Goal: Task Accomplishment & Management: Complete application form

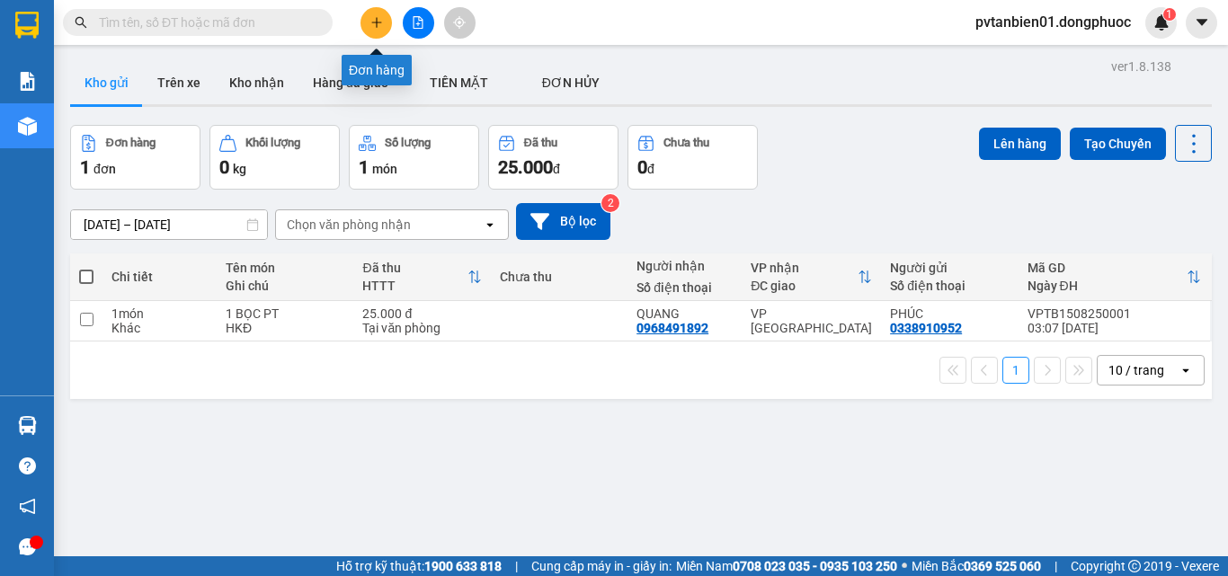
click at [376, 30] on button at bounding box center [375, 22] width 31 height 31
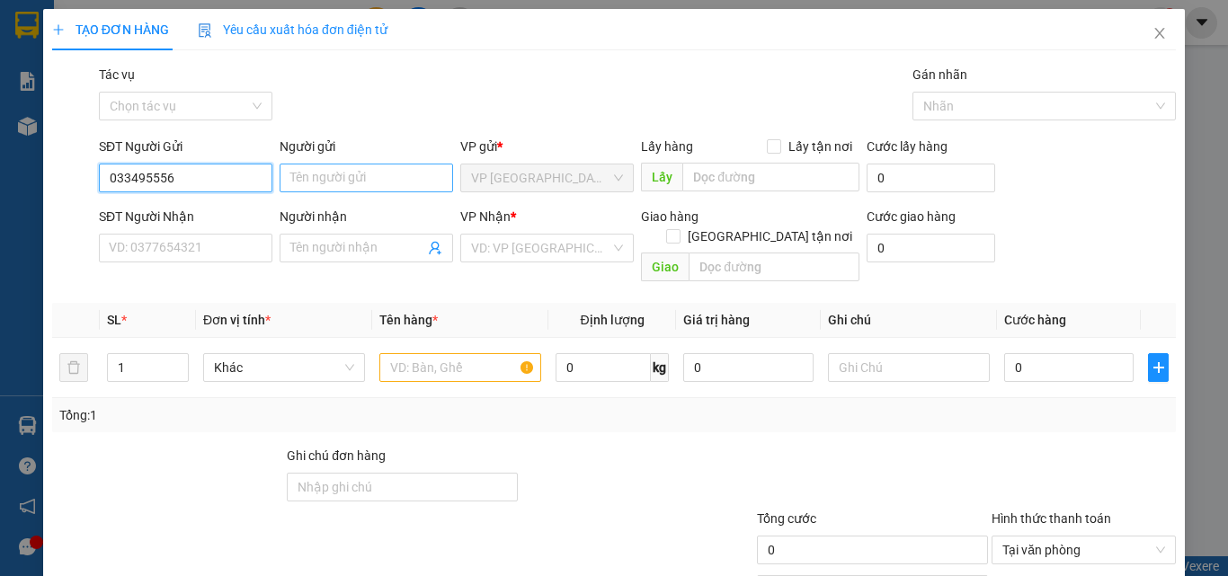
type input "033495556"
click at [350, 174] on input "Người gửi" at bounding box center [366, 178] width 173 height 29
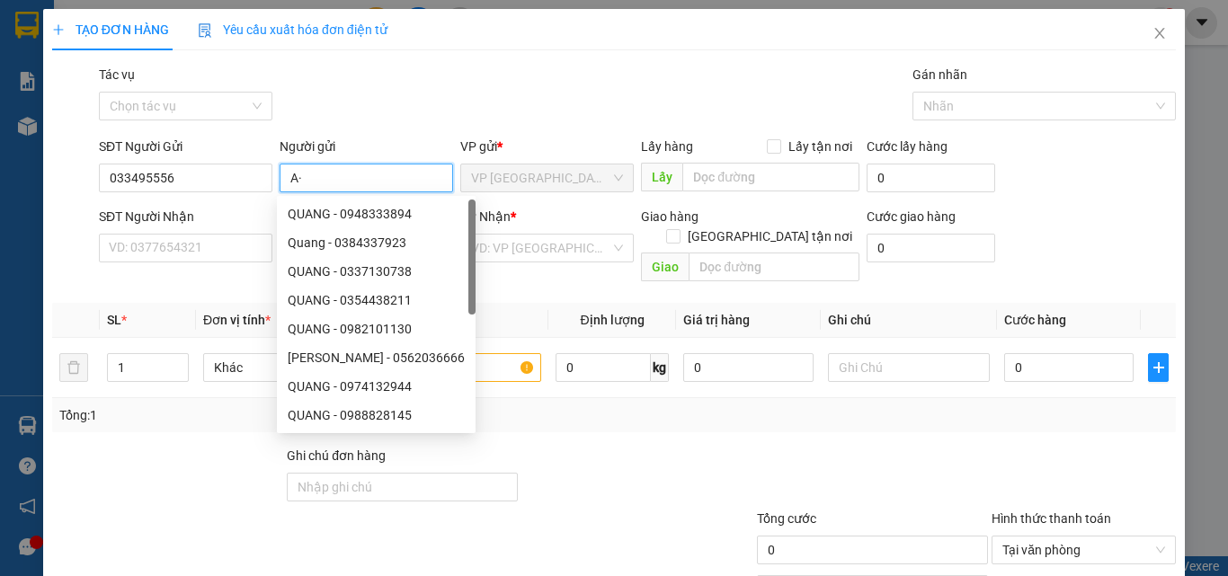
type input "A"
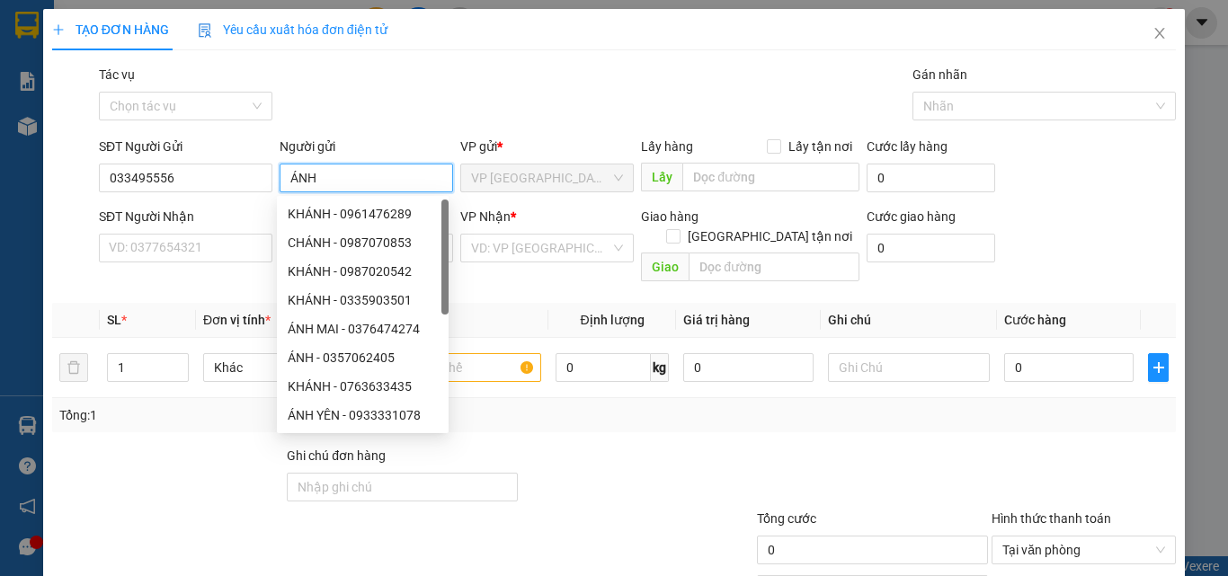
type input "ÁNH"
click at [380, 78] on div "Gói vận chuyển * Tiêu chuẩn Tác vụ Chọn tác vụ Gán nhãn Nhãn" at bounding box center [637, 96] width 1084 height 63
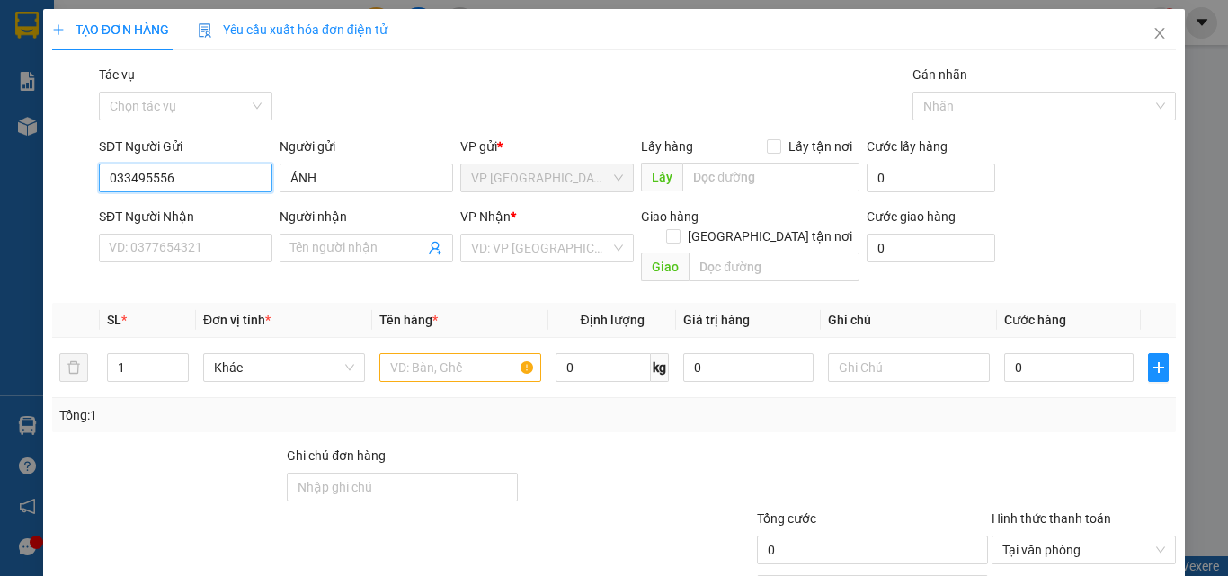
click at [126, 178] on input "033495556" at bounding box center [185, 178] width 173 height 29
type input "0333495556"
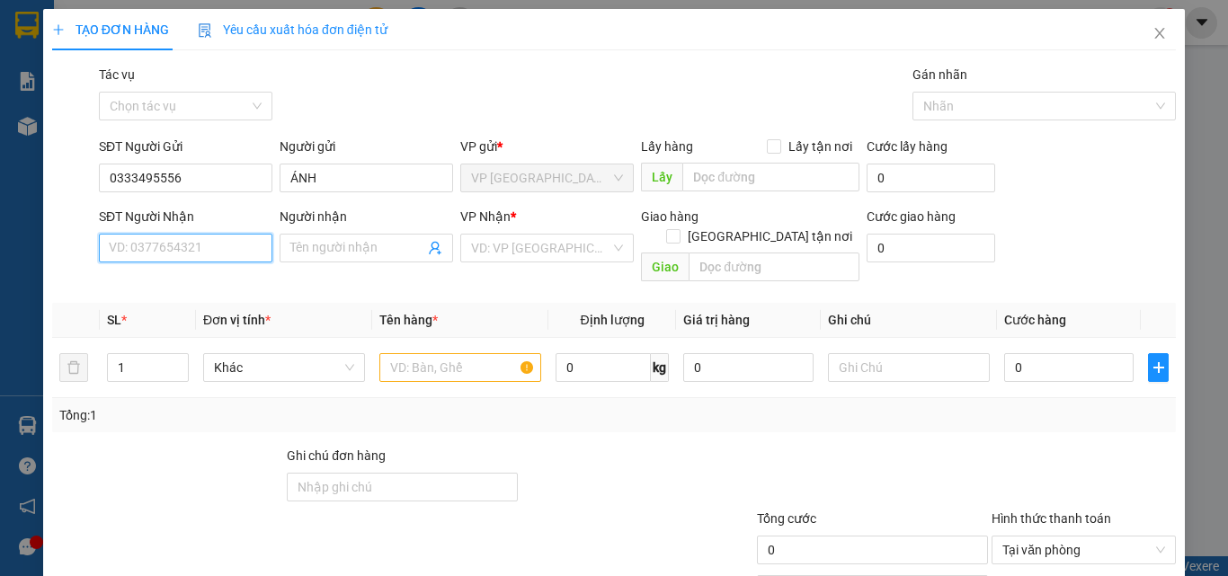
click at [209, 238] on input "SĐT Người Nhận" at bounding box center [185, 248] width 173 height 29
type input "0707241599"
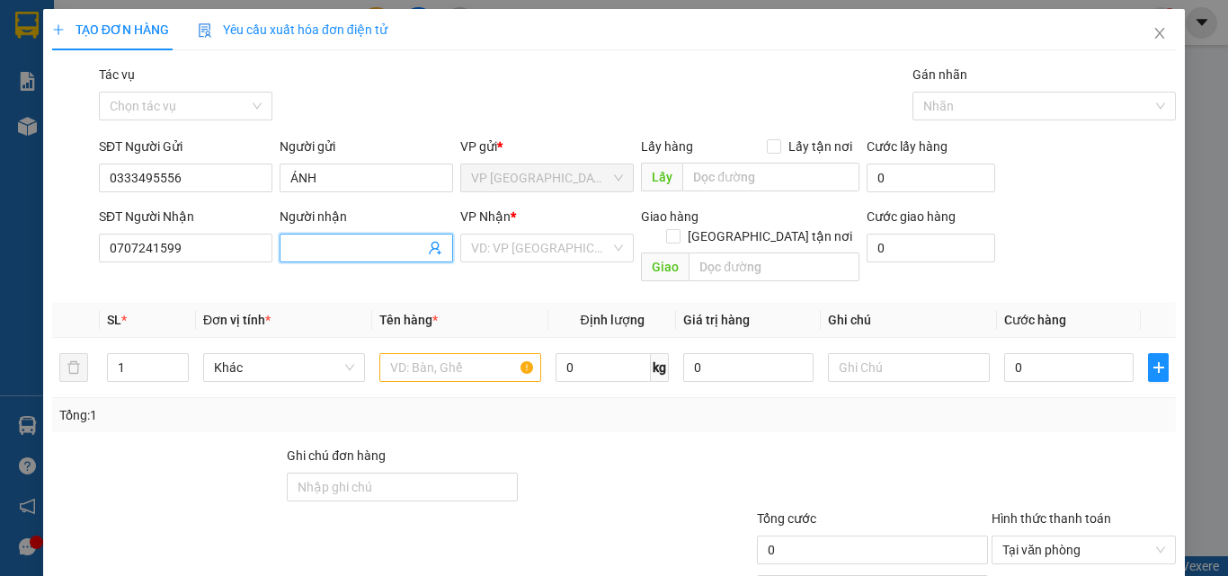
click at [342, 243] on input "Người nhận" at bounding box center [357, 248] width 134 height 20
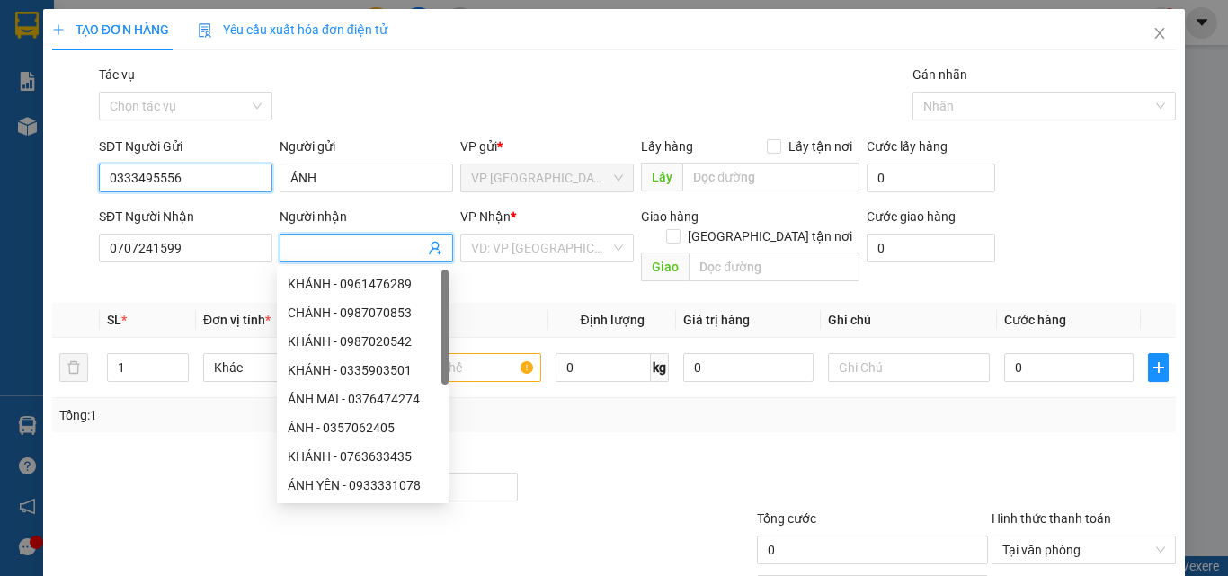
click at [201, 177] on input "0333495556" at bounding box center [185, 178] width 173 height 29
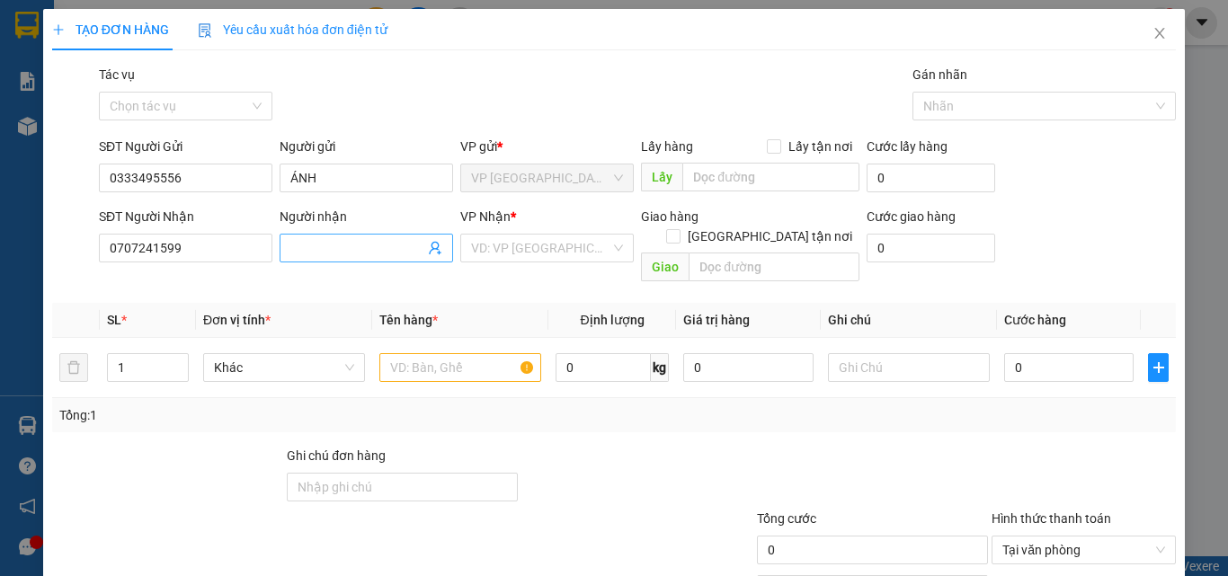
click at [331, 244] on input "Người nhận" at bounding box center [357, 248] width 134 height 20
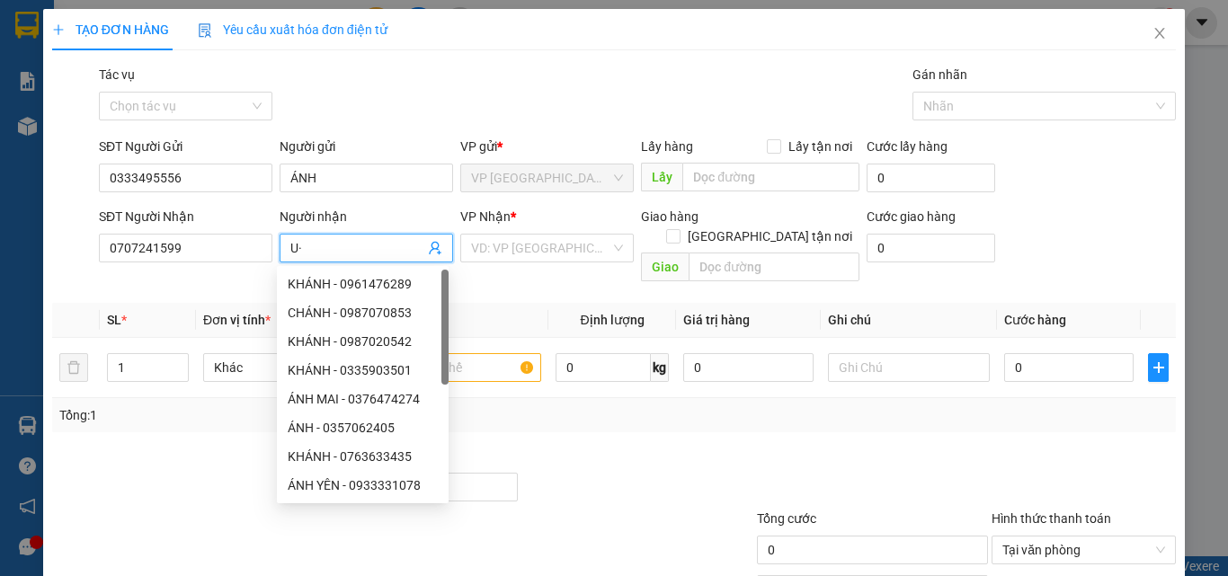
type input "U"
type input "ÚT TI"
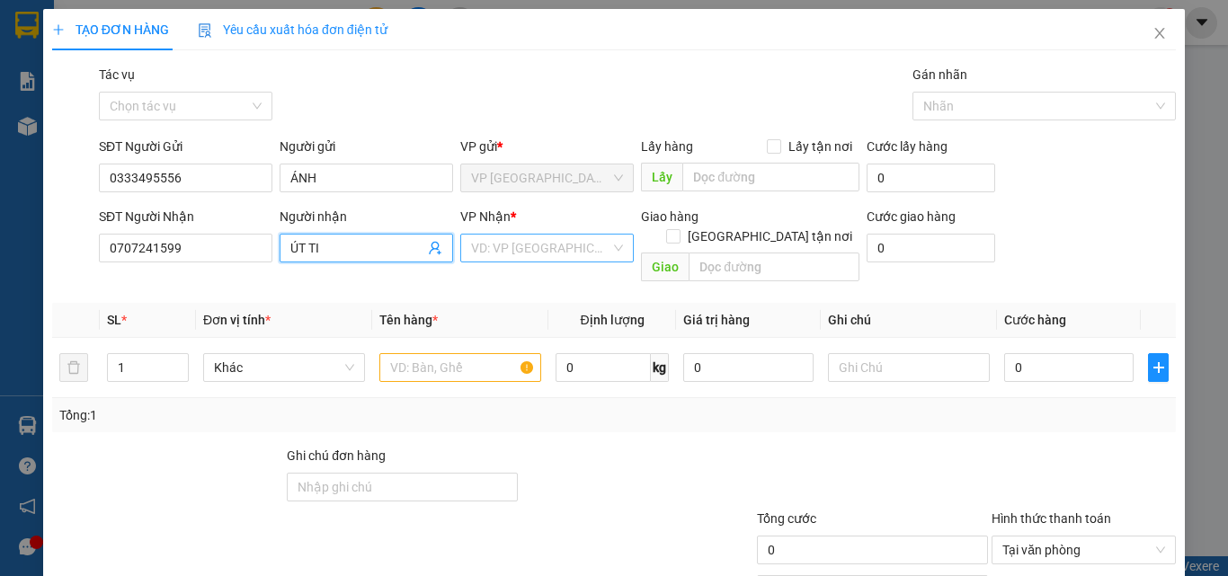
click at [527, 244] on input "search" at bounding box center [540, 248] width 139 height 27
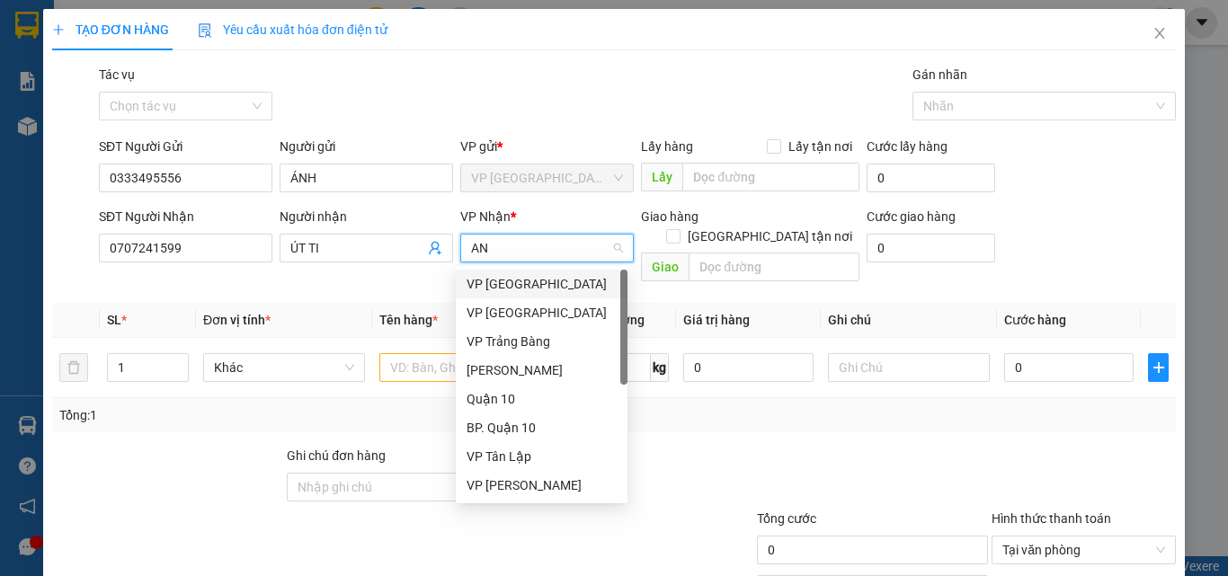
type input "AN"
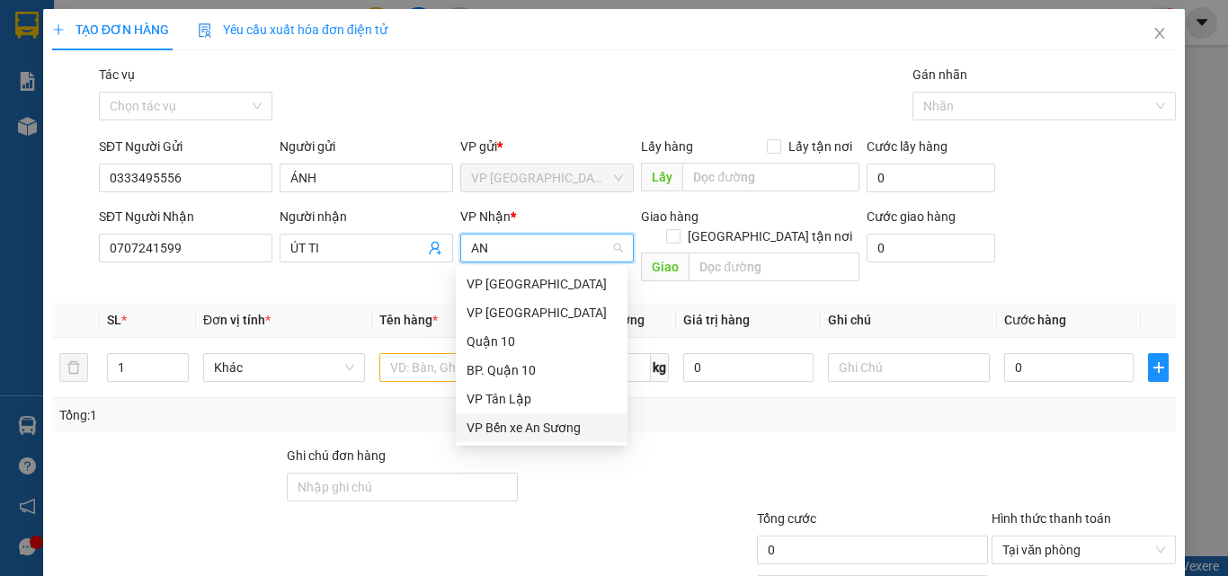
click at [558, 428] on div "VP Bến xe An Sương" at bounding box center [541, 428] width 150 height 20
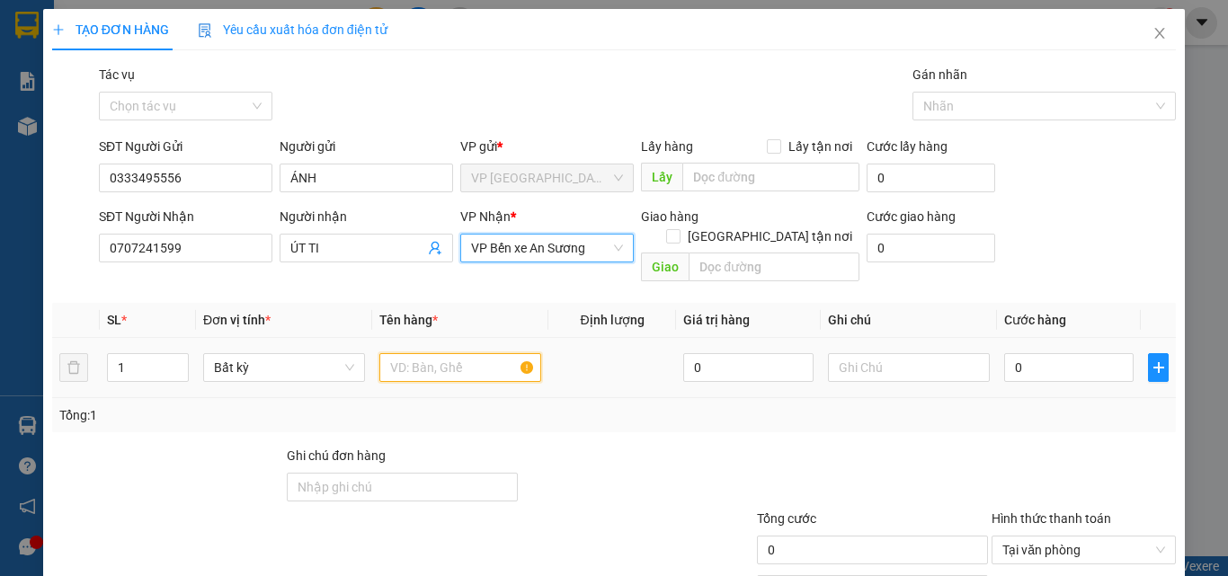
click at [431, 353] on input "text" at bounding box center [460, 367] width 162 height 29
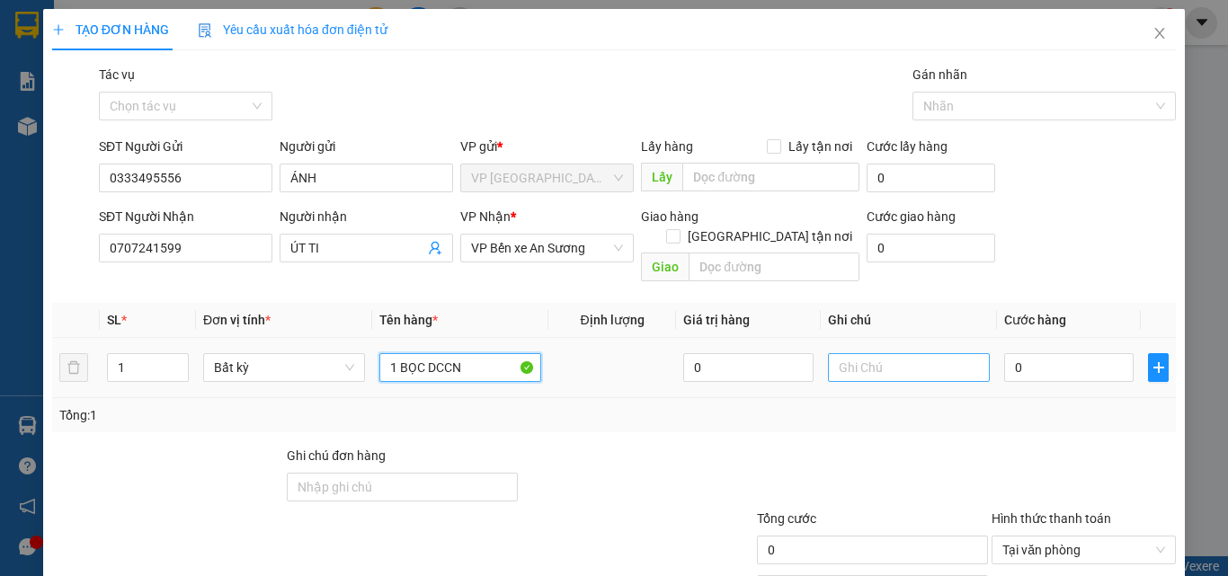
type input "1 BỌC DCCN"
click at [907, 353] on input "text" at bounding box center [909, 367] width 162 height 29
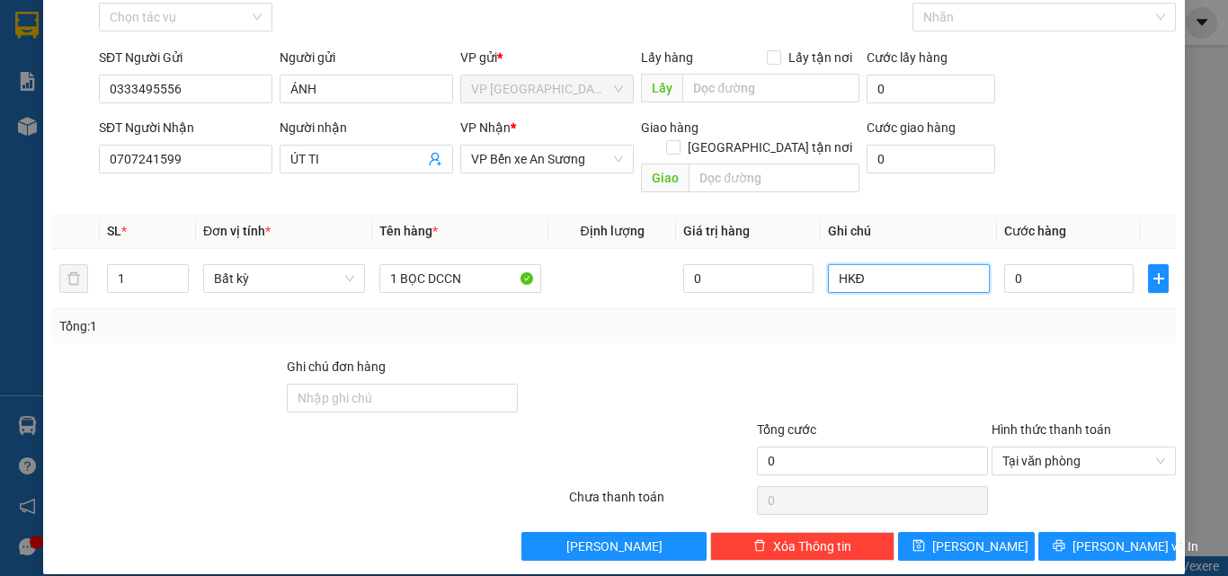
type input "HKĐ"
click at [972, 357] on div at bounding box center [872, 388] width 235 height 63
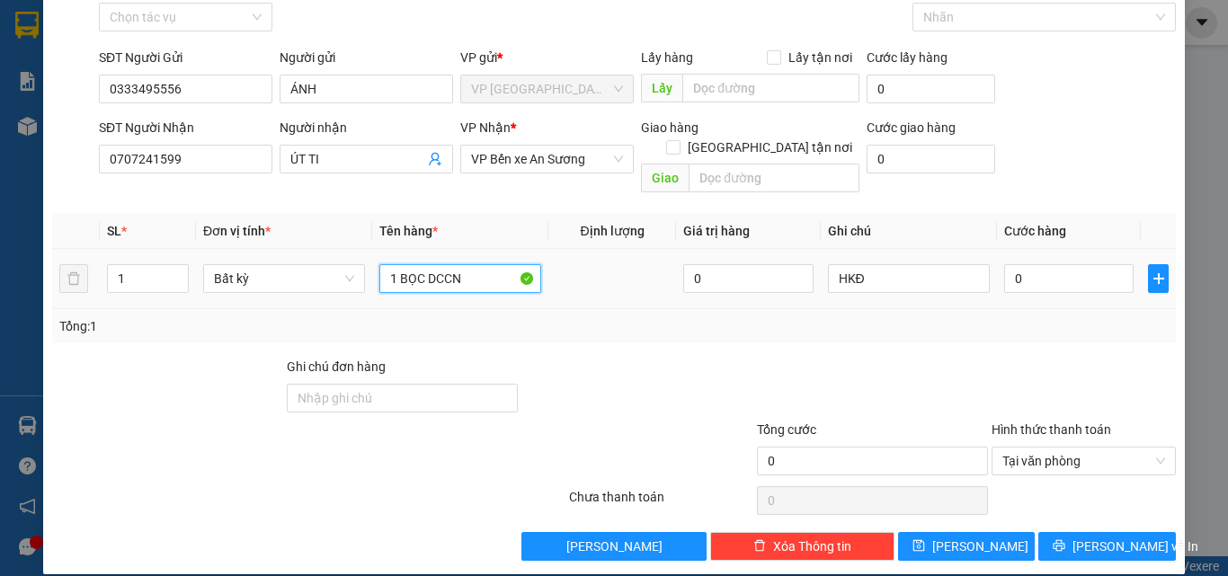
click at [479, 264] on input "1 BỌC DCCN" at bounding box center [460, 278] width 162 height 29
type input "1 BỌC DDCN"
click at [828, 319] on div "Tổng: 1" at bounding box center [613, 326] width 1123 height 34
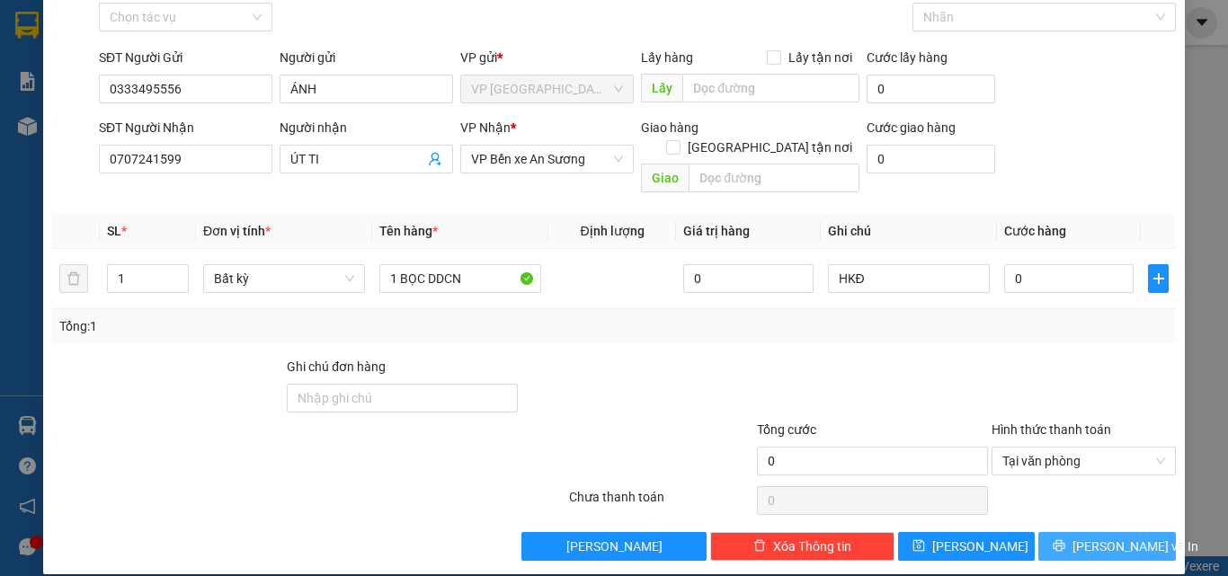
click at [1107, 537] on span "[PERSON_NAME] và In" at bounding box center [1135, 547] width 126 height 20
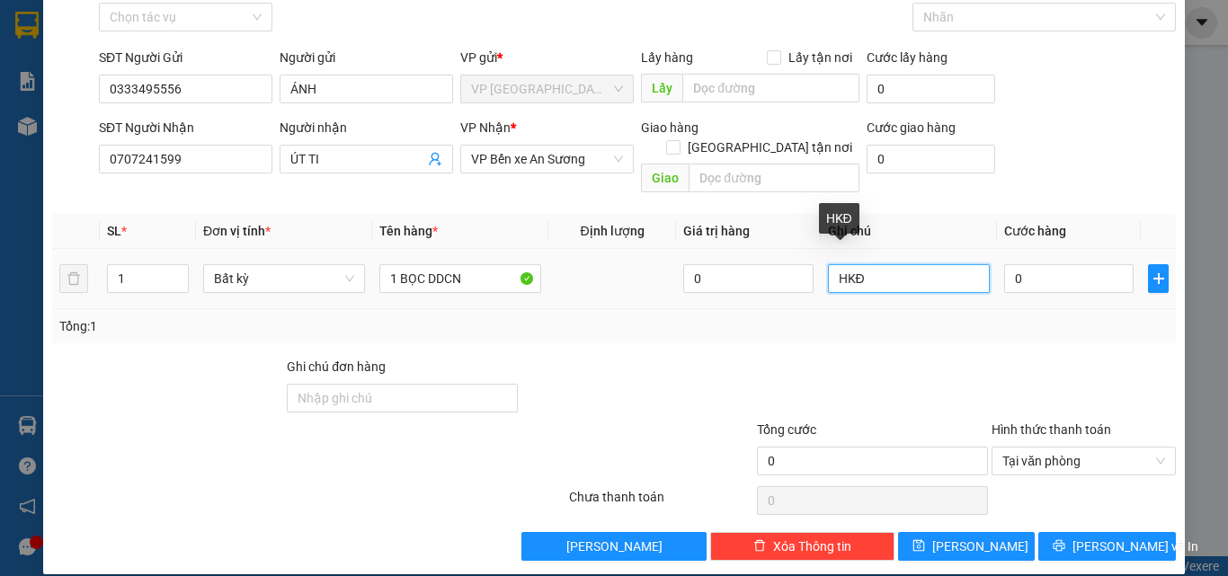
click at [883, 264] on input "HKĐ" at bounding box center [909, 278] width 162 height 29
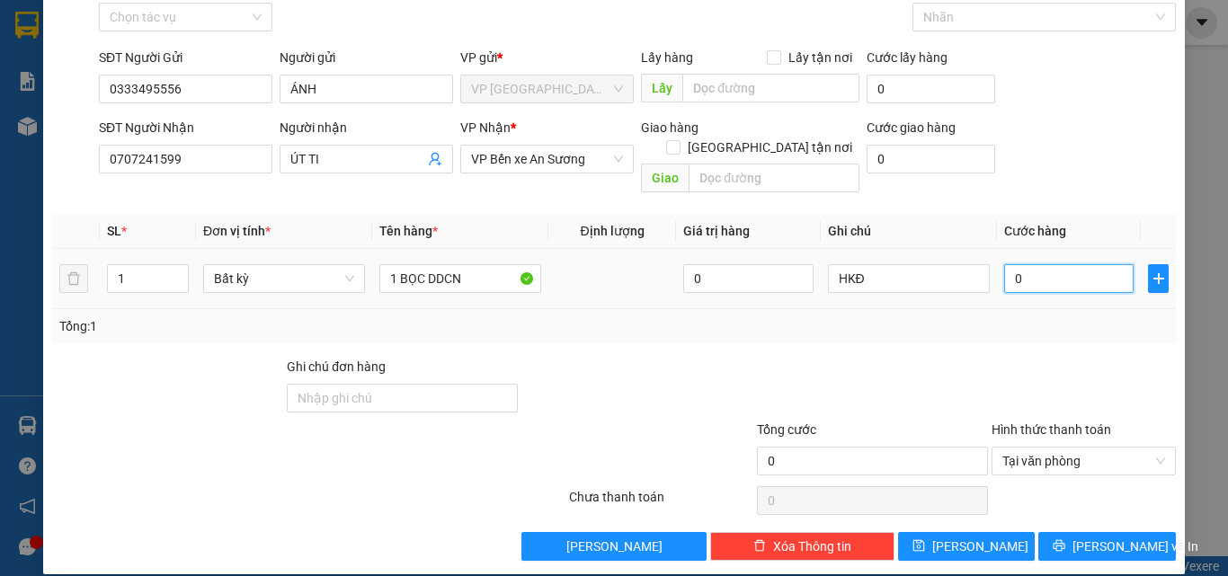
click at [1060, 264] on input "0" at bounding box center [1068, 278] width 129 height 29
type input "2"
type input "25"
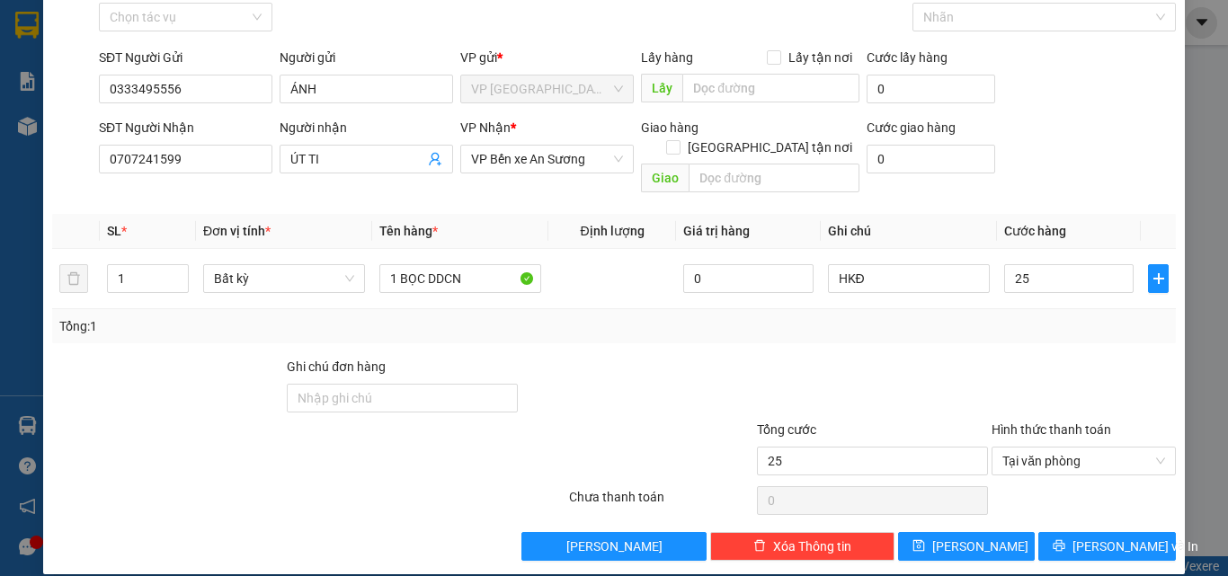
type input "25.000"
click at [1043, 316] on div "Tổng: 1" at bounding box center [613, 326] width 1123 height 34
click at [1114, 537] on span "[PERSON_NAME] và In" at bounding box center [1135, 547] width 126 height 20
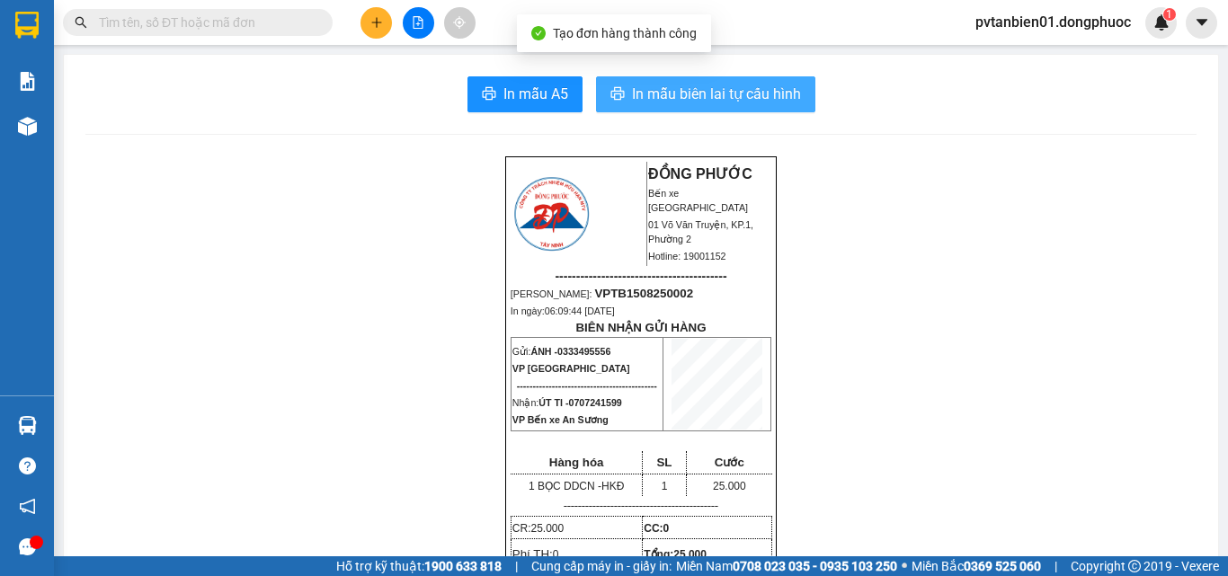
click at [733, 79] on button "In mẫu biên lai tự cấu hình" at bounding box center [705, 94] width 219 height 36
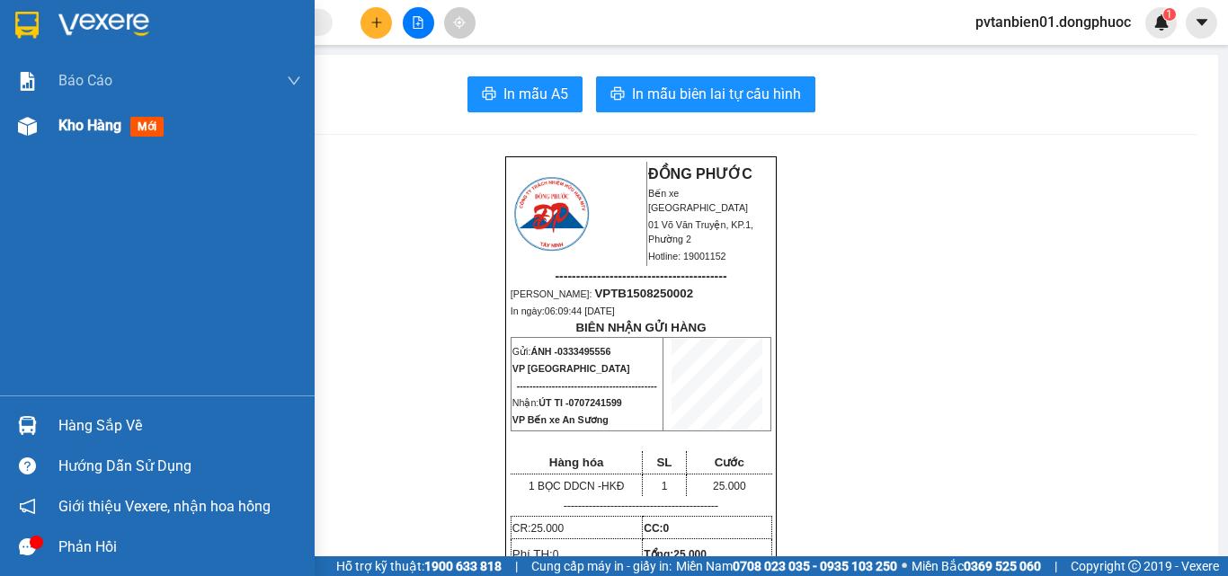
click at [91, 110] on div "Kho hàng mới" at bounding box center [179, 125] width 243 height 45
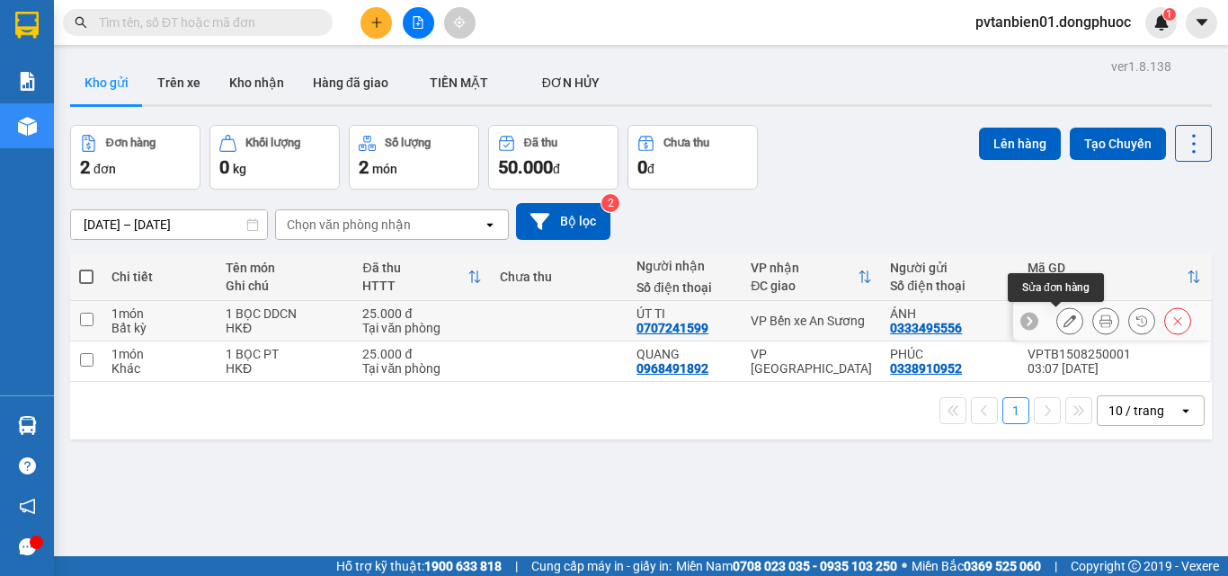
click at [1057, 323] on button at bounding box center [1069, 321] width 25 height 31
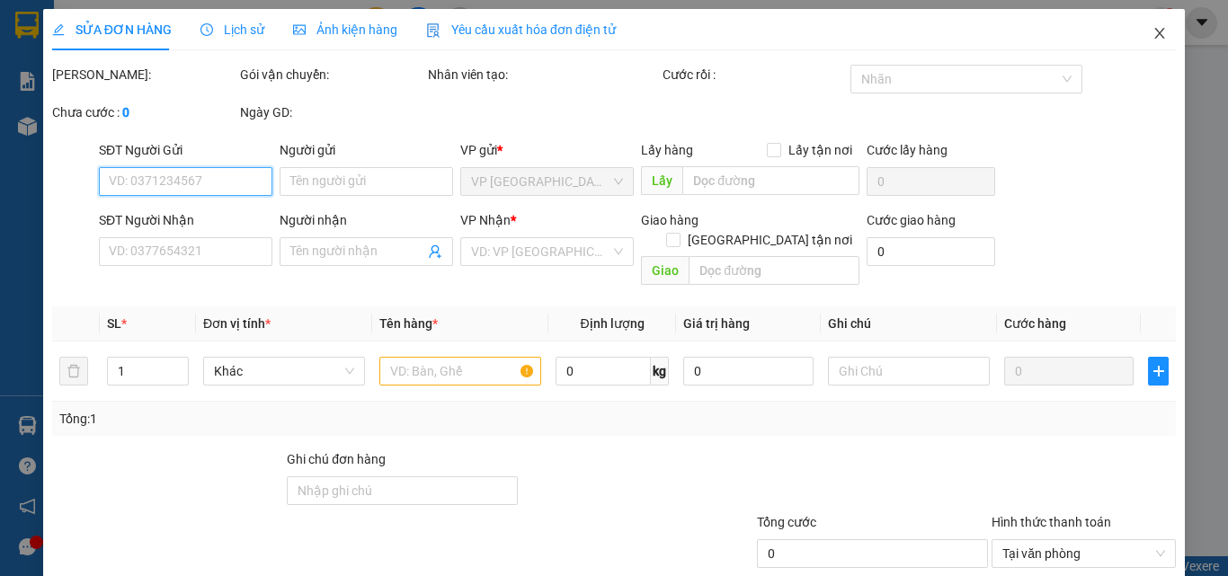
type input "0333495556"
type input "ÁNH"
type input "0707241599"
type input "ÚT TI"
type input "25.000"
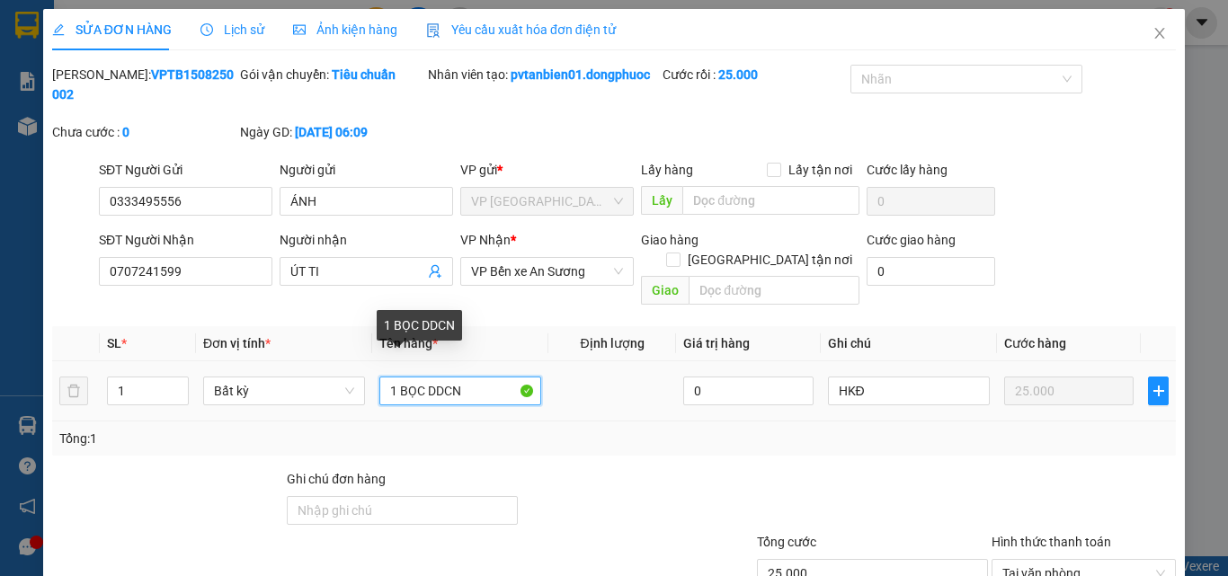
click at [499, 377] on input "1 BỌC DDCN" at bounding box center [460, 391] width 162 height 29
type input "1 BỌC MÁY"
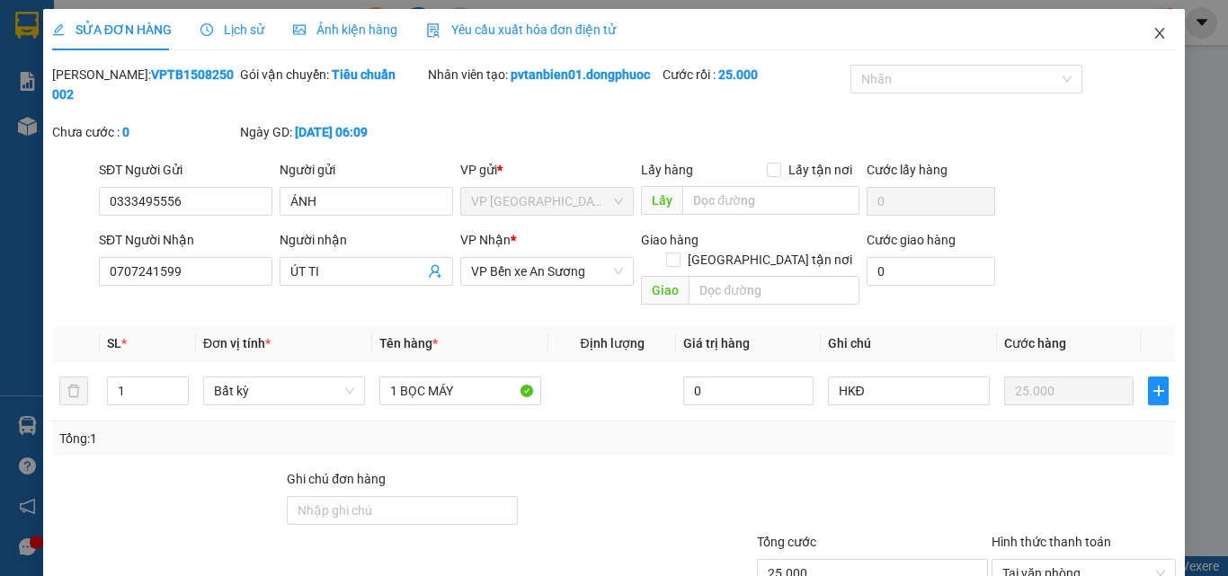
click at [1152, 31] on icon "close" at bounding box center [1159, 33] width 14 height 14
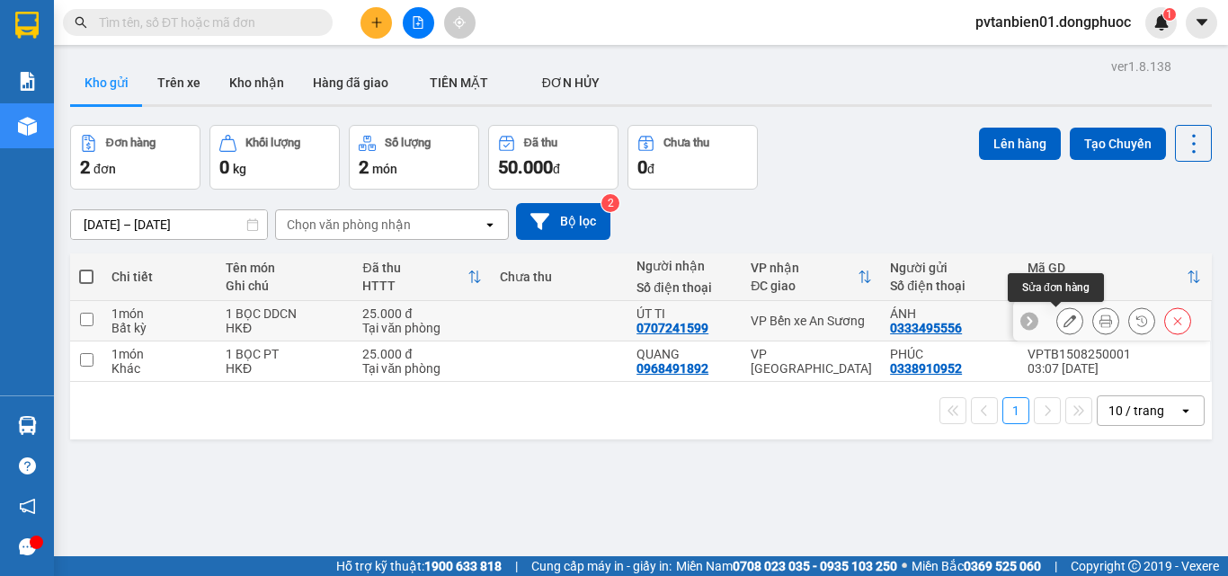
click at [1063, 324] on icon at bounding box center [1069, 321] width 13 height 13
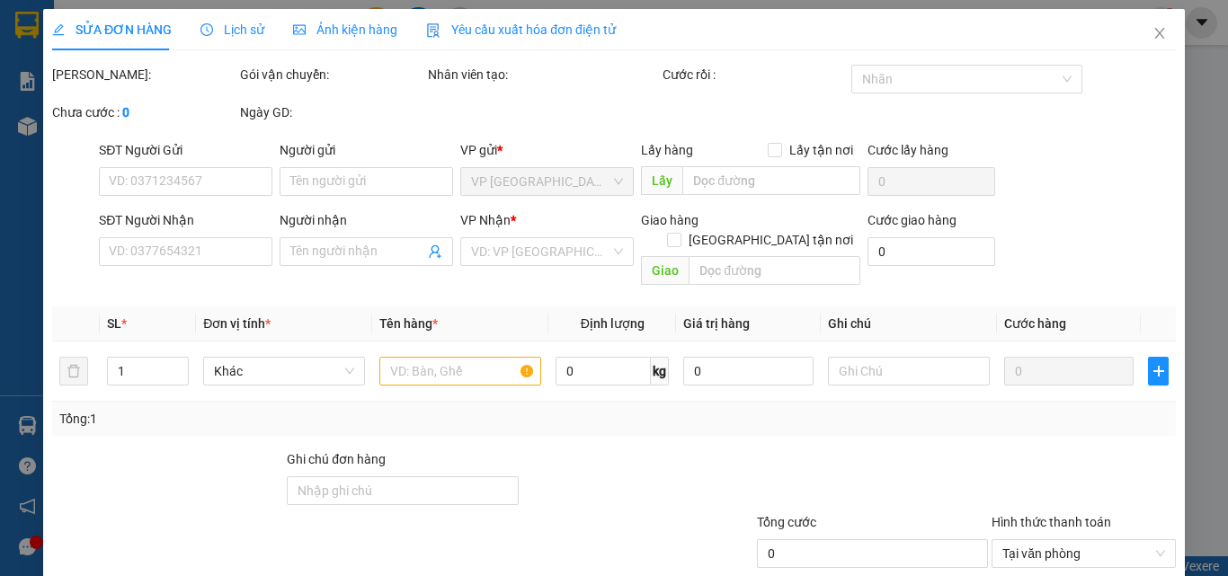
type input "0333495556"
type input "ÁNH"
type input "0707241599"
type input "ÚT TI"
type input "25.000"
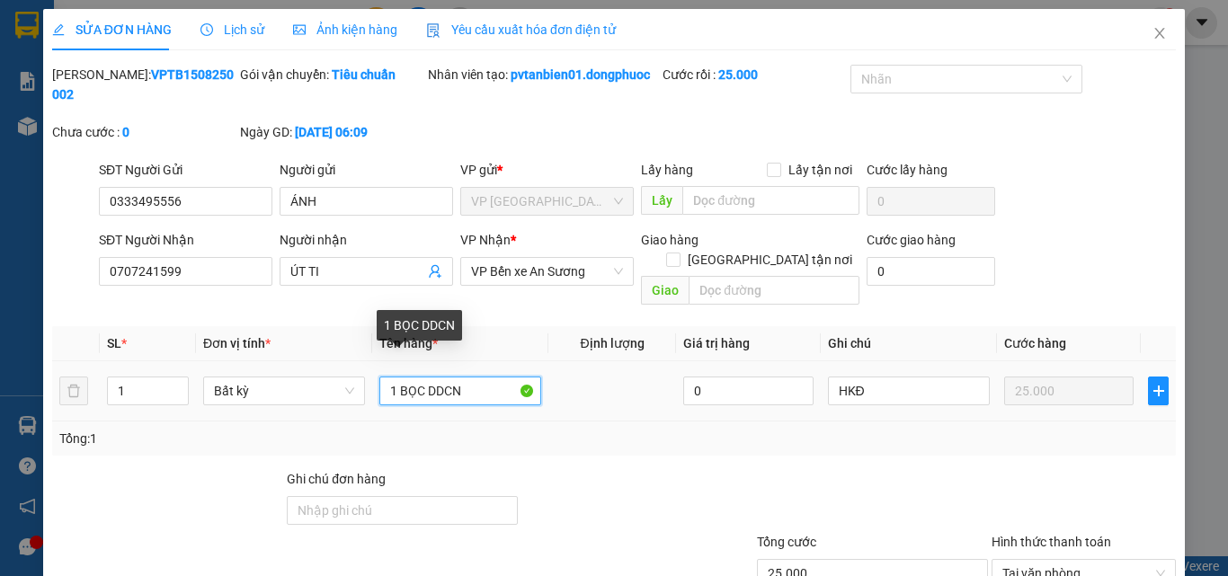
click at [475, 377] on input "1 BỌC DDCN" at bounding box center [460, 391] width 162 height 29
type input "1 BỌC MÁY MASSAGE"
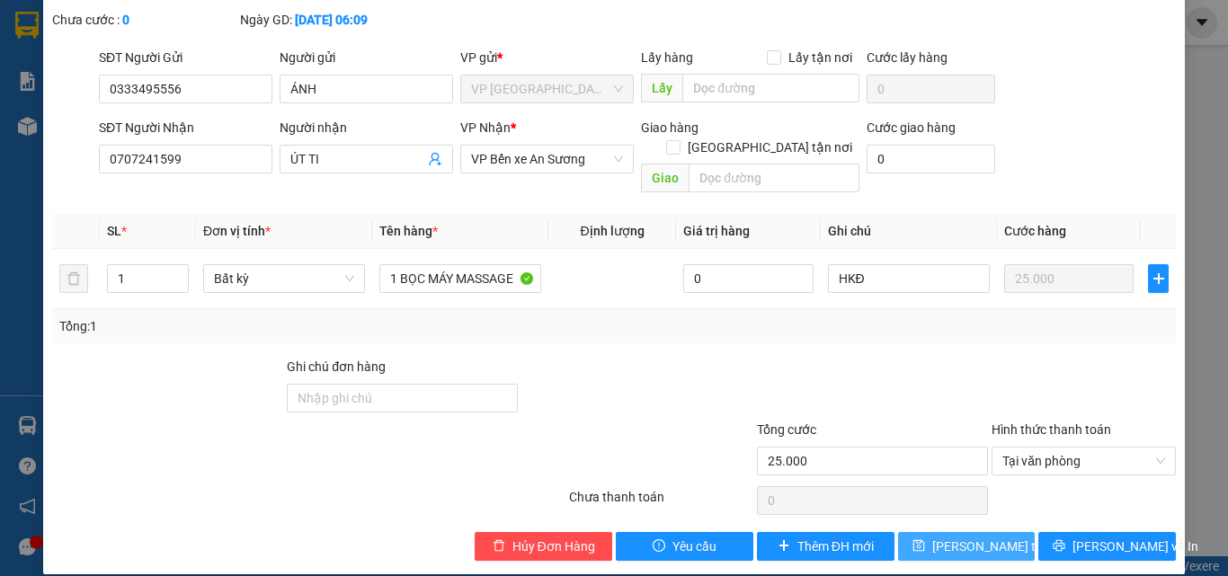
click at [976, 537] on span "[PERSON_NAME] thay đổi" at bounding box center [1004, 547] width 144 height 20
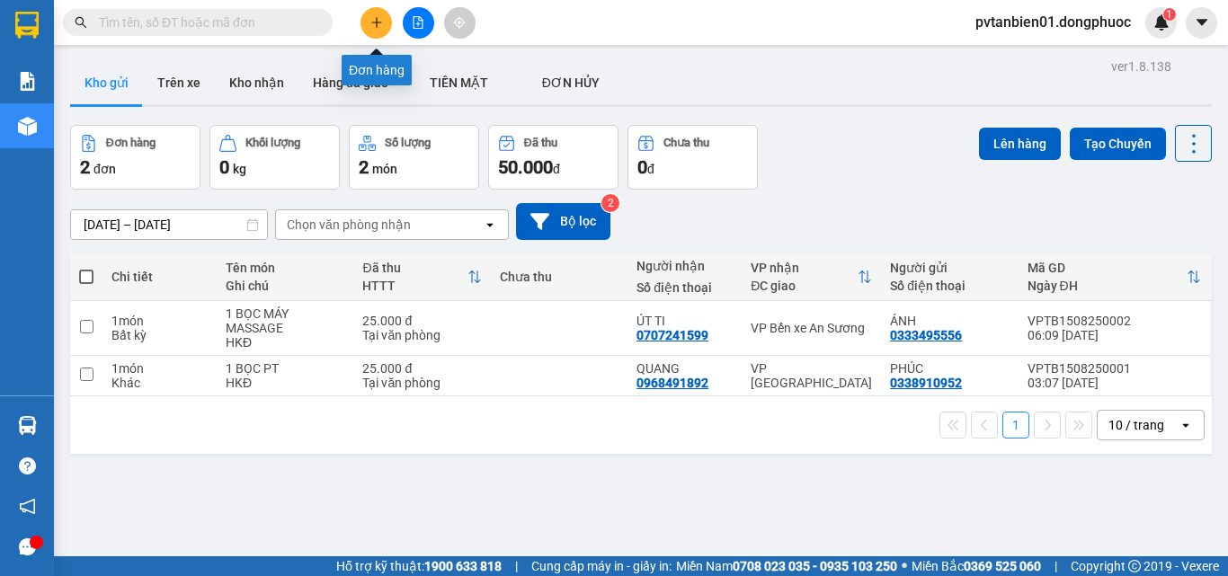
click at [368, 20] on button at bounding box center [375, 22] width 31 height 31
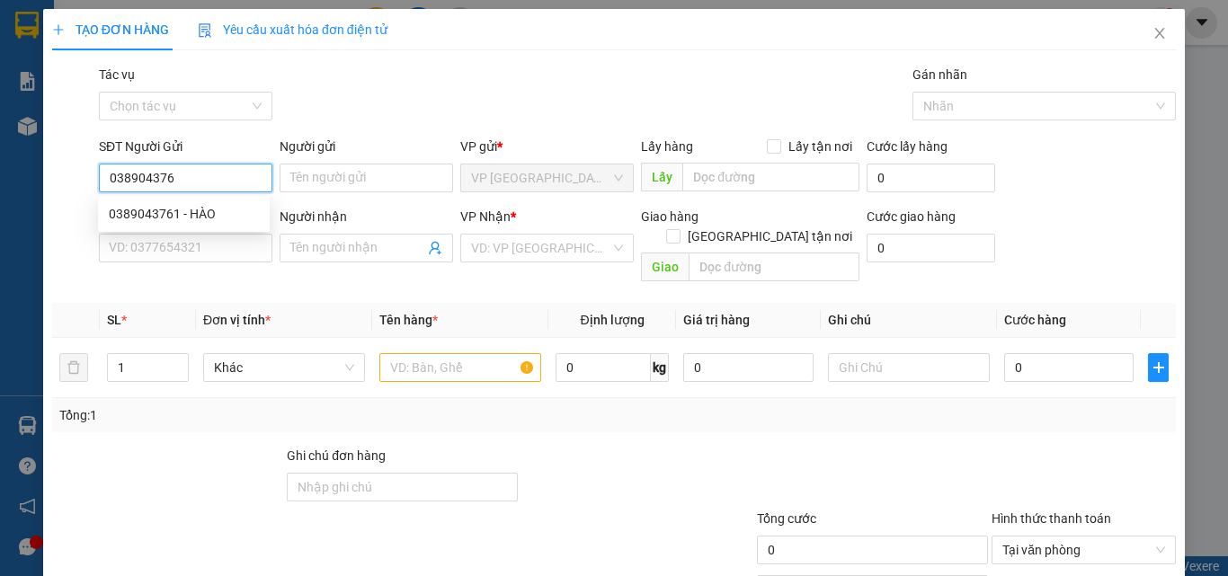
type input "0389043761"
click at [164, 206] on div "0389043761 - HÀO" at bounding box center [184, 214] width 150 height 20
type input "HÀO"
type input "0374437708"
type input "LINH"
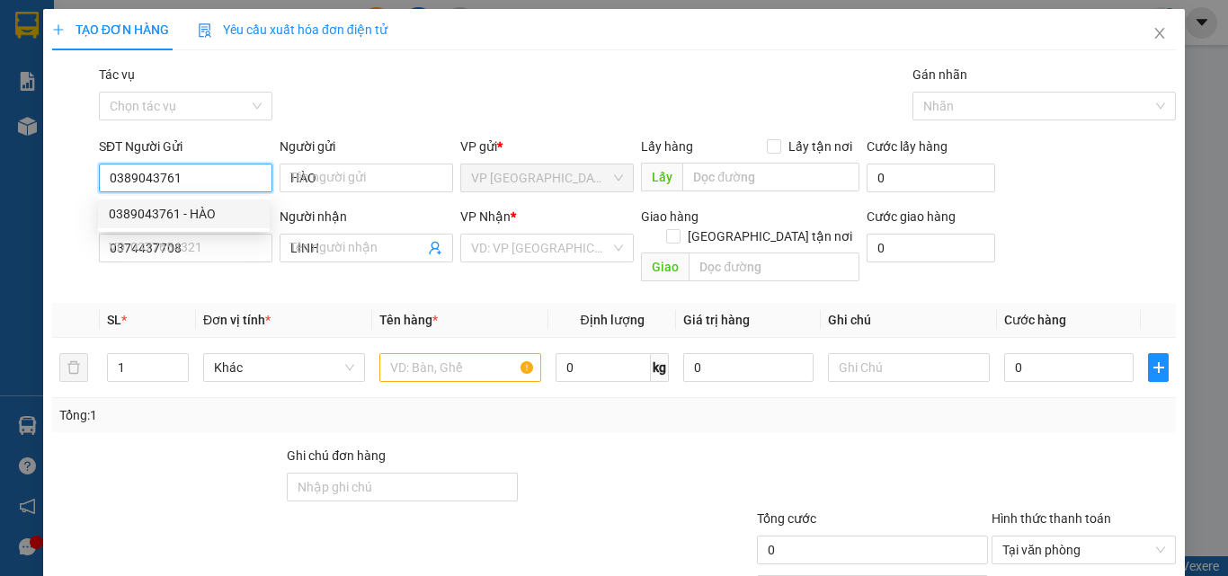
type input "85.000"
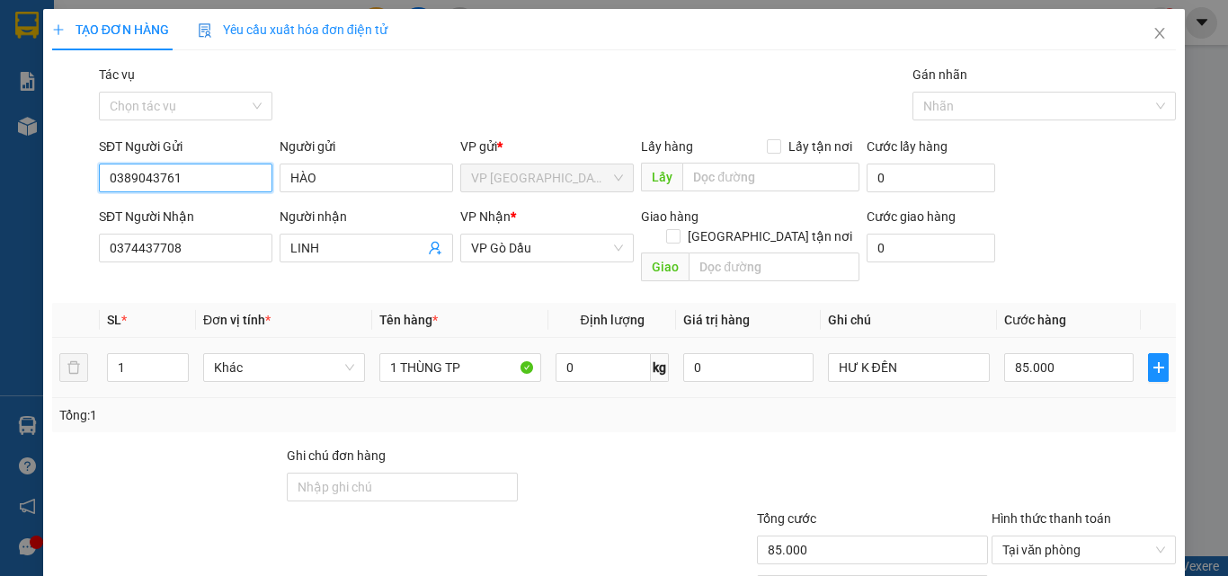
scroll to position [89, 0]
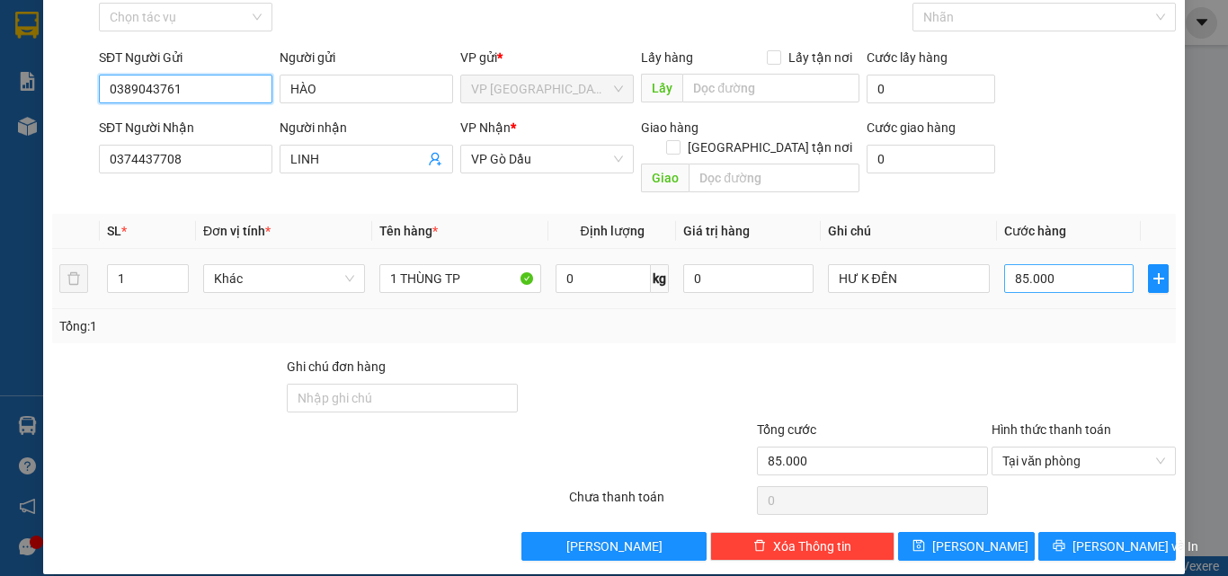
type input "0389043761"
click at [1056, 264] on input "85.000" at bounding box center [1068, 278] width 129 height 29
type input "7"
type input "75"
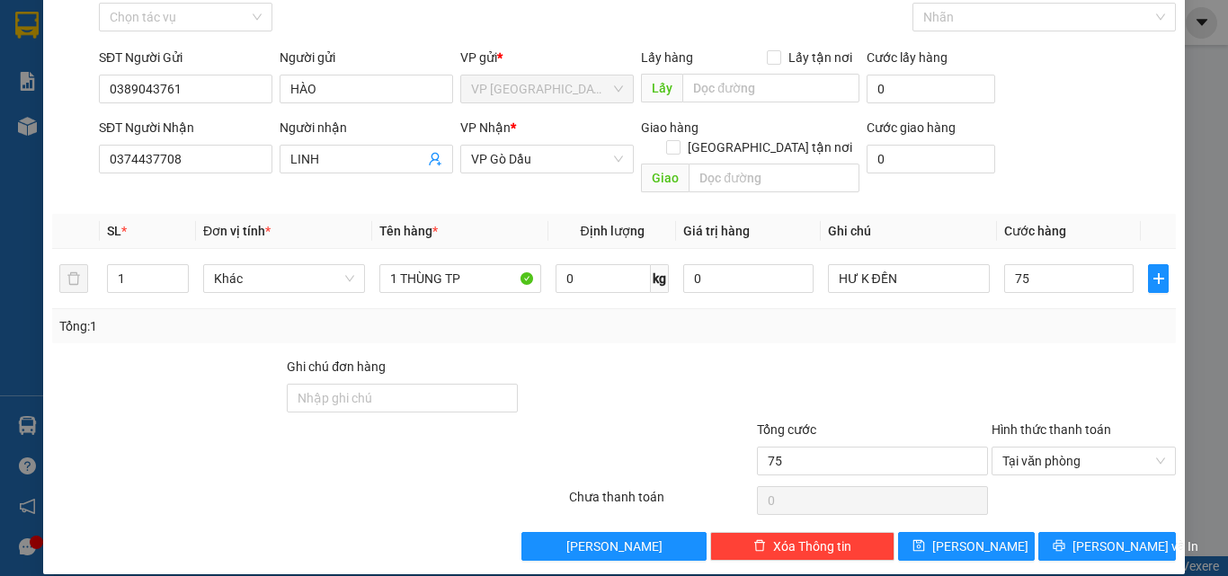
type input "75.000"
click at [879, 357] on div at bounding box center [872, 388] width 235 height 63
click at [1116, 537] on span "[PERSON_NAME] và In" at bounding box center [1135, 547] width 126 height 20
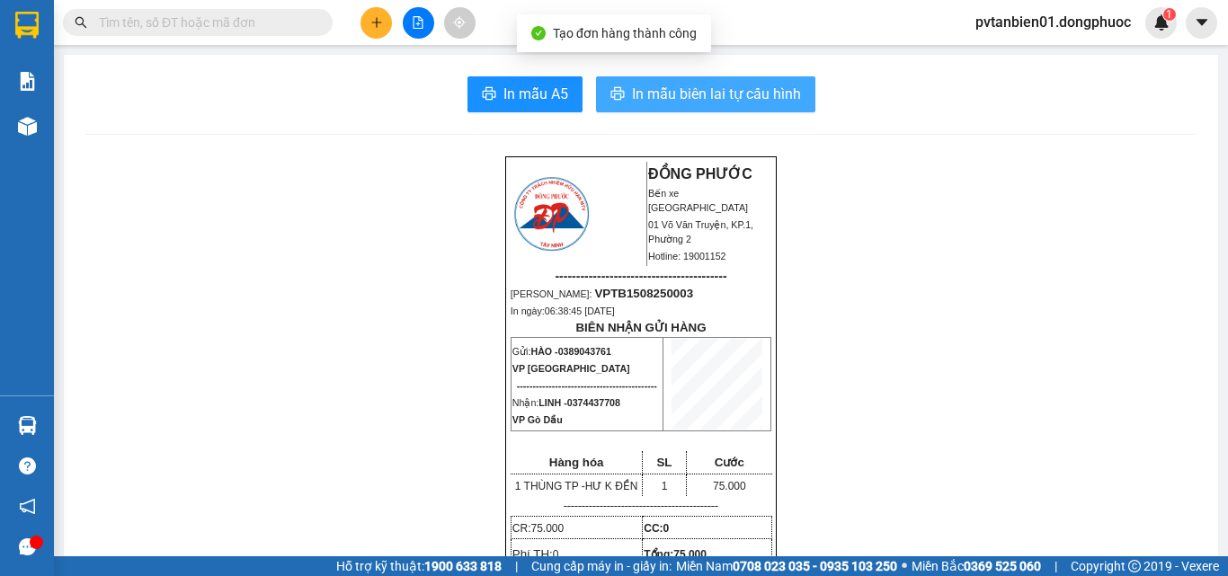
click at [674, 84] on span "In mẫu biên lai tự cấu hình" at bounding box center [716, 94] width 169 height 22
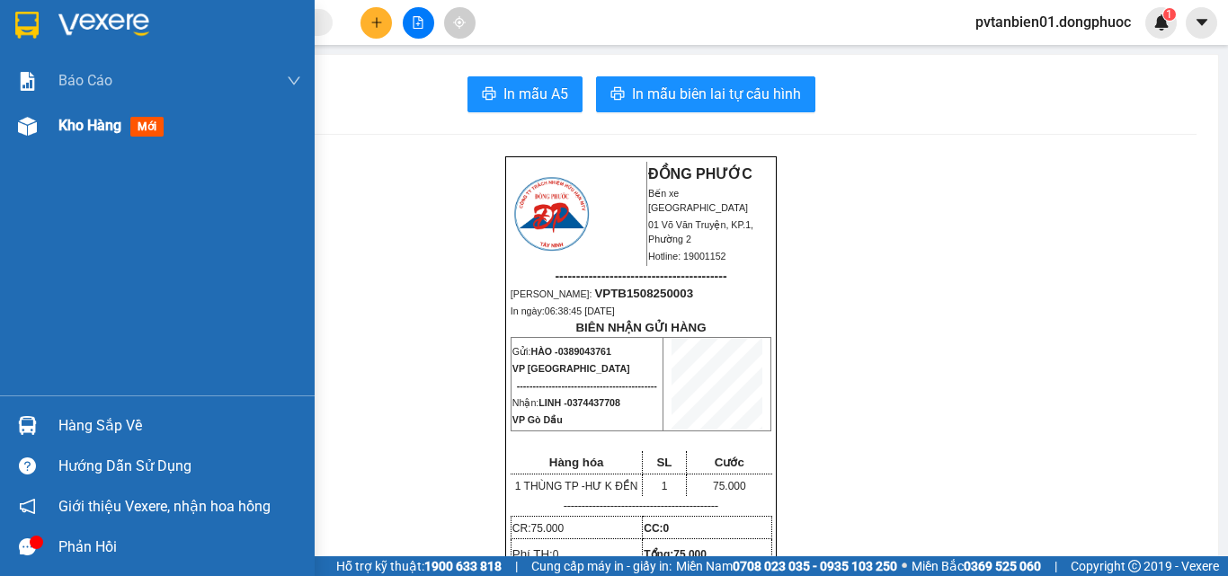
click at [93, 129] on span "Kho hàng" at bounding box center [89, 125] width 63 height 17
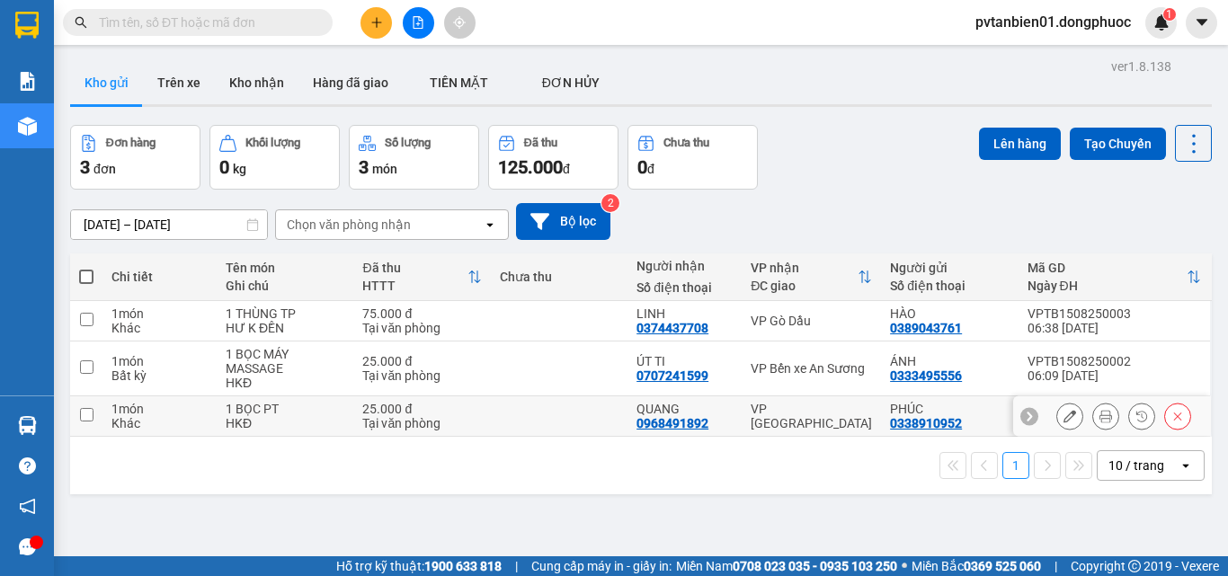
click at [84, 418] on input "checkbox" at bounding box center [86, 414] width 13 height 13
checkbox input "true"
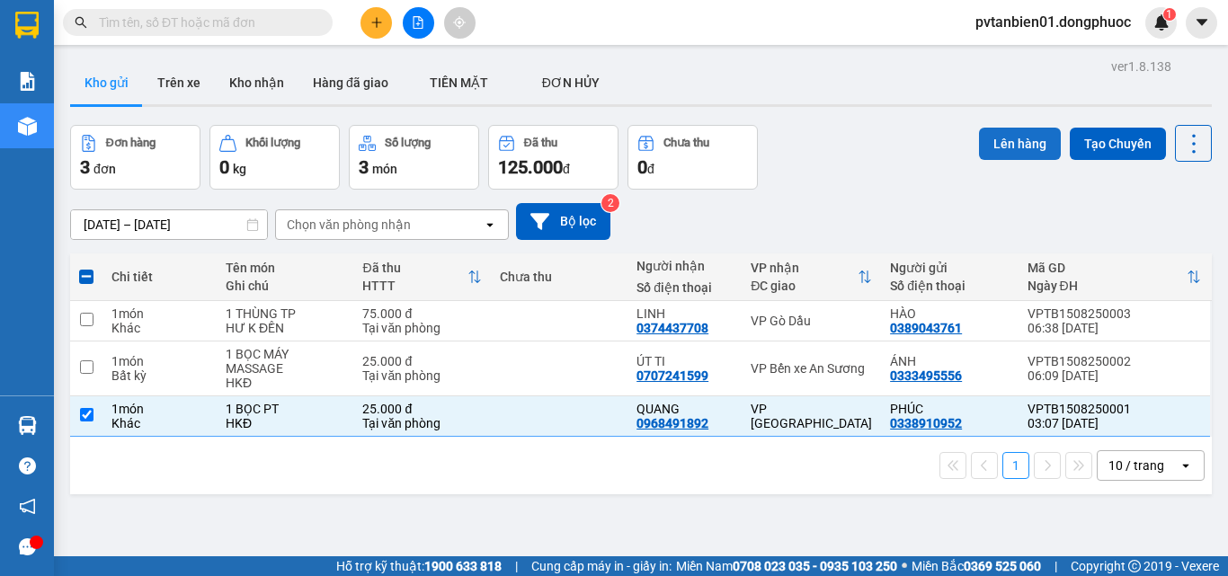
click at [996, 145] on button "Lên hàng" at bounding box center [1020, 144] width 82 height 32
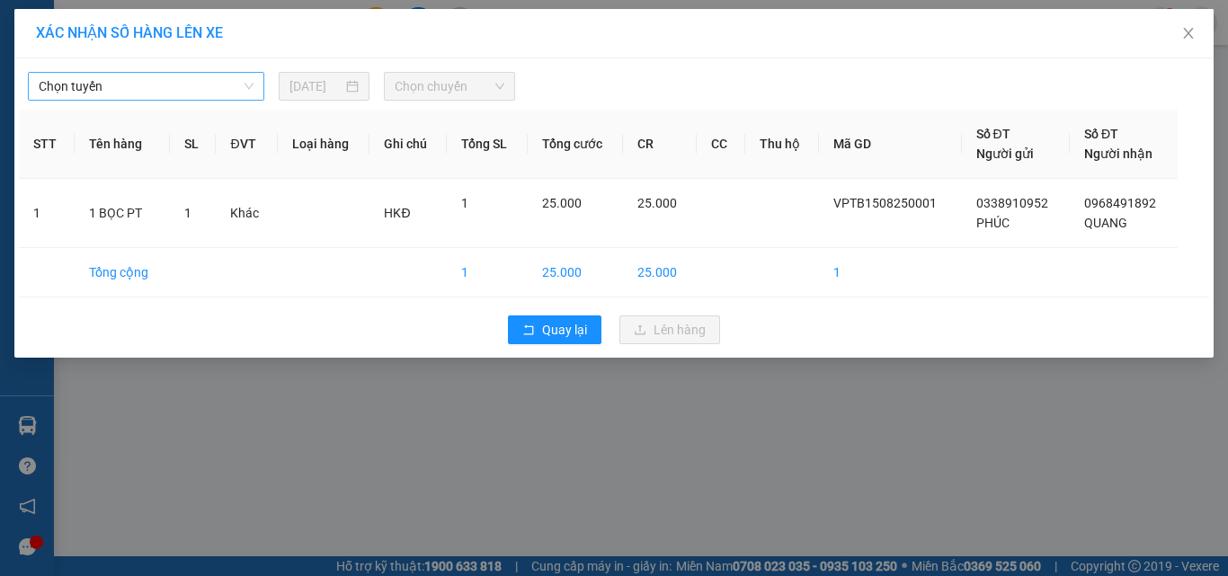
click at [145, 93] on span "Chọn tuyến" at bounding box center [146, 86] width 215 height 27
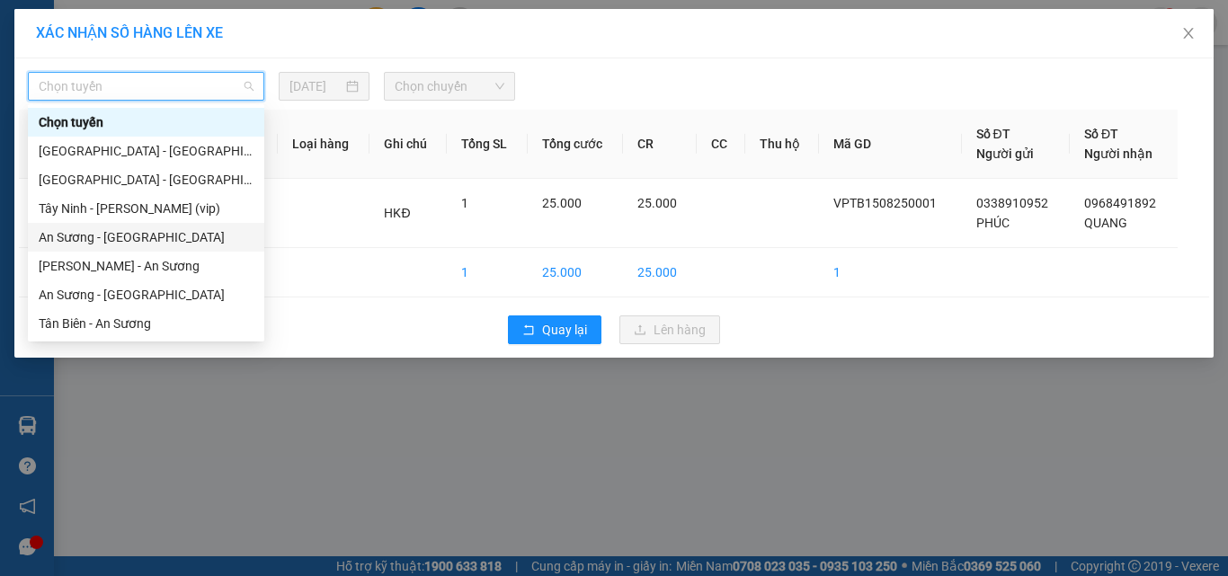
click at [112, 233] on div "An Sương - [GEOGRAPHIC_DATA]" at bounding box center [146, 237] width 215 height 20
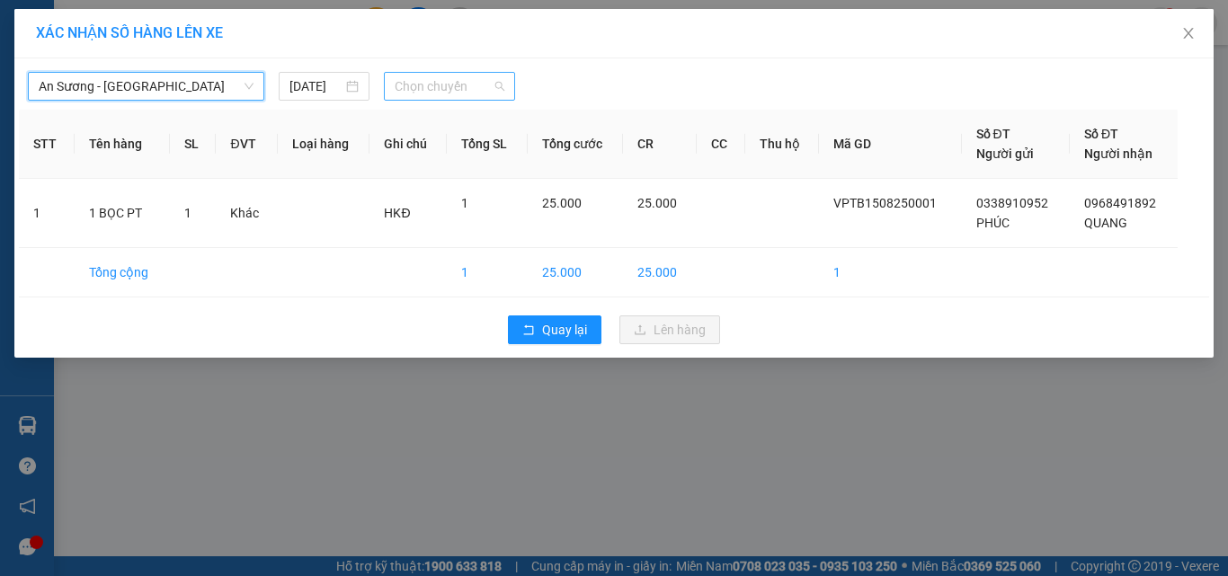
click at [439, 86] on span "Chọn chuyến" at bounding box center [450, 86] width 111 height 27
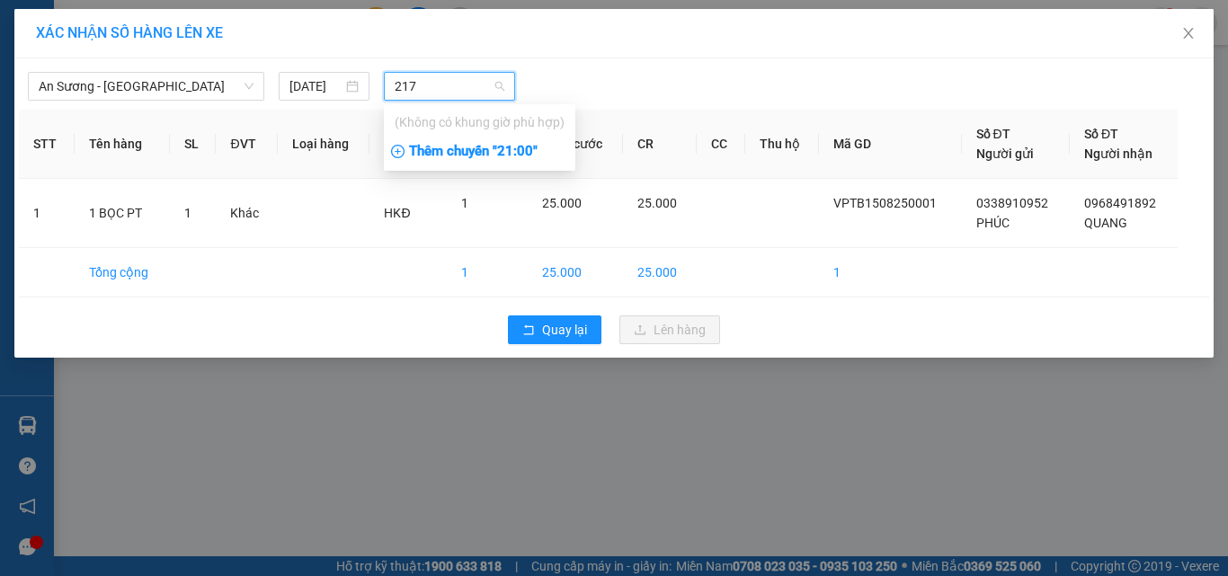
type input "2175"
click at [183, 82] on span "An Sương - [GEOGRAPHIC_DATA]" at bounding box center [146, 86] width 215 height 27
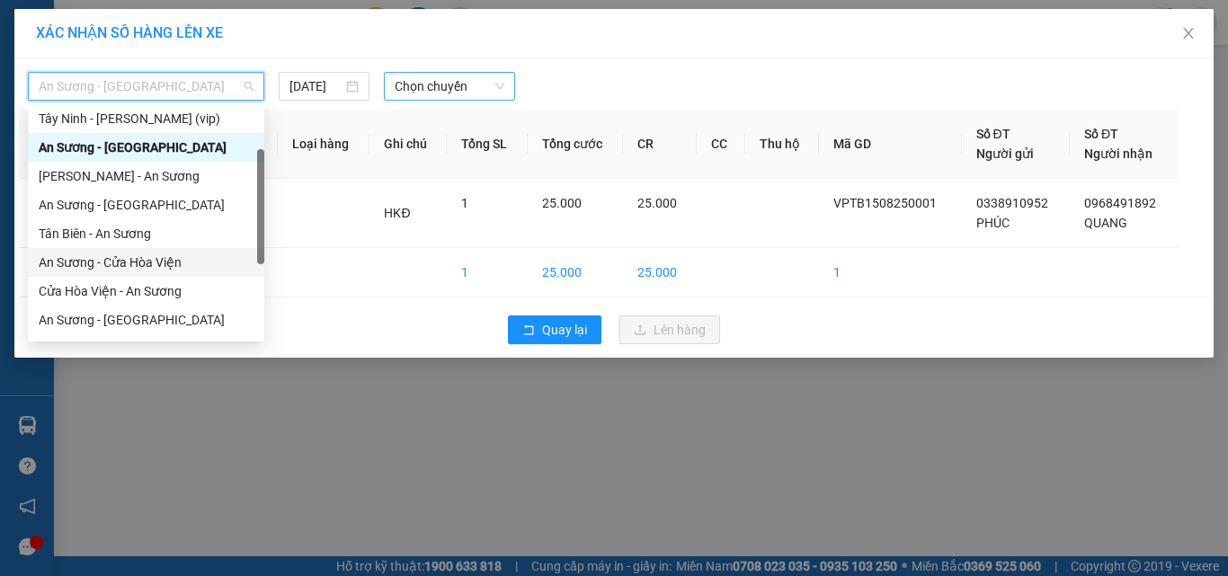
scroll to position [180, 0]
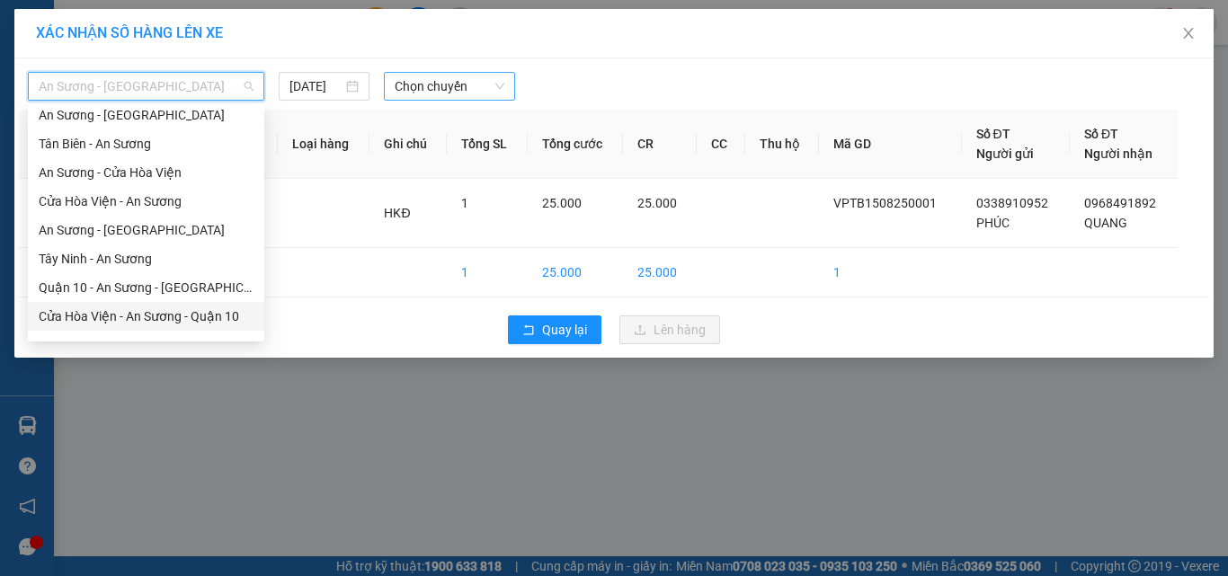
click at [141, 313] on div "Cửa Hòa Viện - An Sương - Quận 10" at bounding box center [146, 316] width 215 height 20
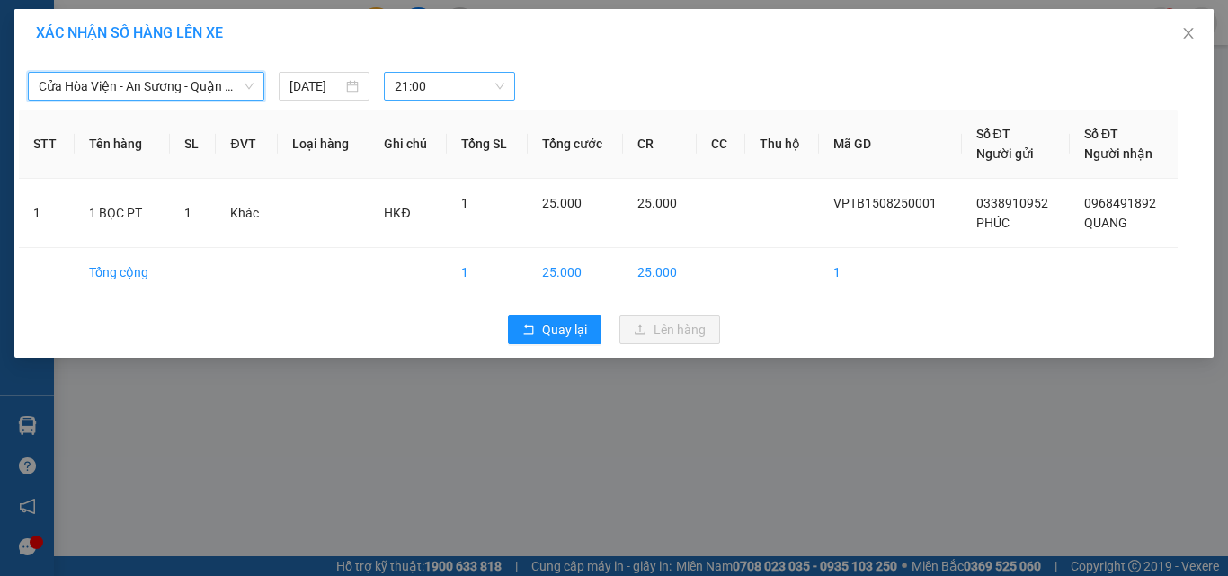
click at [138, 85] on span "Cửa Hòa Viện - An Sương - Quận 10" at bounding box center [146, 86] width 215 height 27
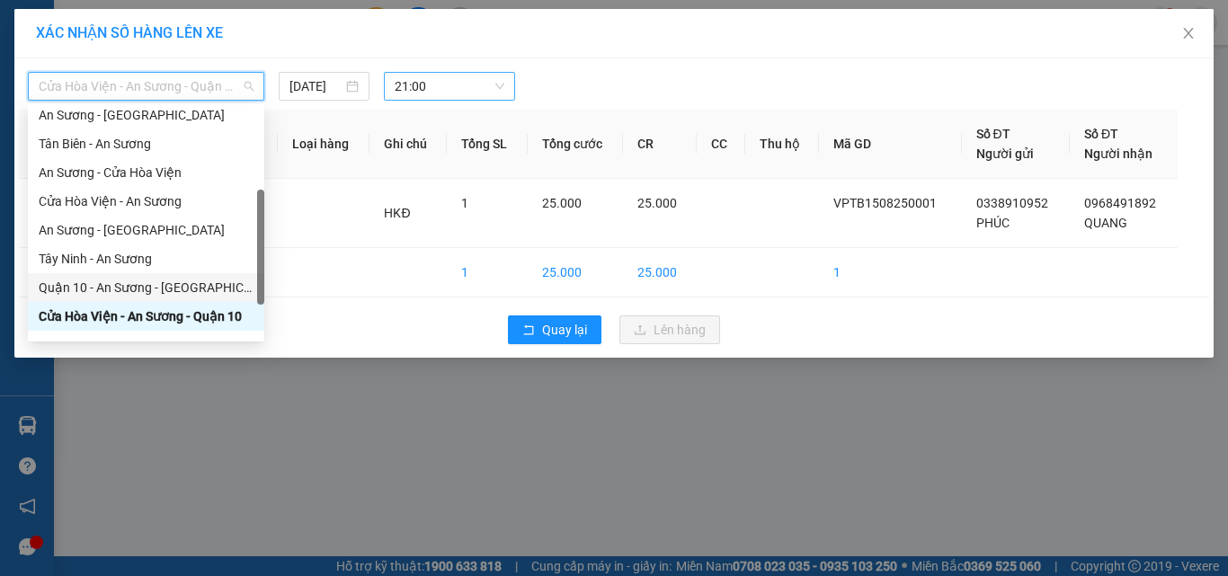
click at [102, 289] on div "Quận 10 - An Sương - [GEOGRAPHIC_DATA]" at bounding box center [146, 288] width 215 height 20
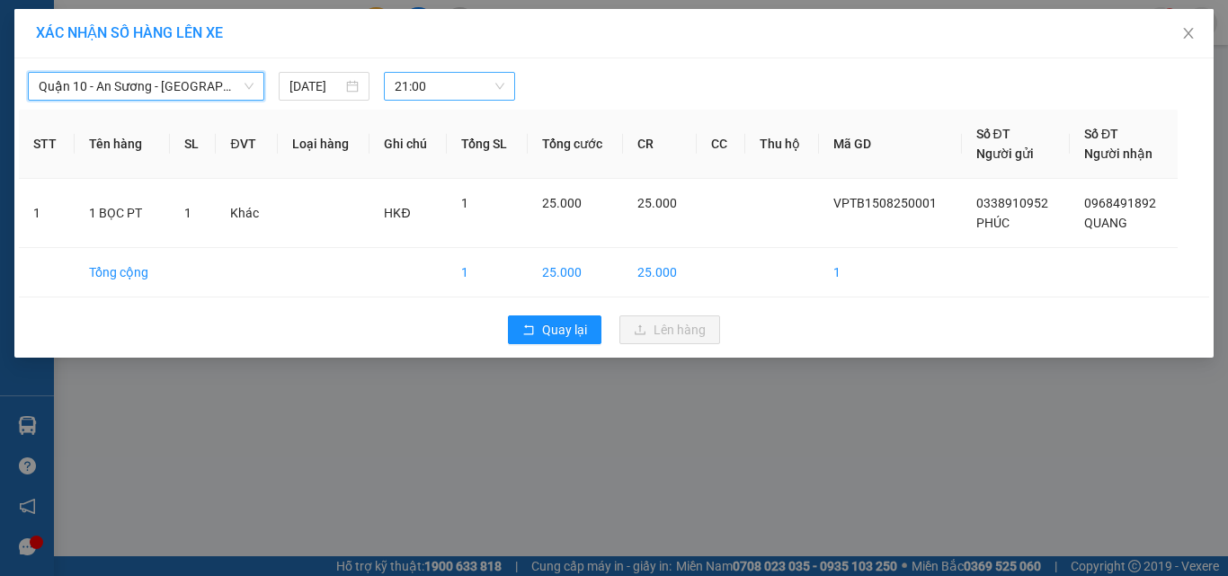
click at [418, 88] on span "21:00" at bounding box center [450, 86] width 111 height 27
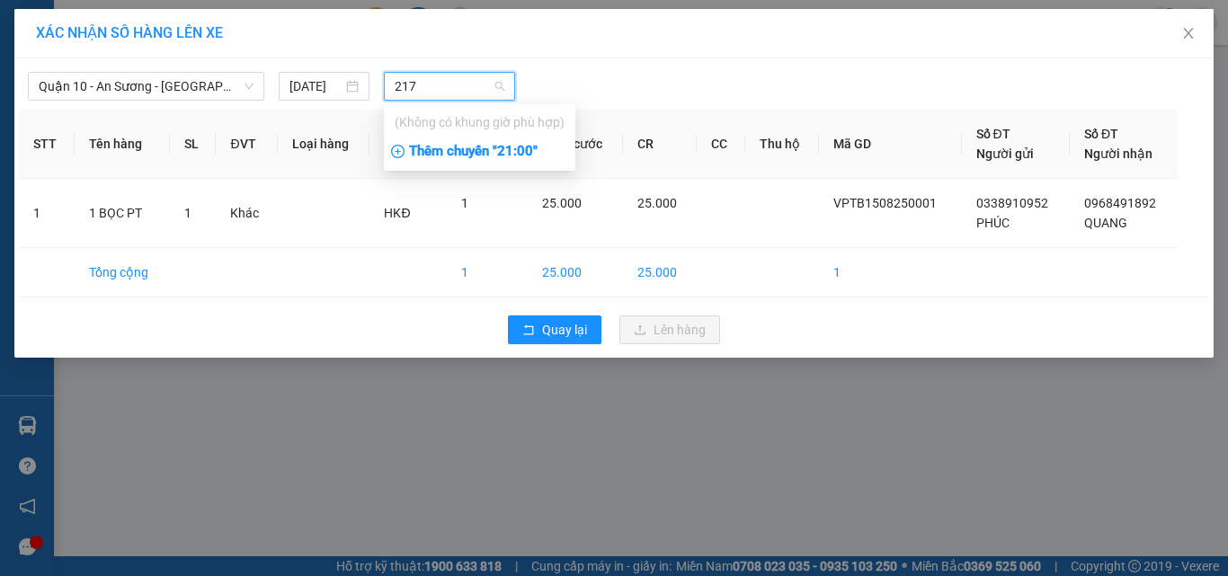
type input "2175"
click at [222, 88] on span "Quận 10 - An Sương - [GEOGRAPHIC_DATA]" at bounding box center [146, 86] width 215 height 27
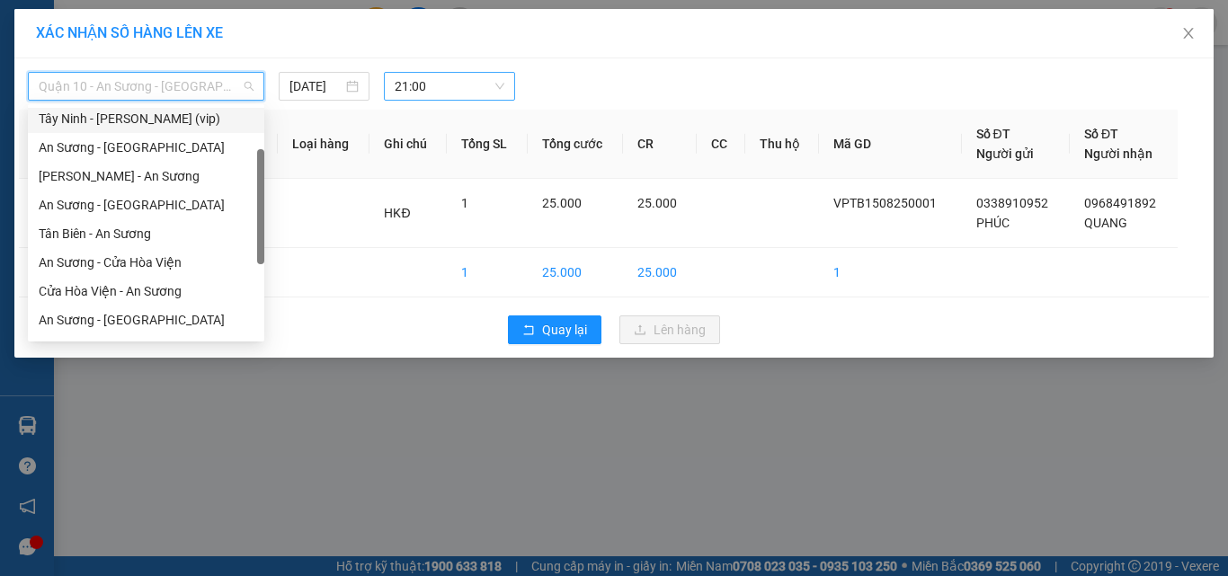
scroll to position [0, 0]
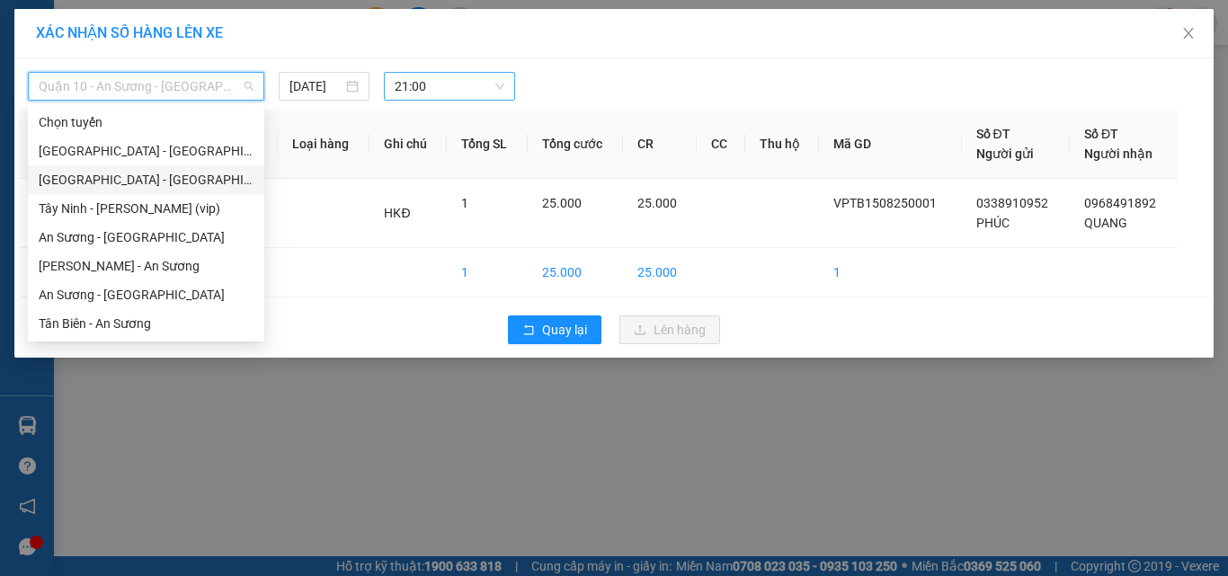
click at [101, 176] on div "[GEOGRAPHIC_DATA] - [GEOGRAPHIC_DATA] (vip)" at bounding box center [146, 180] width 215 height 20
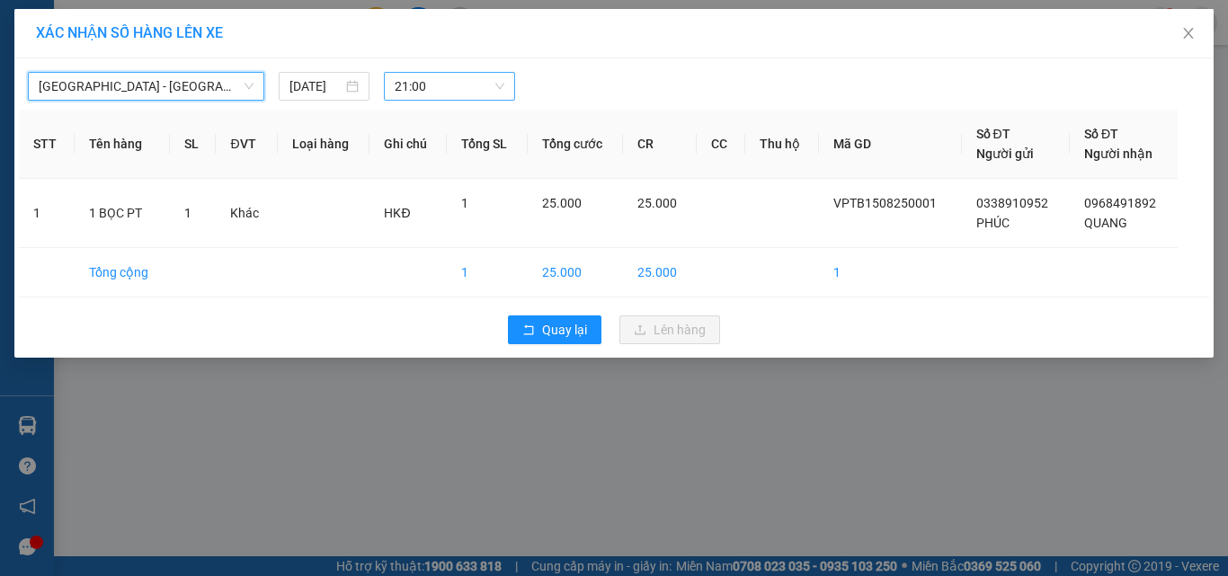
click at [429, 84] on span "21:00" at bounding box center [450, 86] width 111 height 27
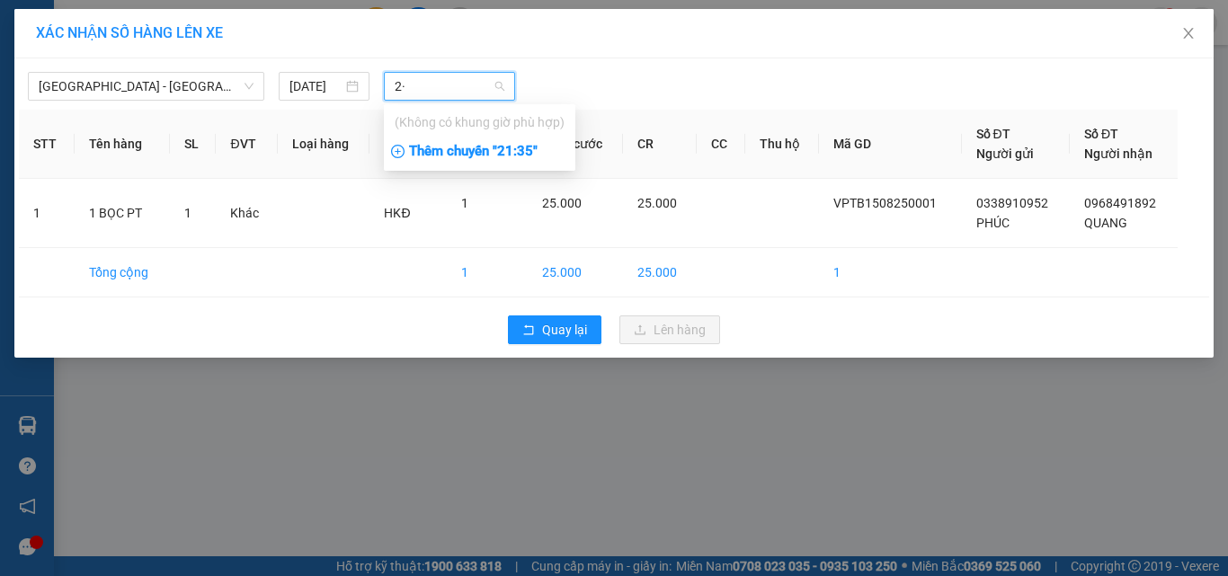
type input "2"
click at [179, 80] on span "[GEOGRAPHIC_DATA] - [GEOGRAPHIC_DATA] (vip)" at bounding box center [146, 86] width 215 height 27
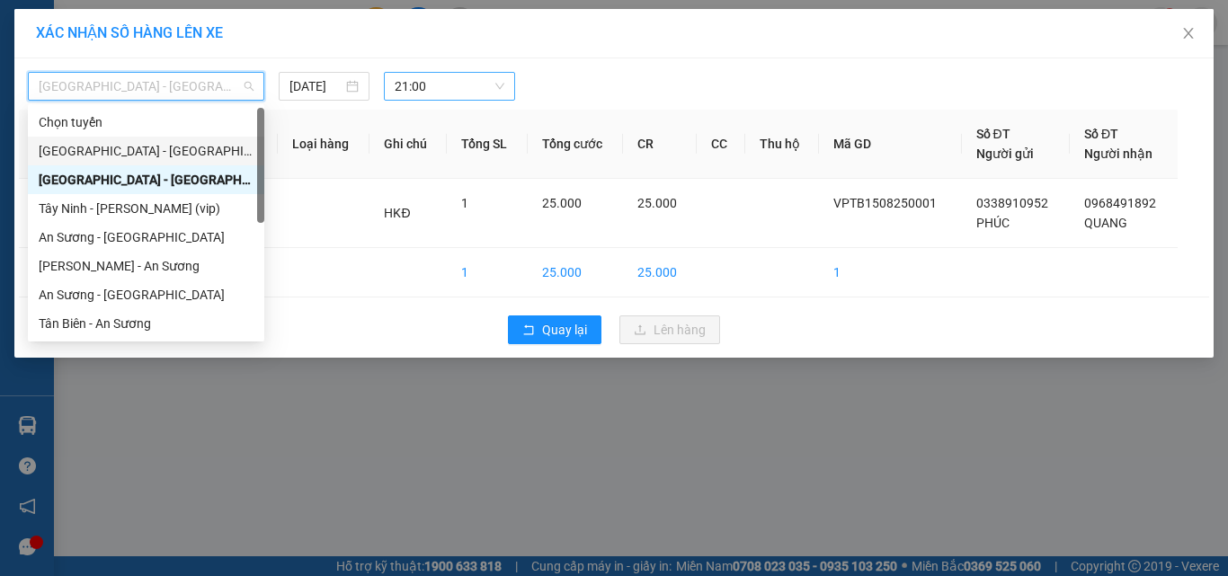
click at [146, 147] on div "[GEOGRAPHIC_DATA] - [GEOGRAPHIC_DATA] (vip)" at bounding box center [146, 151] width 215 height 20
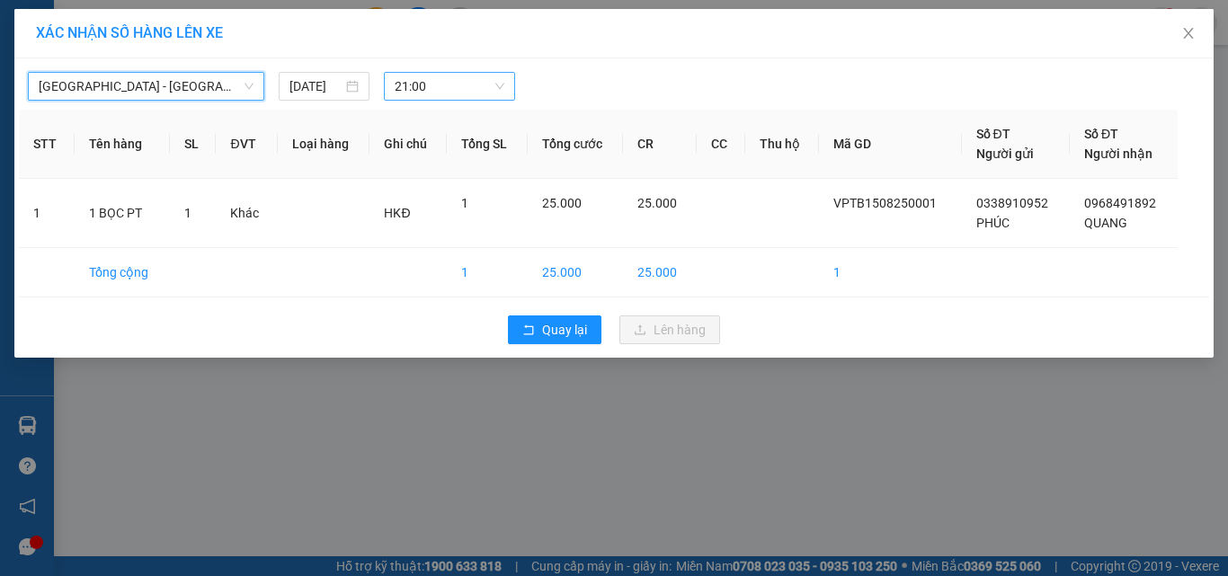
click at [439, 85] on span "21:00" at bounding box center [450, 86] width 111 height 27
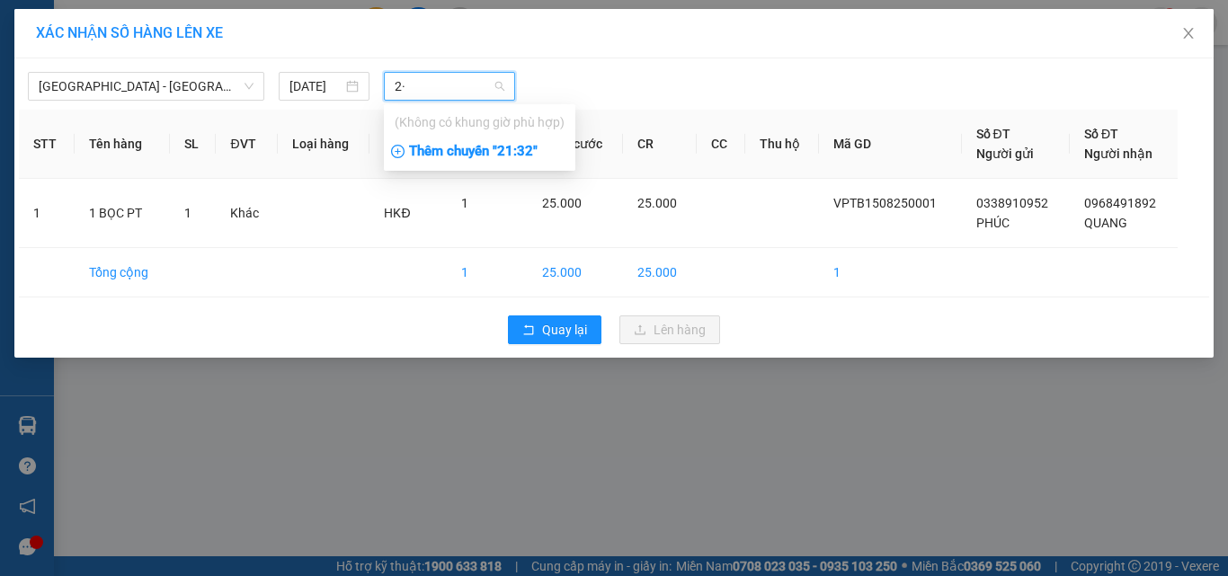
type input "2"
type input "2175"
click at [183, 76] on span "[GEOGRAPHIC_DATA] - [GEOGRAPHIC_DATA] (vip)" at bounding box center [146, 86] width 215 height 27
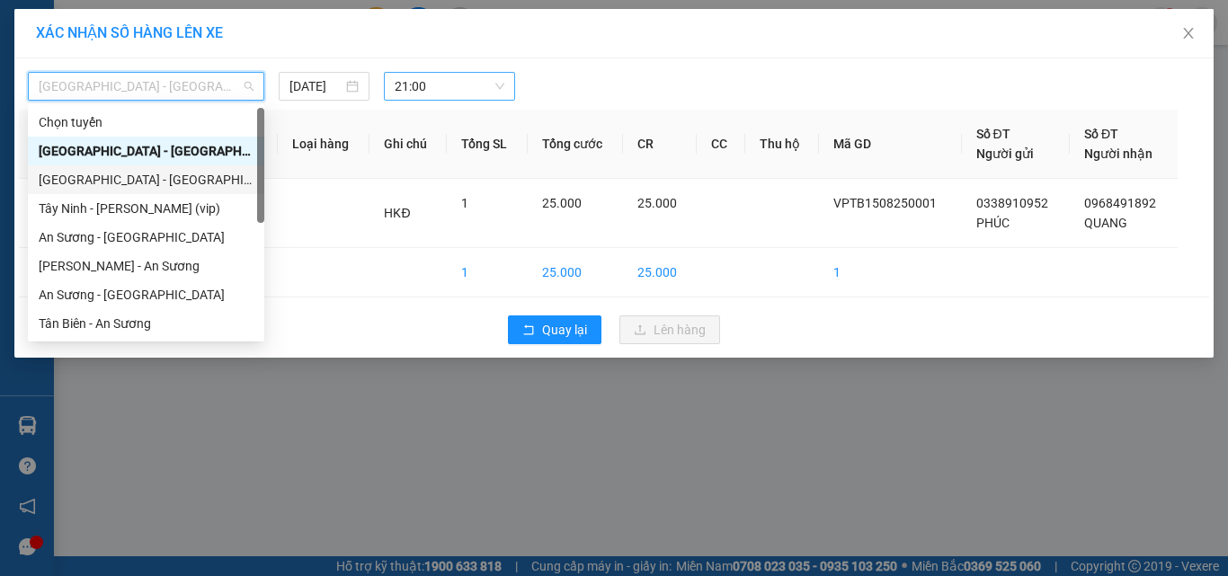
click at [129, 181] on div "[GEOGRAPHIC_DATA] - [GEOGRAPHIC_DATA] (vip)" at bounding box center [146, 180] width 215 height 20
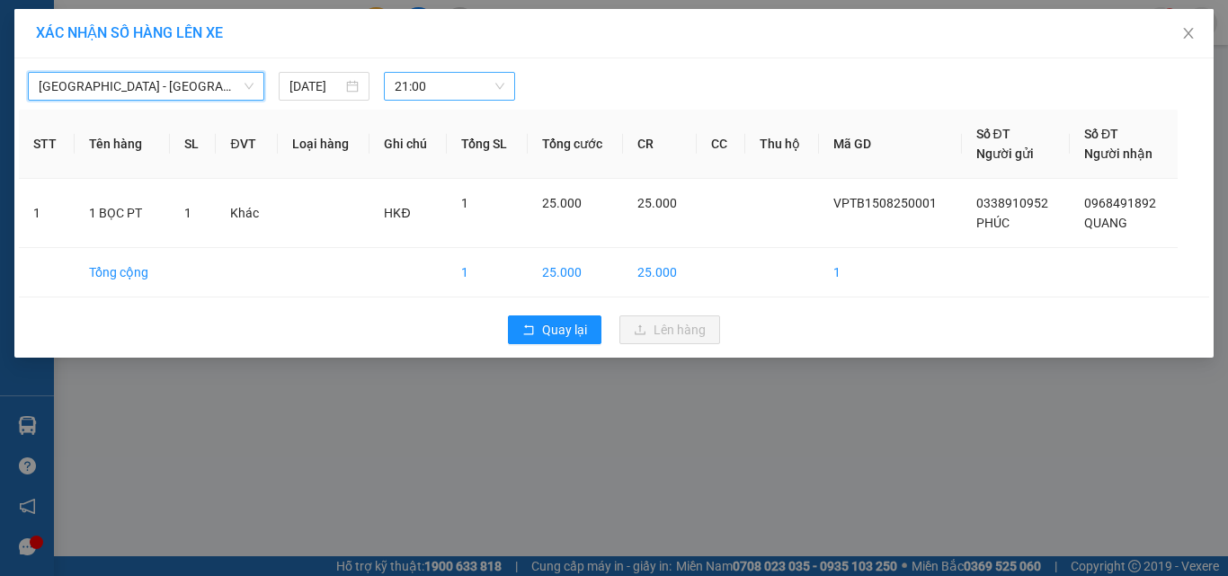
click at [451, 86] on span "21:00" at bounding box center [450, 86] width 111 height 27
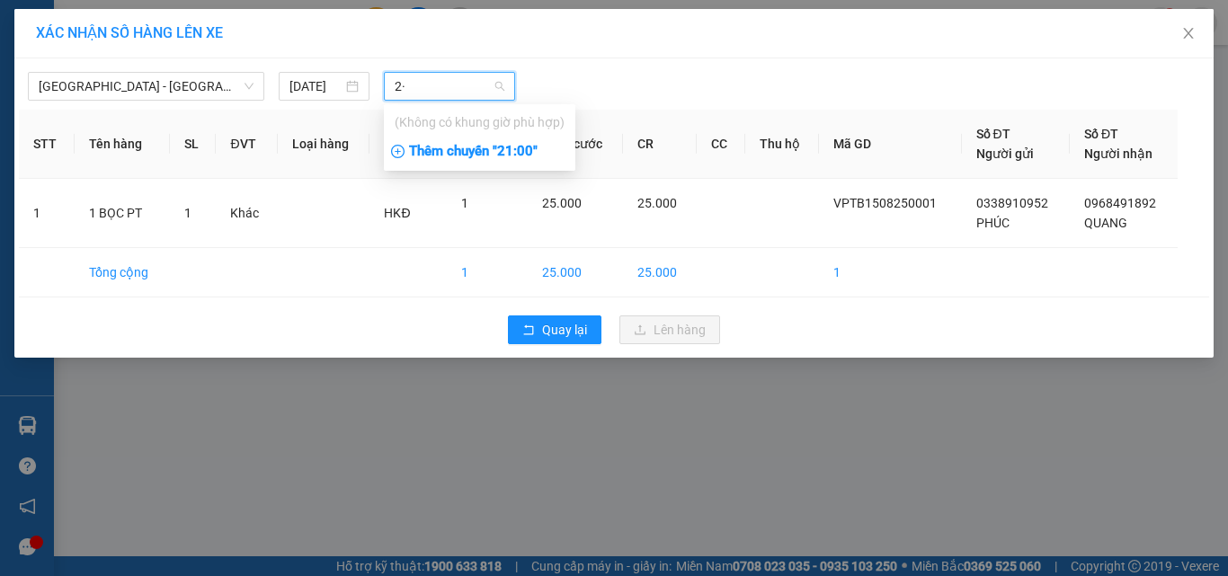
type input "2"
click at [205, 83] on span "[GEOGRAPHIC_DATA] - [GEOGRAPHIC_DATA] (vip)" at bounding box center [146, 86] width 215 height 27
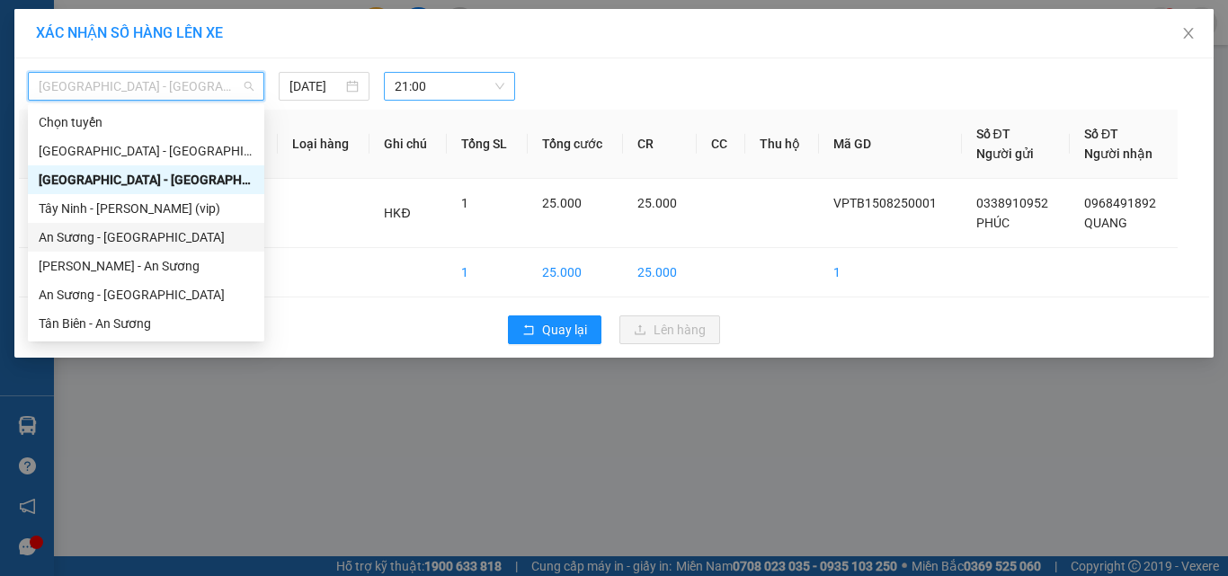
scroll to position [90, 0]
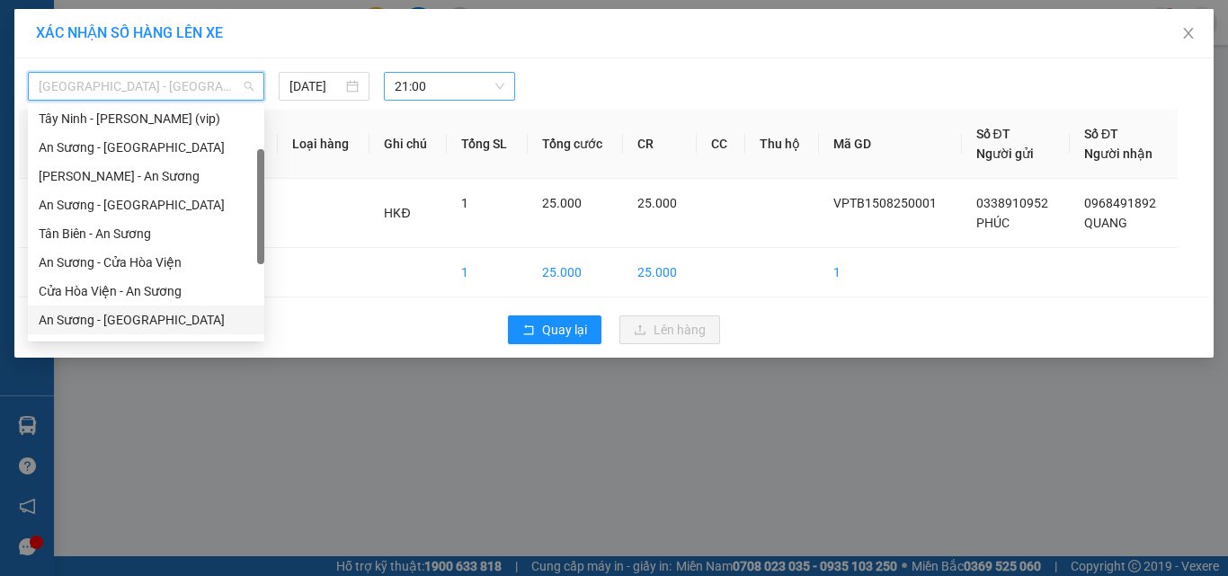
click at [120, 319] on div "An Sương - [GEOGRAPHIC_DATA]" at bounding box center [146, 320] width 215 height 20
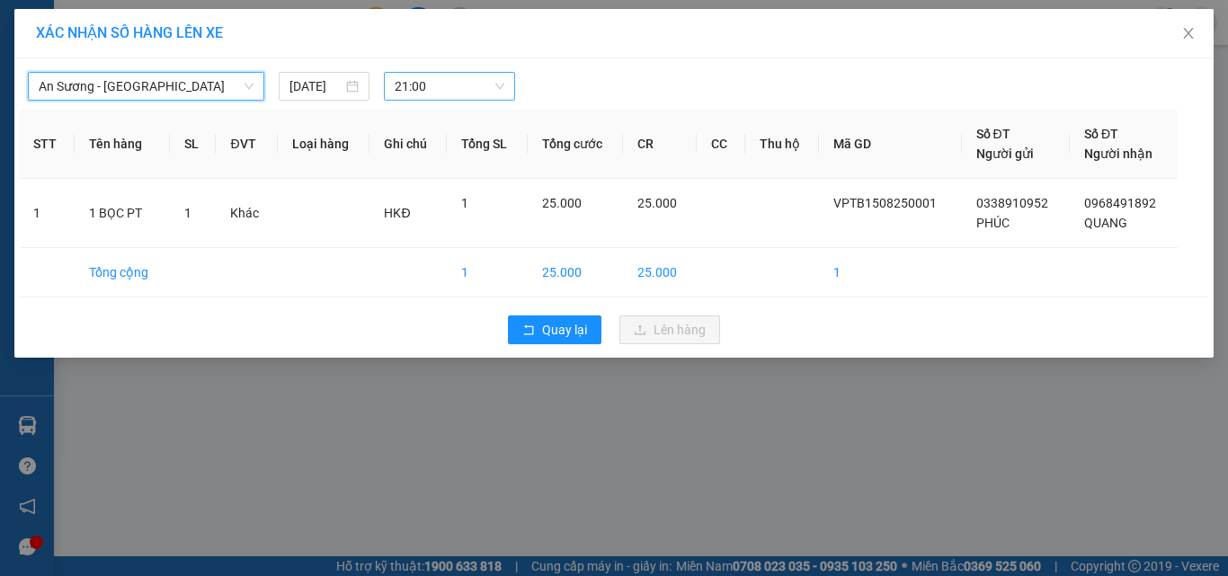
click at [471, 93] on span "21:00" at bounding box center [450, 86] width 111 height 27
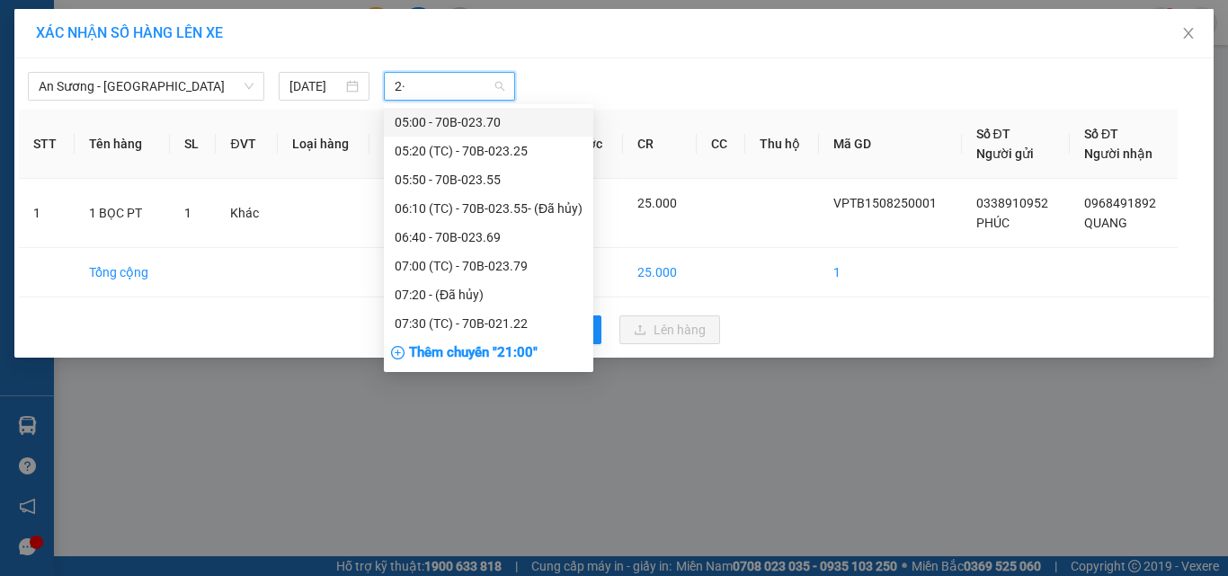
type input "2"
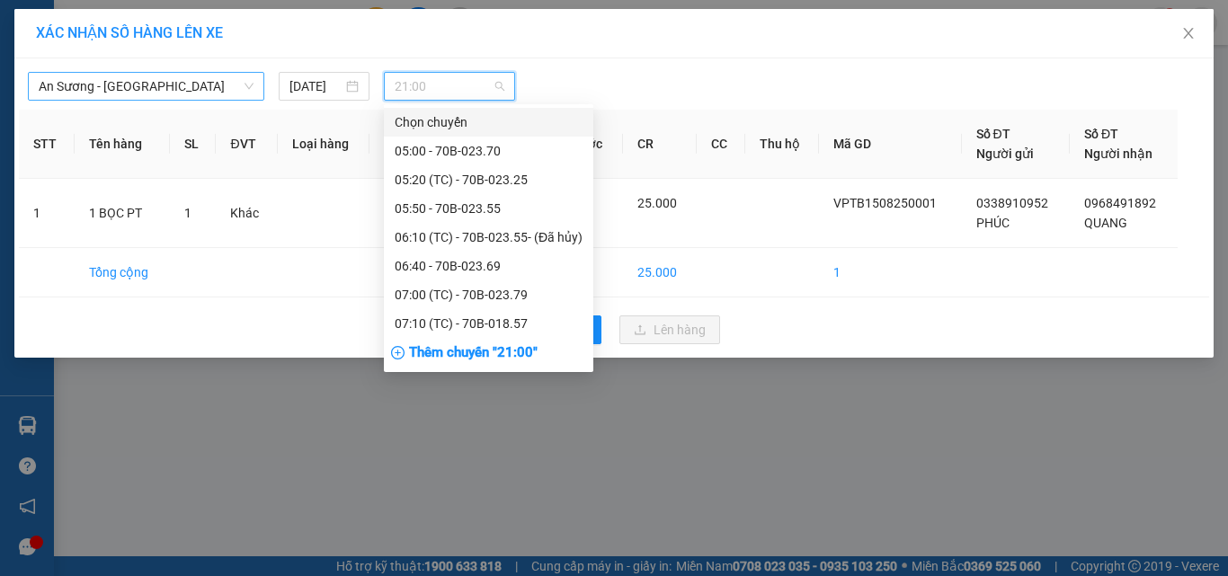
click at [233, 83] on span "An Sương - [GEOGRAPHIC_DATA]" at bounding box center [146, 86] width 215 height 27
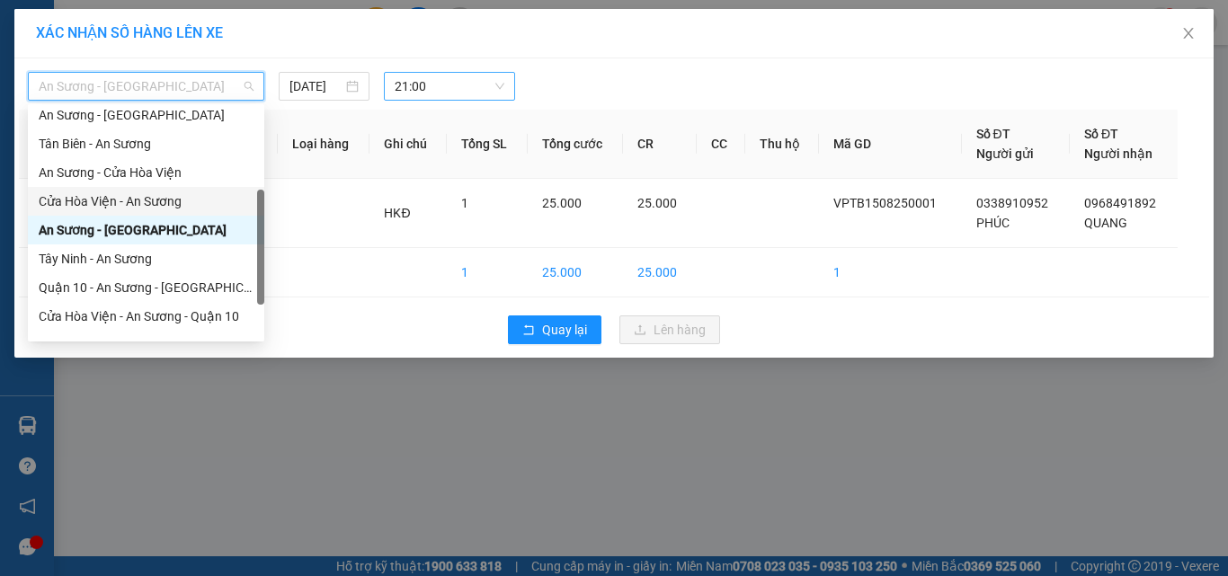
scroll to position [252, 0]
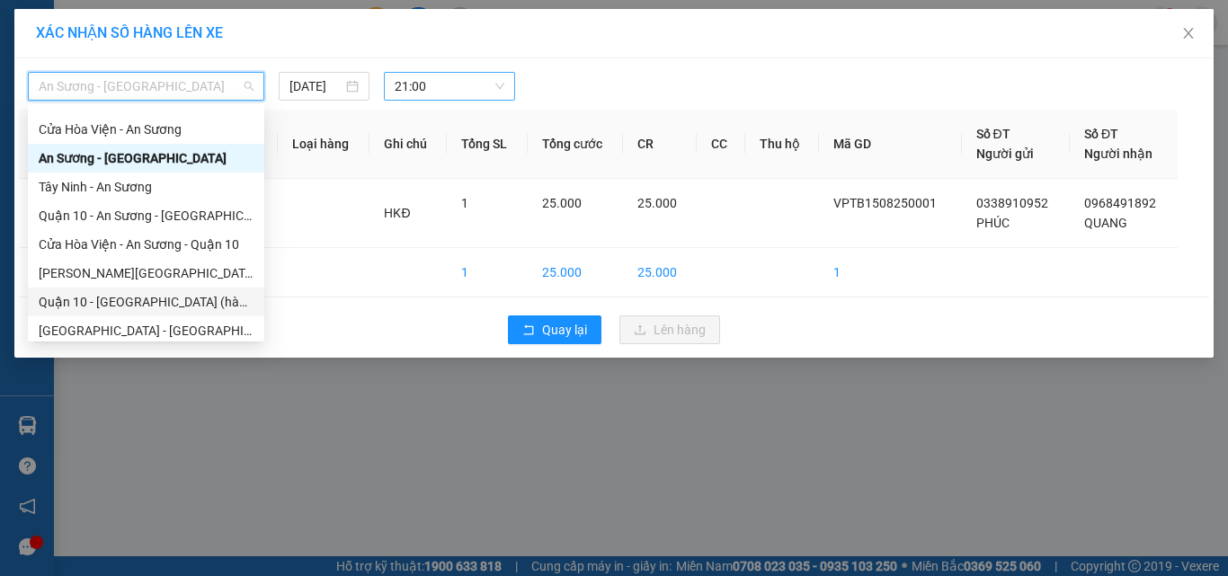
click at [173, 301] on div "Quận 10 - [GEOGRAPHIC_DATA] (hàng hóa)" at bounding box center [146, 302] width 215 height 20
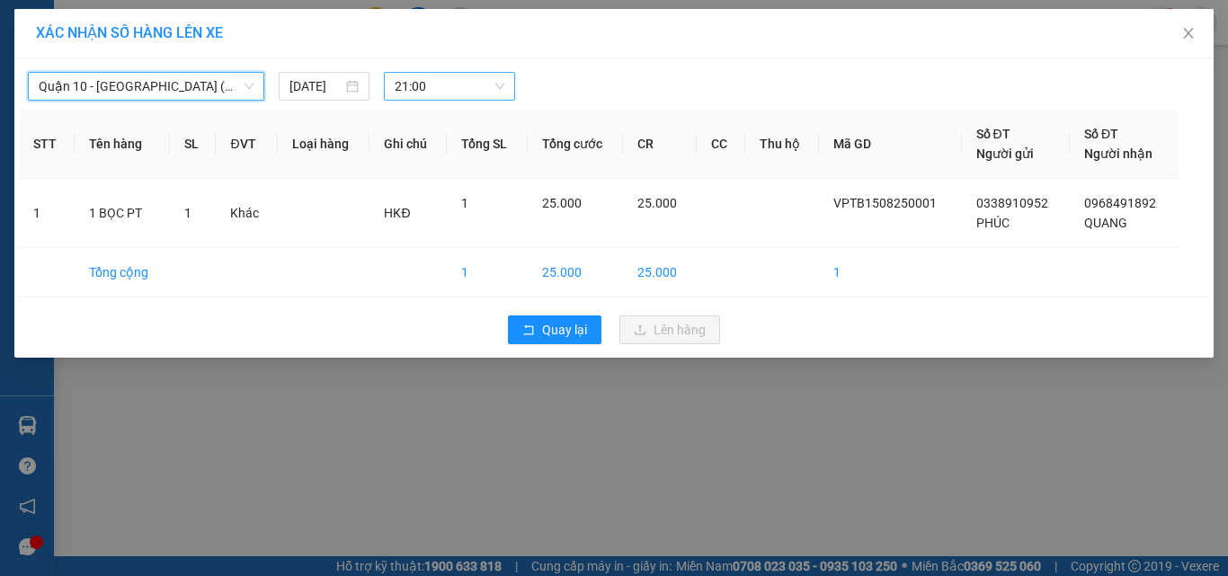
click at [449, 90] on span "21:00" at bounding box center [450, 86] width 111 height 27
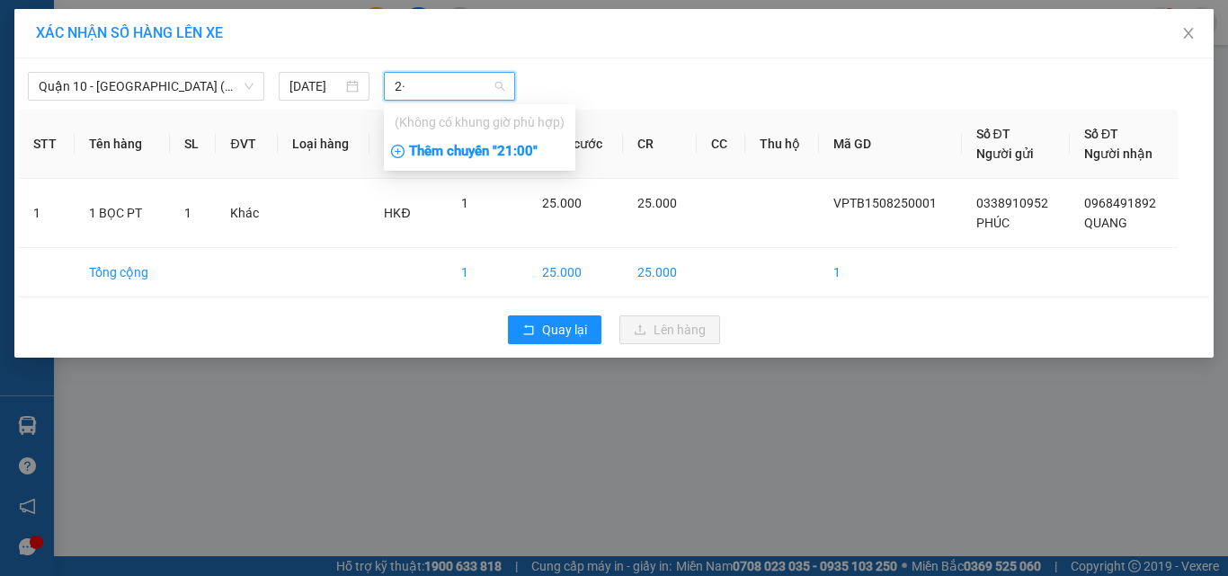
type input "2"
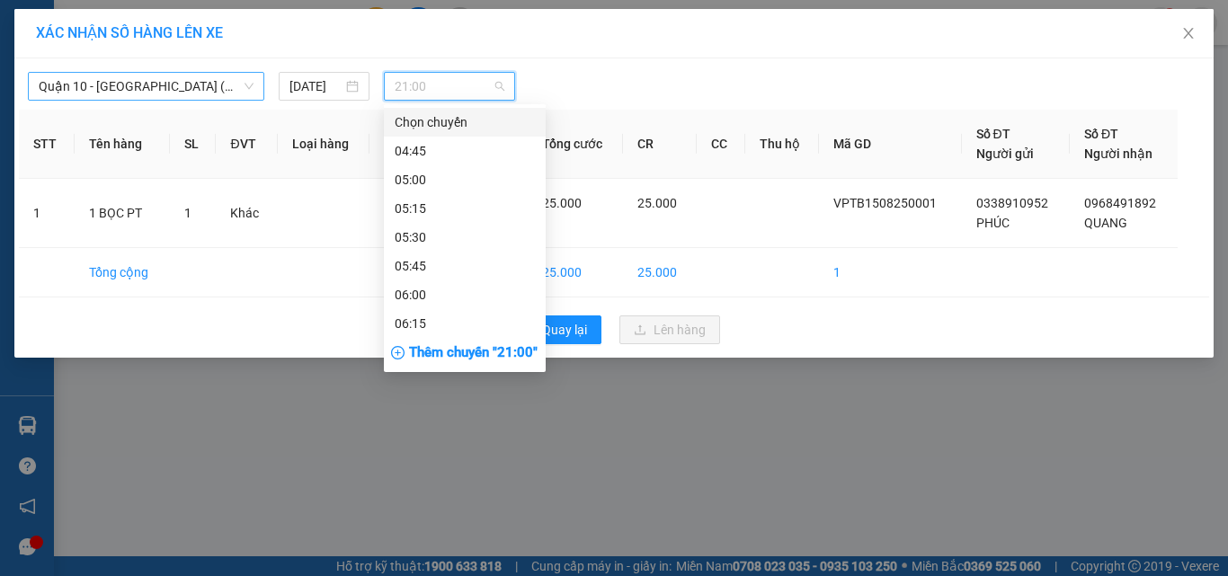
click at [202, 73] on span "Quận 10 - [GEOGRAPHIC_DATA] (hàng hóa)" at bounding box center [146, 86] width 215 height 27
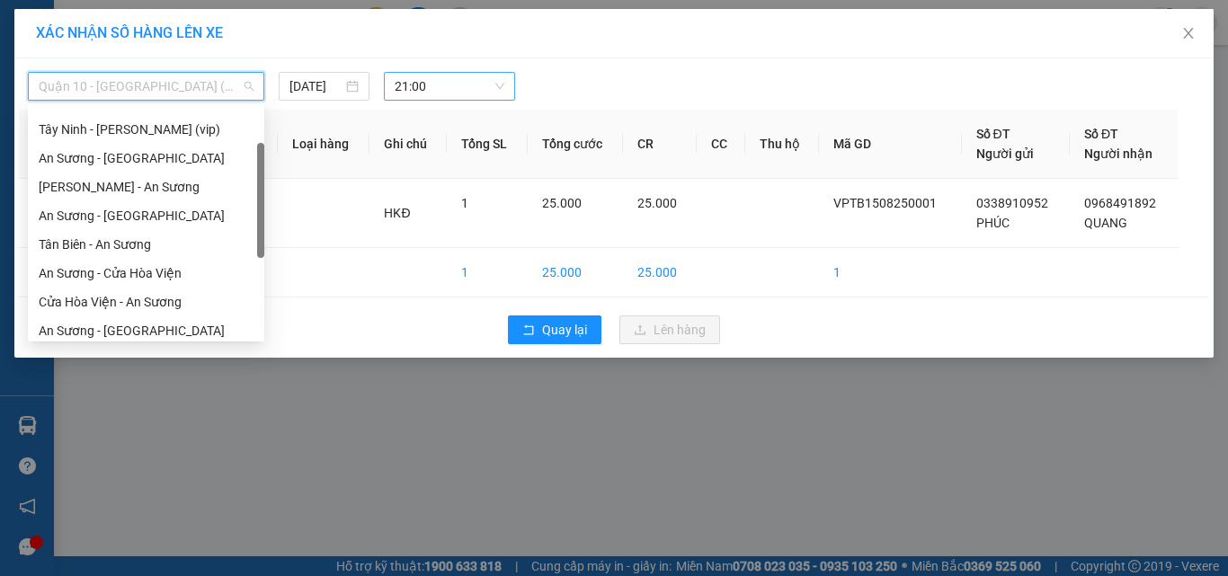
scroll to position [0, 0]
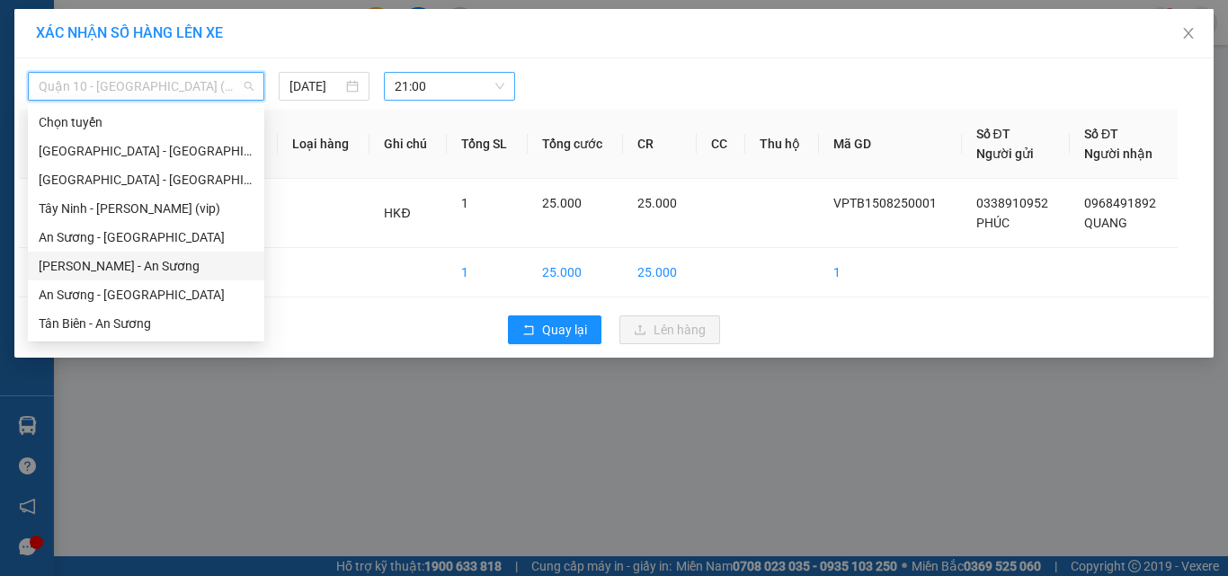
click at [127, 264] on div "[PERSON_NAME] - An Sương" at bounding box center [146, 266] width 215 height 20
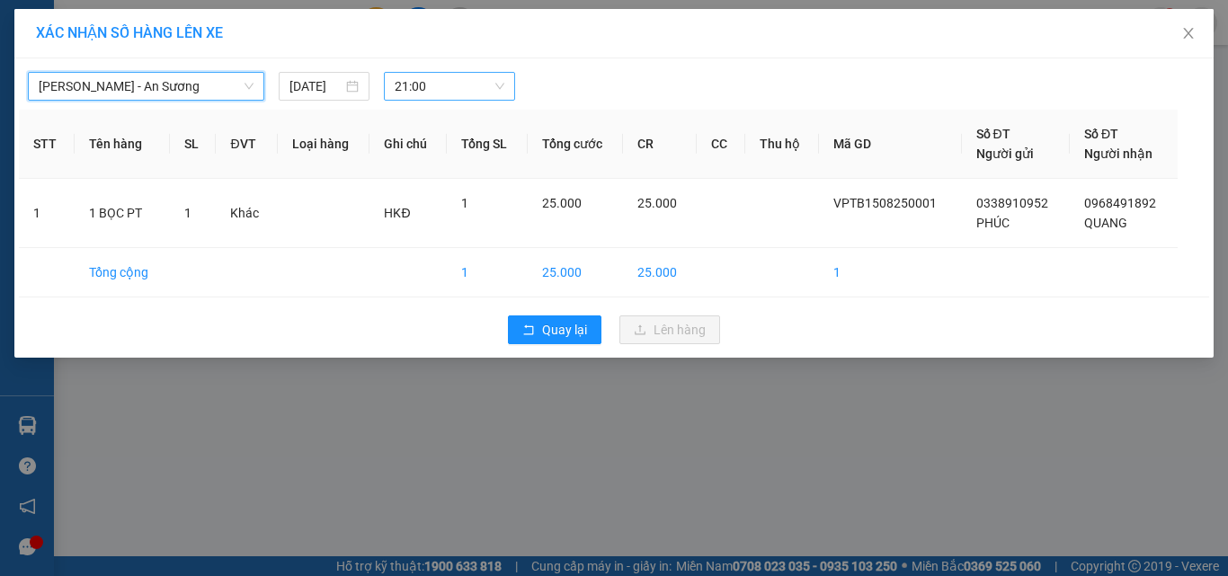
click at [448, 89] on span "21:00" at bounding box center [450, 86] width 111 height 27
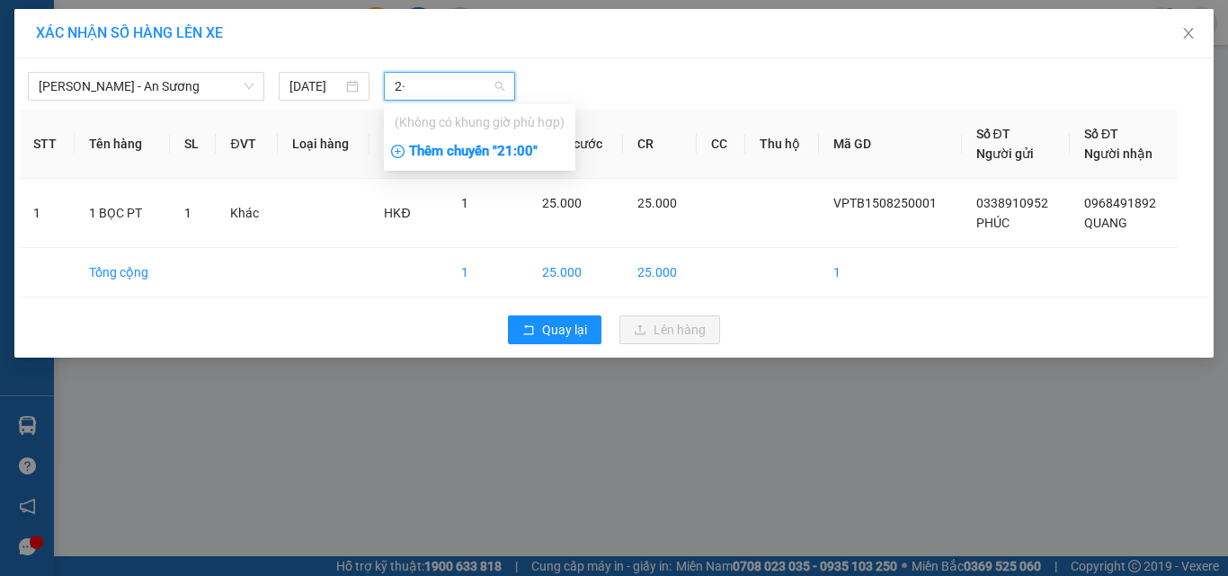
type input "2"
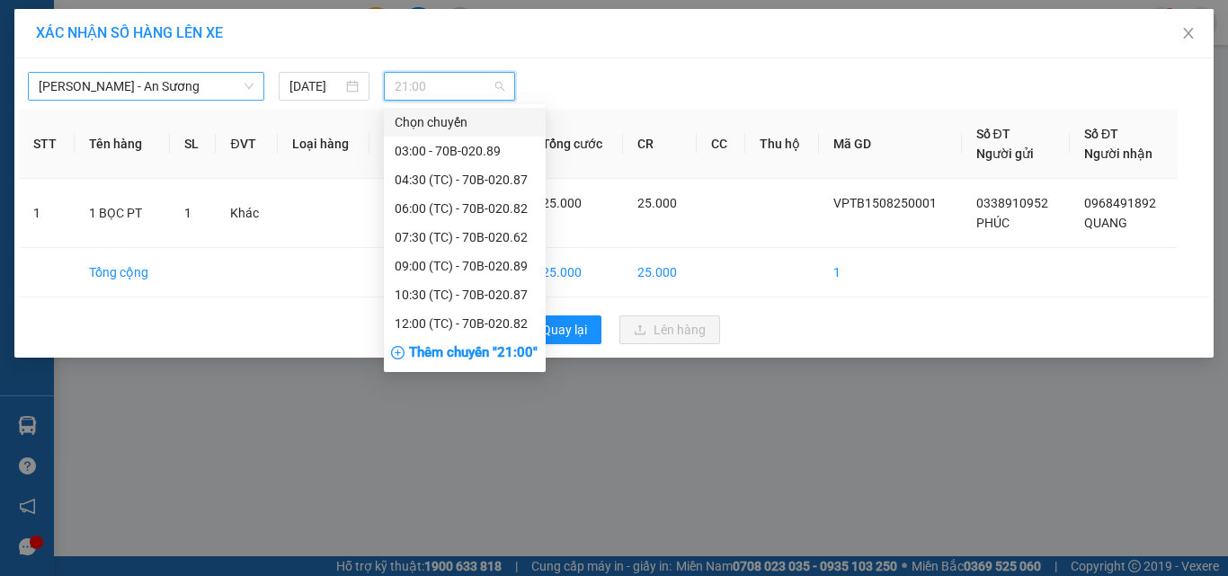
click at [212, 78] on span "[PERSON_NAME] - An Sương" at bounding box center [146, 86] width 215 height 27
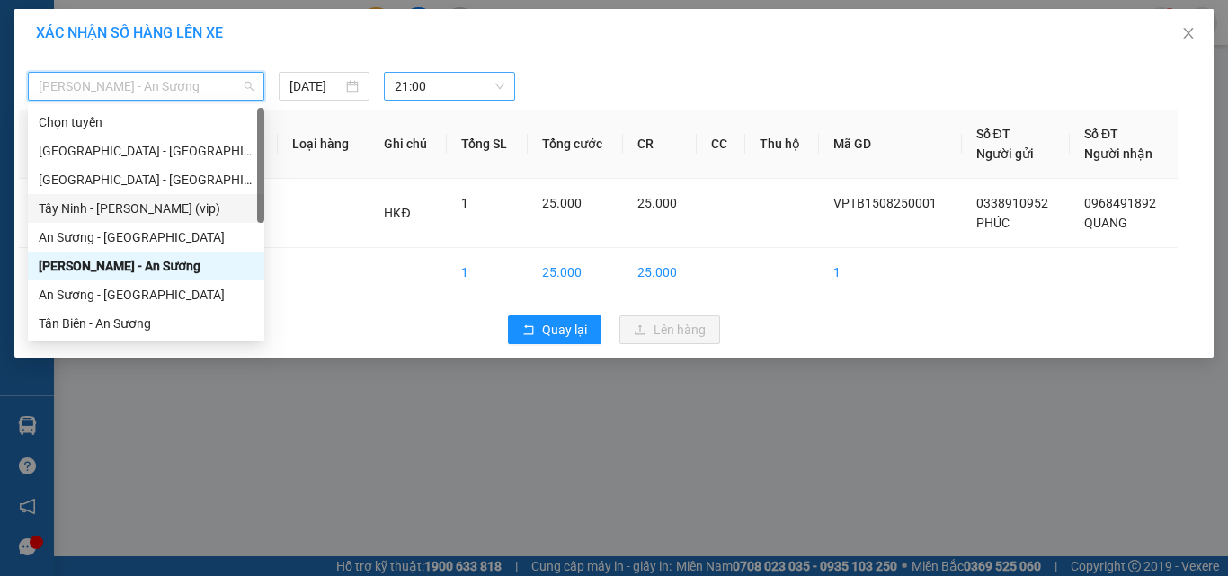
click at [79, 209] on div "Tây Ninh - [PERSON_NAME] (vip)" at bounding box center [146, 209] width 215 height 20
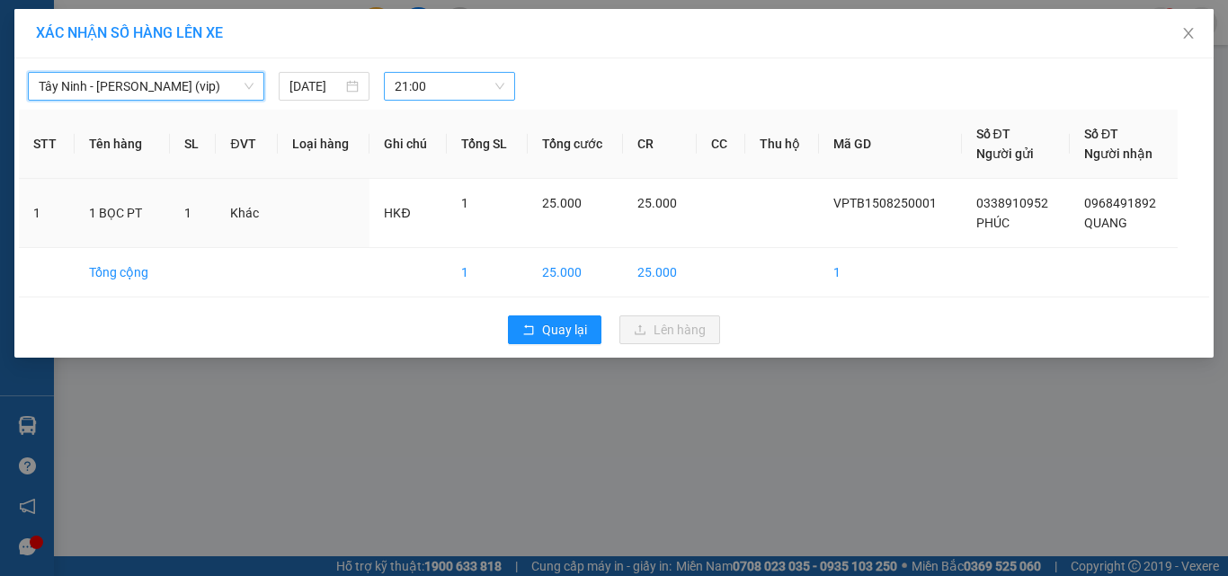
click at [436, 87] on span "21:00" at bounding box center [450, 86] width 111 height 27
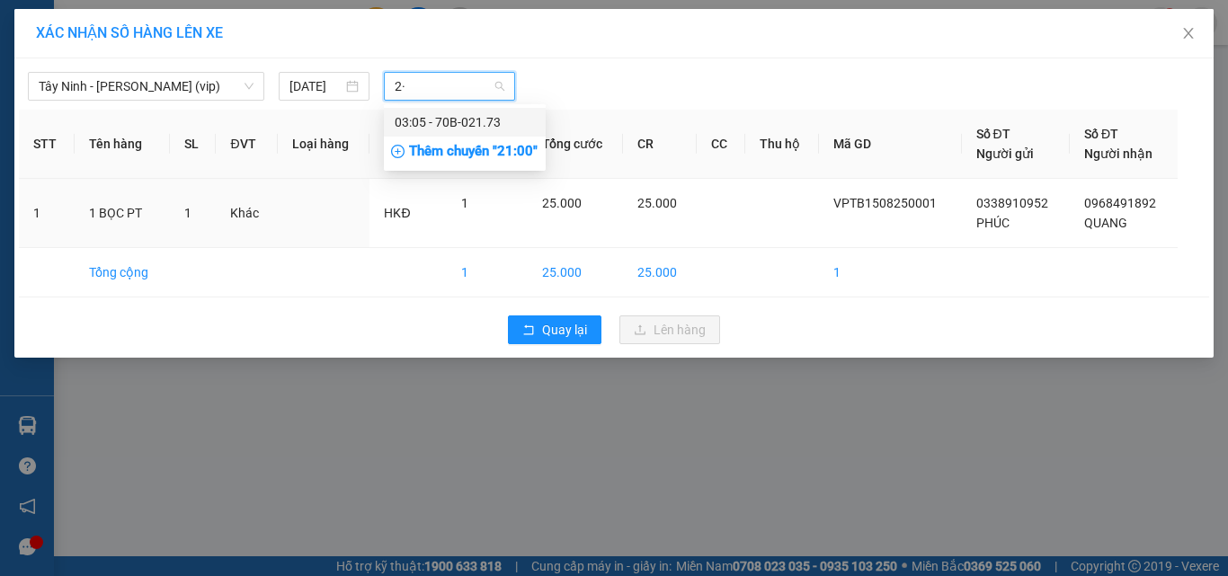
type input "2"
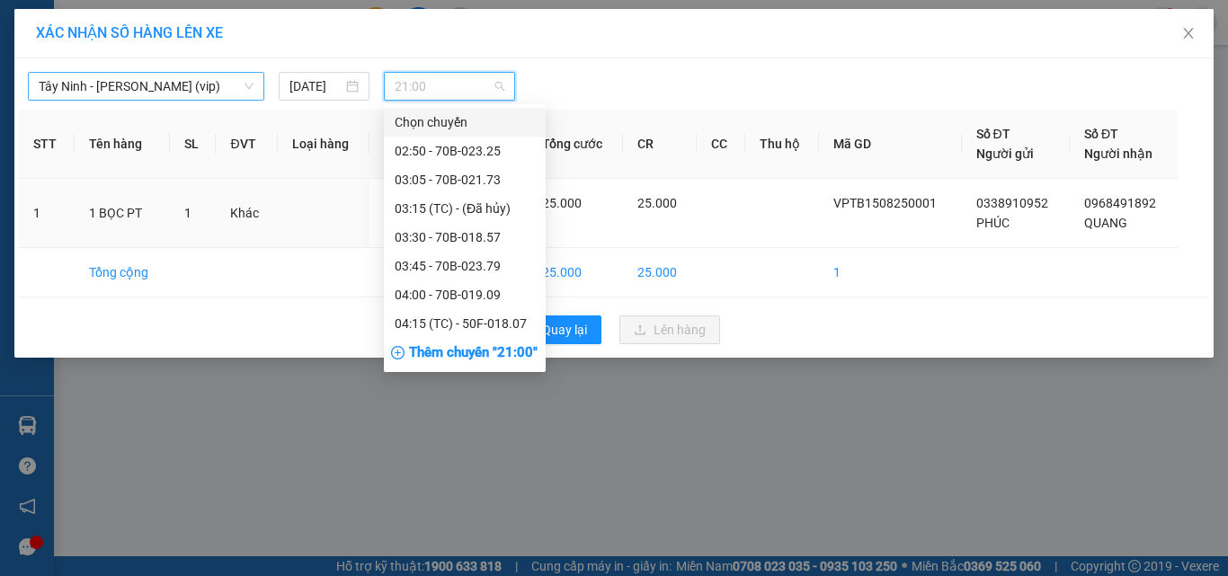
click at [168, 86] on span "Tây Ninh - [PERSON_NAME] (vip)" at bounding box center [146, 86] width 215 height 27
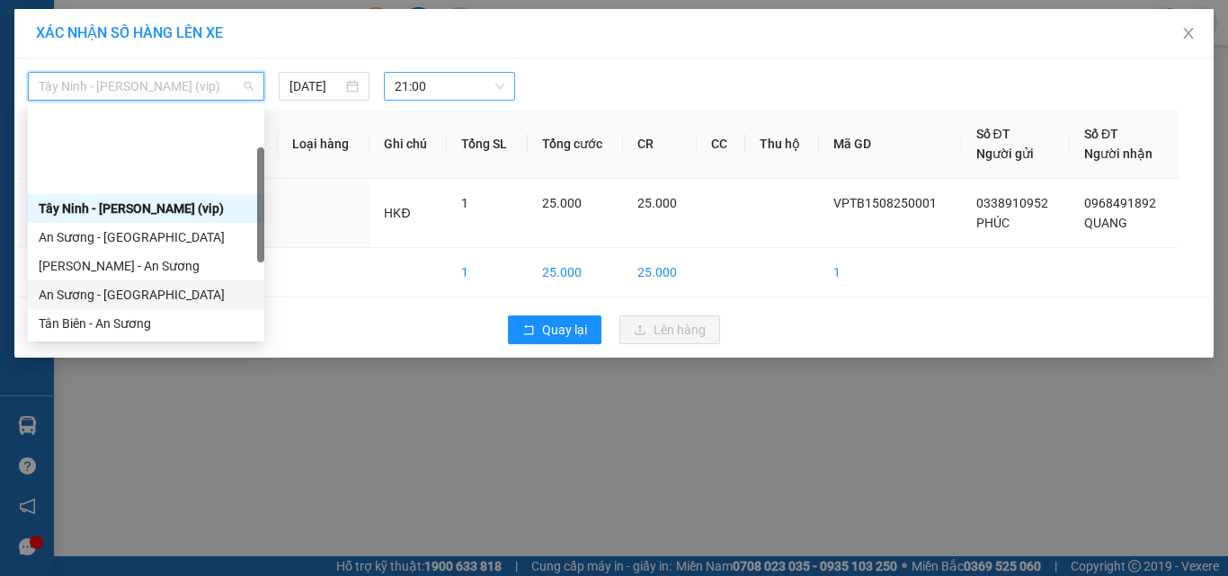
scroll to position [90, 0]
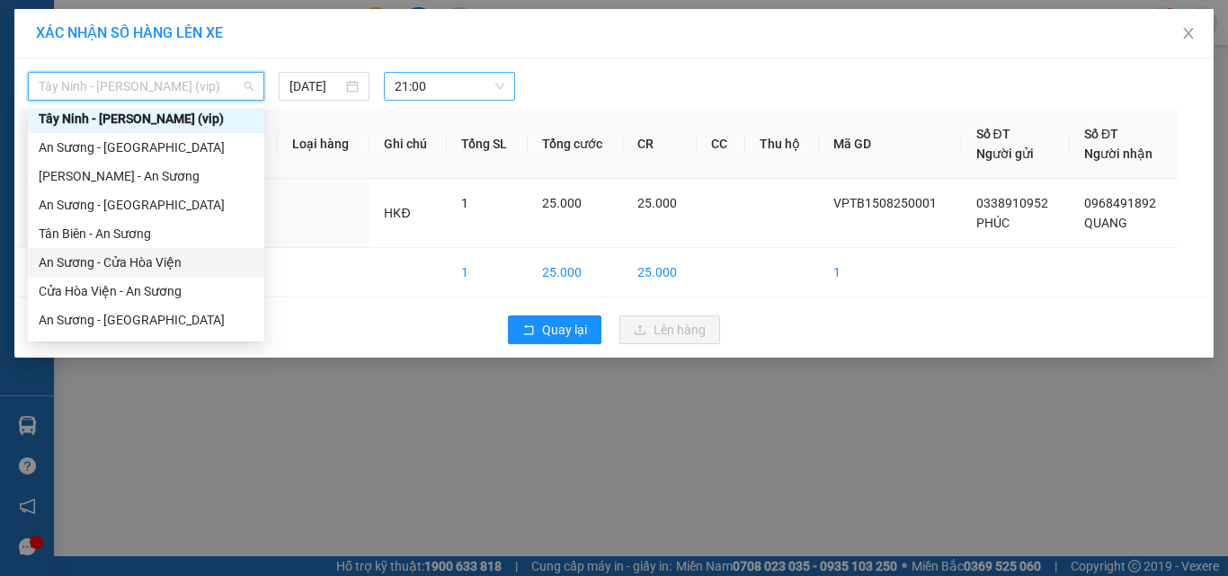
click at [129, 262] on div "An Sương - Cửa Hòa Viện" at bounding box center [146, 263] width 215 height 20
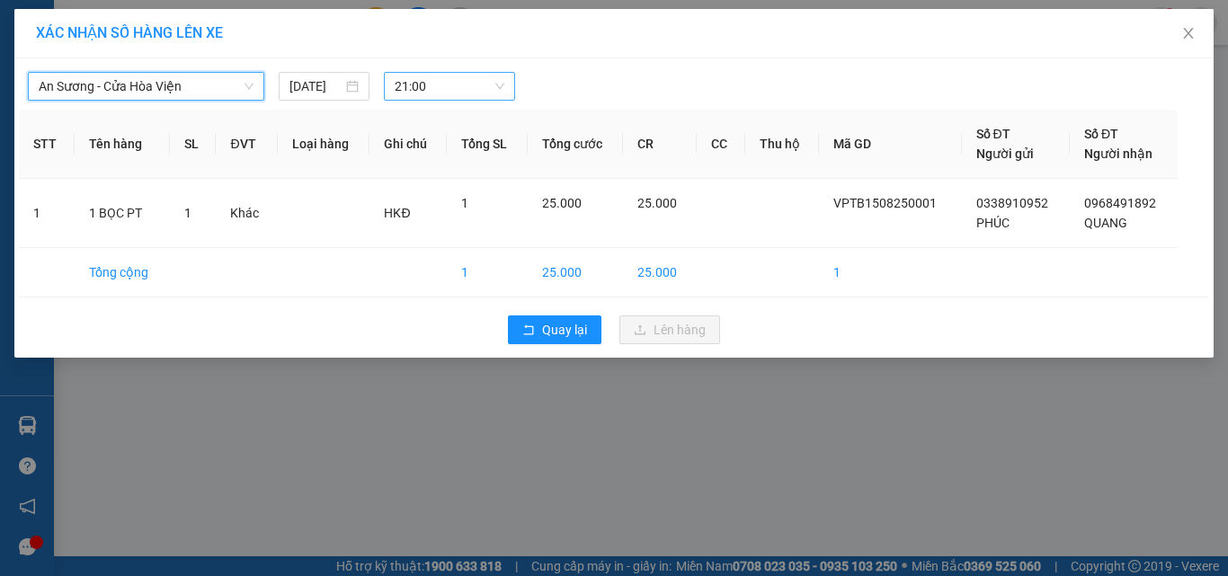
click at [404, 89] on span "21:00" at bounding box center [450, 86] width 111 height 27
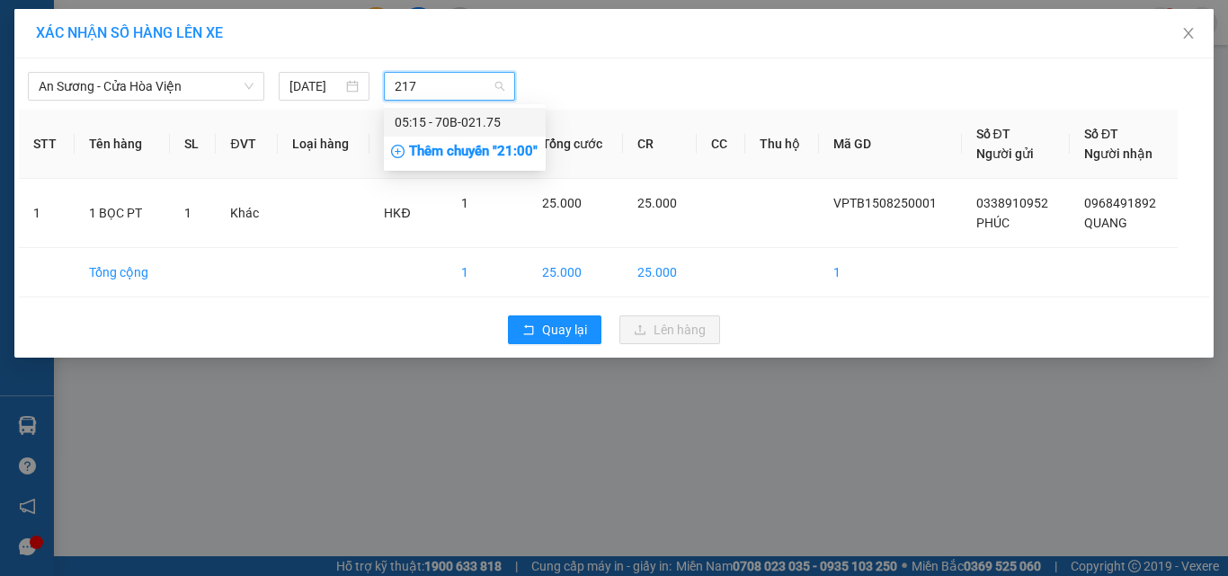
type input "2175"
click at [480, 125] on div "05:15 - 70B-021.75" at bounding box center [465, 122] width 140 height 20
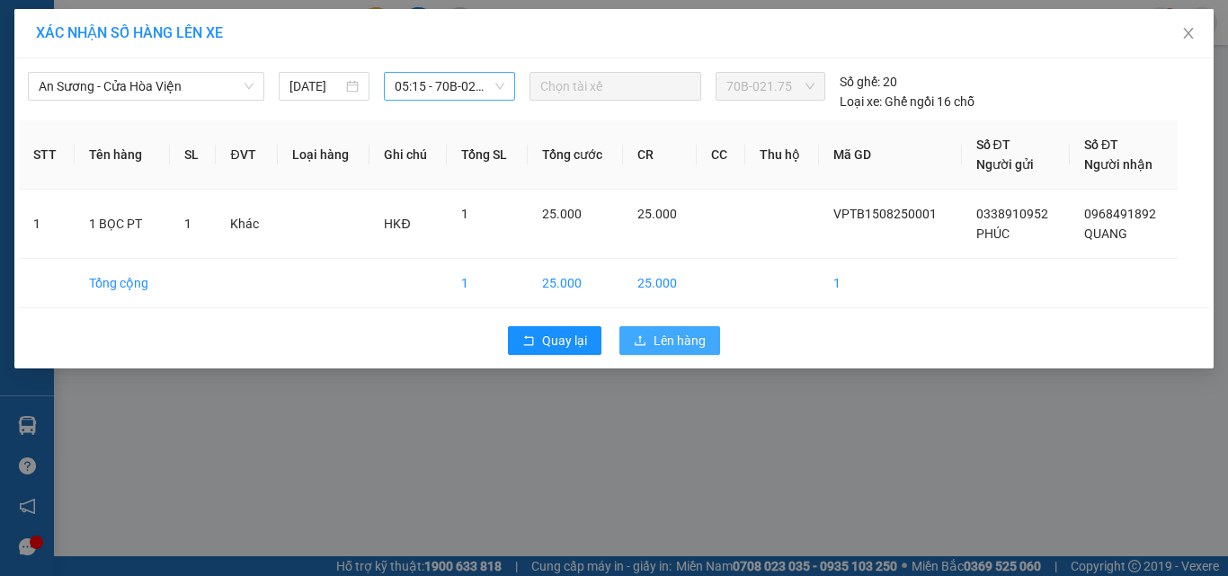
click at [675, 342] on span "Lên hàng" at bounding box center [679, 341] width 52 height 20
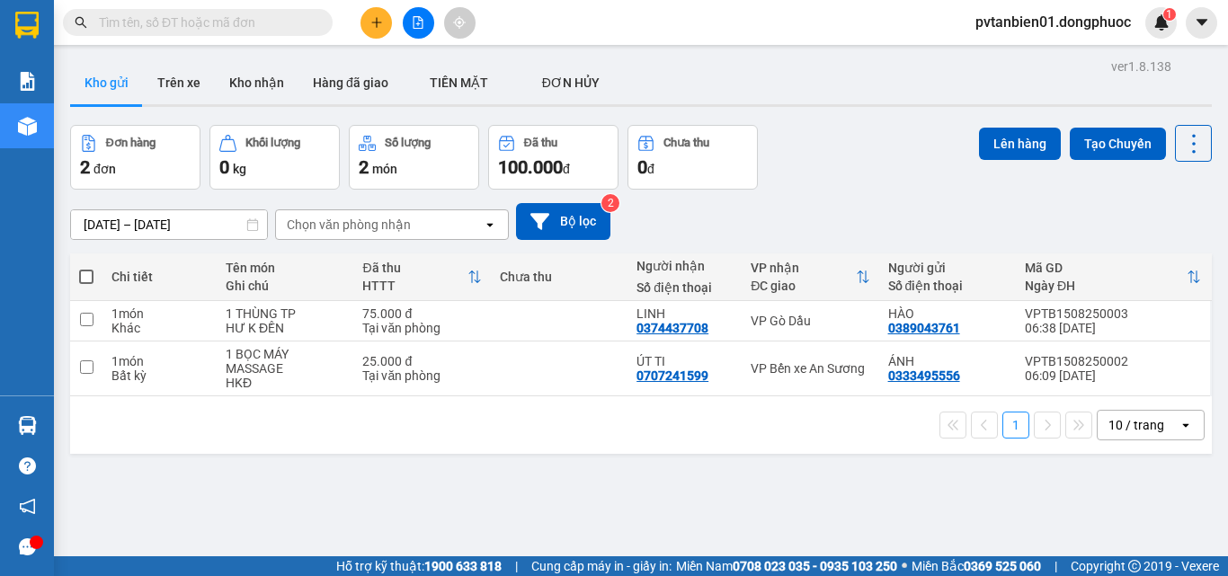
click at [86, 270] on span at bounding box center [86, 277] width 14 height 14
click at [86, 268] on input "checkbox" at bounding box center [86, 268] width 0 height 0
checkbox input "true"
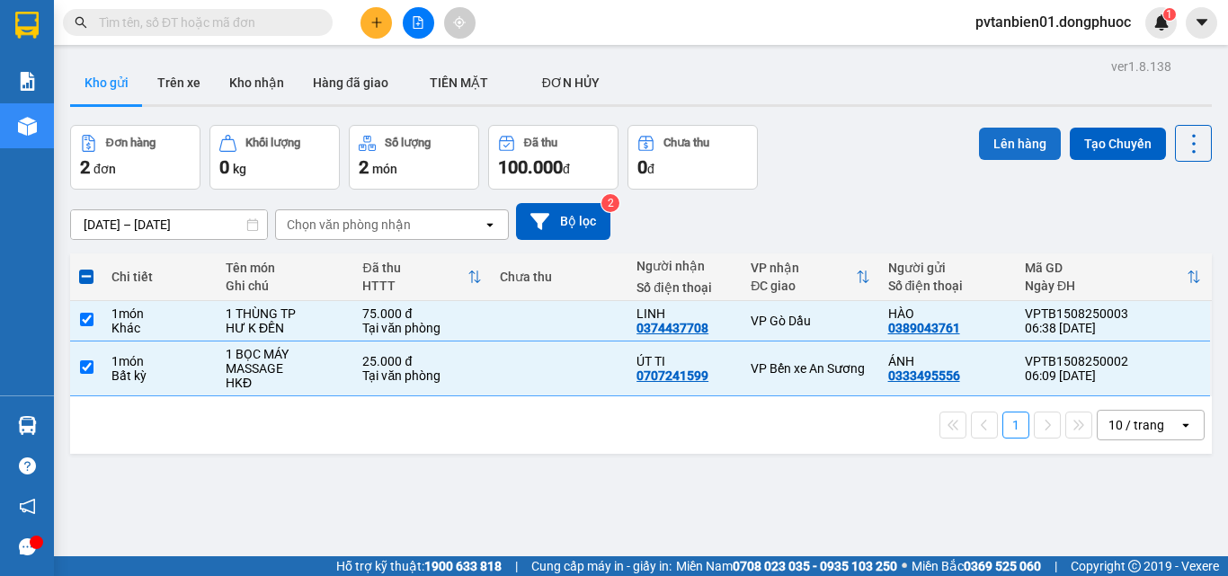
click at [1016, 149] on button "Lên hàng" at bounding box center [1020, 144] width 82 height 32
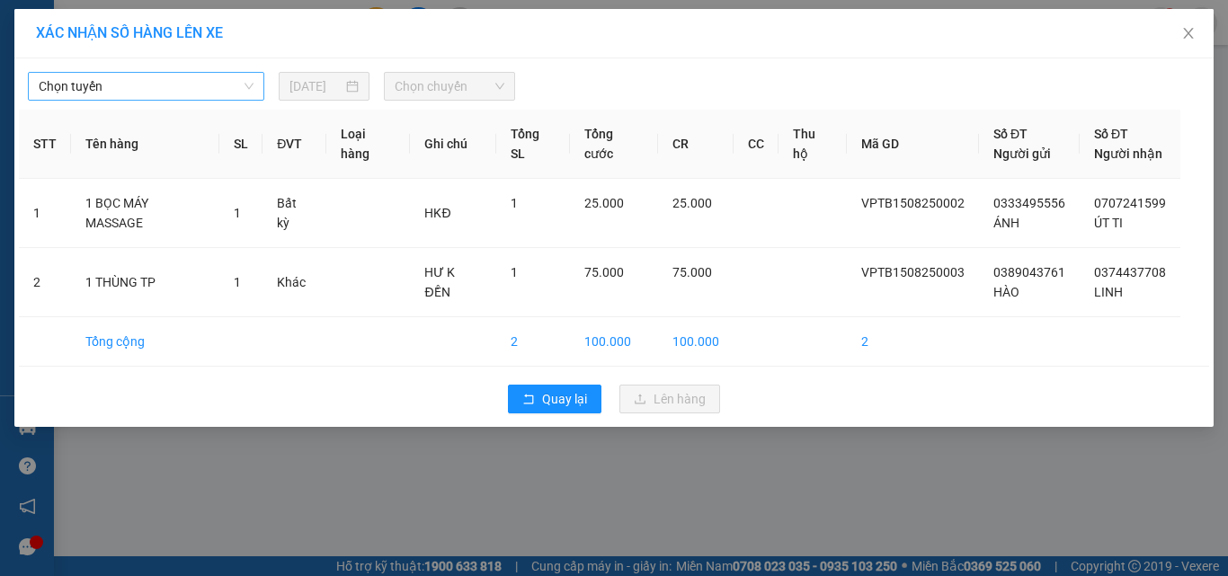
click at [155, 93] on span "Chọn tuyến" at bounding box center [146, 86] width 215 height 27
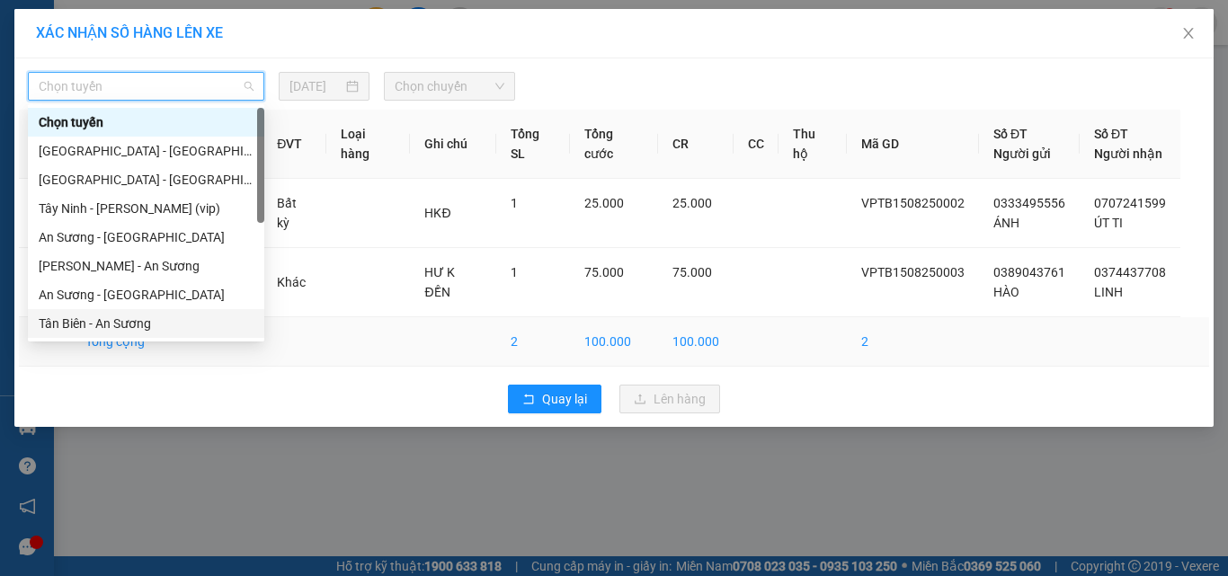
click at [97, 321] on div "Tân Biên - An Sương" at bounding box center [146, 324] width 215 height 20
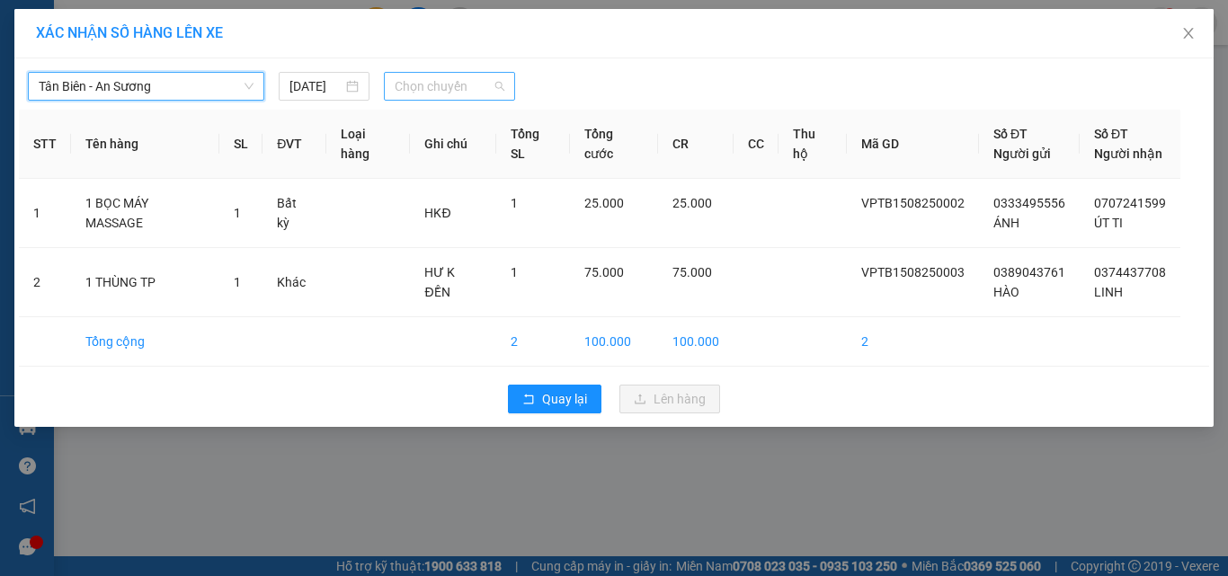
click at [448, 89] on span "Chọn chuyến" at bounding box center [450, 86] width 111 height 27
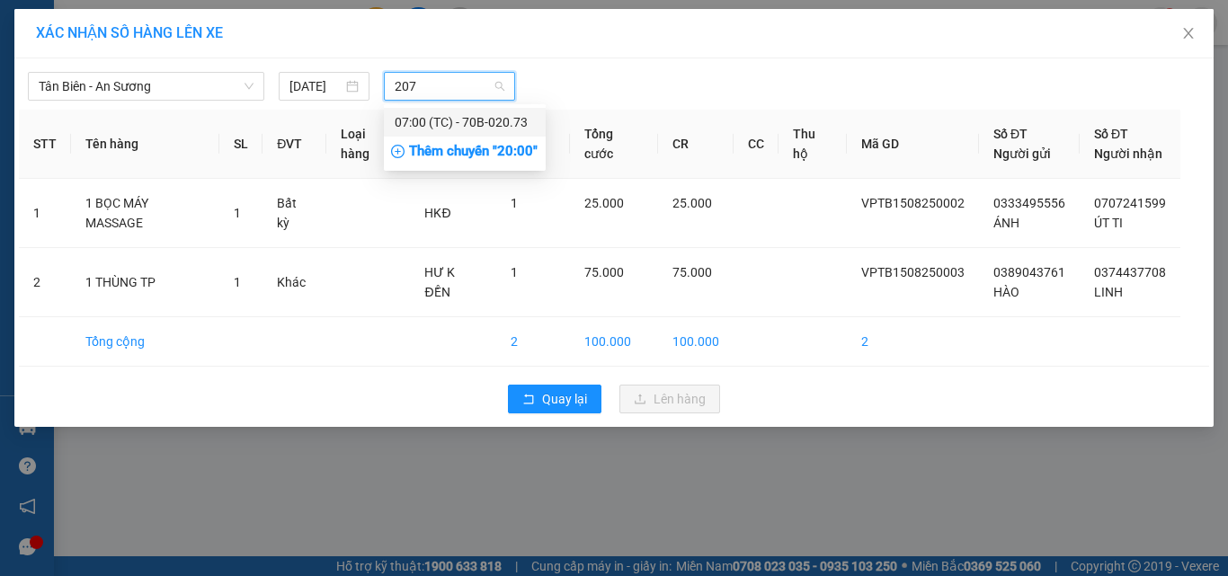
type input "2073"
click at [477, 120] on div "07:00 (TC) - 70B-020.73" at bounding box center [465, 122] width 140 height 20
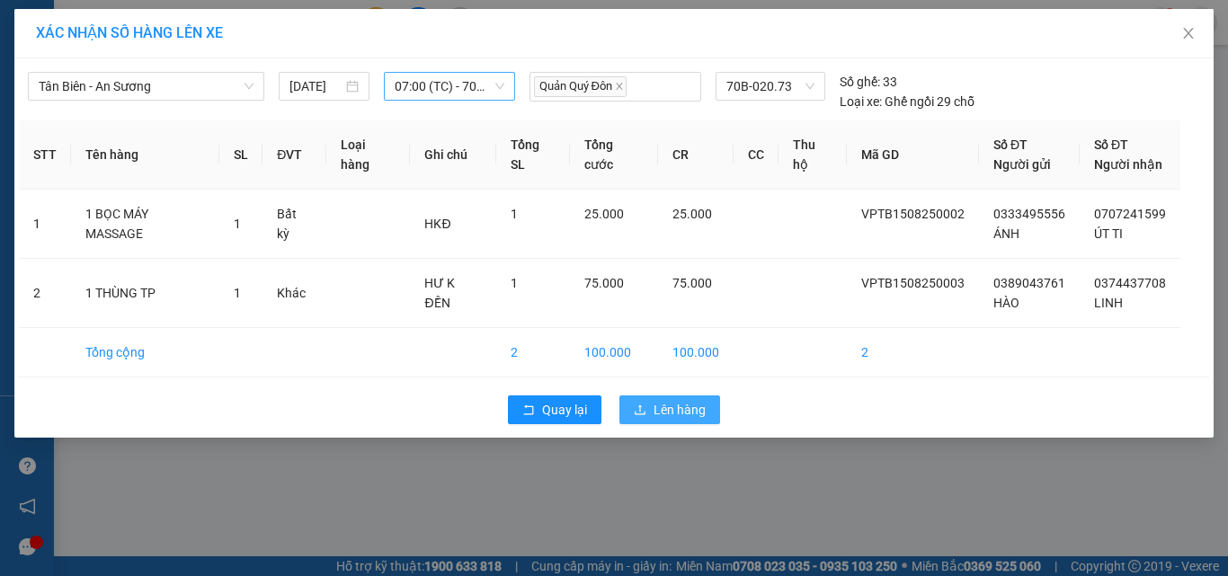
click at [691, 416] on span "Lên hàng" at bounding box center [679, 410] width 52 height 20
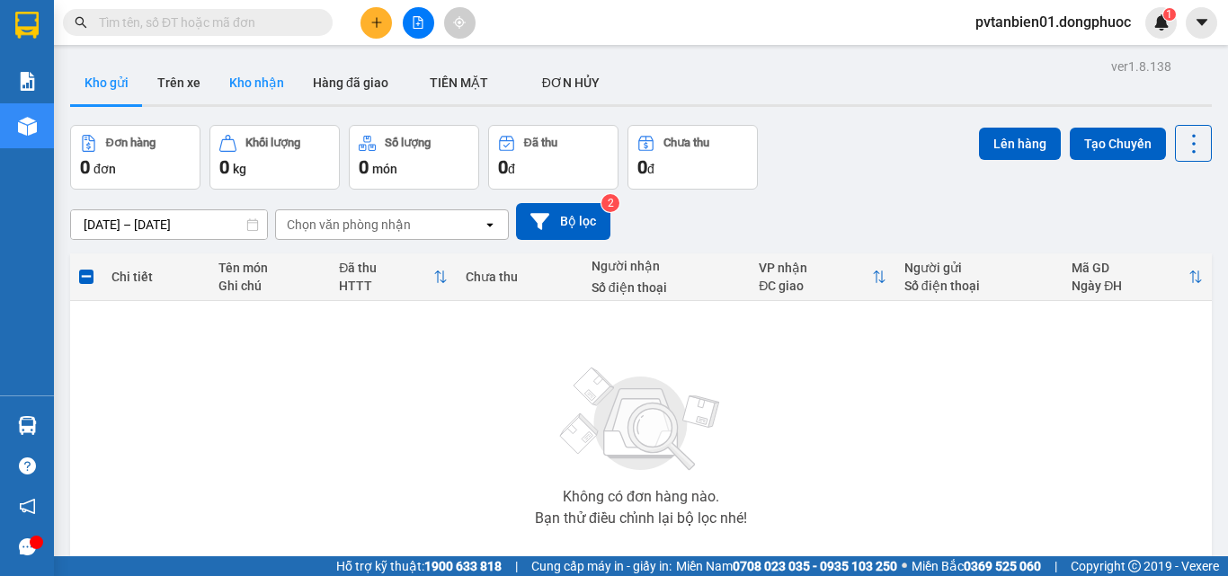
click at [226, 84] on button "Kho nhận" at bounding box center [257, 82] width 84 height 43
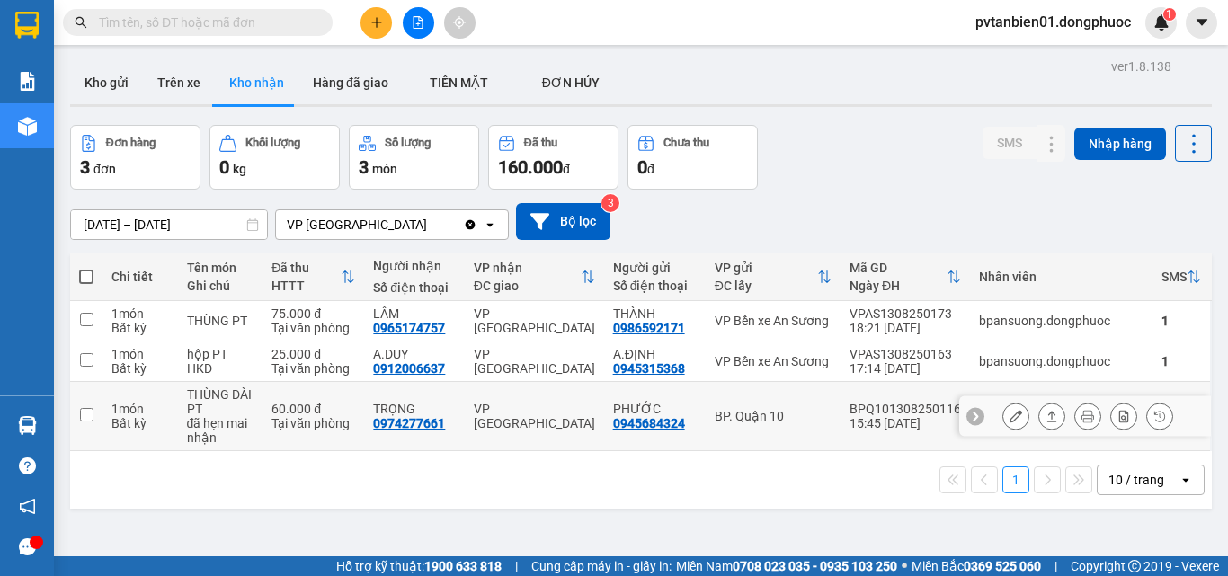
click at [82, 412] on input "checkbox" at bounding box center [86, 414] width 13 height 13
checkbox input "true"
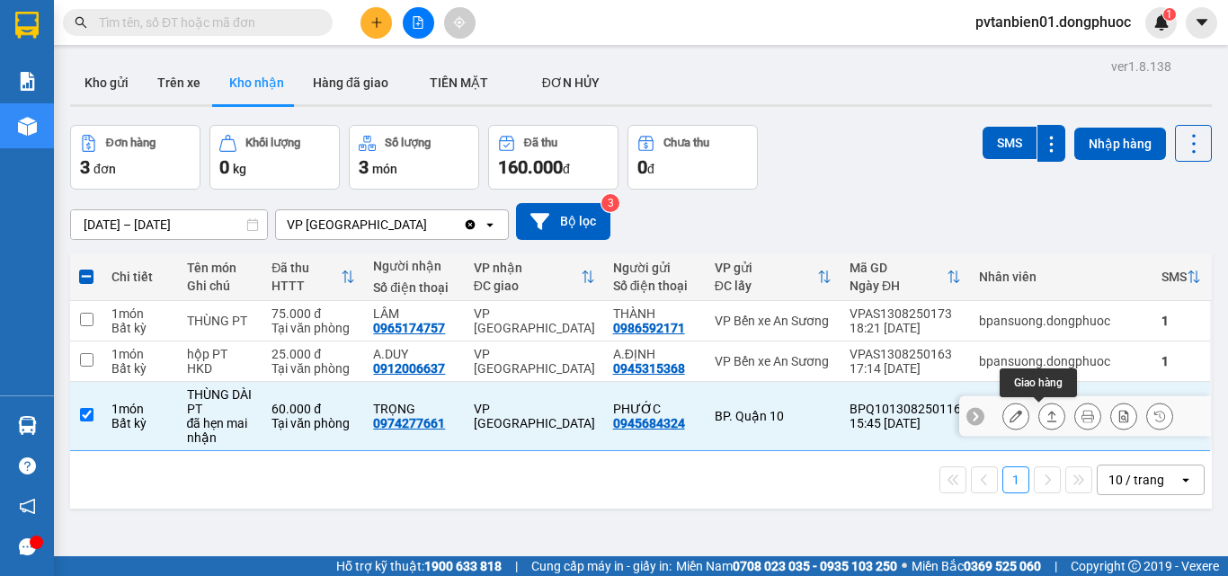
click at [1039, 424] on button at bounding box center [1051, 416] width 25 height 31
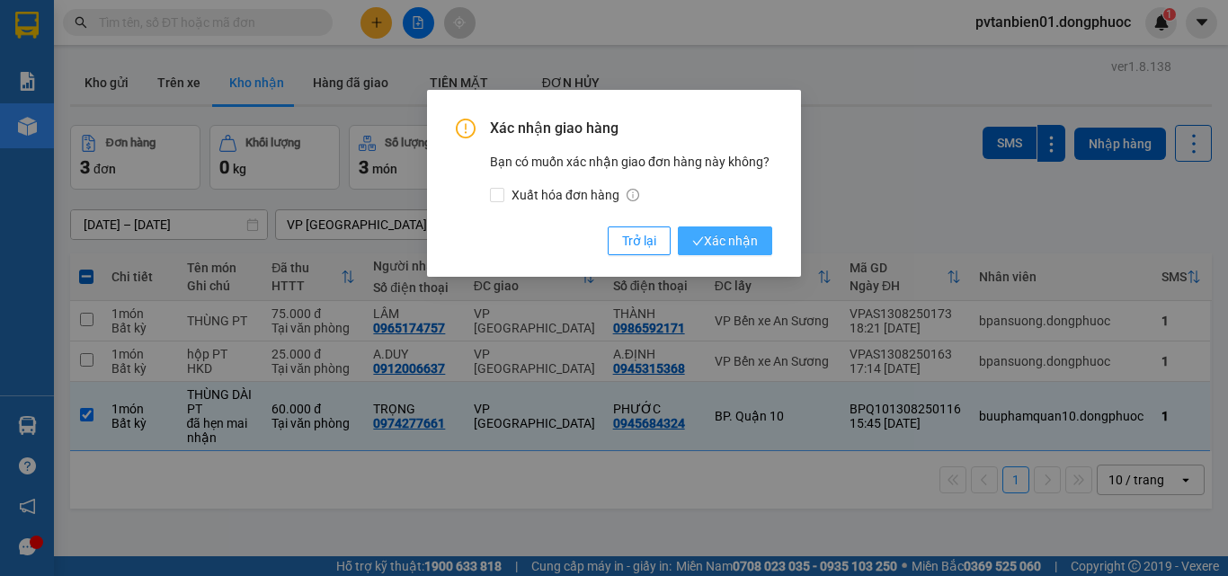
click at [740, 237] on span "Xác nhận" at bounding box center [725, 241] width 66 height 20
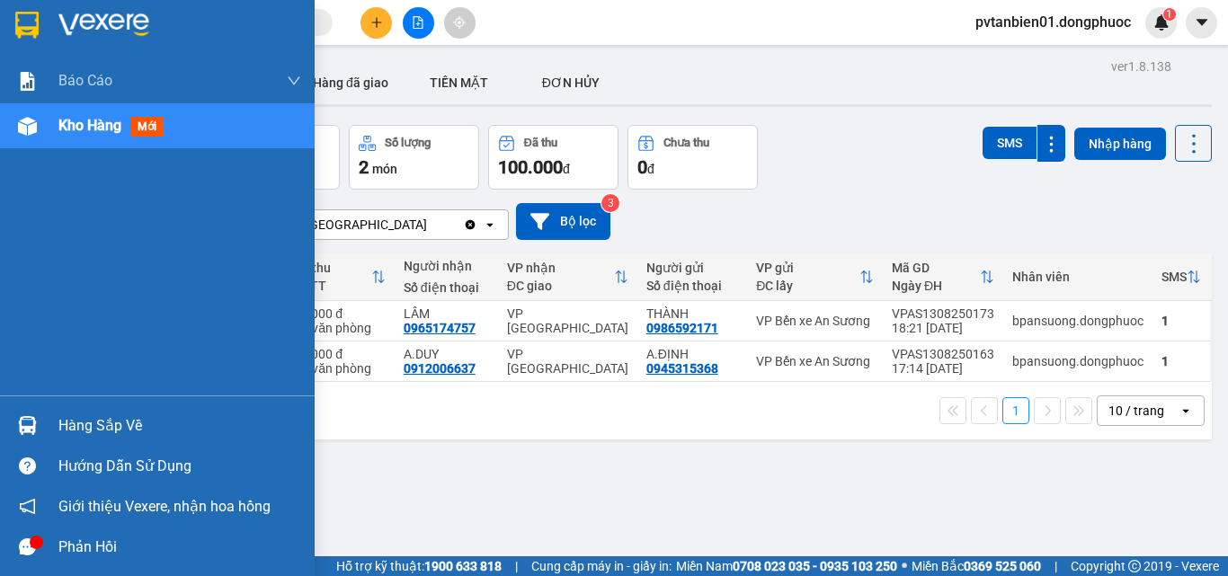
click at [64, 431] on div "Hàng sắp về" at bounding box center [179, 426] width 243 height 27
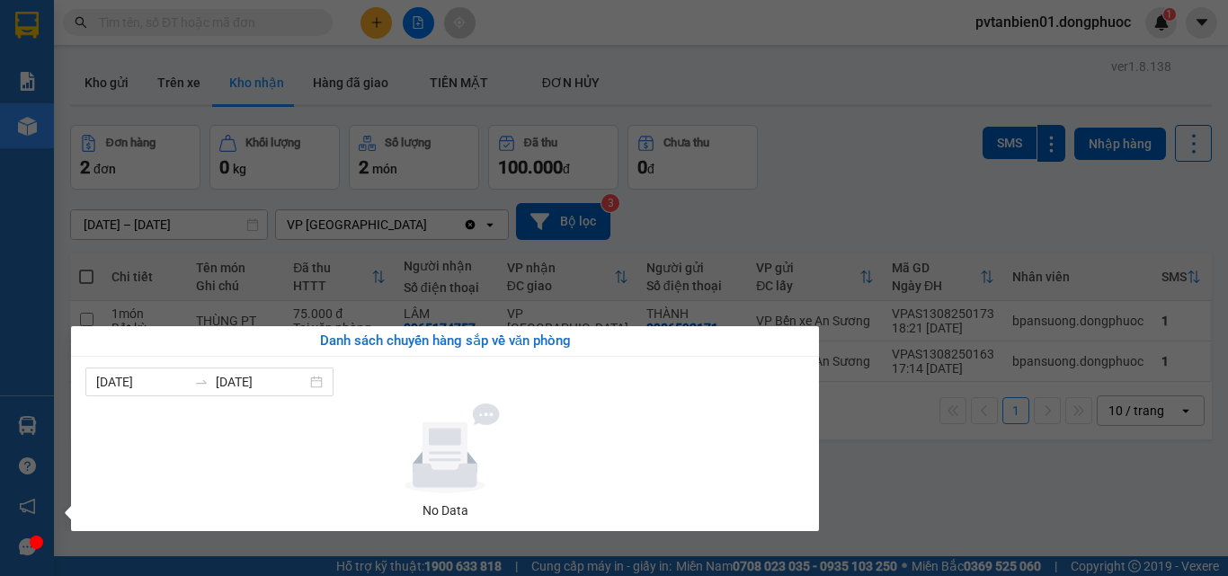
click at [917, 469] on section "Kết quả tìm kiếm ( 0 ) Bộ lọc Ngày tạo đơn gần nhất No Data pvtanbien01.dongphu…" at bounding box center [614, 288] width 1228 height 576
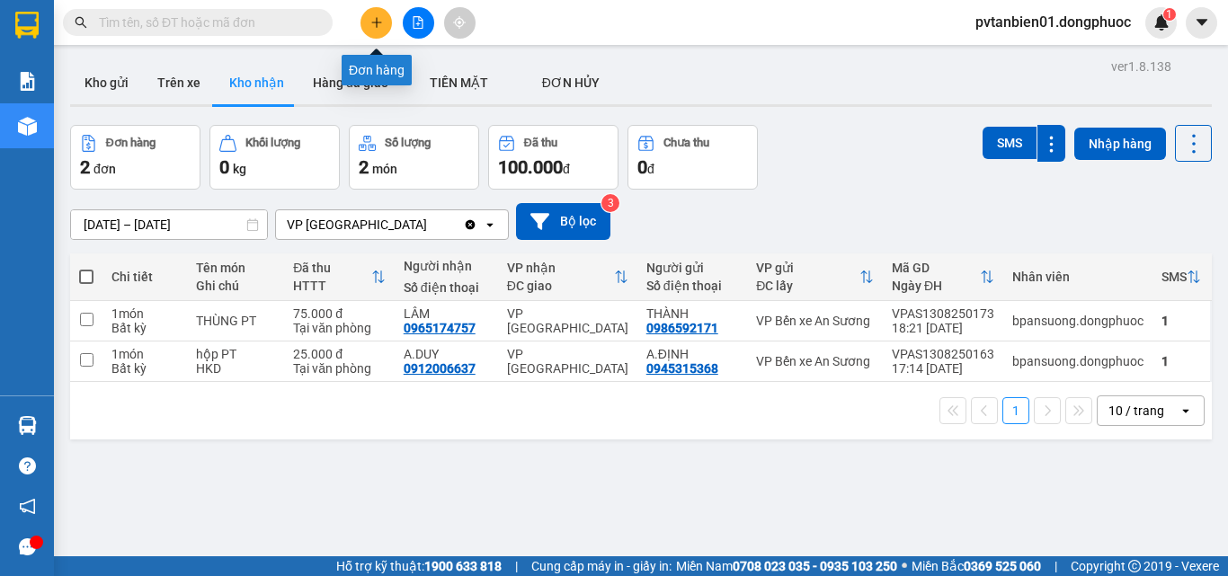
click at [373, 26] on icon "plus" at bounding box center [376, 22] width 13 height 13
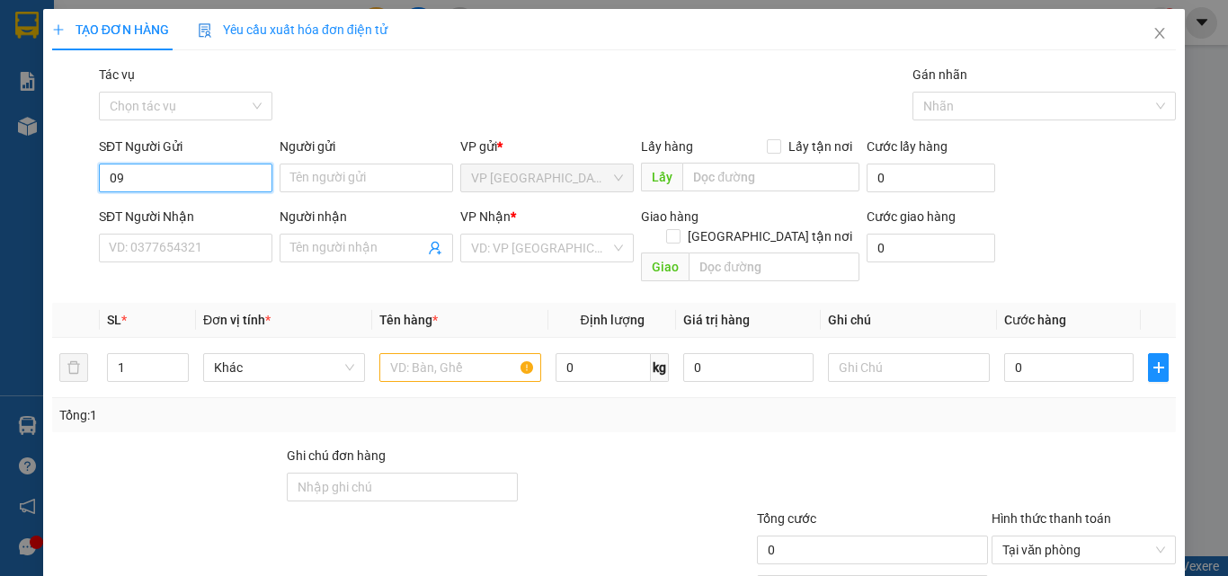
type input "0"
type input "0985180968"
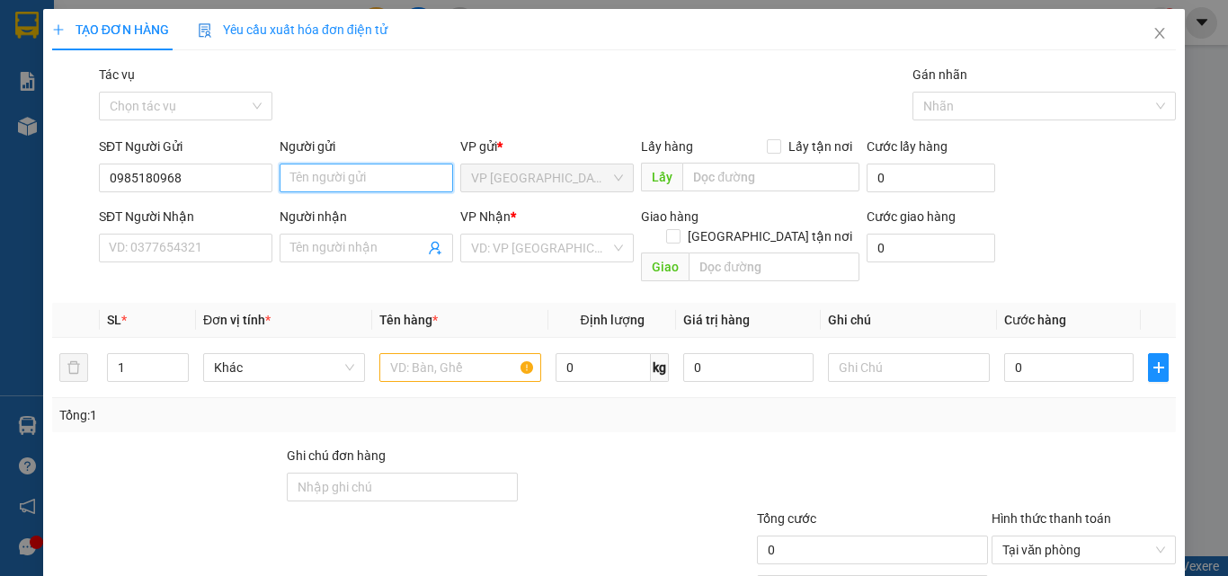
click at [372, 173] on input "Người gửi" at bounding box center [366, 178] width 173 height 29
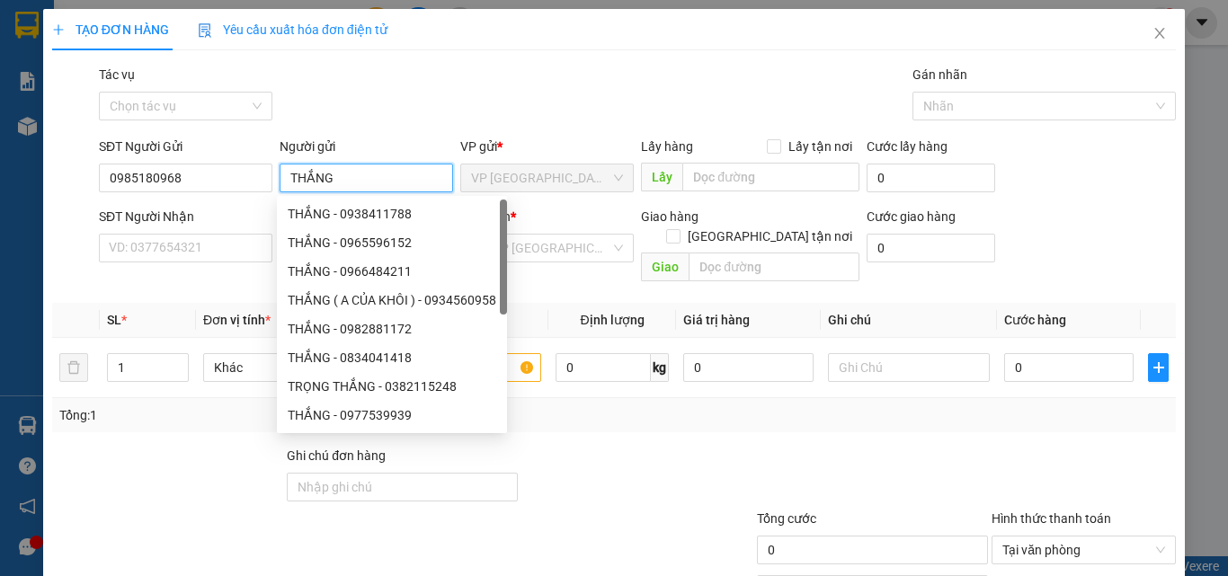
type input "THẮNG"
click at [405, 111] on div "Gói vận chuyển * Tiêu chuẩn Tác vụ Chọn tác vụ Gán nhãn Nhãn" at bounding box center [637, 96] width 1084 height 63
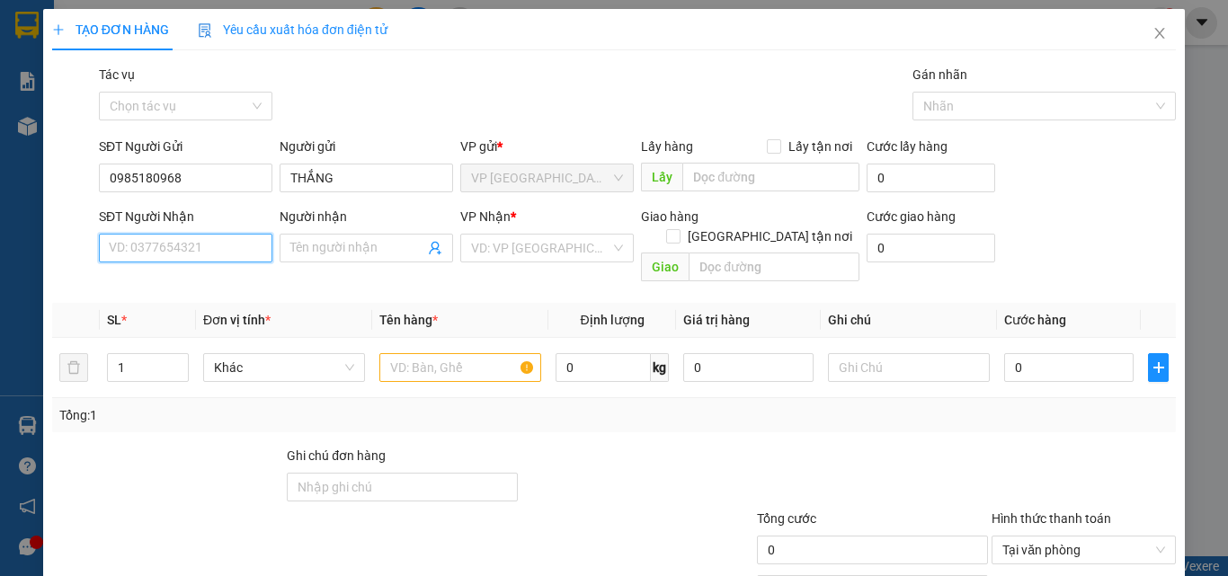
click at [174, 254] on input "SĐT Người Nhận" at bounding box center [185, 248] width 173 height 29
type input "0899423951"
click at [308, 247] on input "Người nhận" at bounding box center [357, 248] width 134 height 20
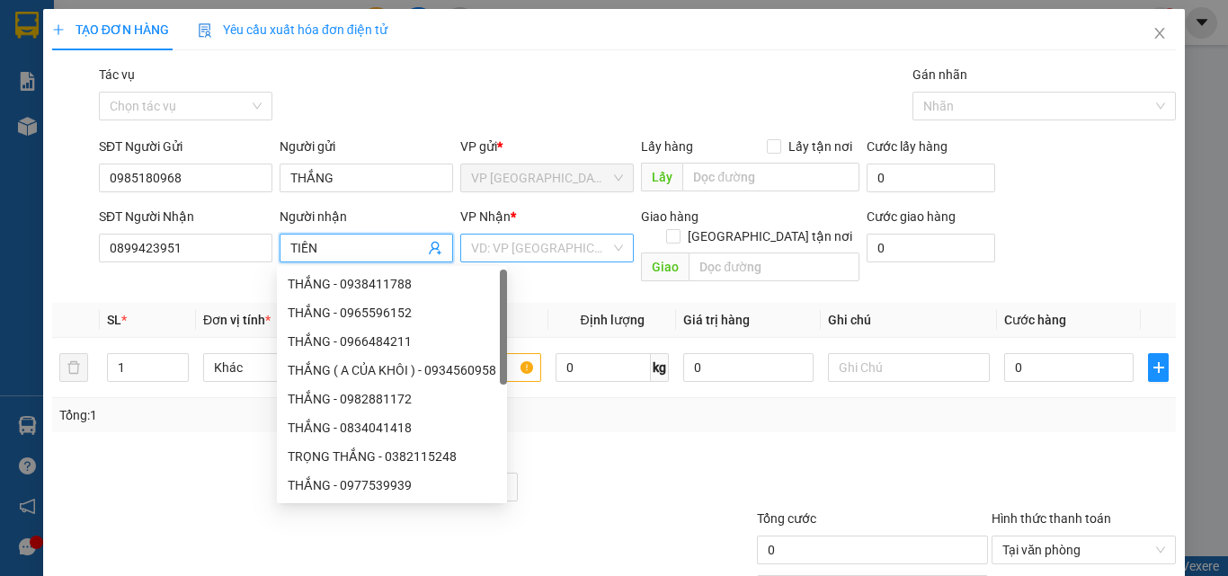
type input "TIỀN"
click at [528, 250] on input "search" at bounding box center [540, 248] width 139 height 27
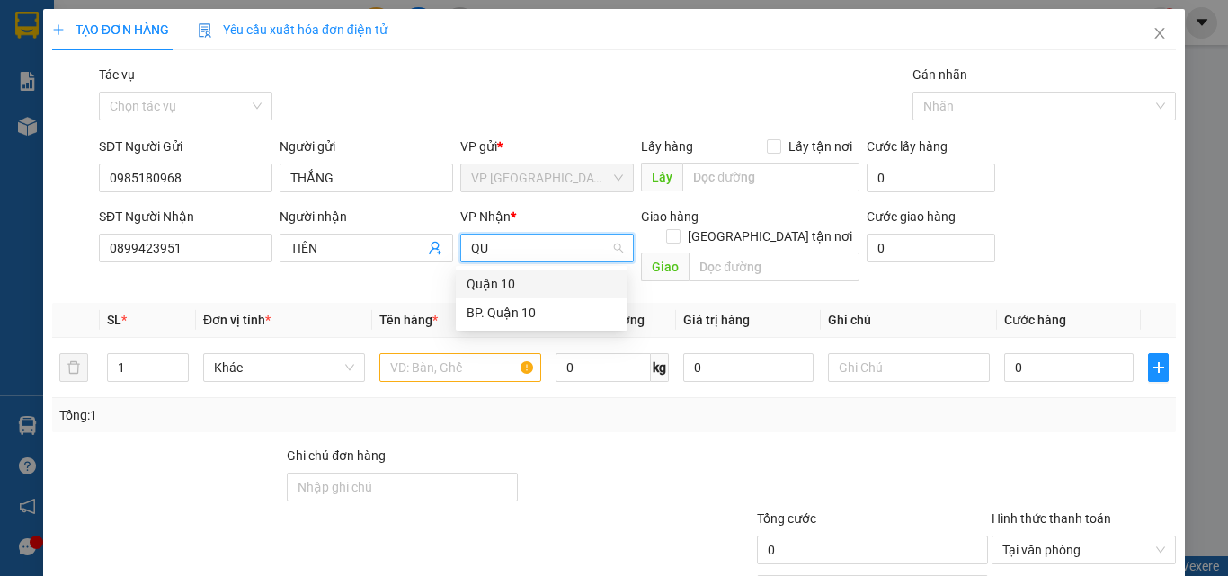
type input "QUA"
click at [498, 313] on div "BP. Quận 10" at bounding box center [541, 313] width 150 height 20
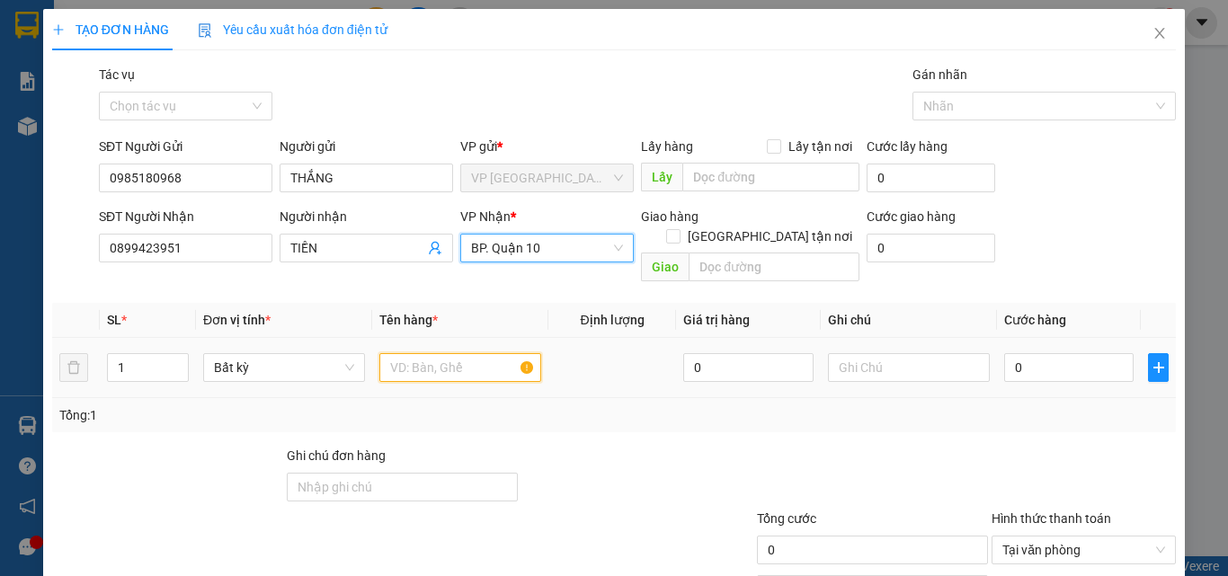
click at [395, 353] on input "text" at bounding box center [460, 367] width 162 height 29
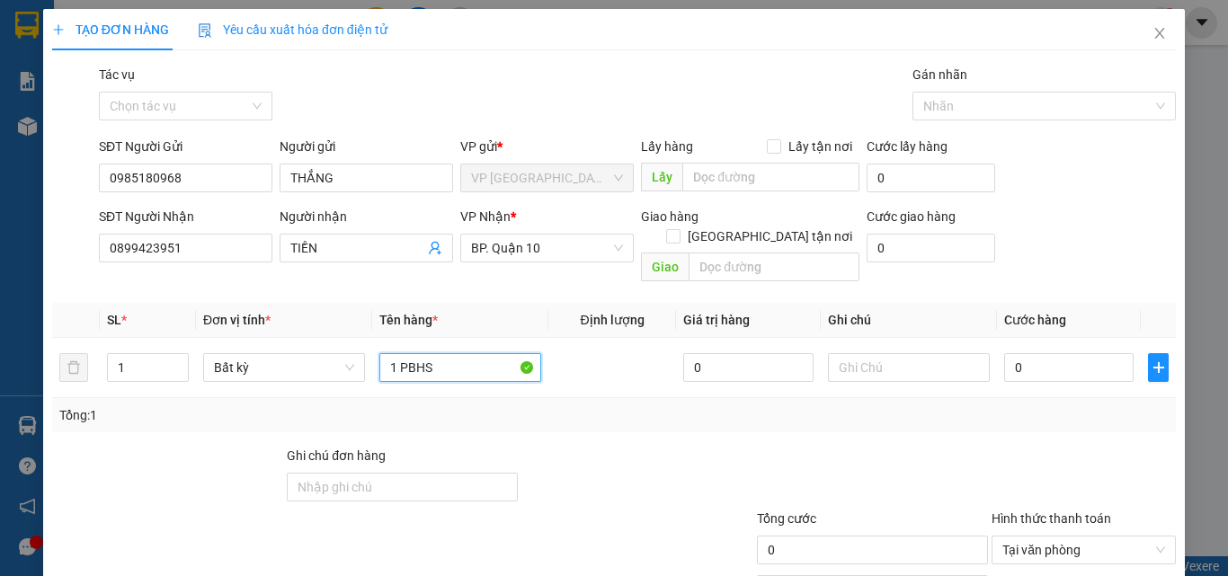
type input "1 PBHS"
click at [611, 408] on div "Tổng: 1" at bounding box center [613, 415] width 1123 height 34
click at [913, 353] on input "text" at bounding box center [909, 367] width 162 height 29
type input "U"
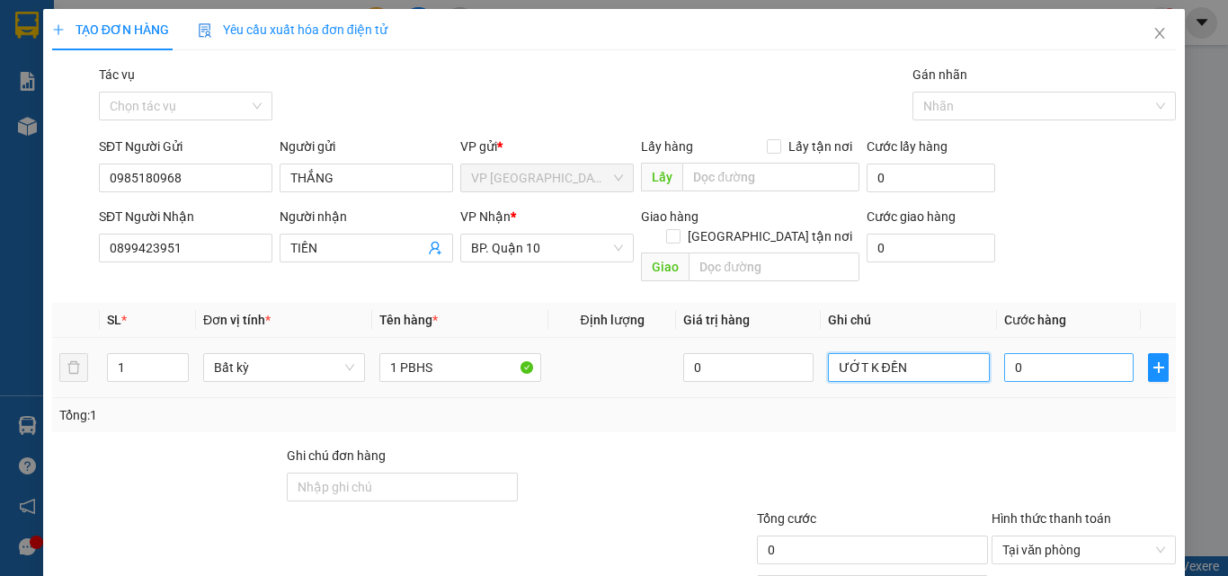
type input "ƯỚT K ĐỀN"
click at [1047, 353] on input "0" at bounding box center [1068, 367] width 129 height 29
type input "5"
type input "50"
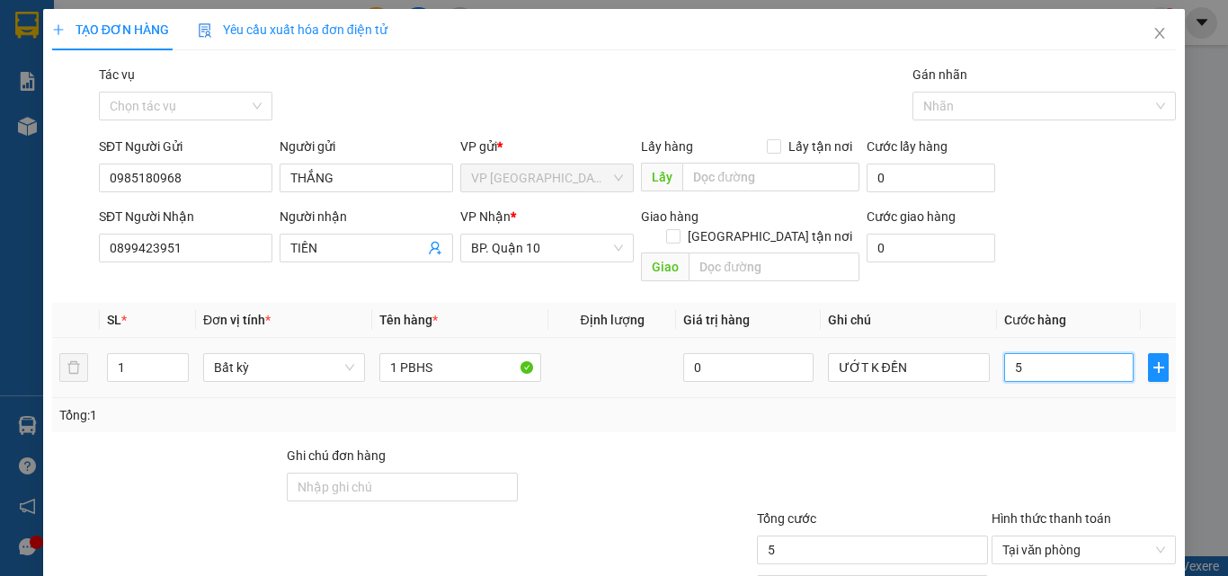
type input "50"
type input "50.000"
click at [828, 422] on div "Transit Pickup Surcharge Ids Transit Deliver Surcharge Ids Transit Deliver Surc…" at bounding box center [613, 357] width 1123 height 585
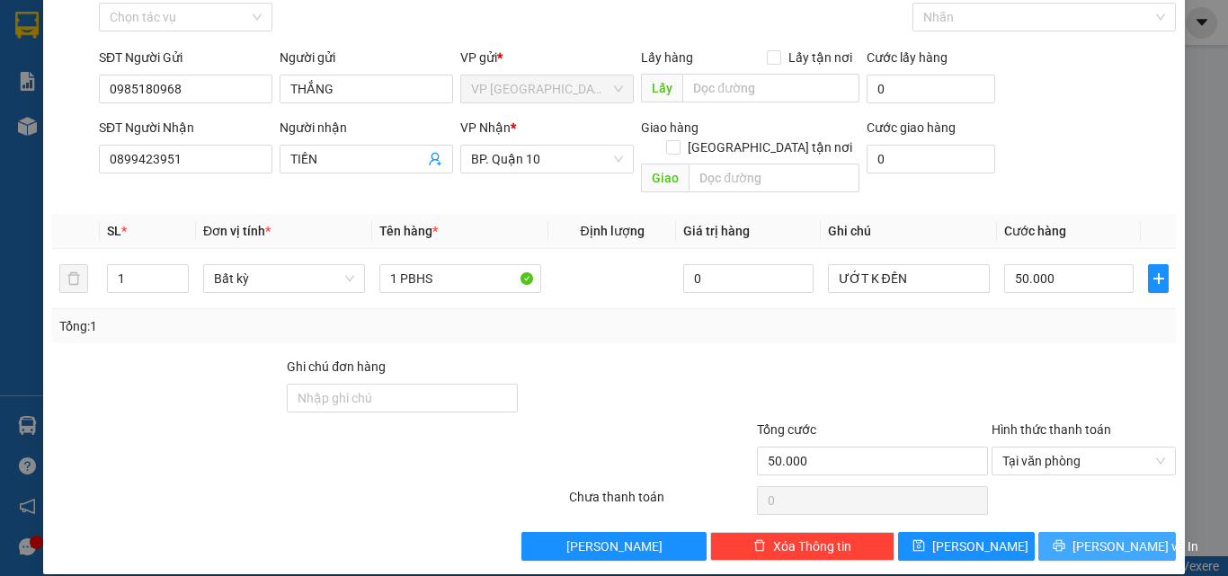
click at [1123, 537] on span "[PERSON_NAME] và In" at bounding box center [1135, 547] width 126 height 20
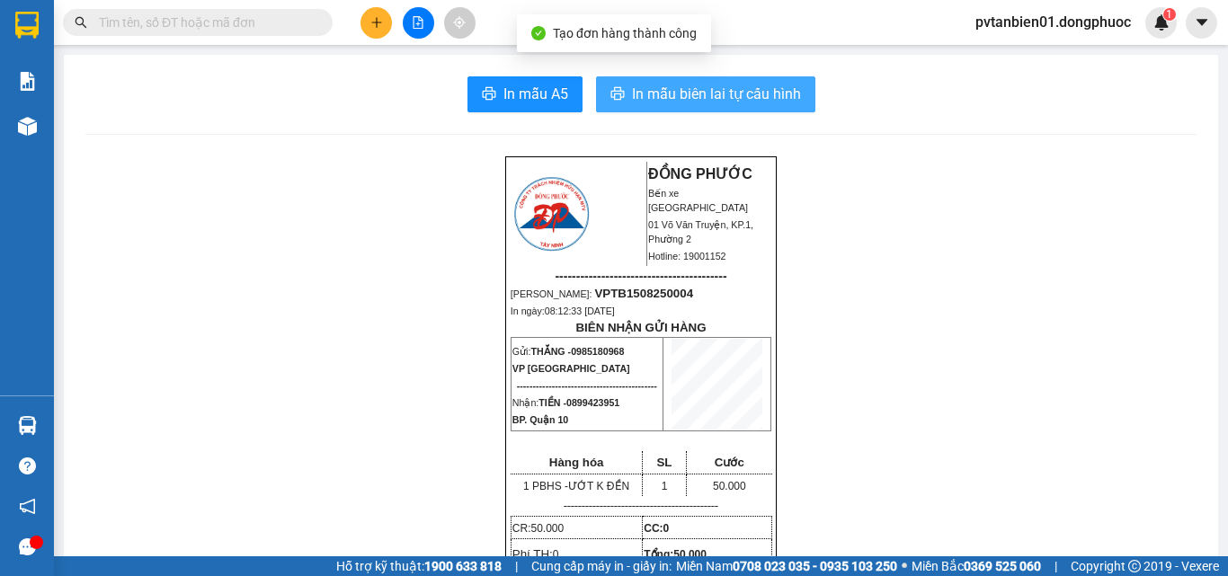
click at [731, 87] on span "In mẫu biên lai tự cấu hình" at bounding box center [716, 94] width 169 height 22
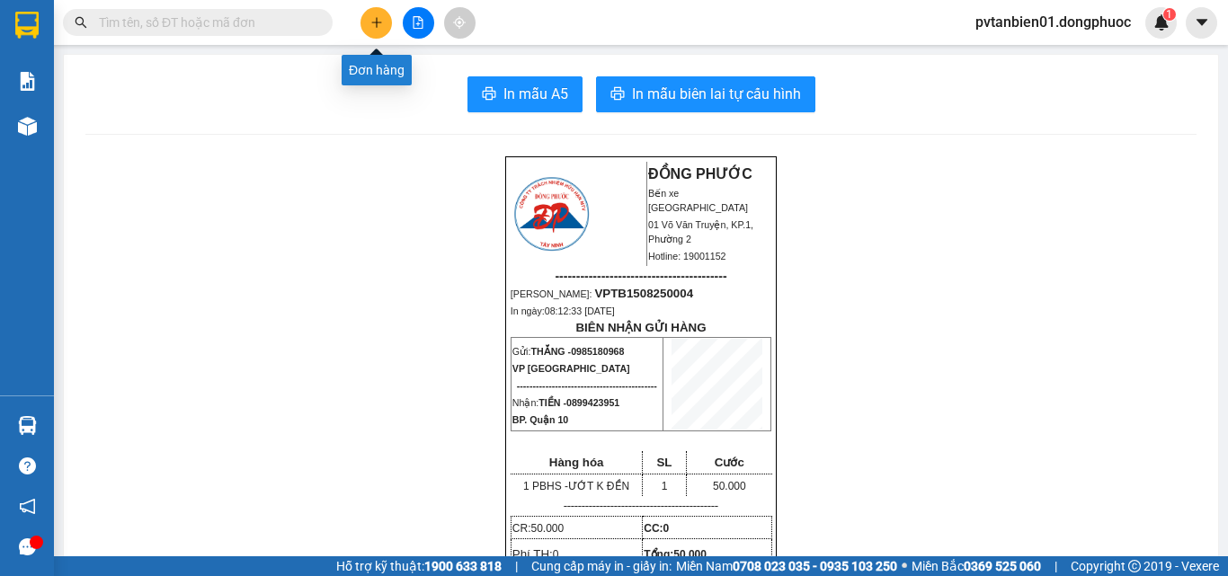
click at [377, 21] on icon "plus" at bounding box center [376, 22] width 1 height 10
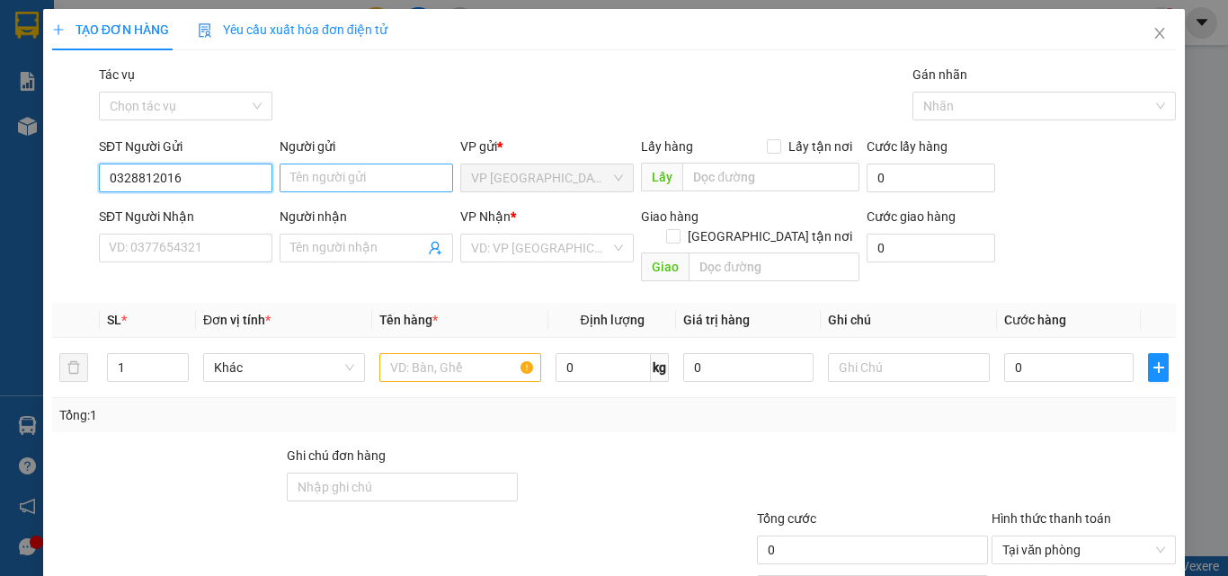
type input "0328812016"
click at [359, 178] on input "Người gửi" at bounding box center [366, 178] width 173 height 29
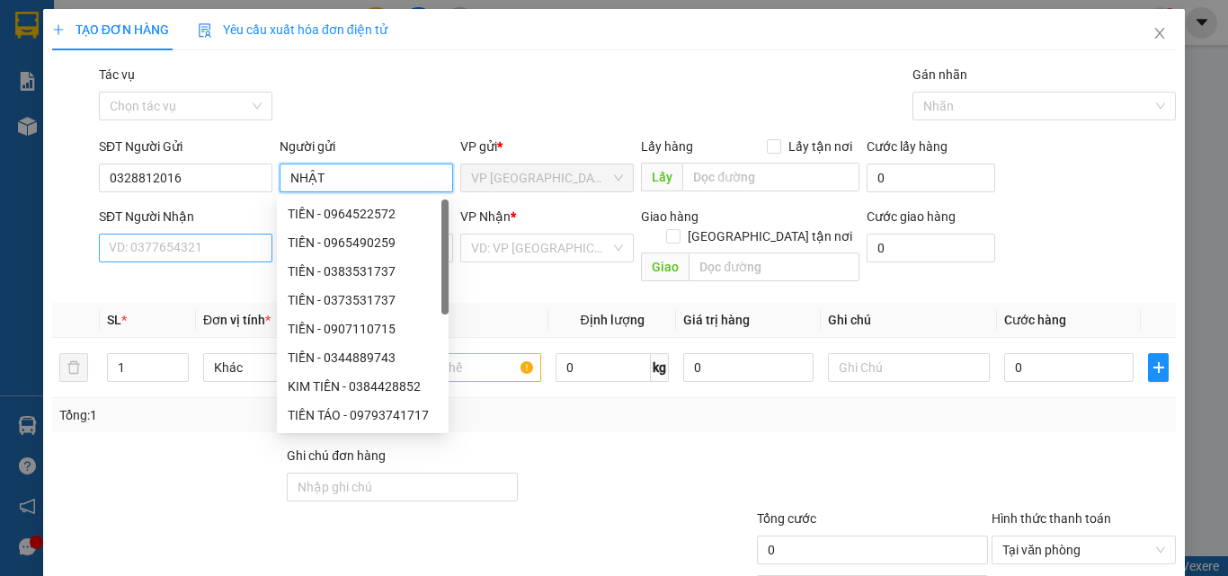
type input "NHẬT"
click at [183, 244] on input "SĐT Người Nhận" at bounding box center [185, 248] width 173 height 29
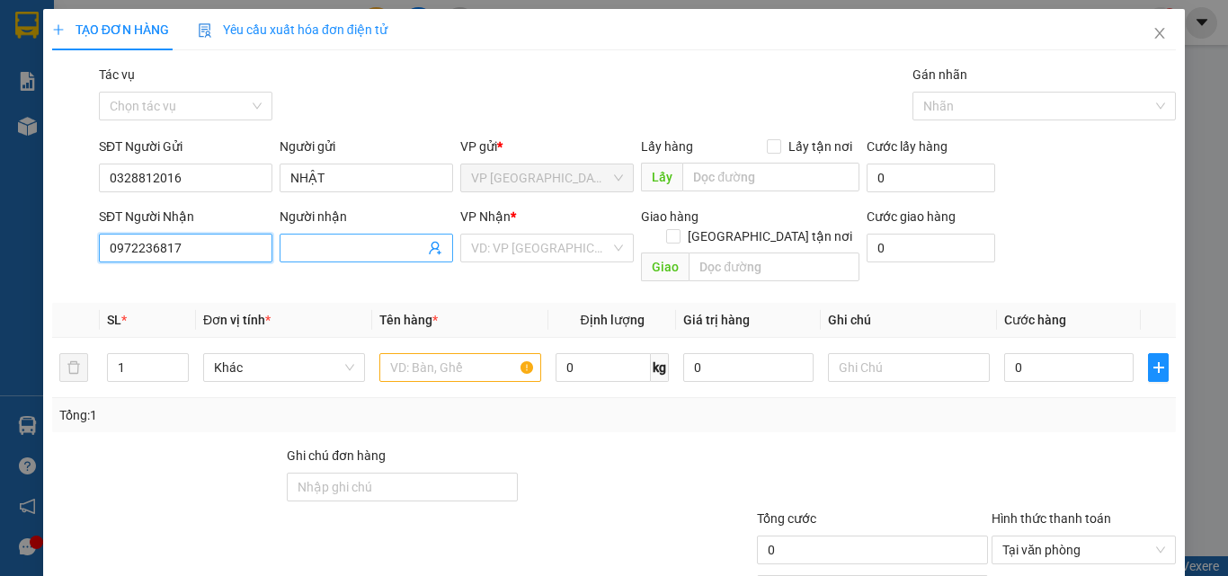
type input "0972236817"
click at [339, 245] on input "Người nhận" at bounding box center [357, 248] width 134 height 20
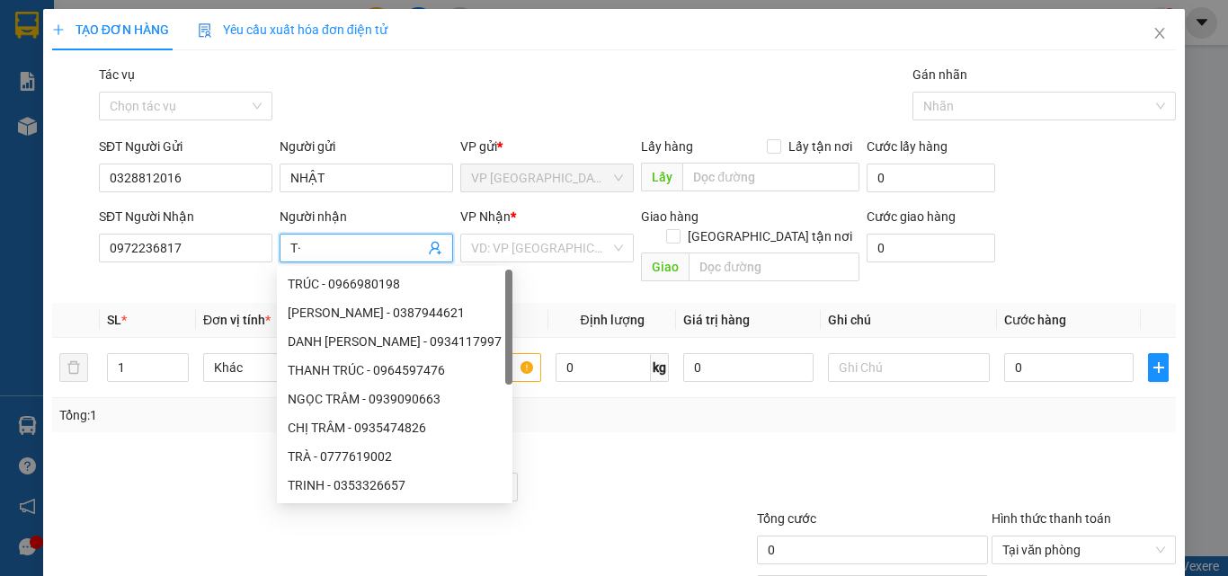
type input "T"
type input "CHUYỆN"
click at [686, 484] on div at bounding box center [636, 477] width 235 height 63
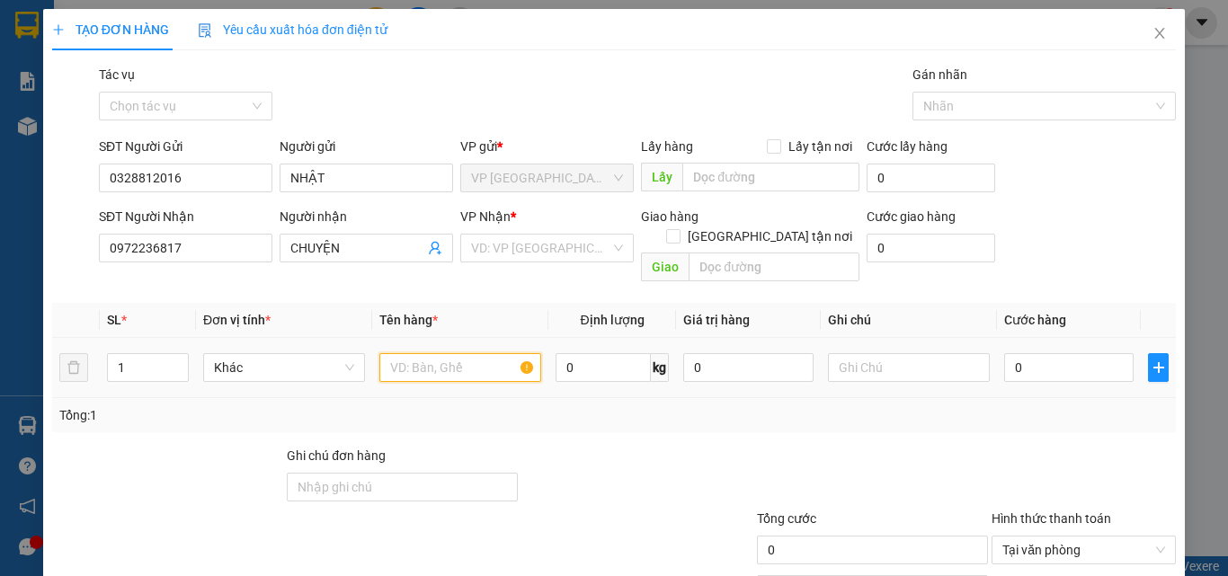
click at [491, 353] on input "text" at bounding box center [460, 367] width 162 height 29
type input "1 BAO THUỐC NAM"
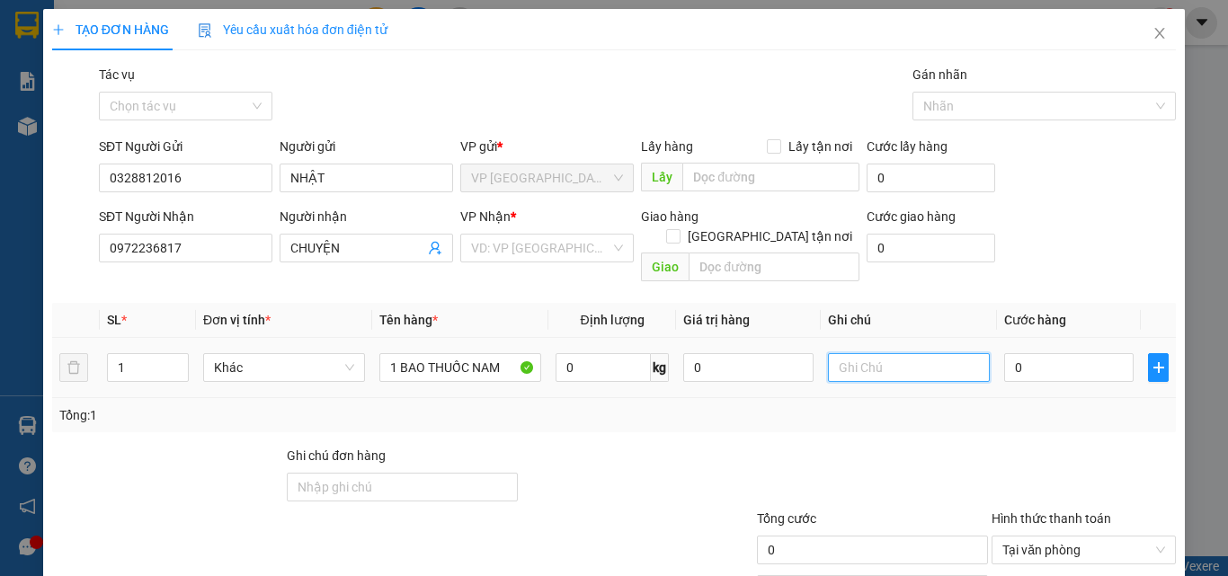
click at [904, 356] on input "text" at bounding box center [909, 367] width 162 height 29
type input "HKĐ"
click at [1042, 357] on input "0" at bounding box center [1068, 367] width 129 height 29
type input "2"
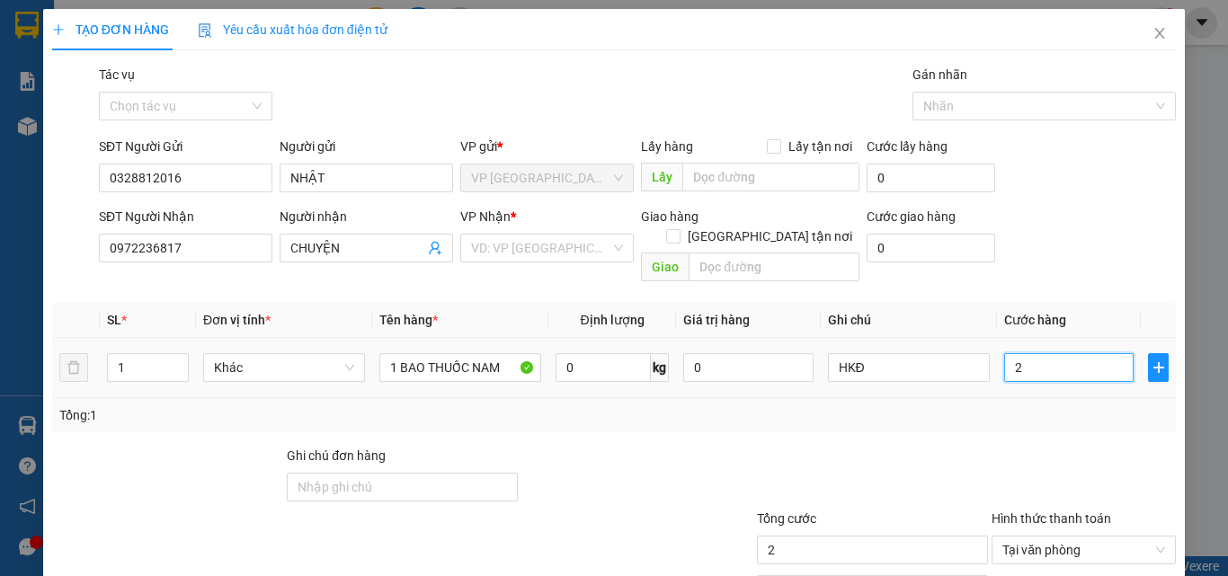
type input "25"
click at [999, 422] on div "Transit Pickup Surcharge Ids Transit Deliver Surcharge Ids Transit Deliver Surc…" at bounding box center [613, 357] width 1123 height 585
type input "25.000"
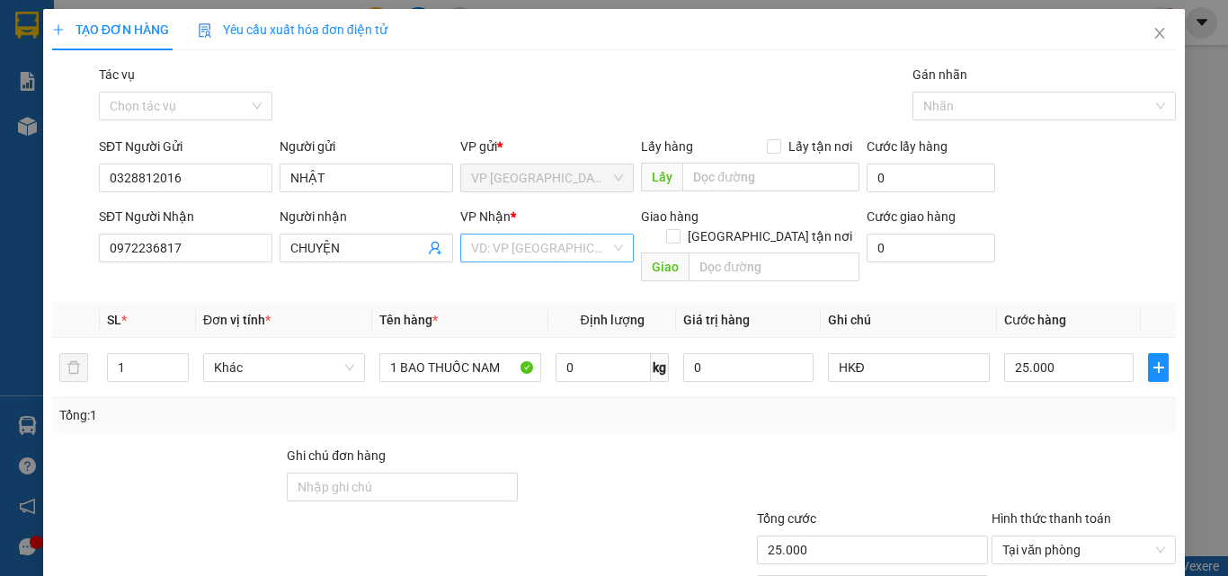
click at [528, 241] on input "search" at bounding box center [540, 248] width 139 height 27
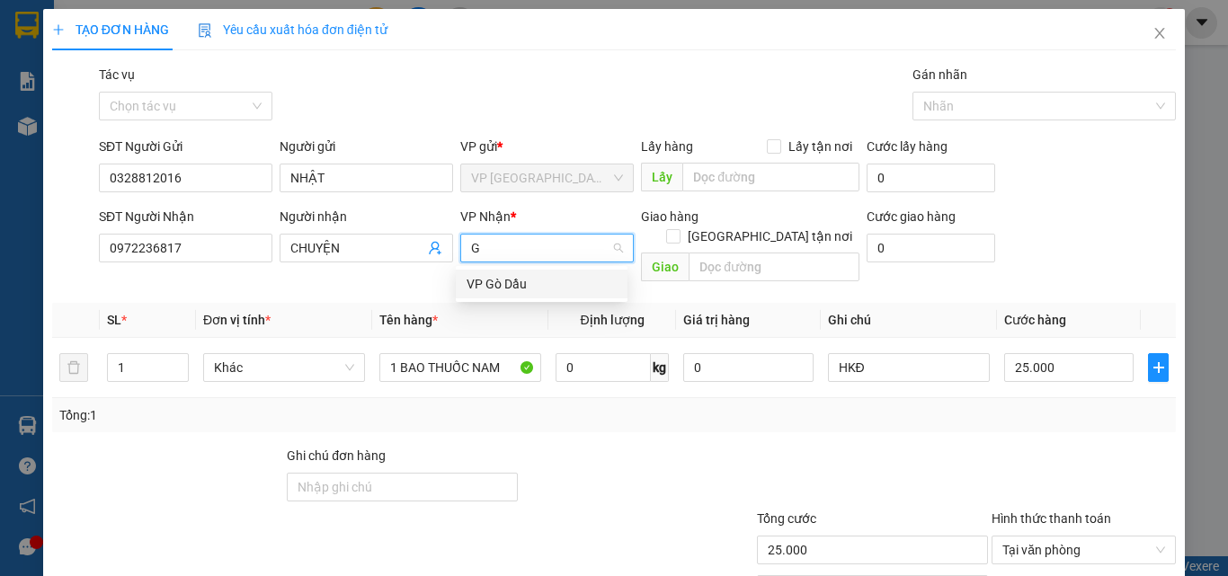
type input "GÒ"
click at [515, 287] on div "VP Gò Dầu" at bounding box center [541, 284] width 150 height 20
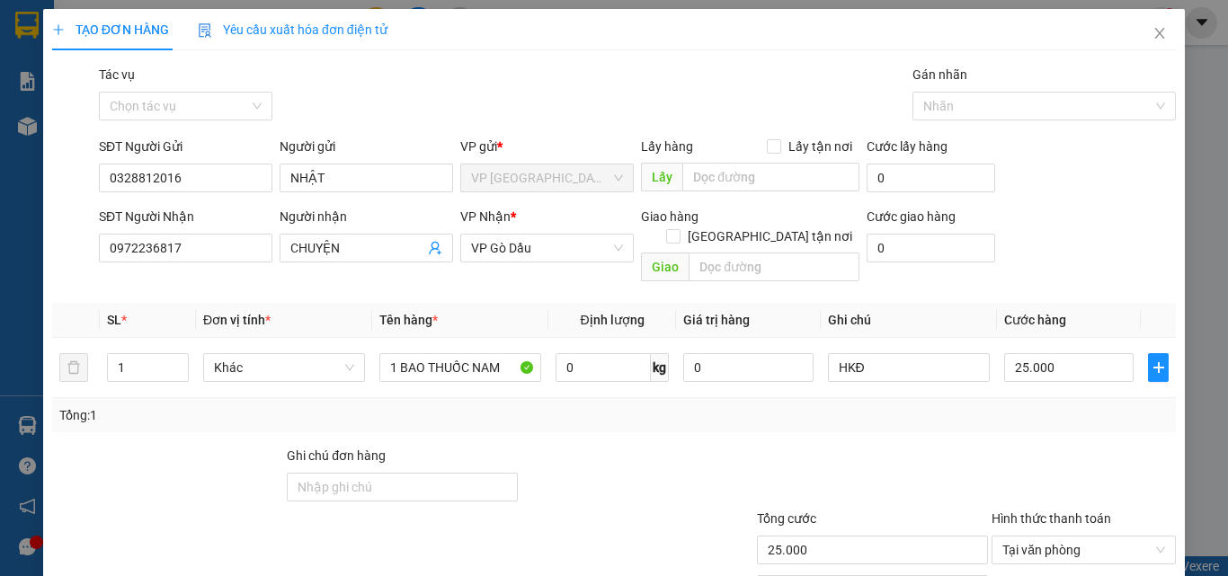
click at [639, 413] on div "Transit Pickup Surcharge Ids Transit Deliver Surcharge Ids Transit Deliver Surc…" at bounding box center [613, 357] width 1123 height 585
click at [841, 410] on div "Tổng: 1" at bounding box center [613, 415] width 1123 height 34
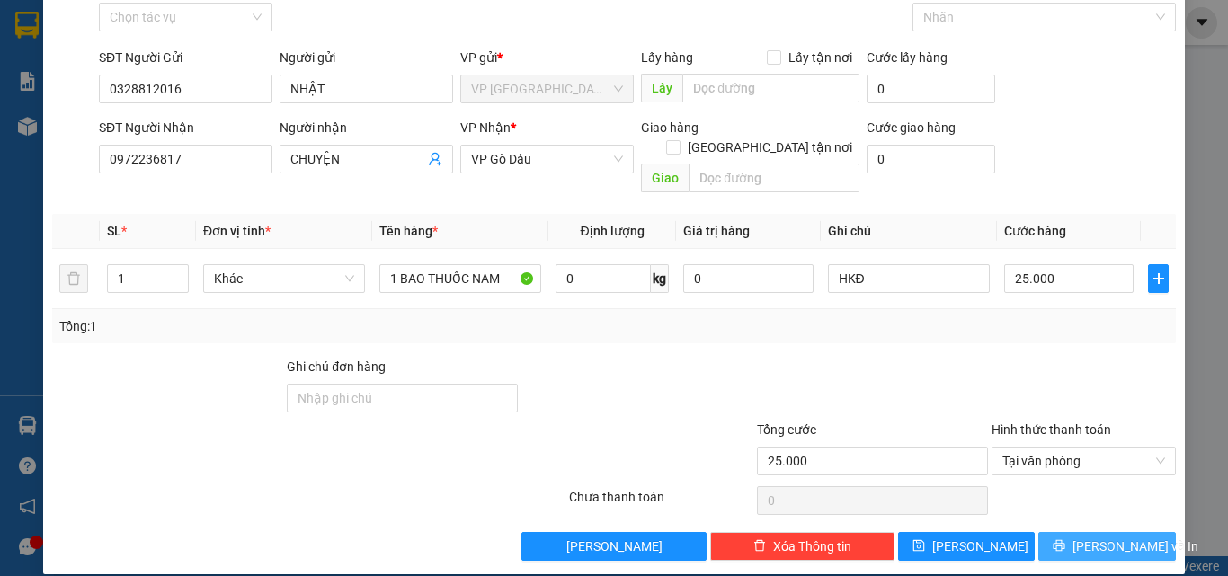
click at [1065, 539] on icon "printer" at bounding box center [1058, 545] width 13 height 13
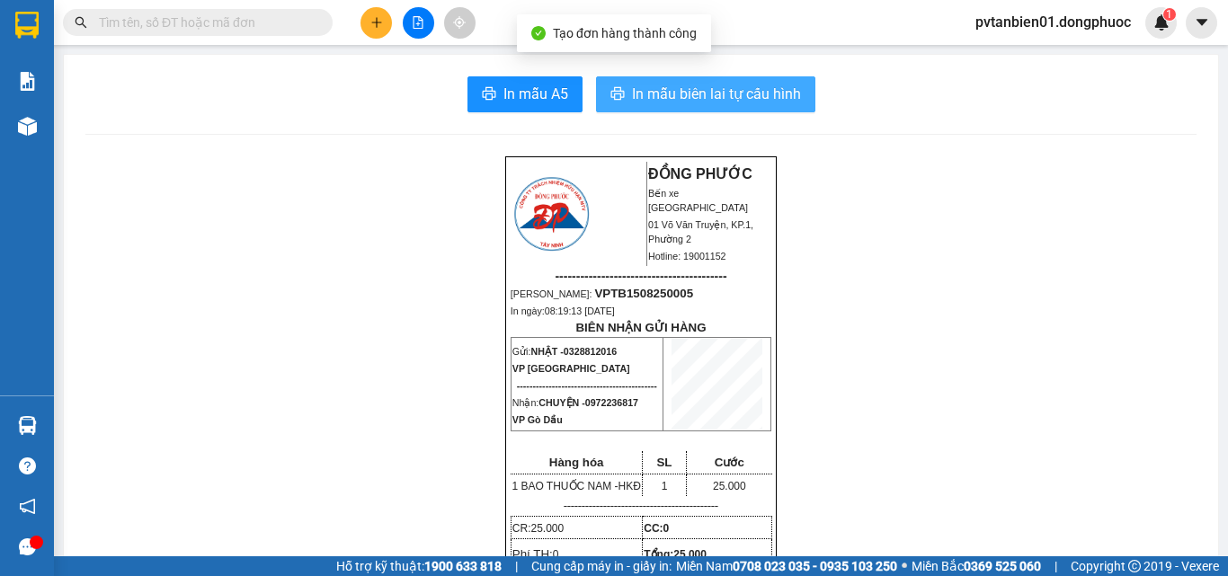
click at [648, 88] on span "In mẫu biên lai tự cấu hình" at bounding box center [716, 94] width 169 height 22
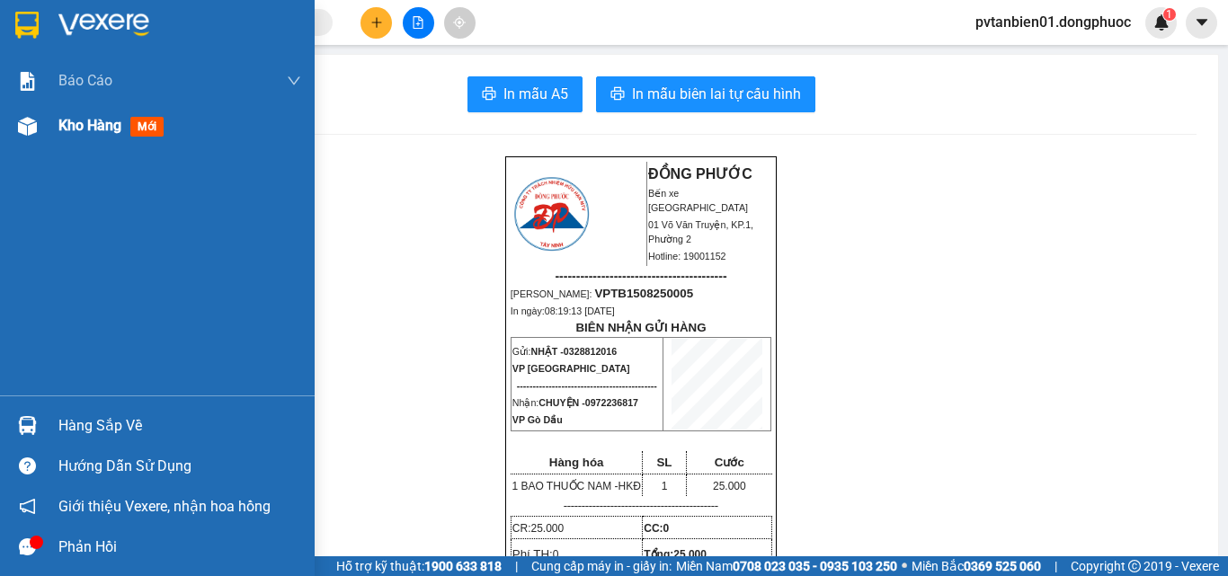
click at [115, 138] on div "Kho hàng mới" at bounding box center [179, 125] width 243 height 45
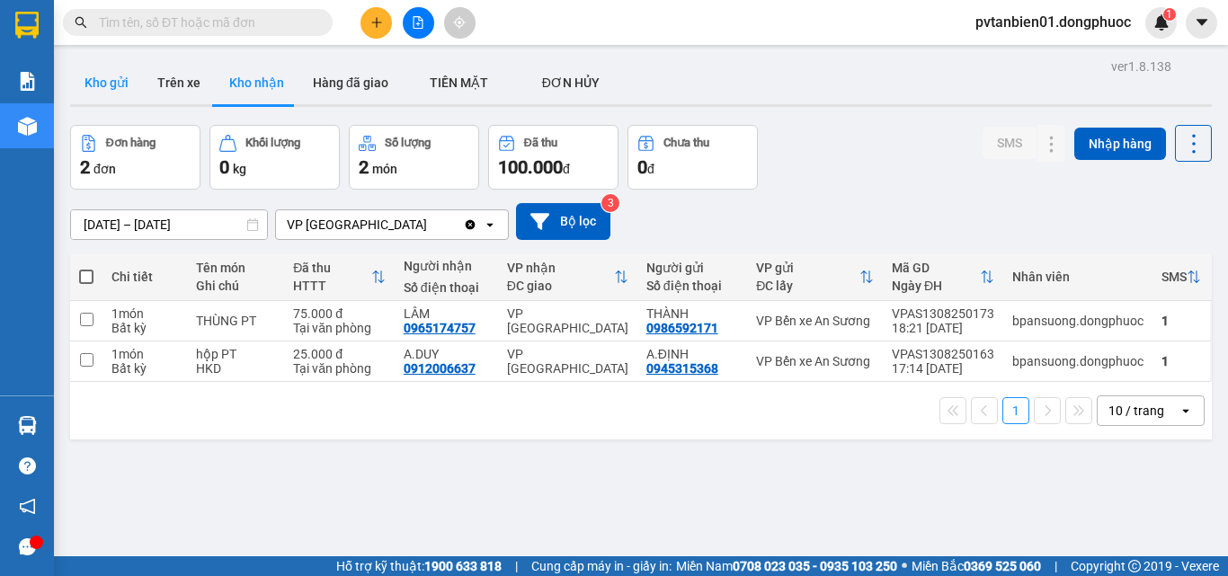
click at [113, 82] on button "Kho gửi" at bounding box center [106, 82] width 73 height 43
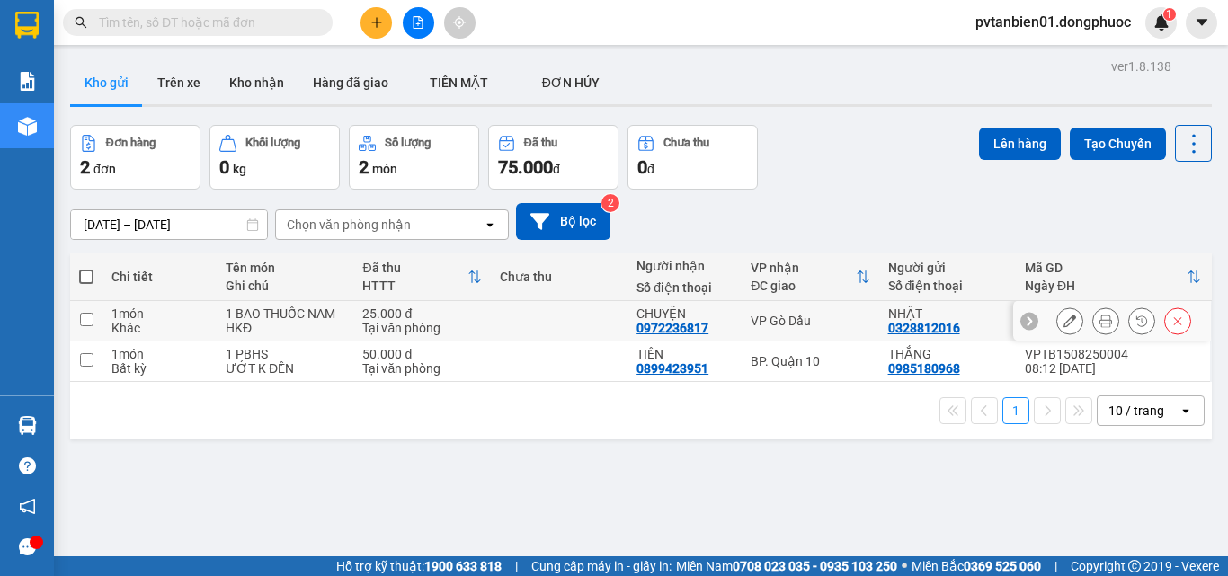
click at [81, 321] on input "checkbox" at bounding box center [86, 319] width 13 height 13
checkbox input "true"
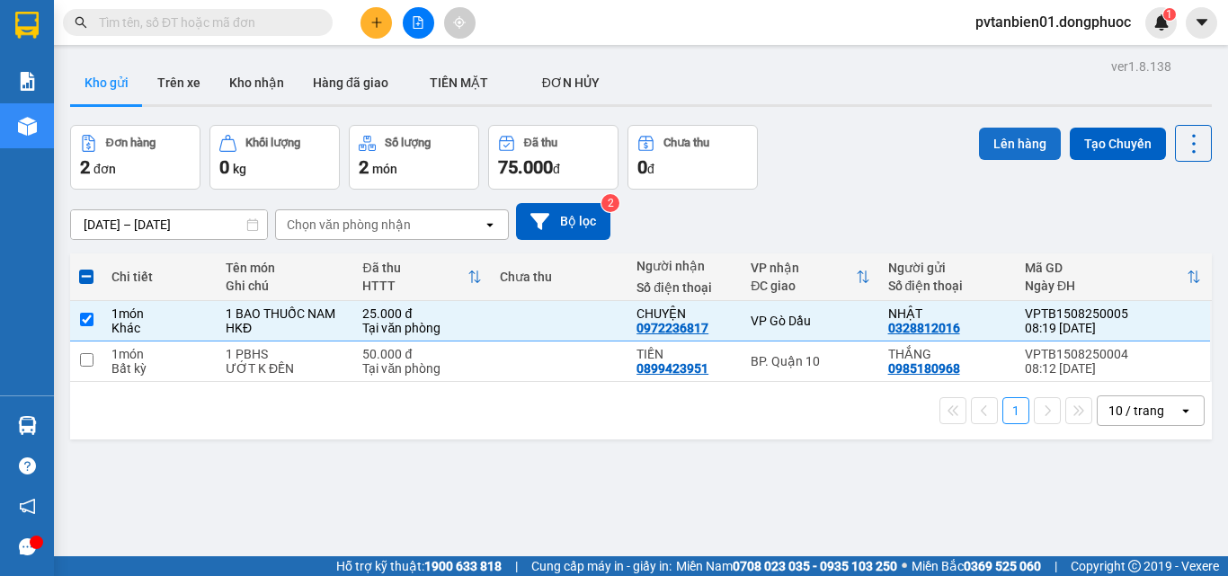
click at [1001, 140] on button "Lên hàng" at bounding box center [1020, 144] width 82 height 32
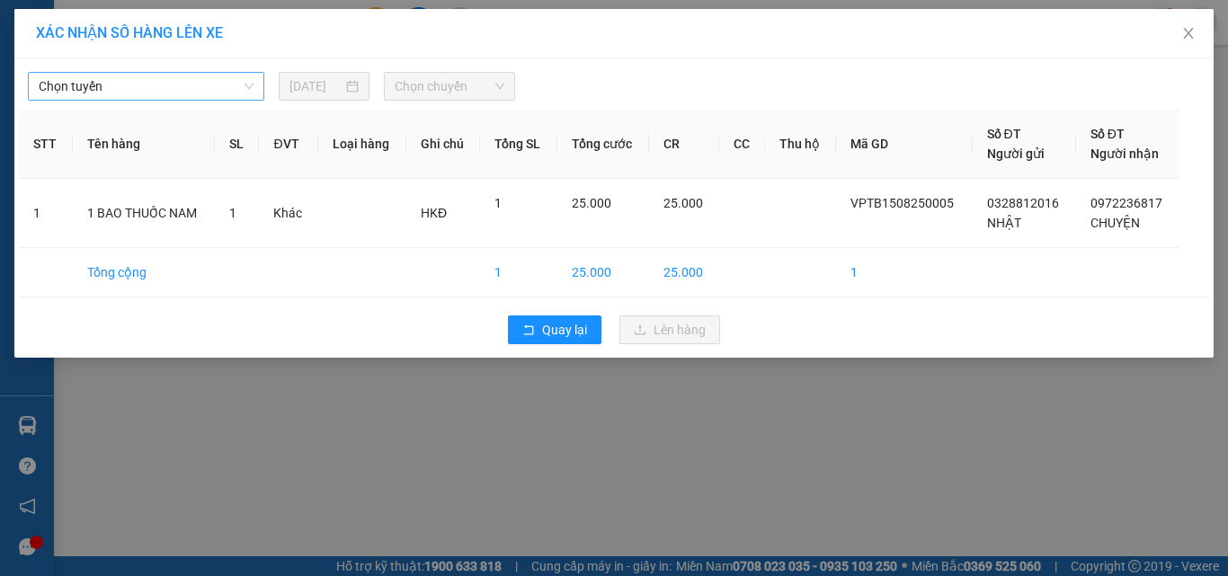
click at [156, 75] on span "Chọn tuyến" at bounding box center [146, 86] width 215 height 27
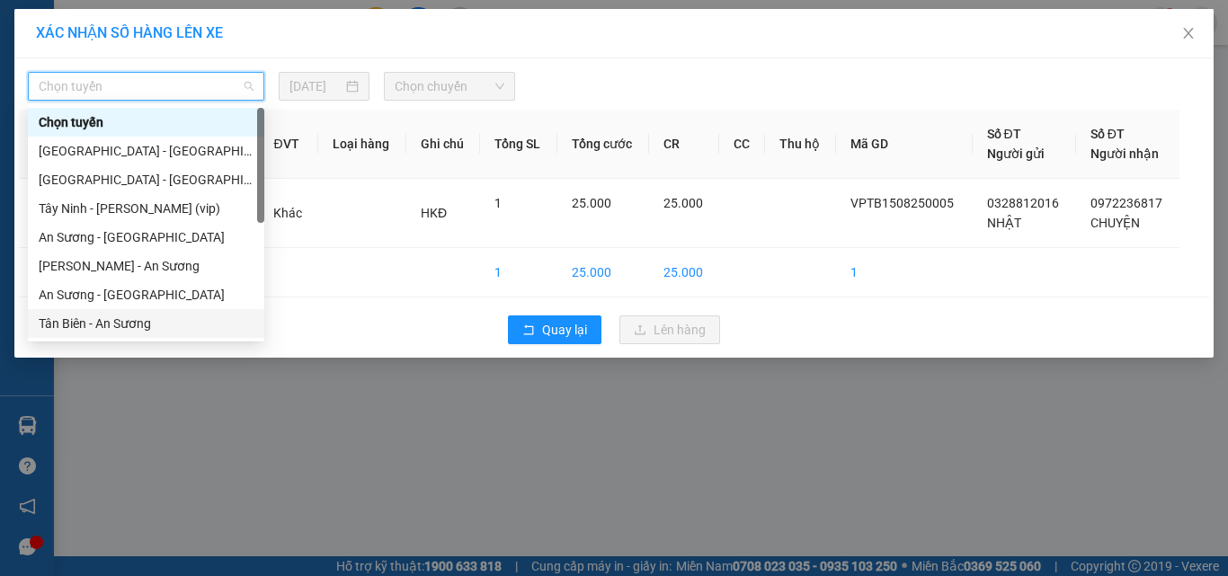
click at [75, 322] on div "Tân Biên - An Sương" at bounding box center [146, 324] width 215 height 20
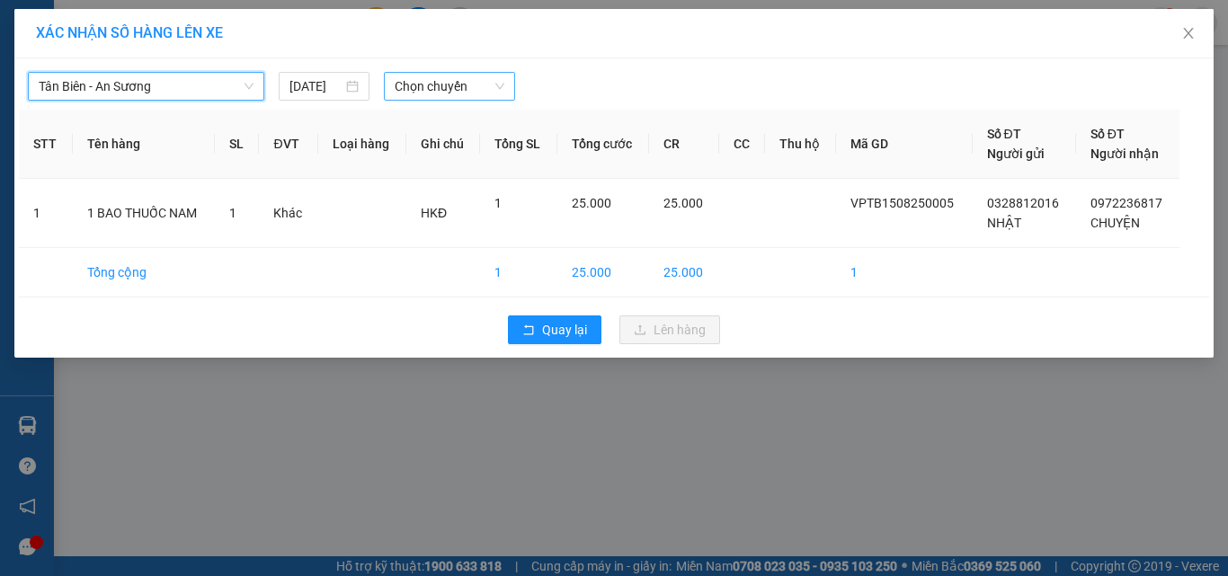
click at [457, 90] on span "Chọn chuyến" at bounding box center [450, 86] width 111 height 27
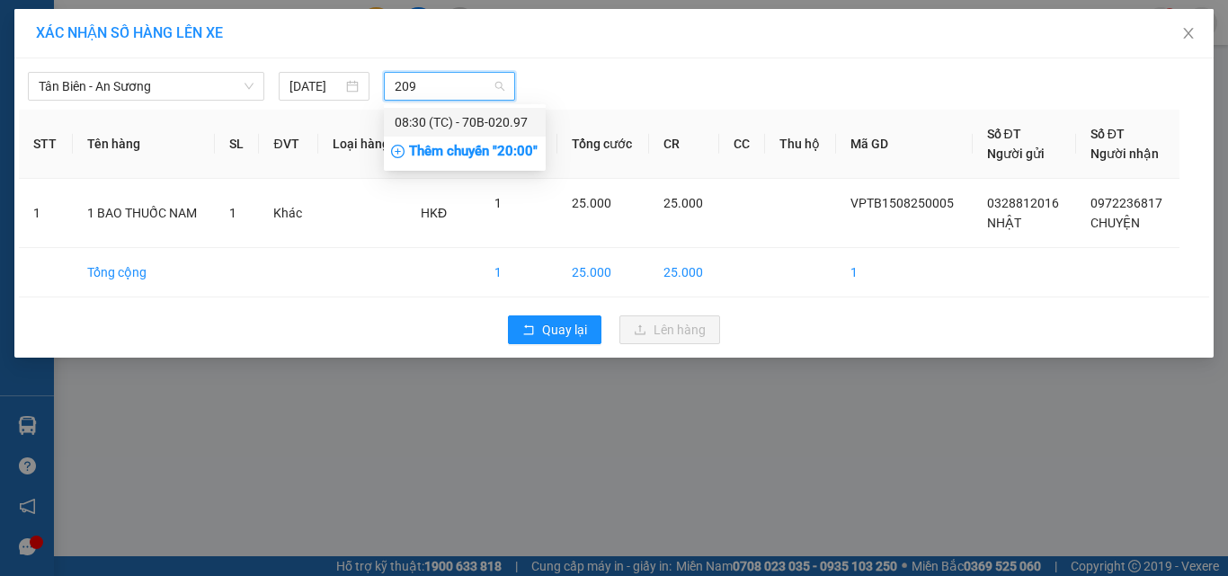
type input "2097"
click at [455, 124] on div "08:30 (TC) - 70B-020.97" at bounding box center [465, 122] width 140 height 20
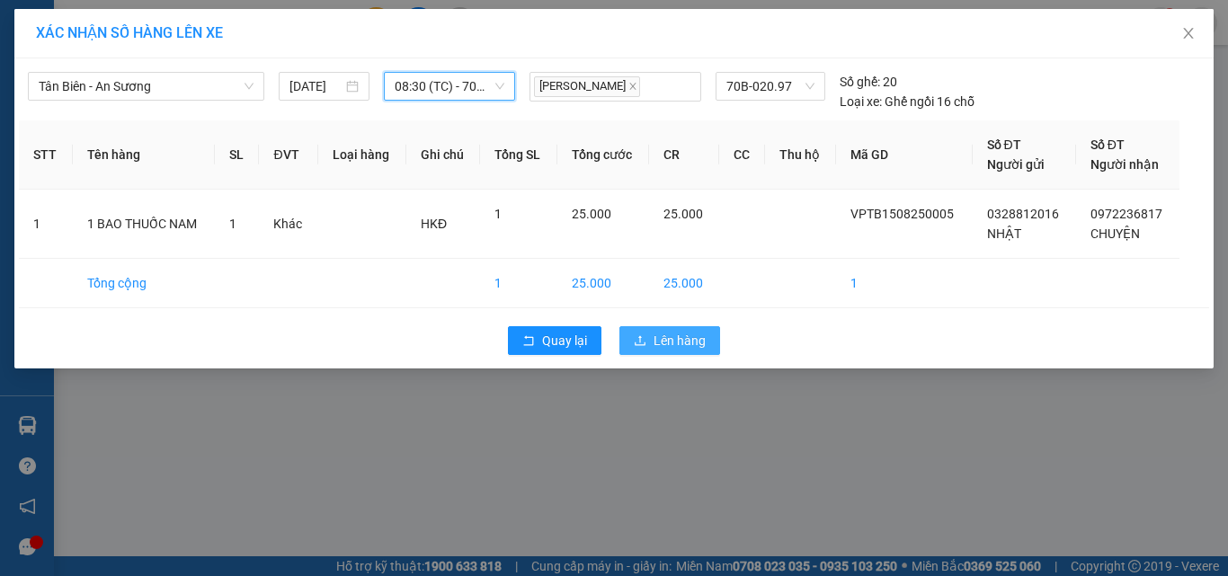
click at [679, 337] on span "Lên hàng" at bounding box center [679, 341] width 52 height 20
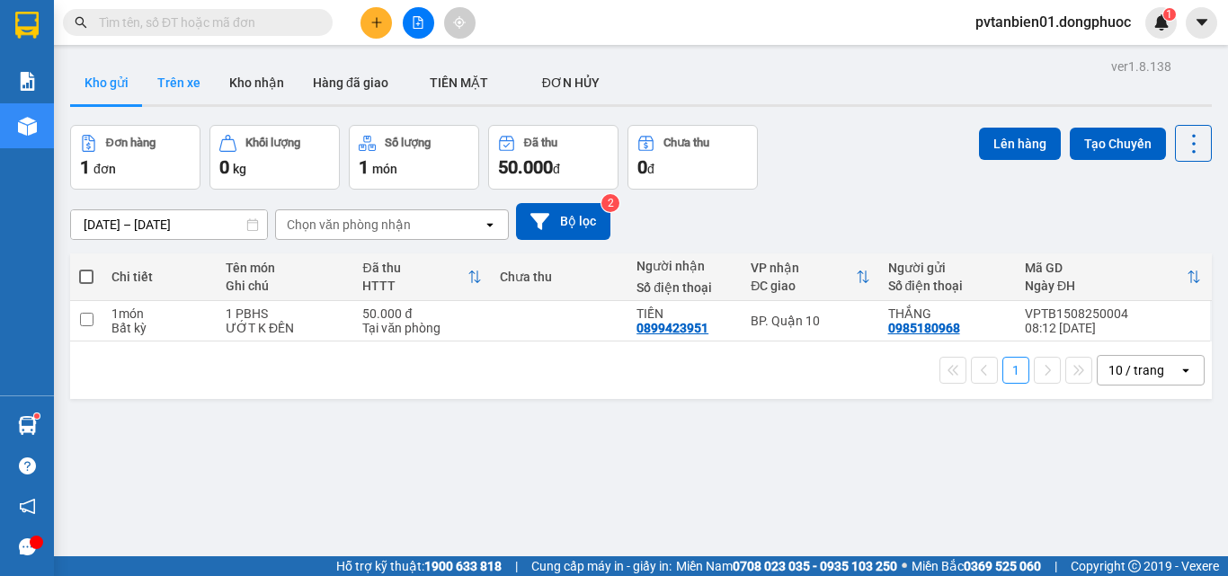
click at [179, 83] on button "Trên xe" at bounding box center [179, 82] width 72 height 43
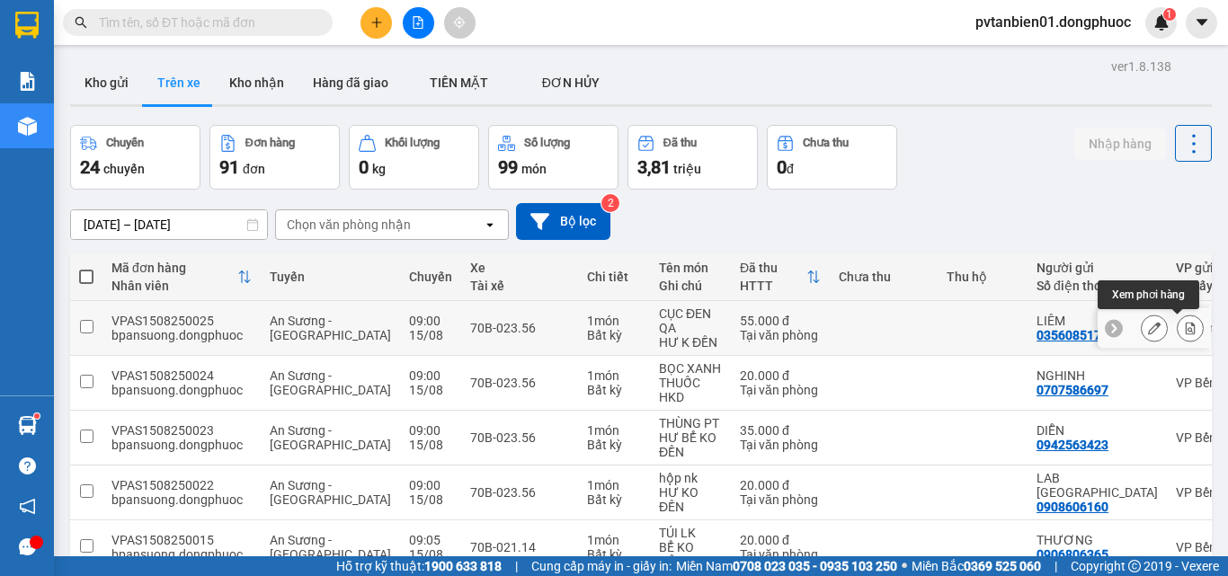
click at [1185, 328] on icon at bounding box center [1190, 328] width 10 height 13
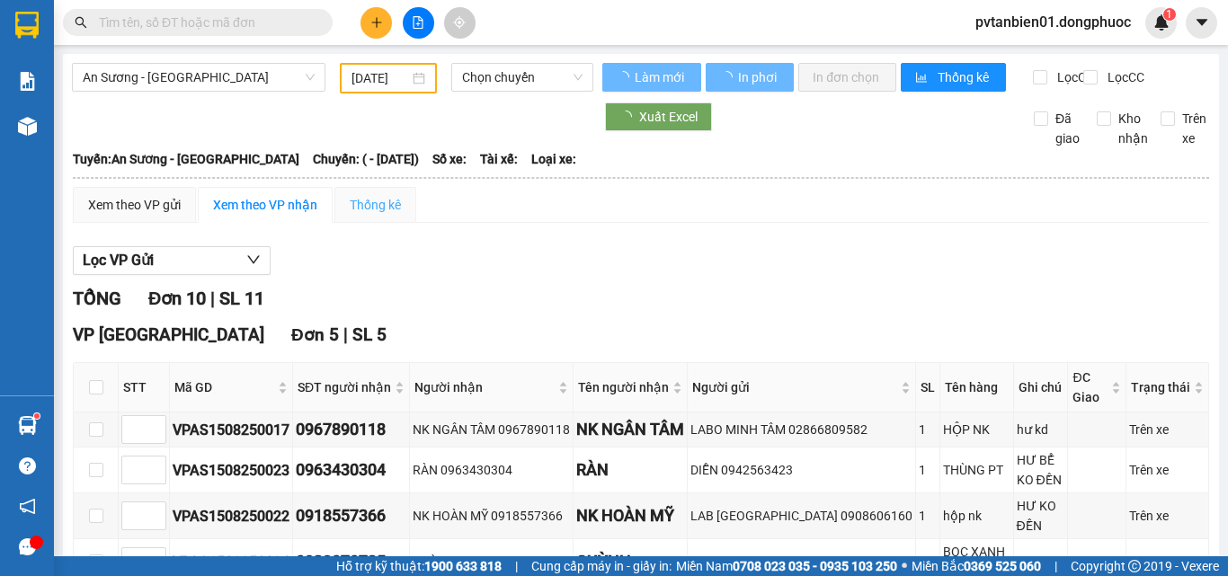
type input "[DATE]"
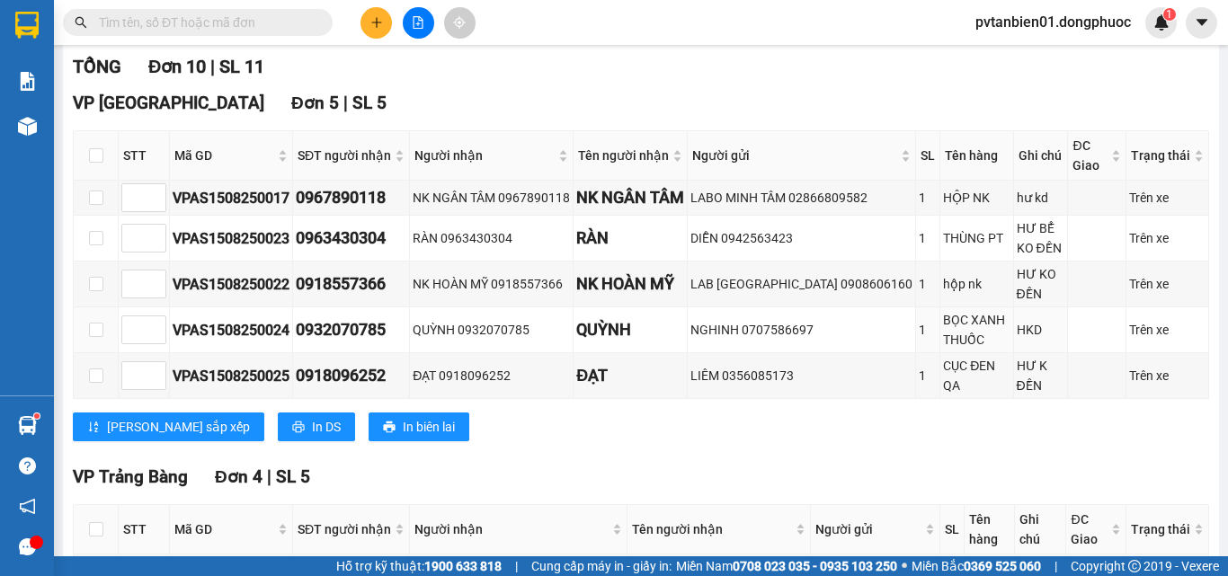
scroll to position [50, 0]
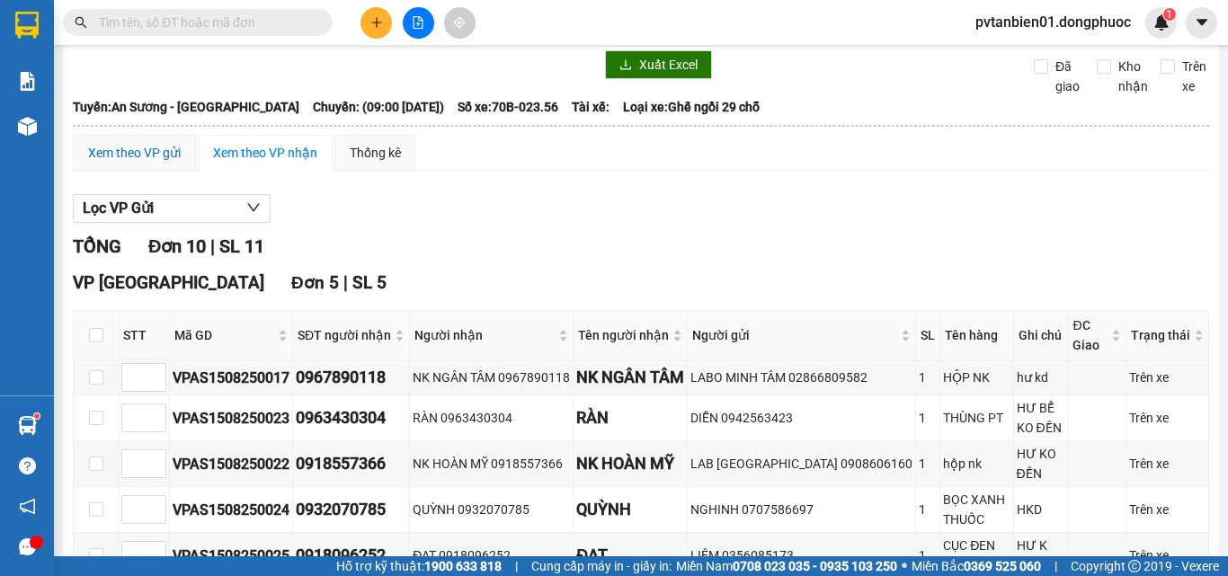
click at [136, 162] on div "Xem theo VP gửi" at bounding box center [134, 153] width 93 height 20
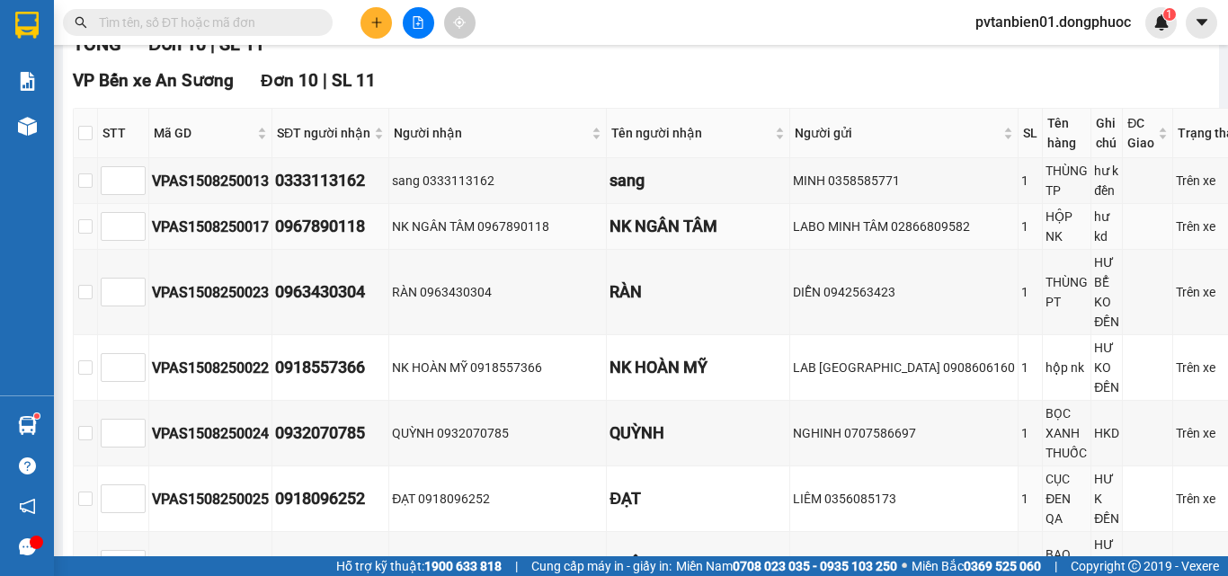
scroll to position [163, 0]
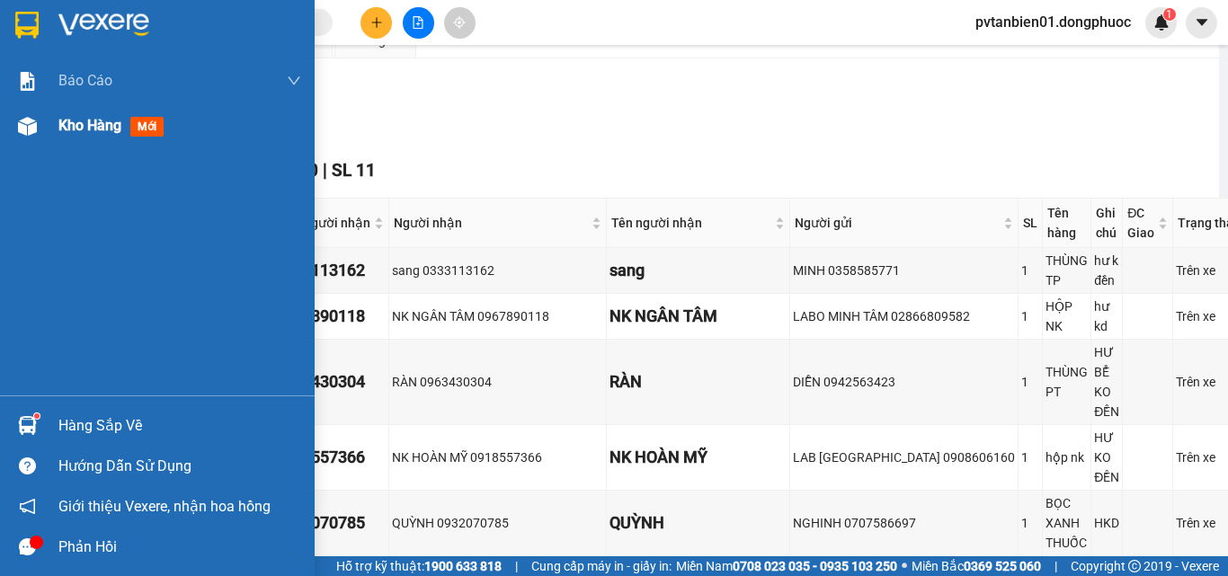
click at [71, 123] on span "Kho hàng" at bounding box center [89, 125] width 63 height 17
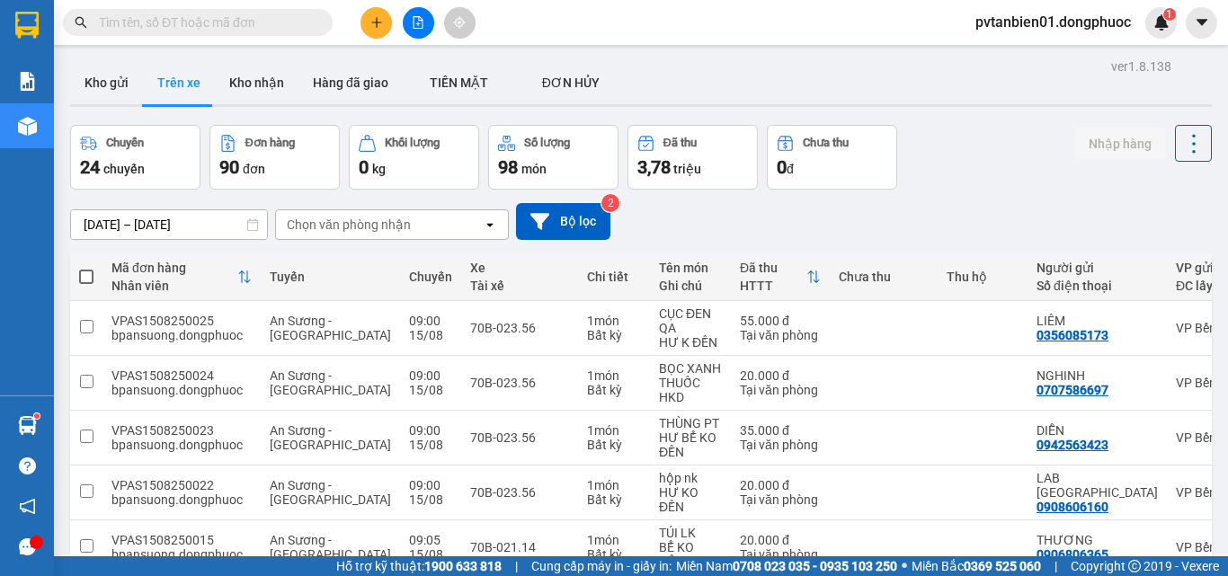
click at [225, 19] on input "text" at bounding box center [205, 23] width 212 height 20
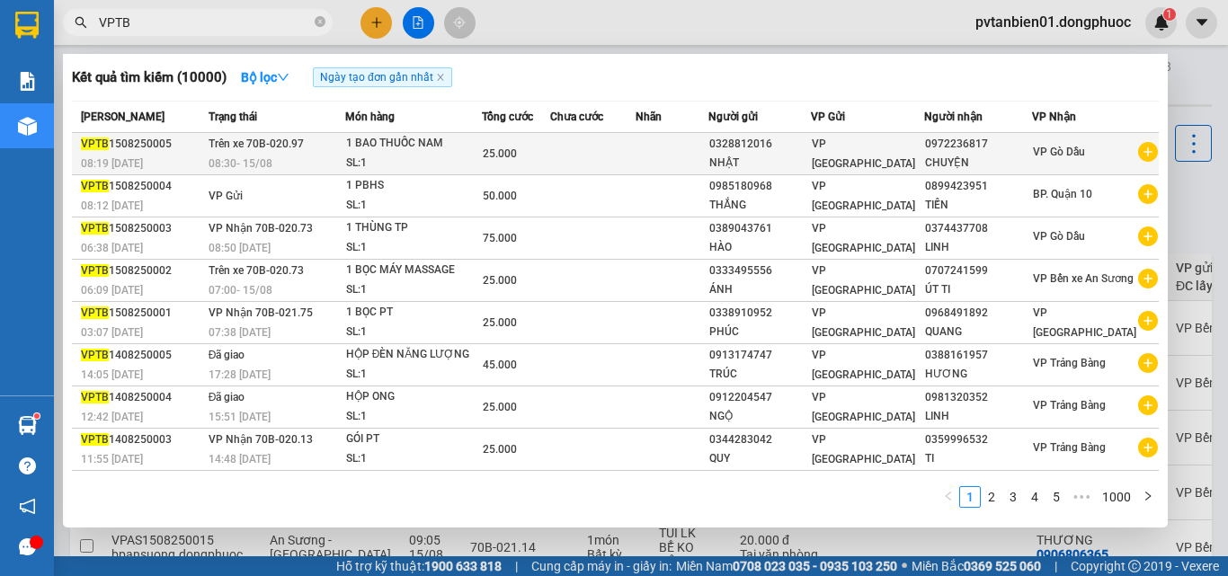
type input "VPTB"
click at [298, 158] on div "08:30 [DATE]" at bounding box center [277, 164] width 136 height 20
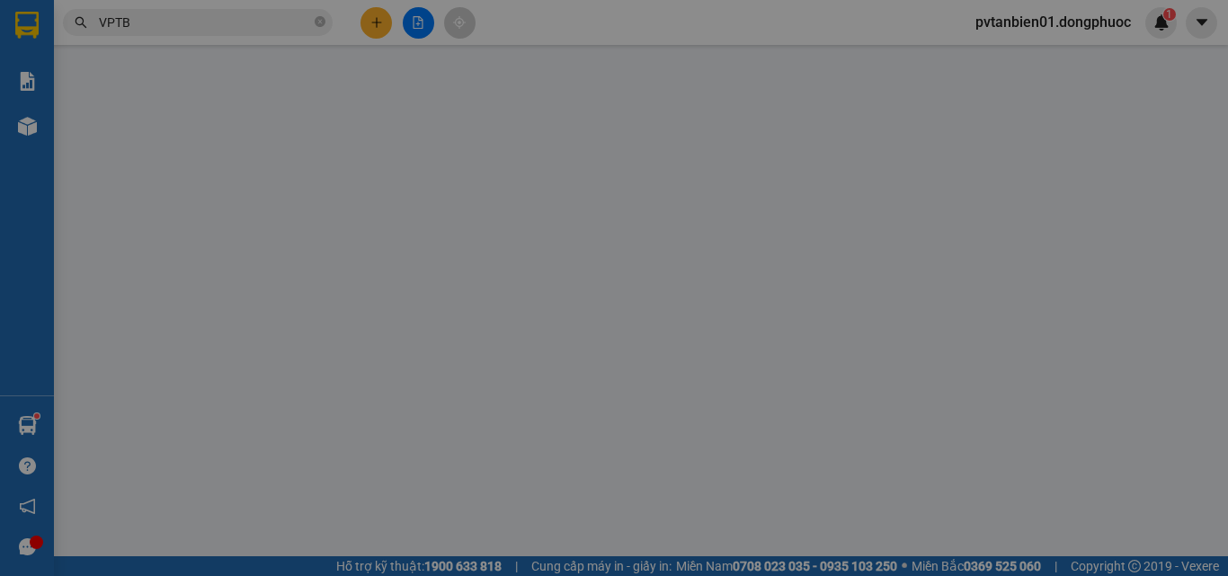
type input "0328812016"
type input "NHẬT"
type input "0972236817"
type input "CHUYỆN"
type input "25.000"
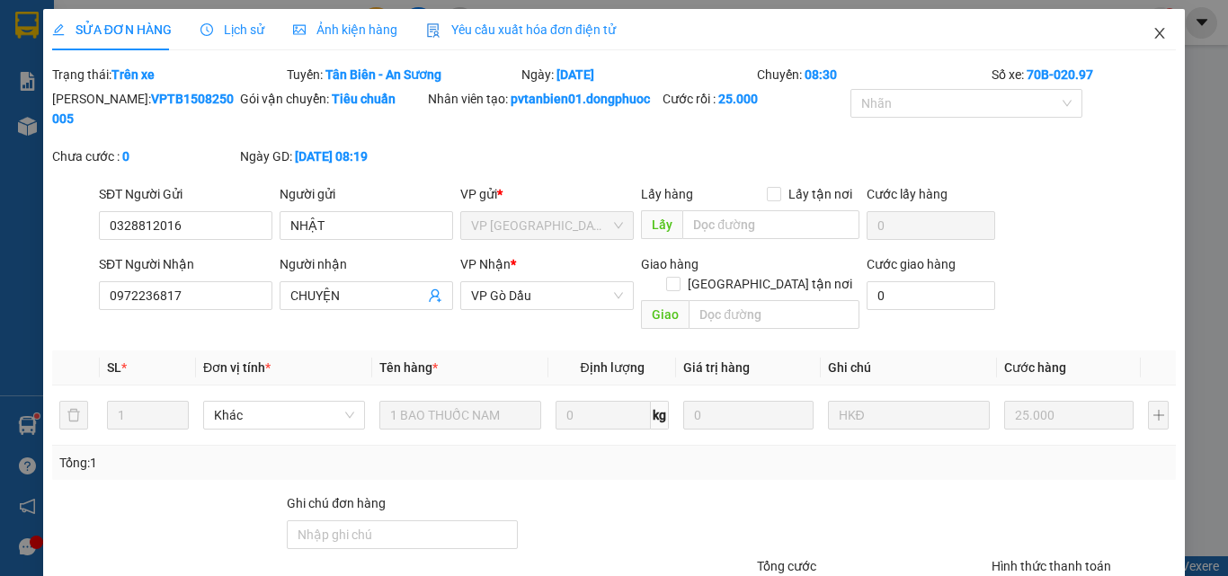
click at [1152, 27] on icon "close" at bounding box center [1159, 33] width 14 height 14
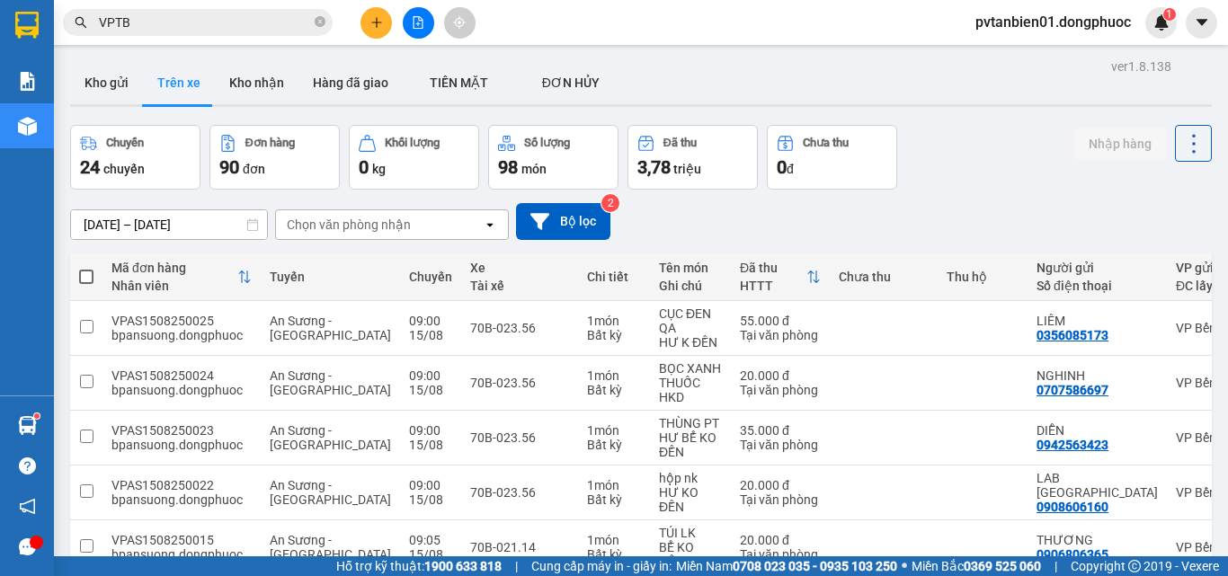
click at [167, 25] on input "VPTB" at bounding box center [205, 23] width 212 height 20
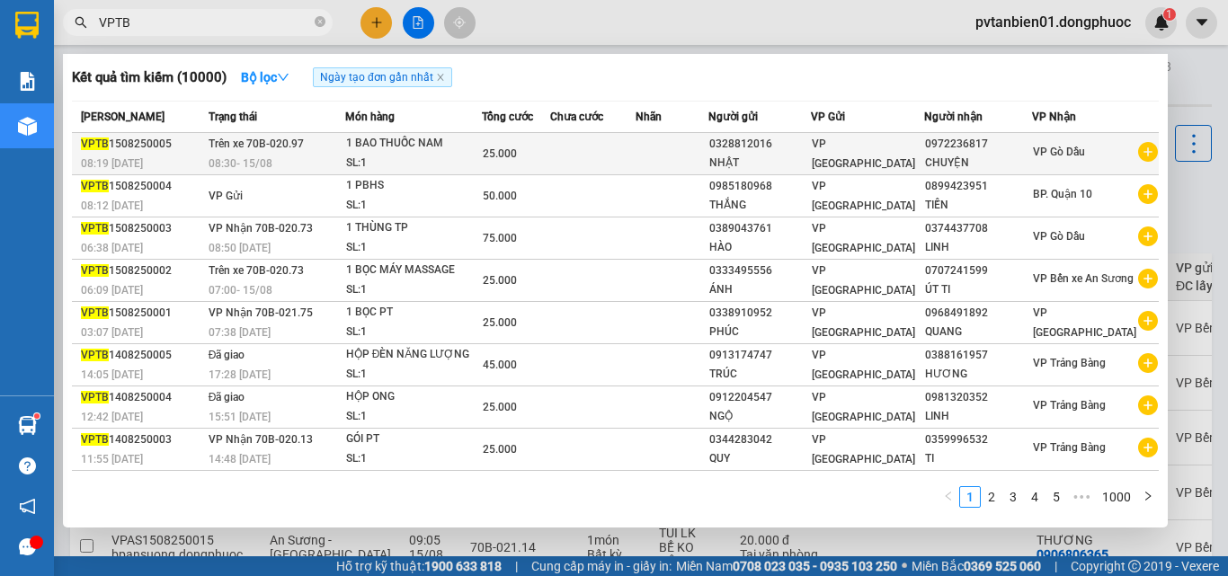
click at [1139, 151] on icon "plus-circle" at bounding box center [1148, 152] width 20 height 20
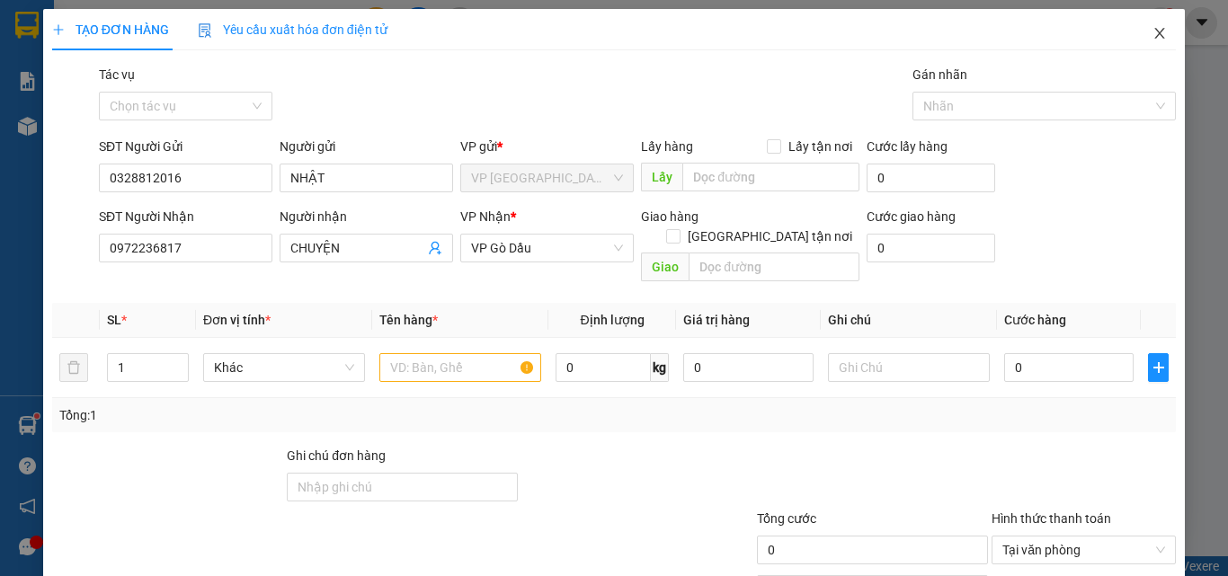
click at [1152, 39] on icon "close" at bounding box center [1159, 33] width 14 height 14
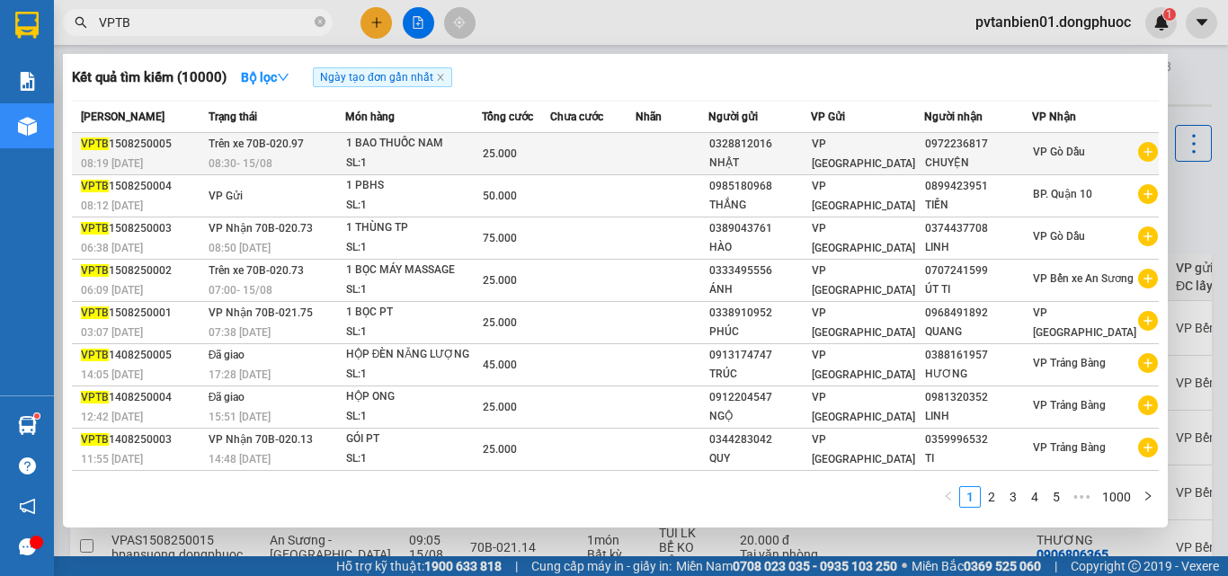
click at [116, 148] on div "VPTB 1508250005" at bounding box center [142, 144] width 122 height 19
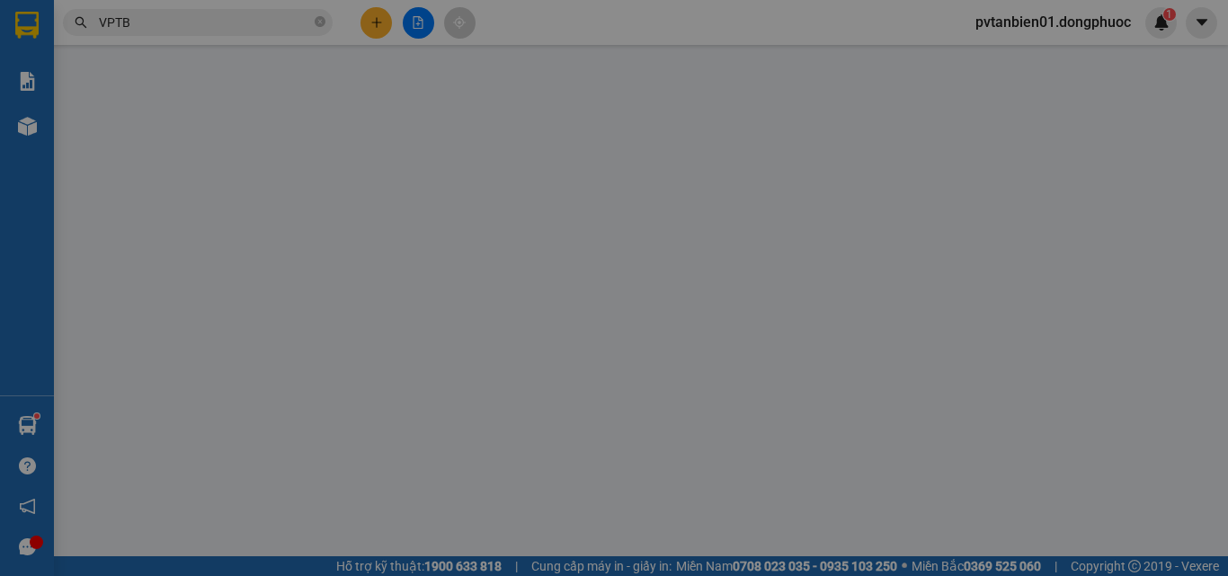
type input "0328812016"
type input "NHẬT"
type input "0972236817"
type input "CHUYỆN"
type input "25.000"
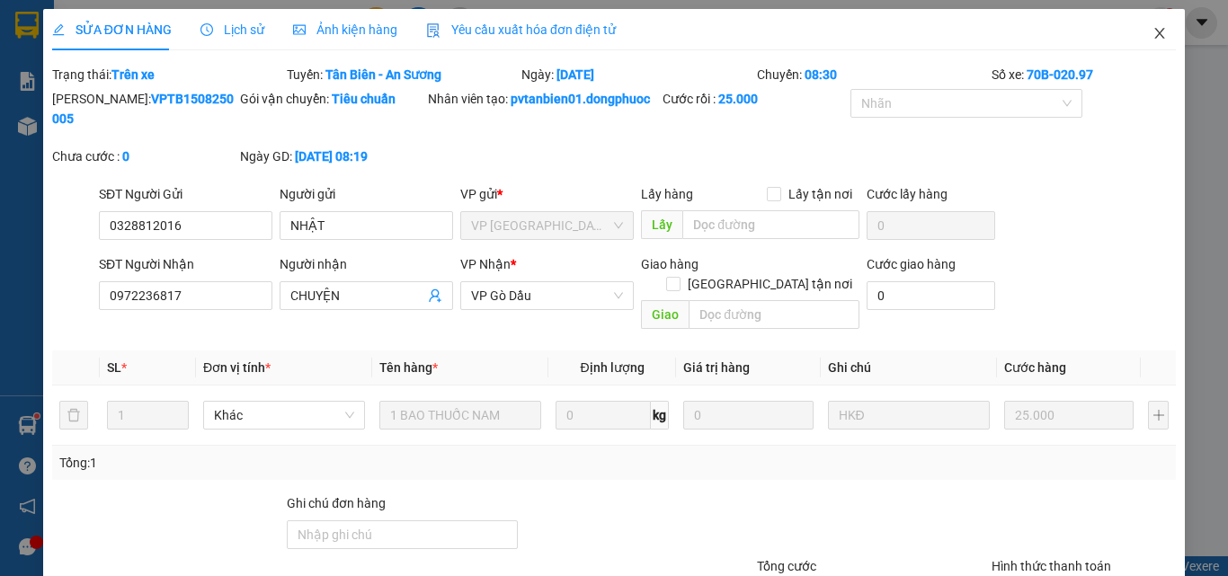
click at [1155, 32] on icon "close" at bounding box center [1160, 33] width 10 height 11
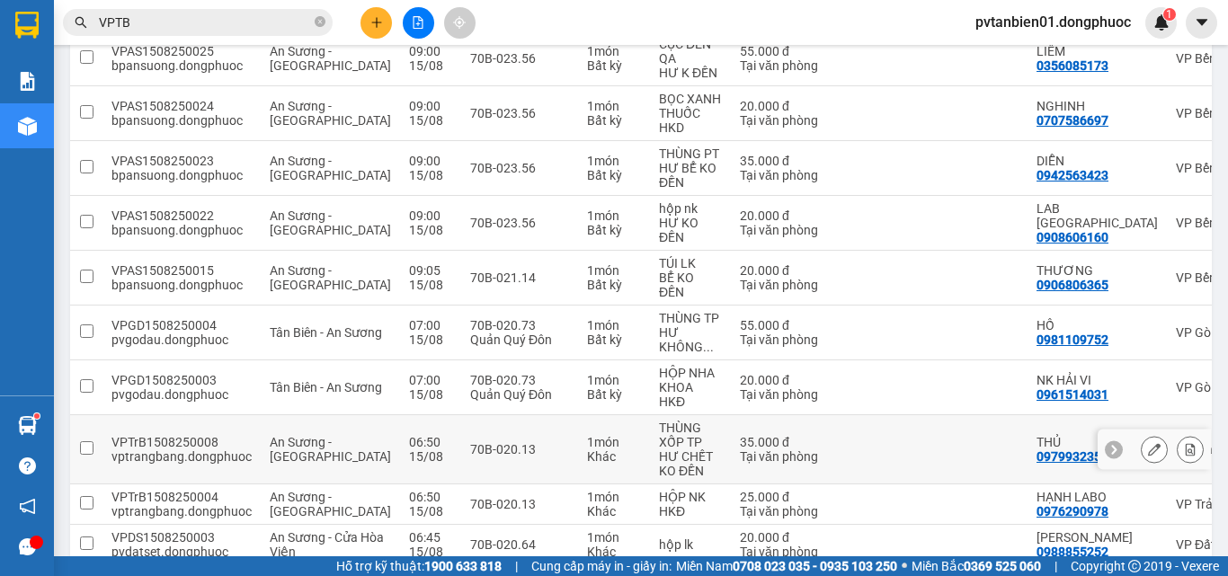
scroll to position [360, 0]
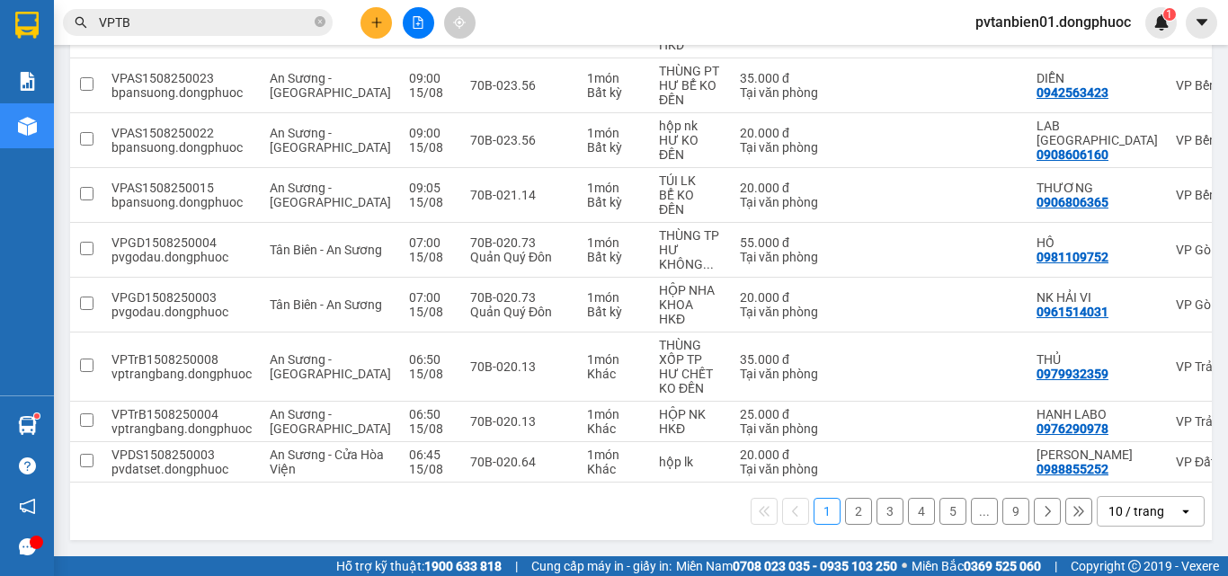
click at [845, 511] on button "2" at bounding box center [858, 511] width 27 height 27
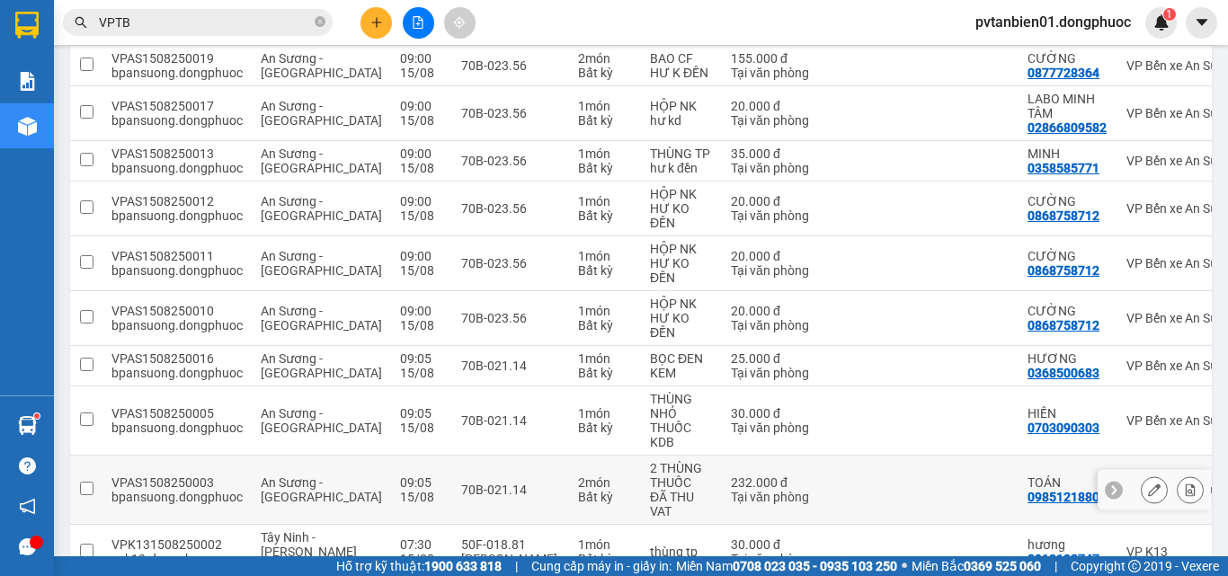
scroll to position [345, 0]
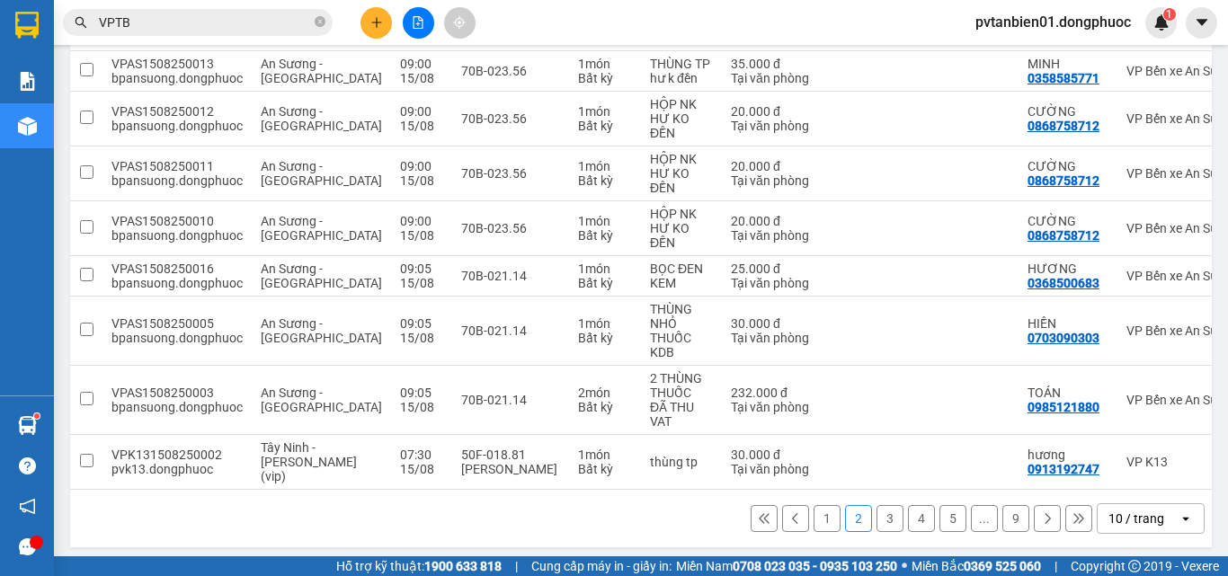
click at [876, 530] on button "3" at bounding box center [889, 518] width 27 height 27
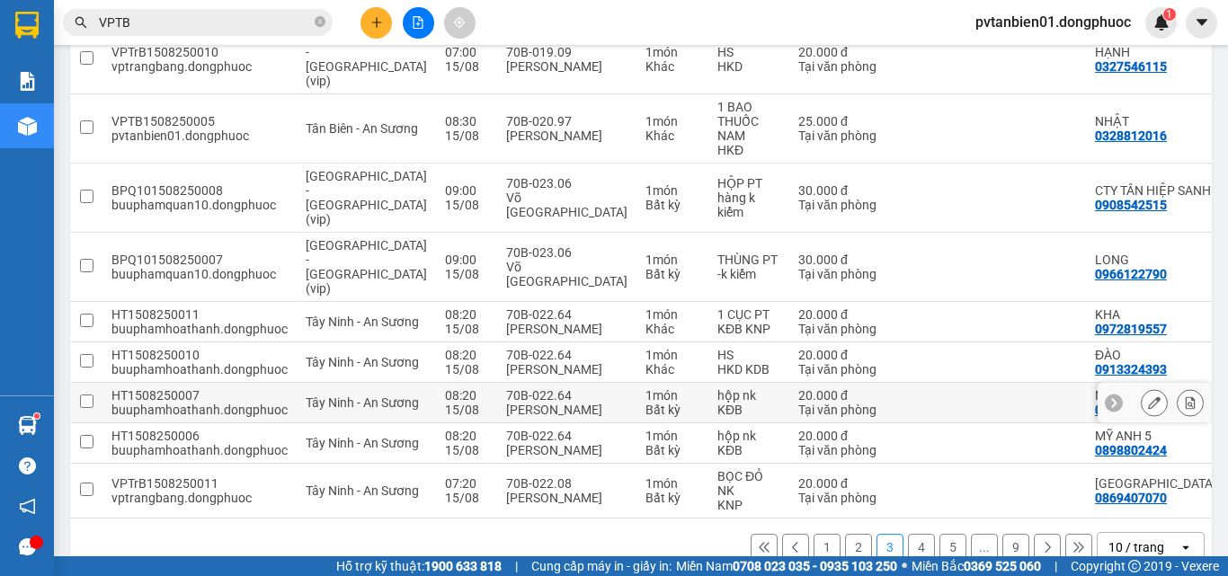
scroll to position [165, 0]
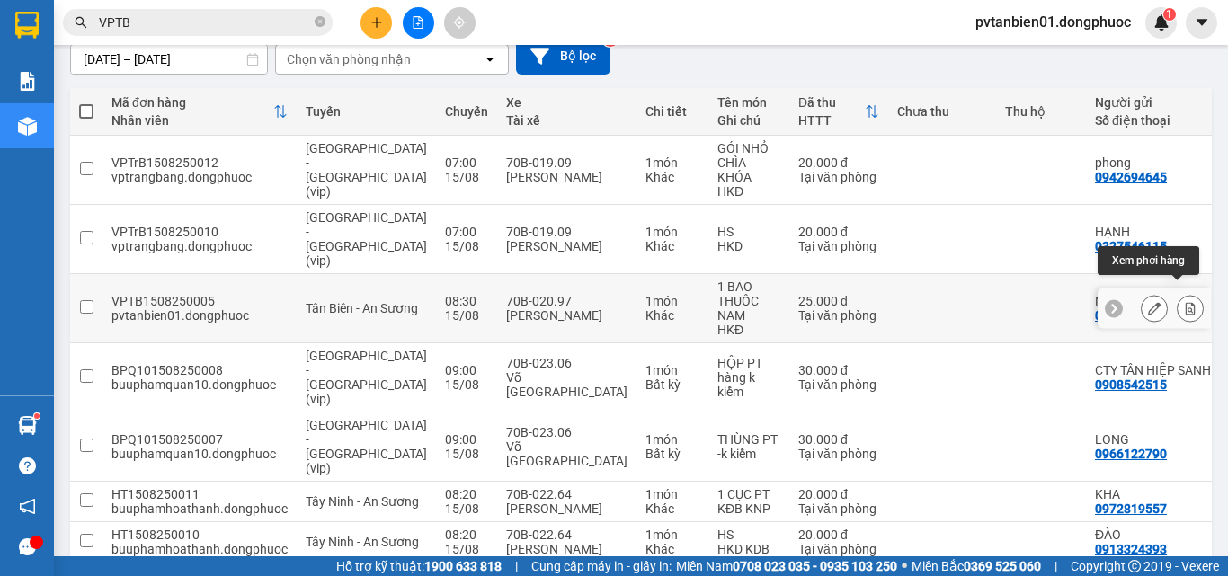
click at [1184, 302] on icon at bounding box center [1190, 308] width 13 height 13
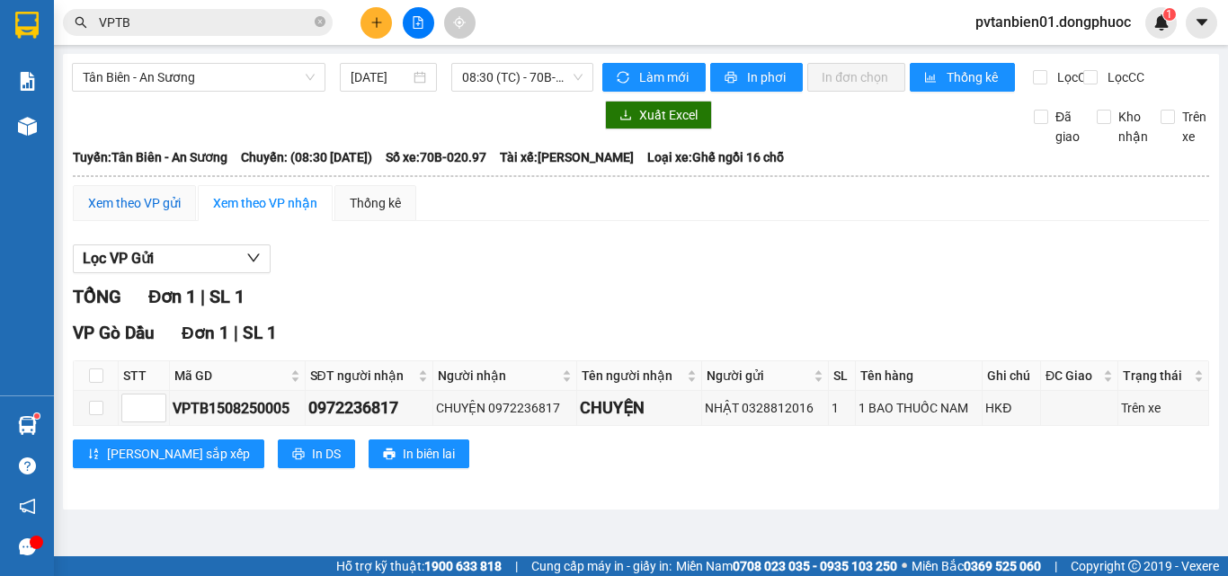
click at [153, 213] on div "Xem theo VP gửi" at bounding box center [134, 203] width 93 height 20
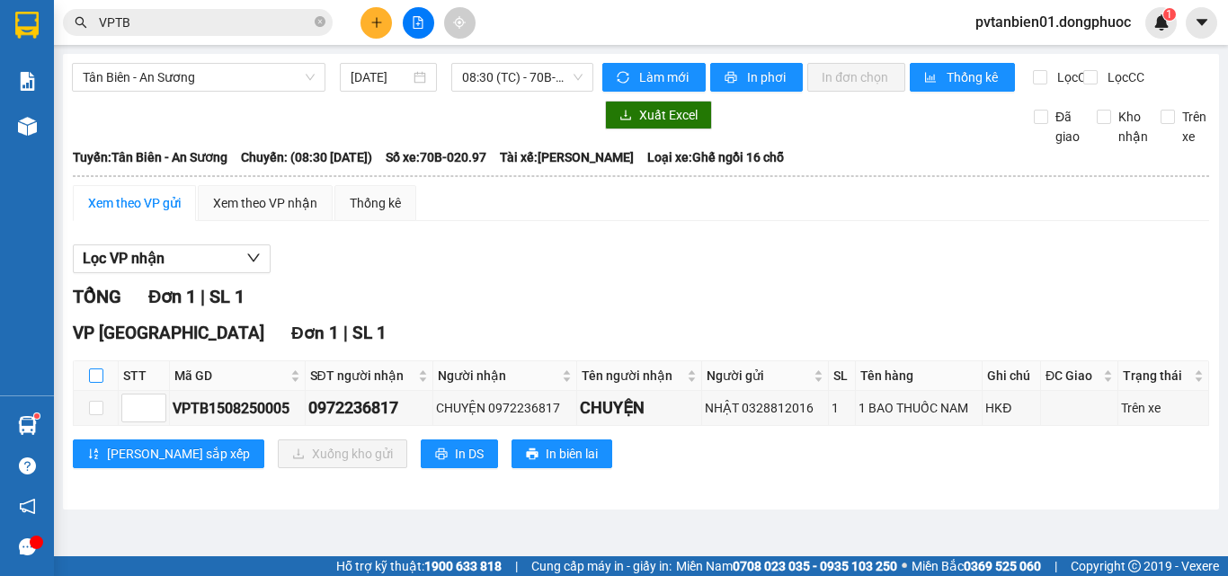
click at [93, 383] on input "checkbox" at bounding box center [96, 375] width 14 height 14
checkbox input "true"
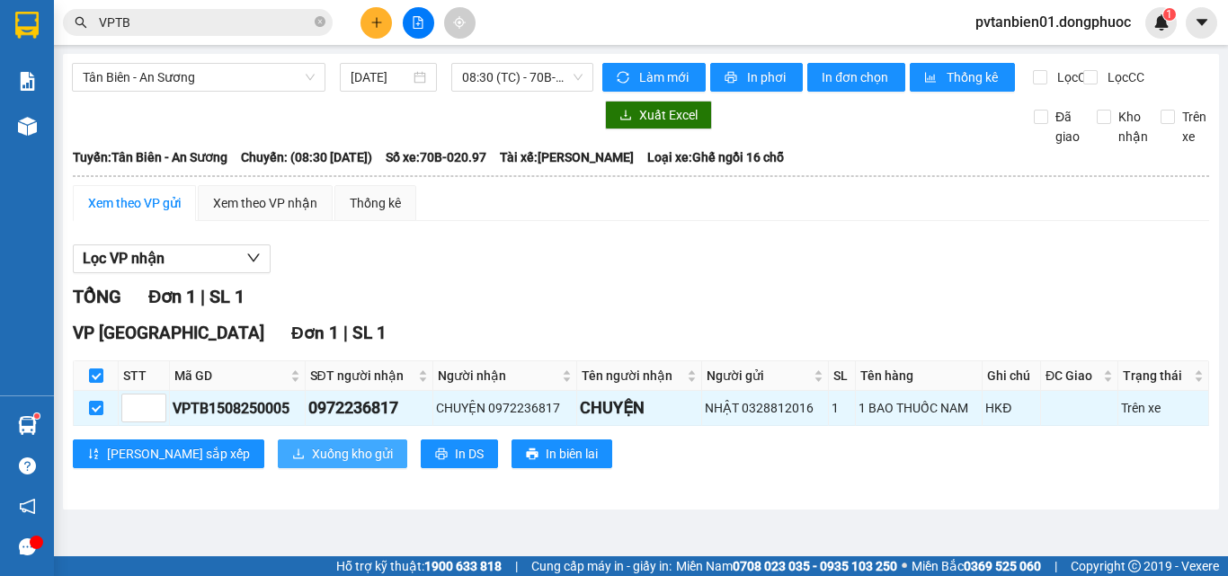
click at [312, 463] on span "Xuống kho gửi" at bounding box center [352, 454] width 81 height 20
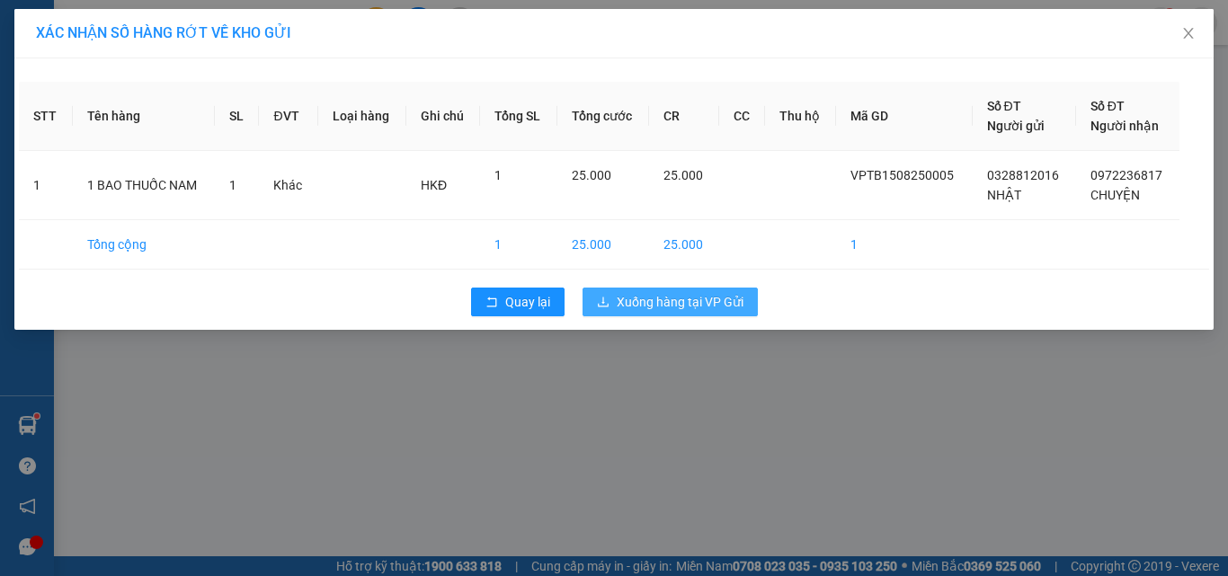
click at [726, 297] on span "Xuống hàng tại VP Gửi" at bounding box center [680, 302] width 127 height 20
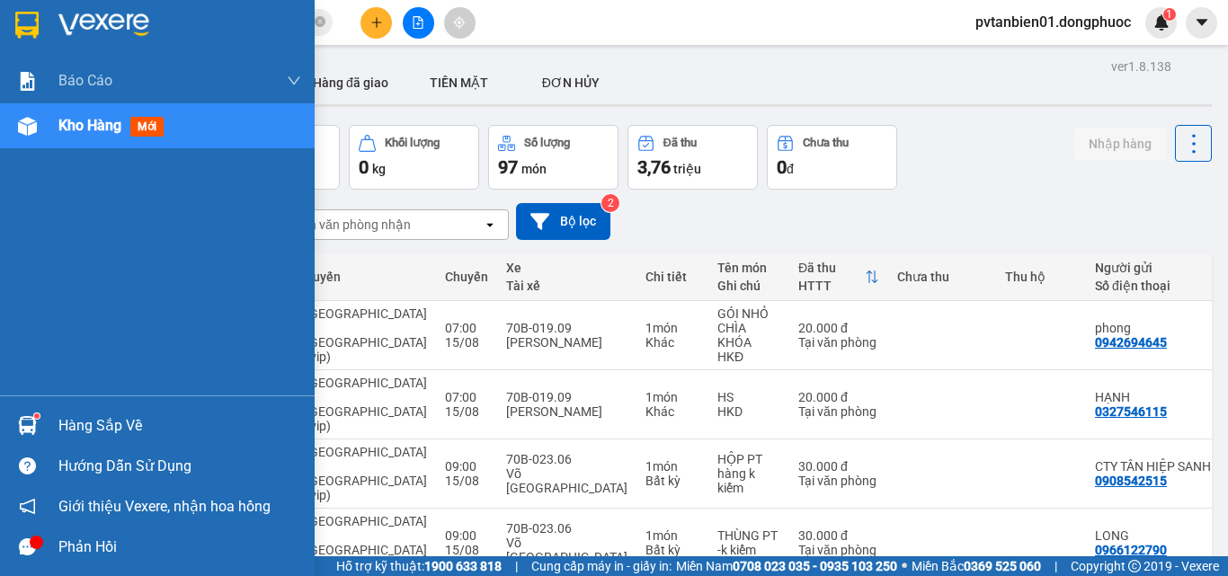
click at [103, 428] on div "Hàng sắp về" at bounding box center [179, 426] width 243 height 27
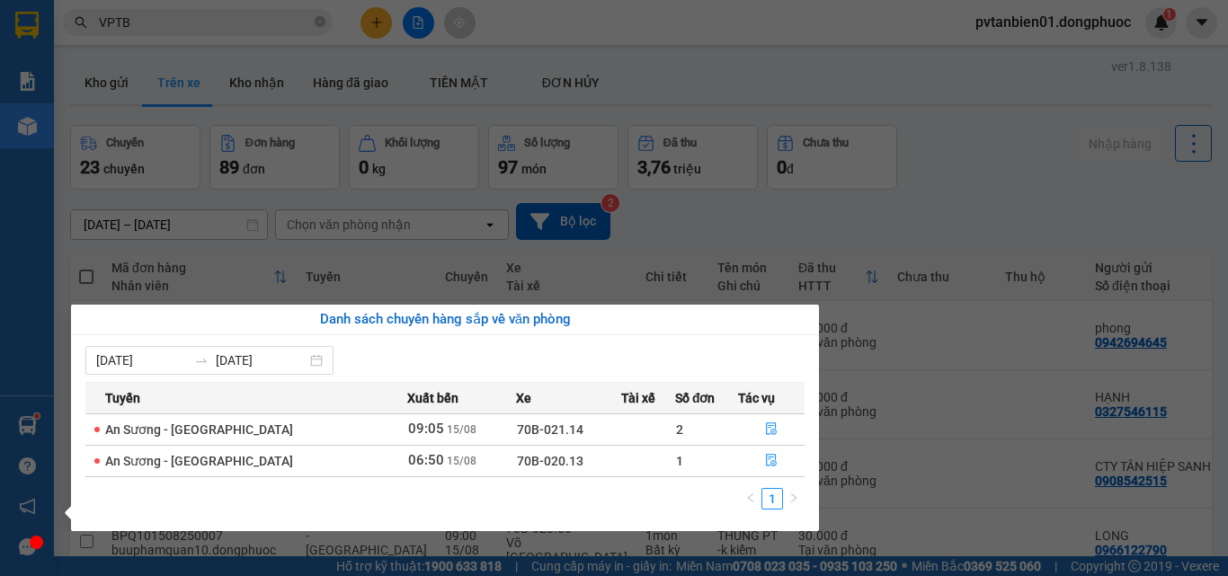
click at [959, 194] on section "Kết quả tìm kiếm ( 10000 ) Bộ lọc Ngày tạo đơn gần nhất Mã ĐH Trạng thái Món hà…" at bounding box center [614, 288] width 1228 height 576
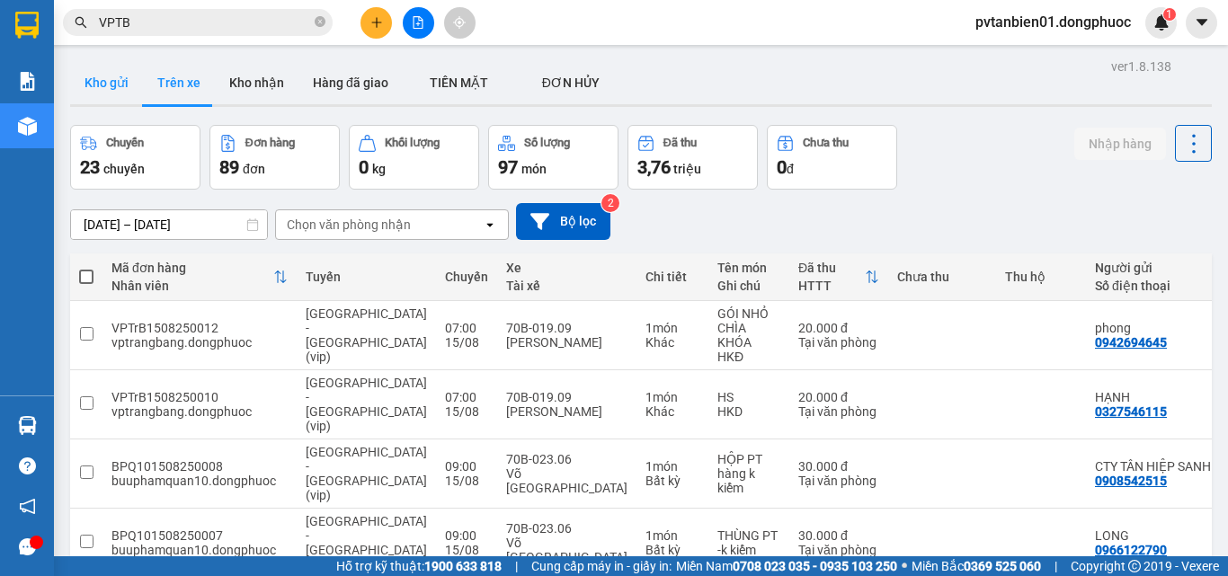
click at [95, 87] on button "Kho gửi" at bounding box center [106, 82] width 73 height 43
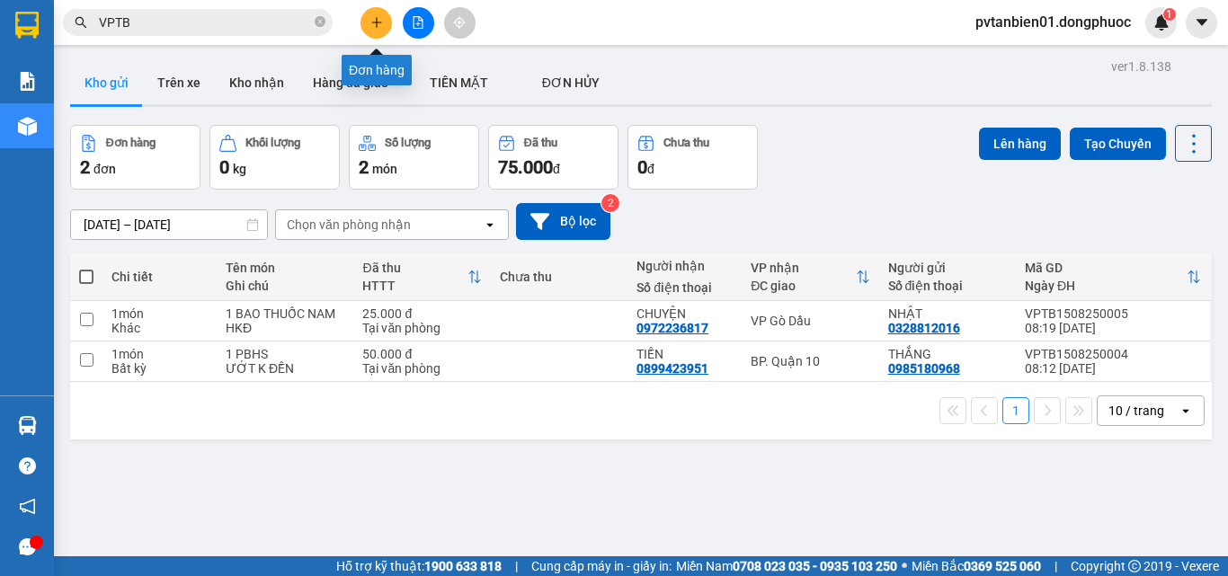
click at [378, 29] on button at bounding box center [375, 22] width 31 height 31
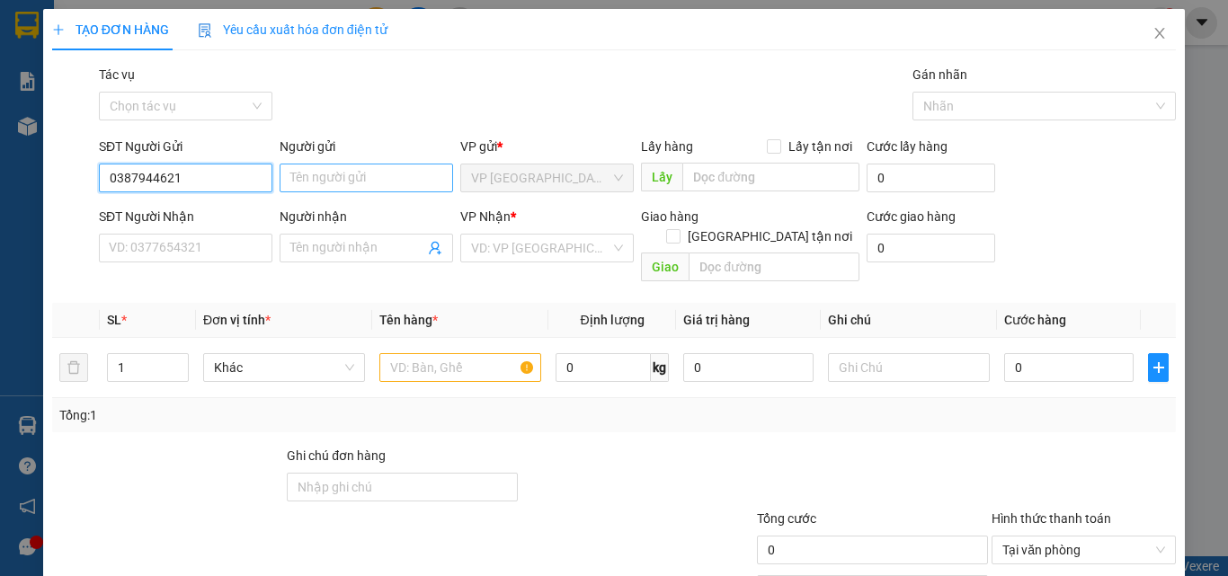
type input "0387944621"
click at [337, 180] on input "Người gửi" at bounding box center [366, 178] width 173 height 29
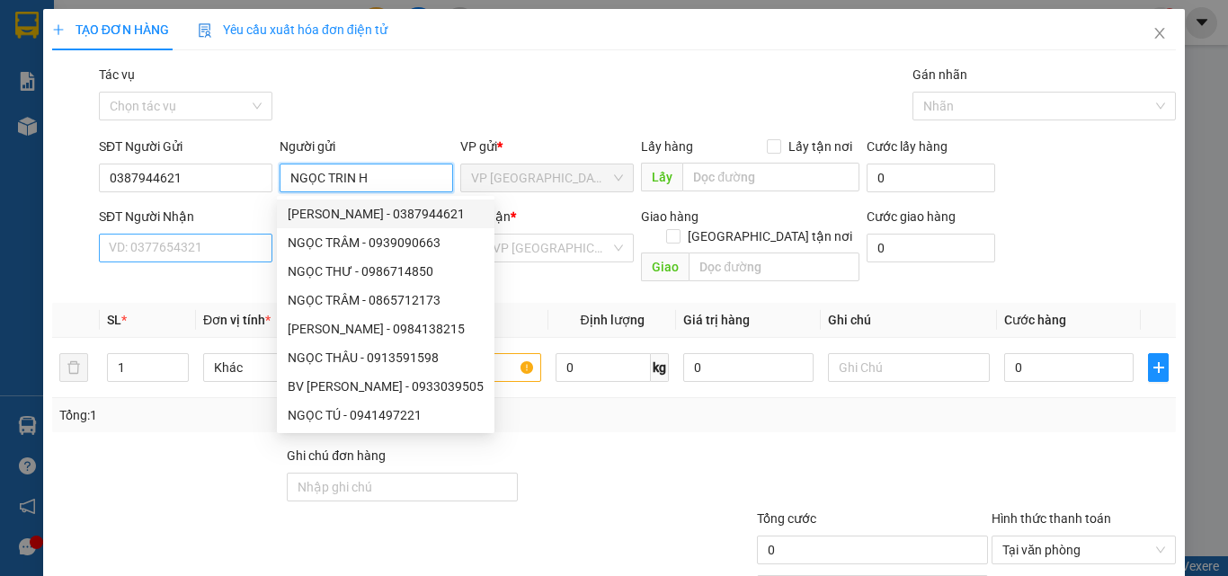
type input "NGỌC TRIN H"
click at [229, 239] on input "SĐT Người Nhận" at bounding box center [185, 248] width 173 height 29
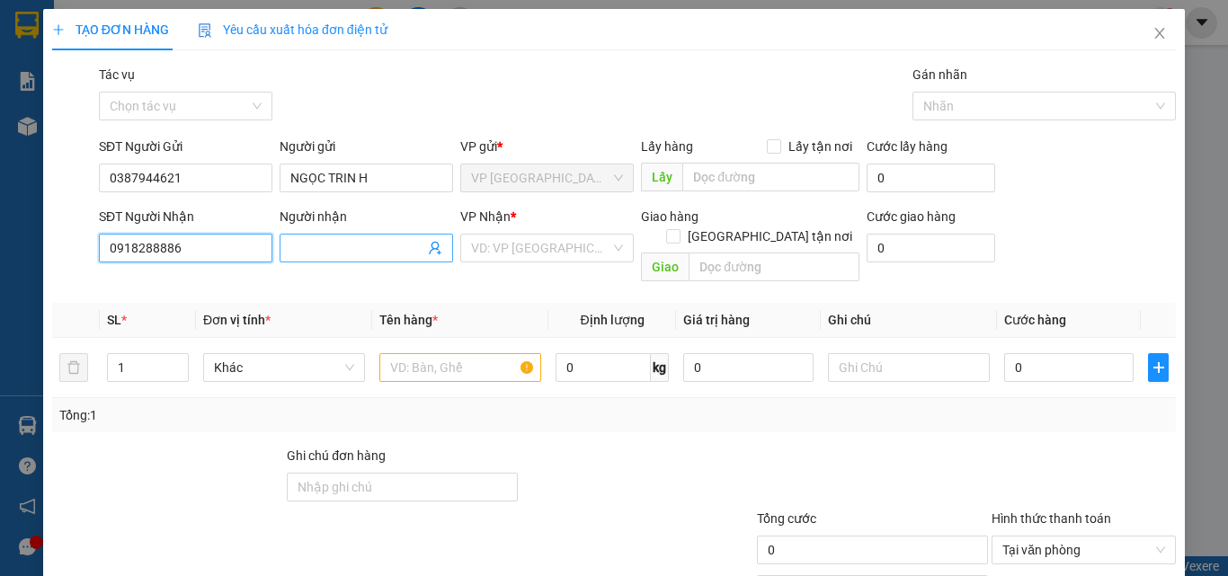
type input "0918288886"
click at [322, 247] on input "Người nhận" at bounding box center [357, 248] width 134 height 20
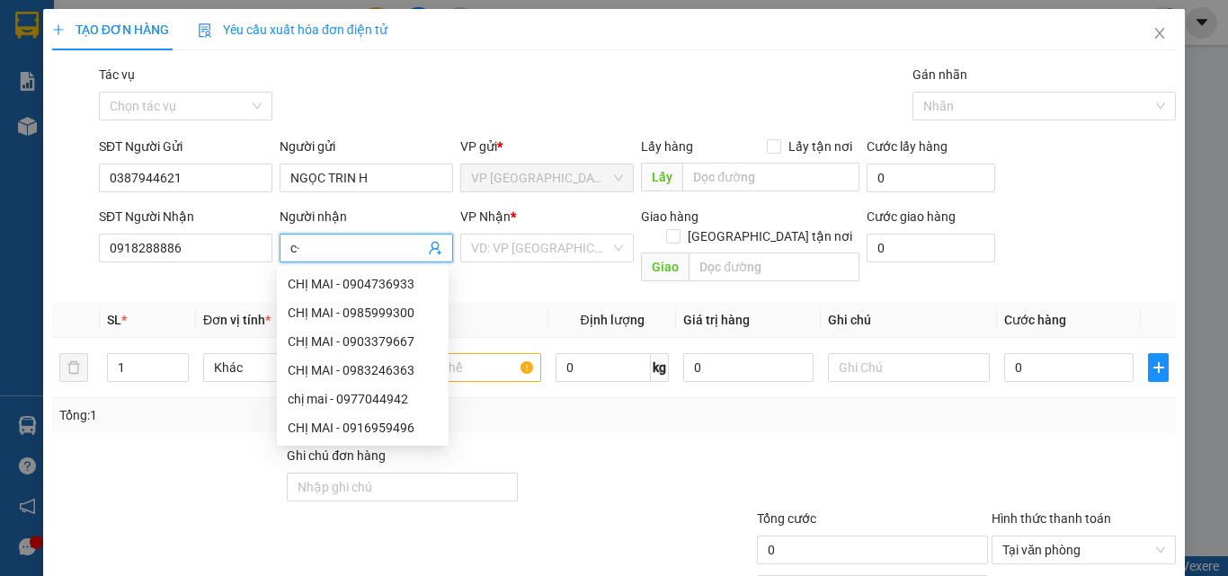
type input "c"
type input "CHỊ MAI"
click at [503, 251] on input "search" at bounding box center [540, 248] width 139 height 27
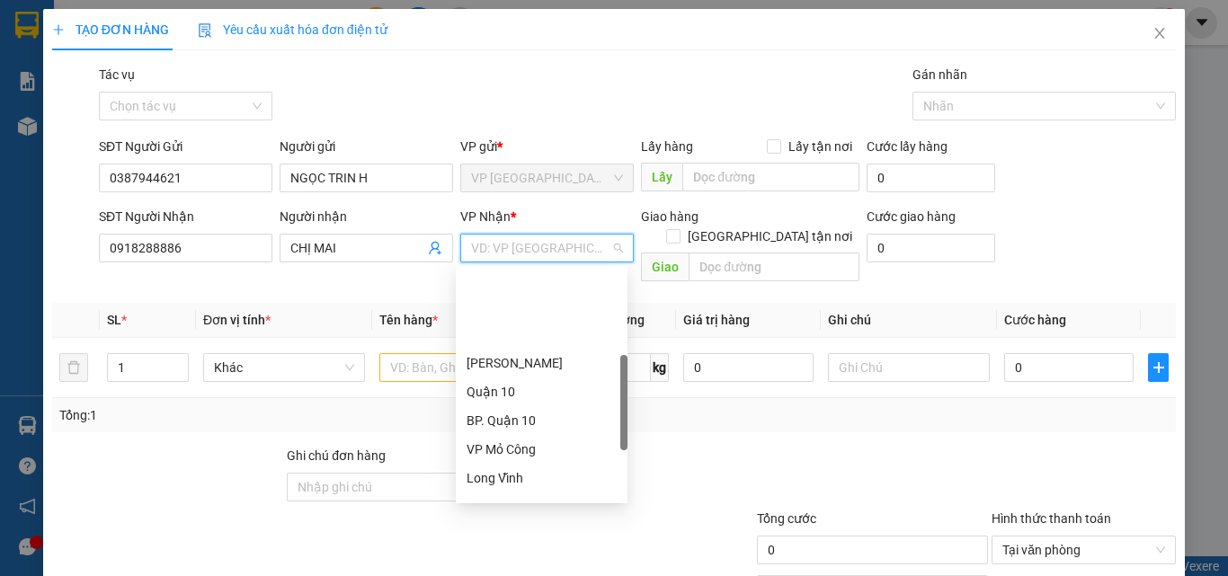
scroll to position [270, 0]
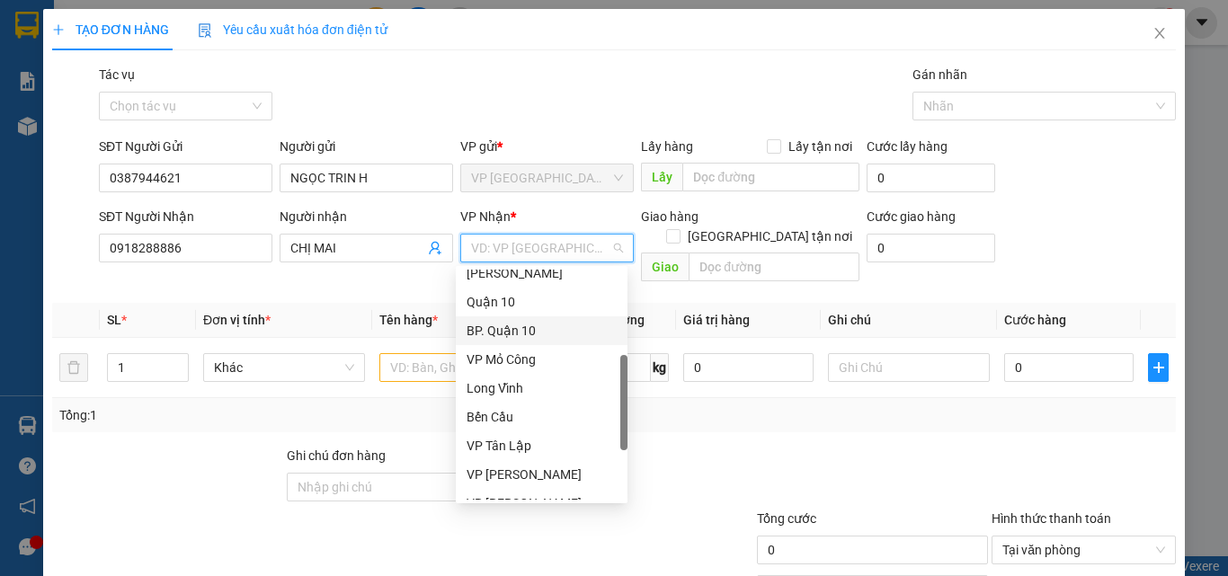
click at [500, 333] on div "BP. Quận 10" at bounding box center [541, 331] width 150 height 20
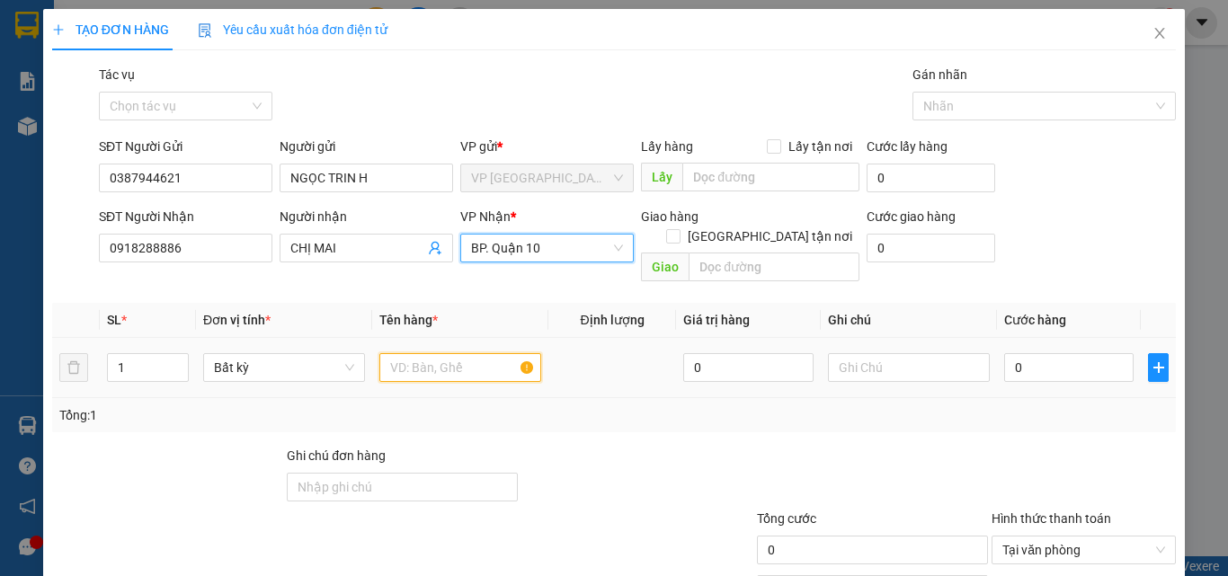
click at [416, 353] on input "text" at bounding box center [460, 367] width 162 height 29
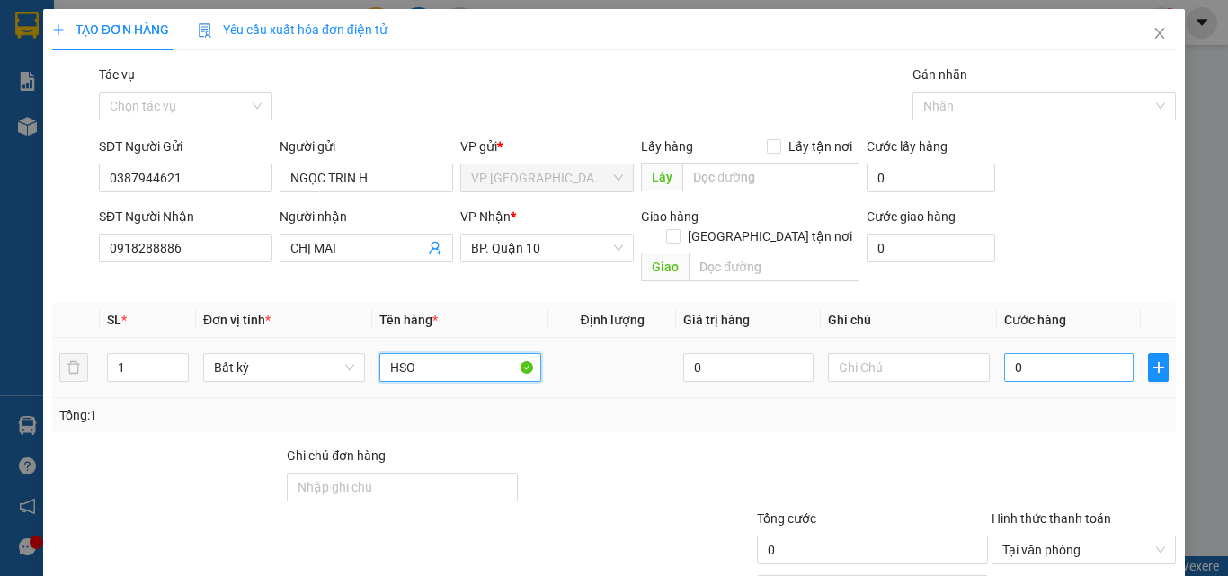
type input "HSO"
click at [1049, 353] on input "0" at bounding box center [1068, 367] width 129 height 29
type input "5"
type input "50"
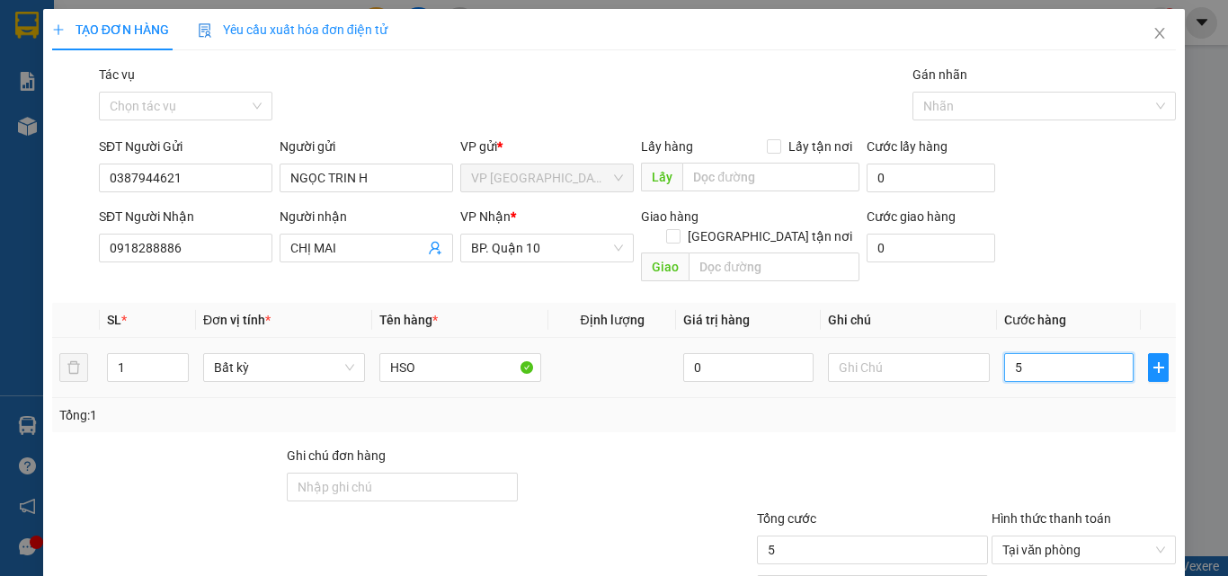
type input "50"
type input "500"
type input "5.000"
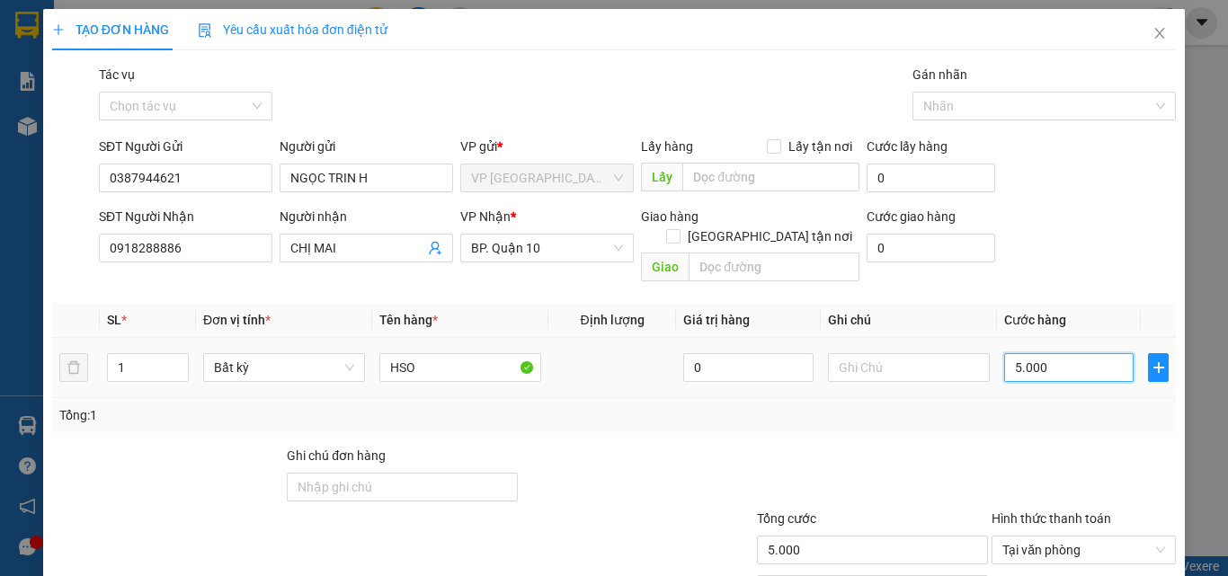
type input "50.000"
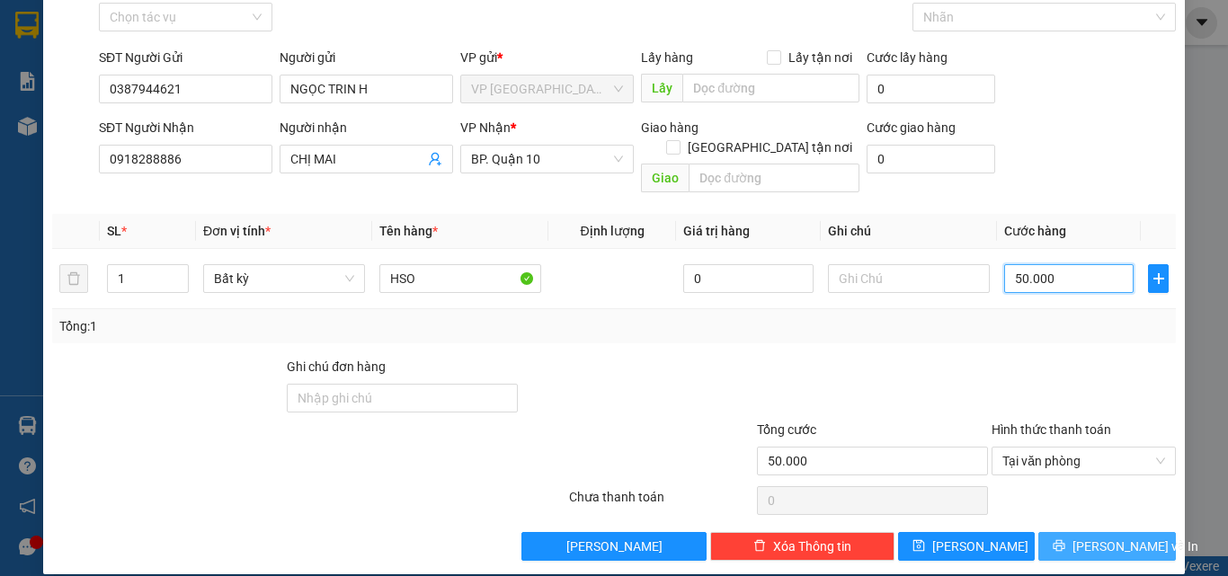
type input "50.000"
click at [1092, 537] on span "[PERSON_NAME] và In" at bounding box center [1135, 547] width 126 height 20
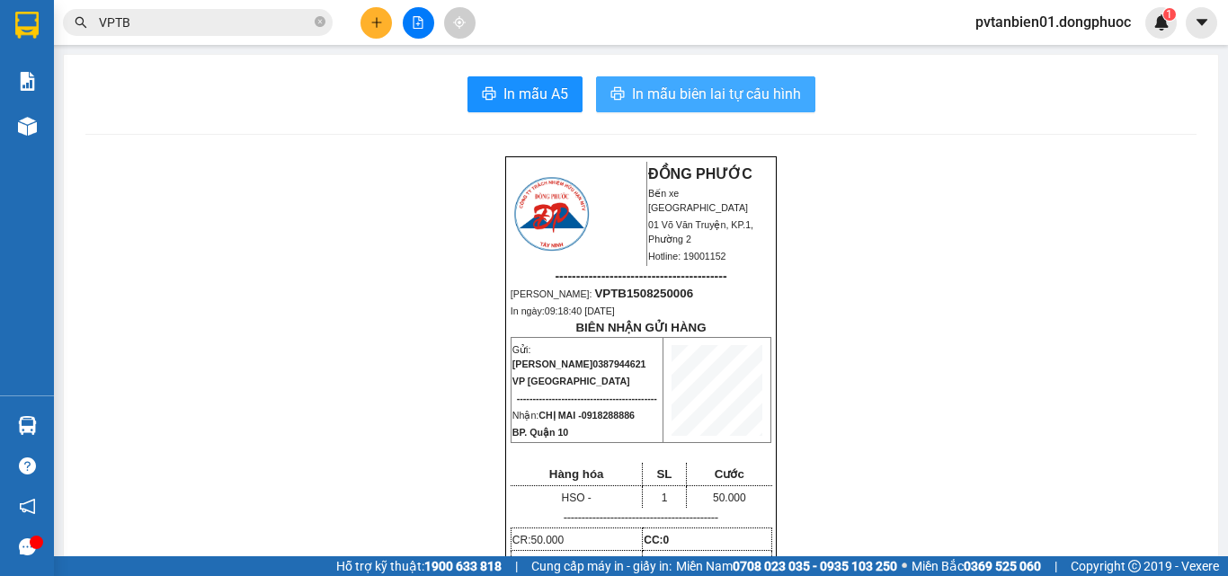
click at [694, 101] on span "In mẫu biên lai tự cấu hình" at bounding box center [716, 94] width 169 height 22
click at [691, 101] on span "In mẫu biên lai tự cấu hình" at bounding box center [716, 94] width 169 height 22
click at [656, 92] on span "In mẫu biên lai tự cấu hình" at bounding box center [716, 94] width 169 height 22
click at [707, 95] on span "In mẫu biên lai tự cấu hình" at bounding box center [716, 94] width 169 height 22
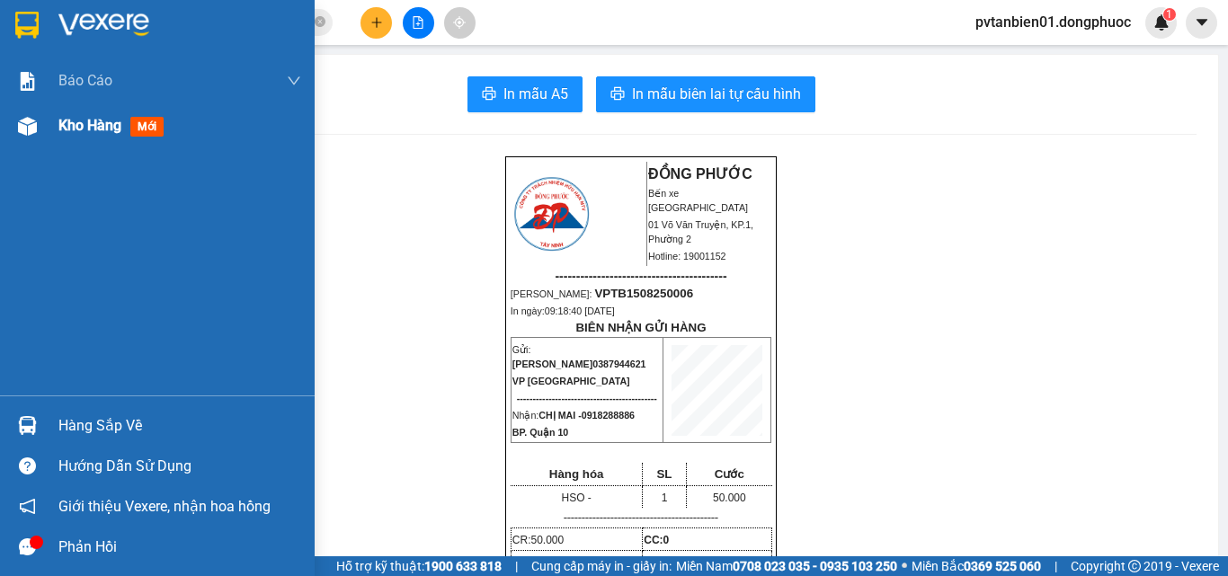
click at [63, 131] on span "Kho hàng" at bounding box center [89, 125] width 63 height 17
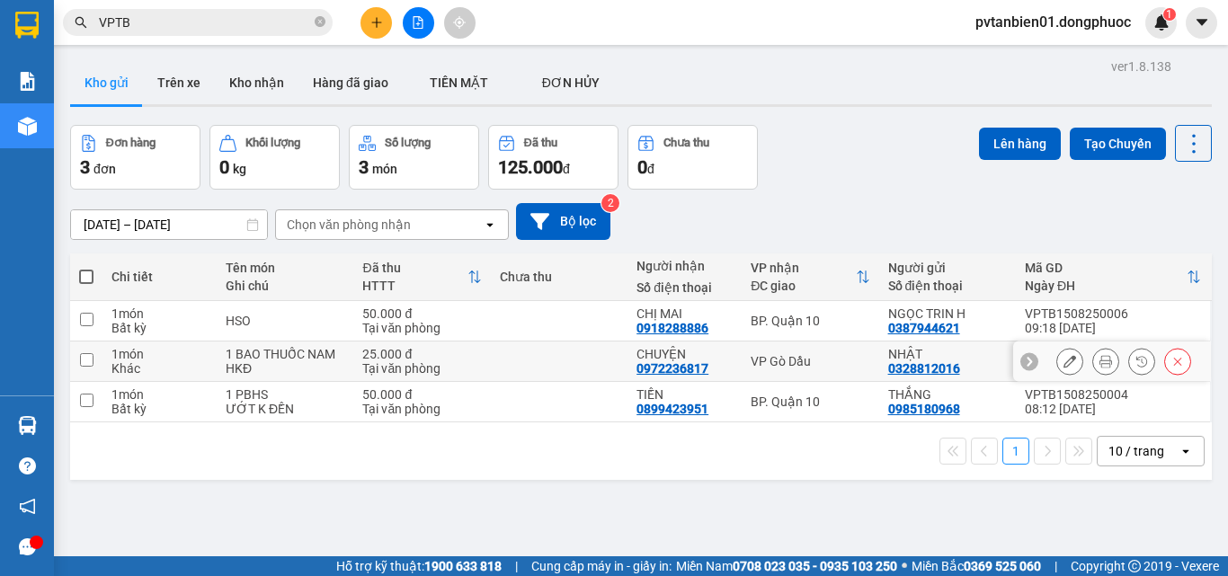
click at [82, 360] on input "checkbox" at bounding box center [86, 359] width 13 height 13
checkbox input "true"
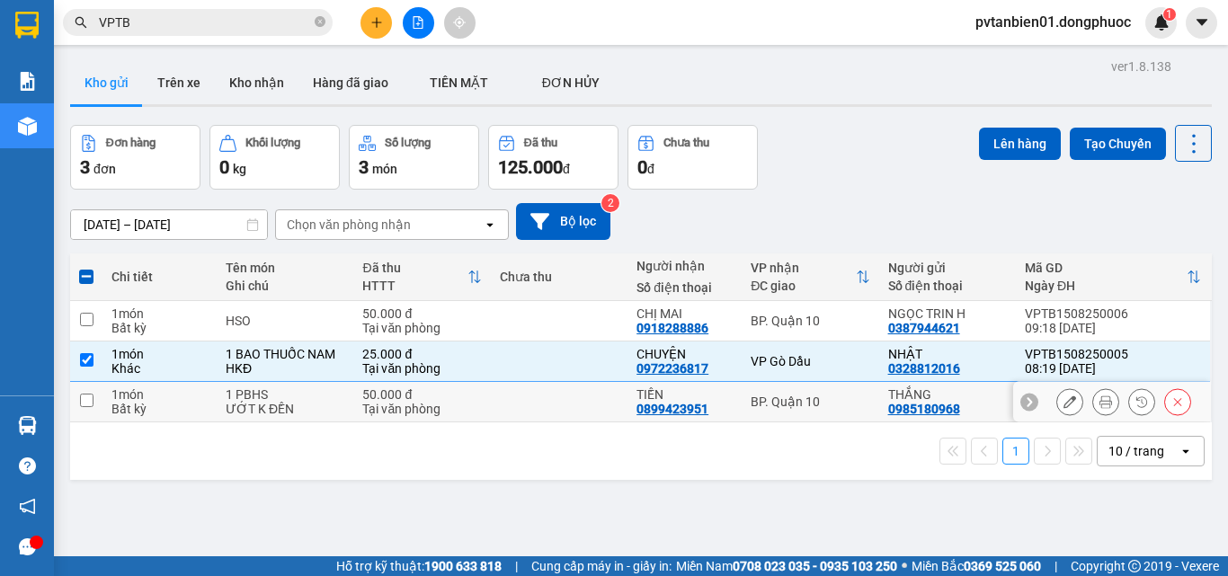
click at [91, 401] on input "checkbox" at bounding box center [86, 400] width 13 height 13
checkbox input "true"
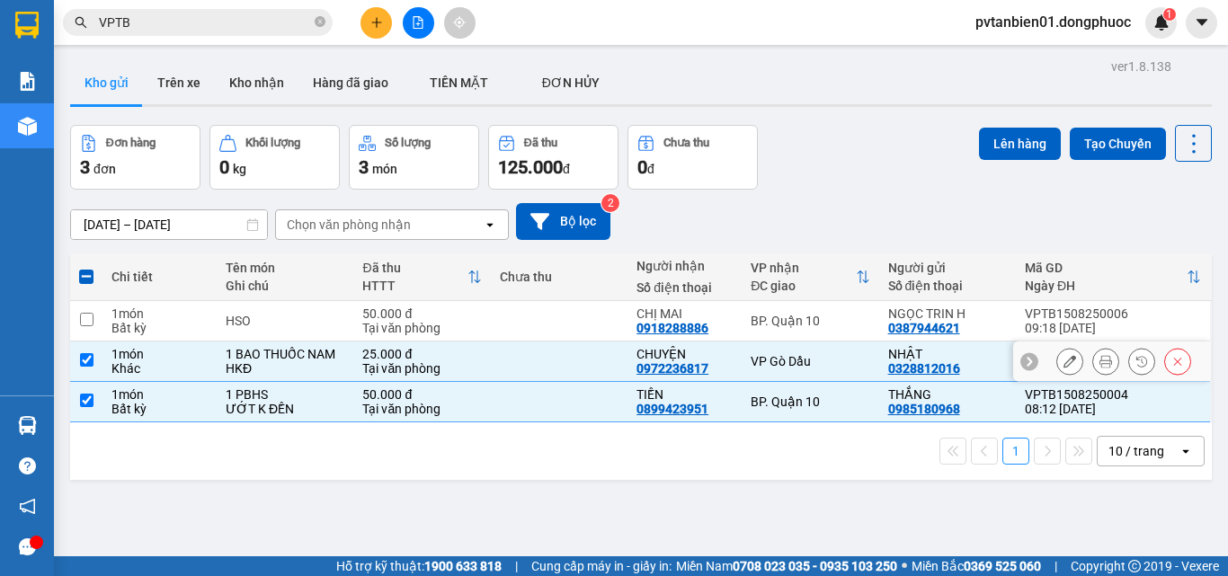
click at [84, 361] on input "checkbox" at bounding box center [86, 359] width 13 height 13
checkbox input "false"
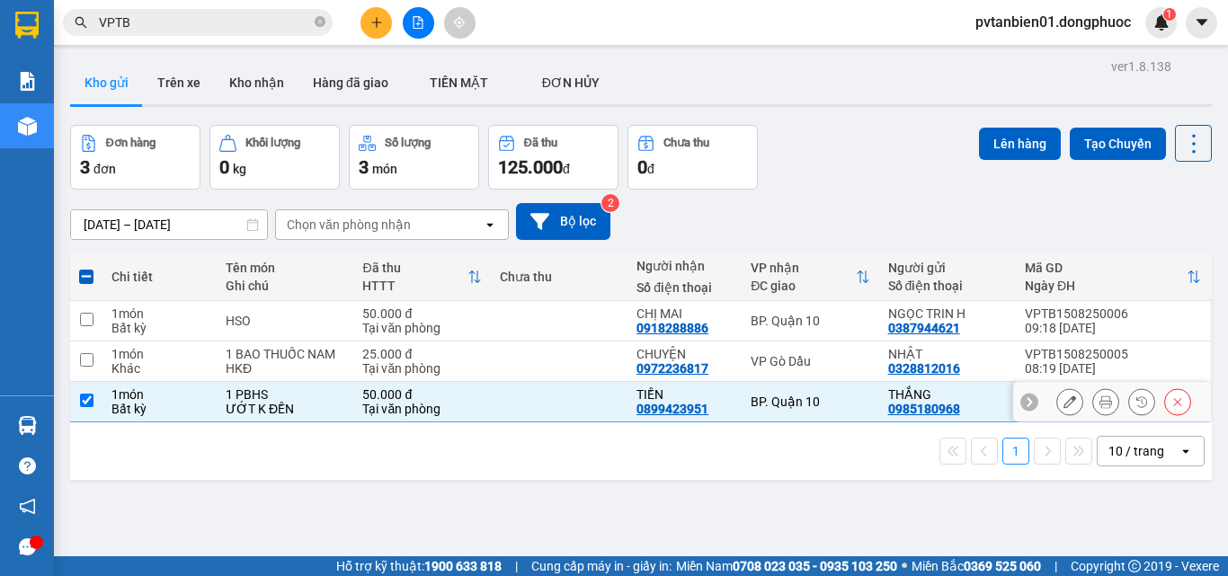
click at [80, 402] on input "checkbox" at bounding box center [86, 400] width 13 height 13
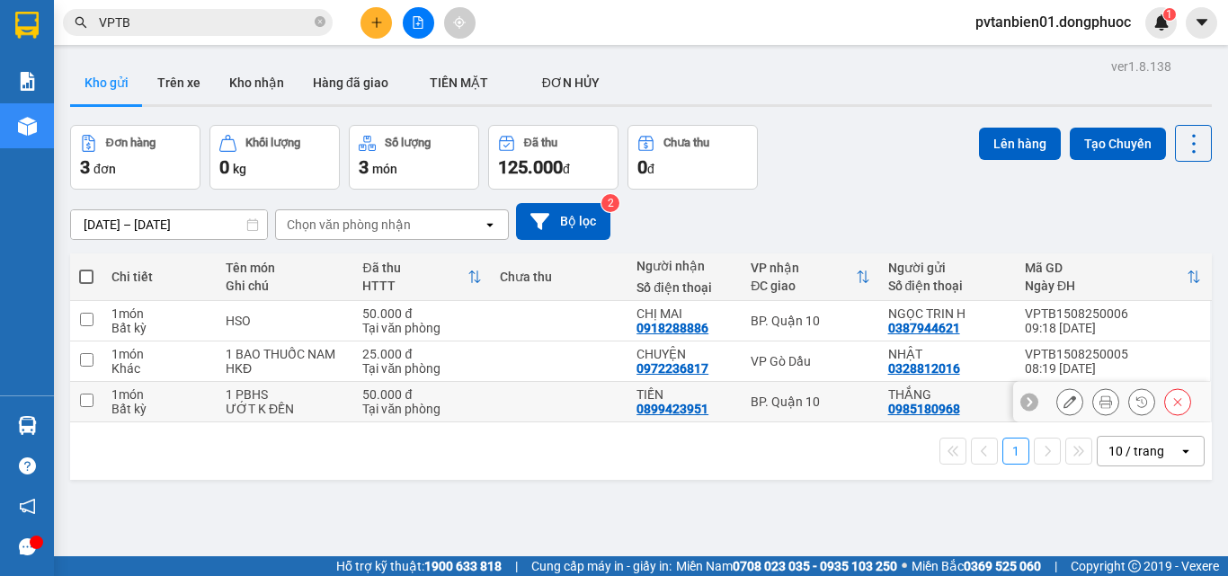
click at [82, 399] on input "checkbox" at bounding box center [86, 400] width 13 height 13
checkbox input "true"
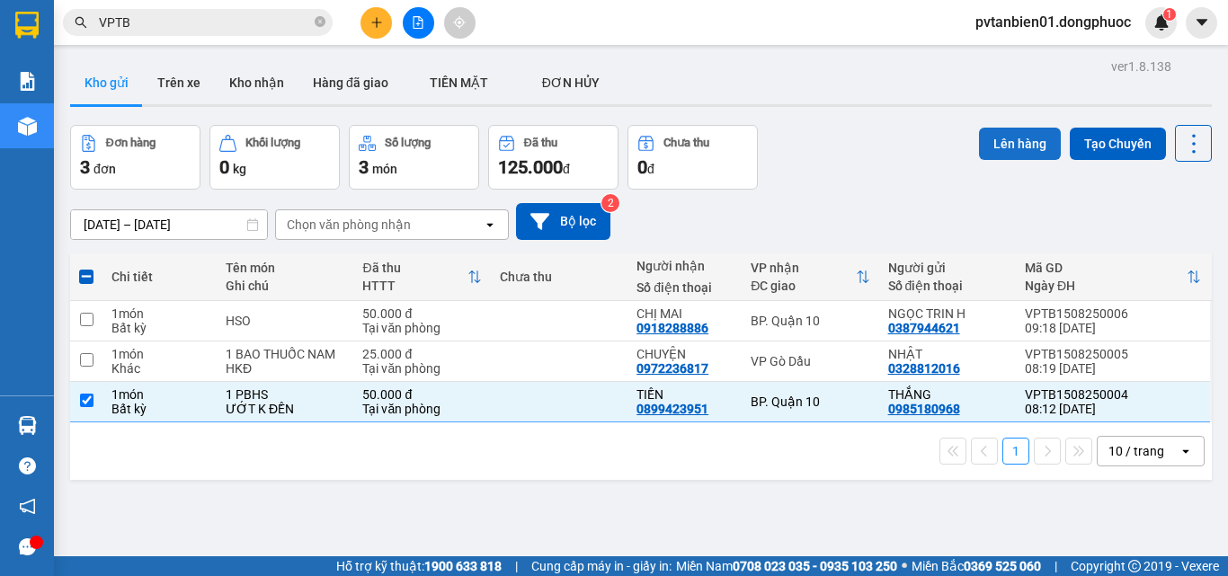
click at [1005, 139] on button "Lên hàng" at bounding box center [1020, 144] width 82 height 32
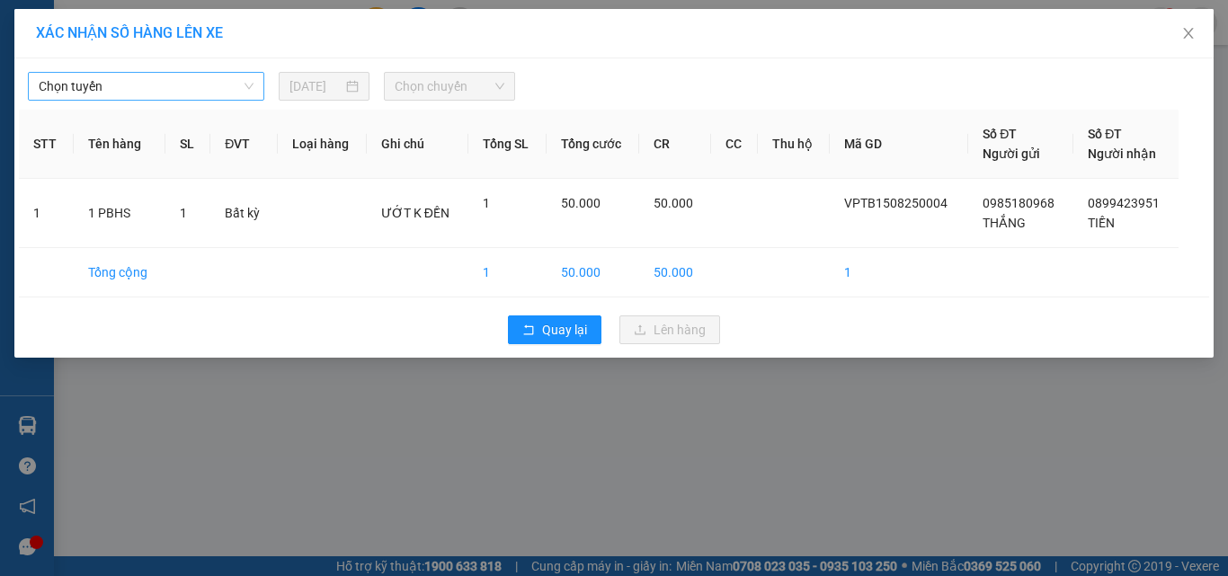
click at [129, 83] on span "Chọn tuyến" at bounding box center [146, 86] width 215 height 27
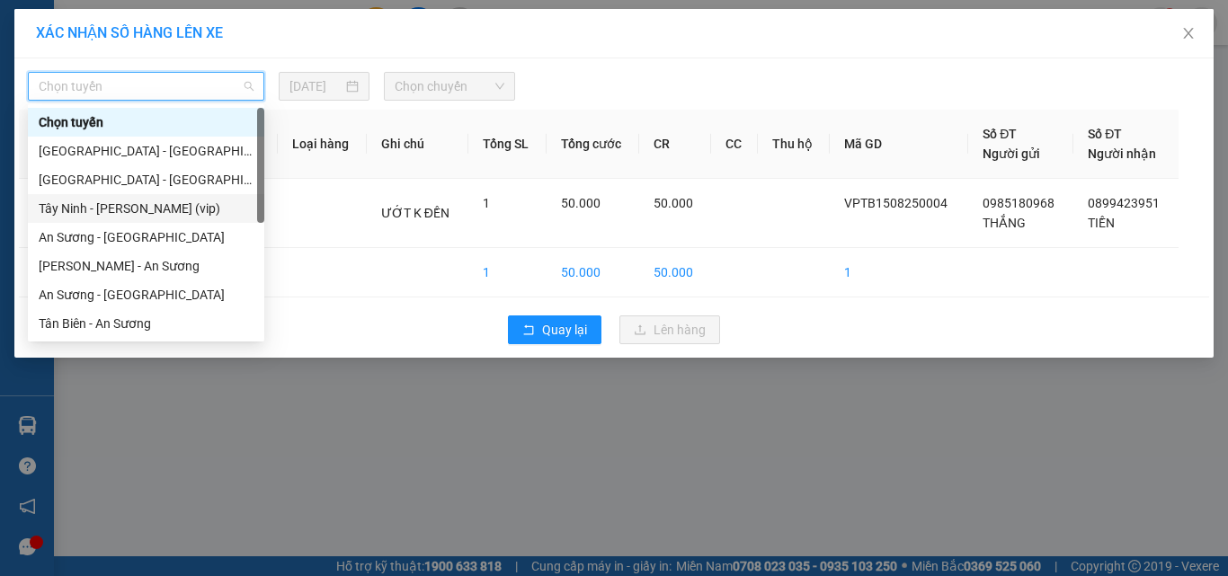
click at [77, 209] on div "Tây Ninh - [PERSON_NAME] (vip)" at bounding box center [146, 209] width 215 height 20
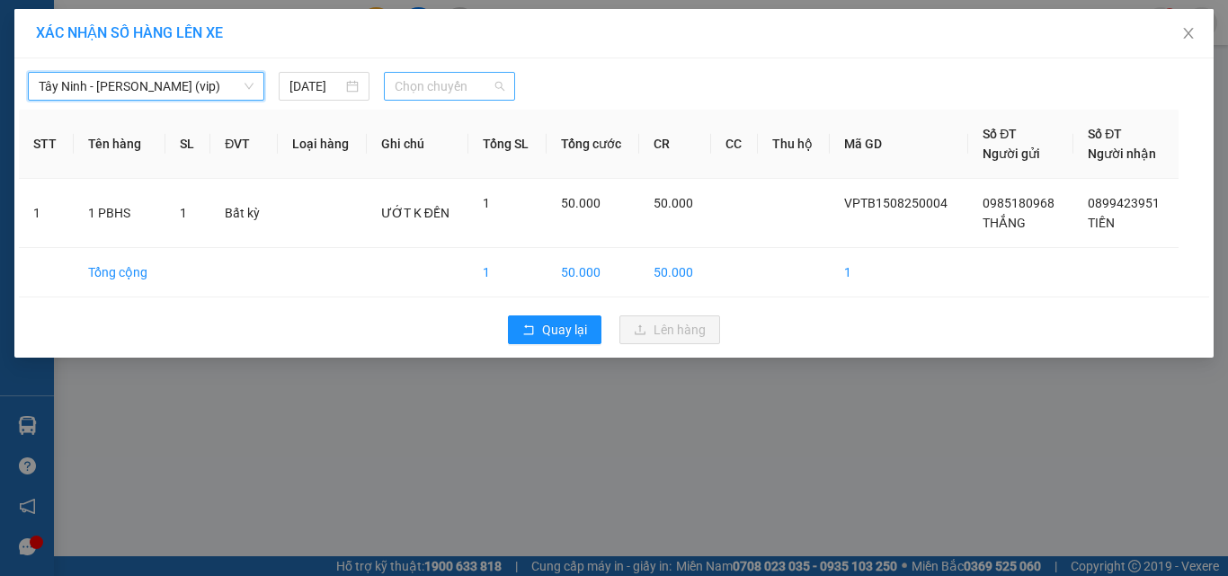
click at [427, 81] on span "Chọn chuyến" at bounding box center [450, 86] width 111 height 27
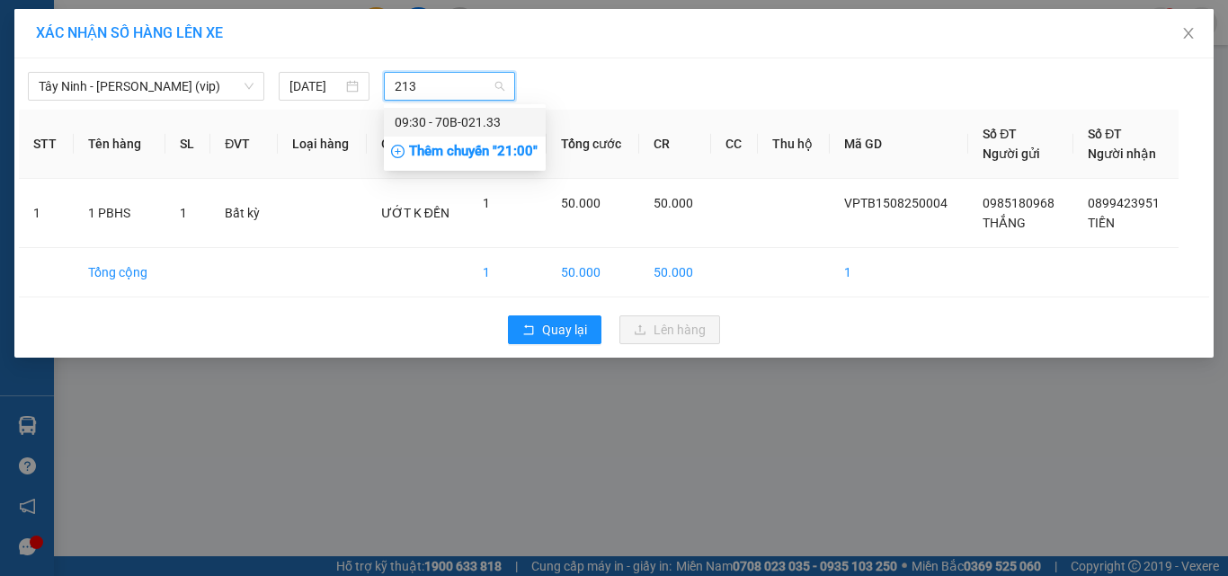
type input "2133"
click at [444, 122] on div "09:30 - 70B-021.33" at bounding box center [465, 122] width 140 height 20
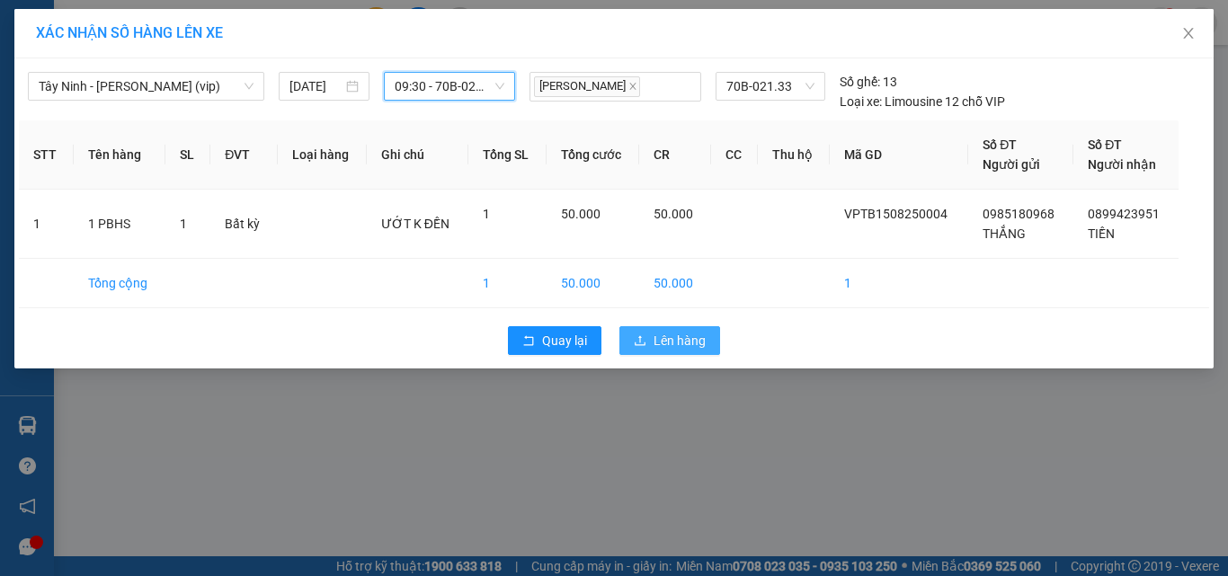
click at [697, 332] on span "Lên hàng" at bounding box center [679, 341] width 52 height 20
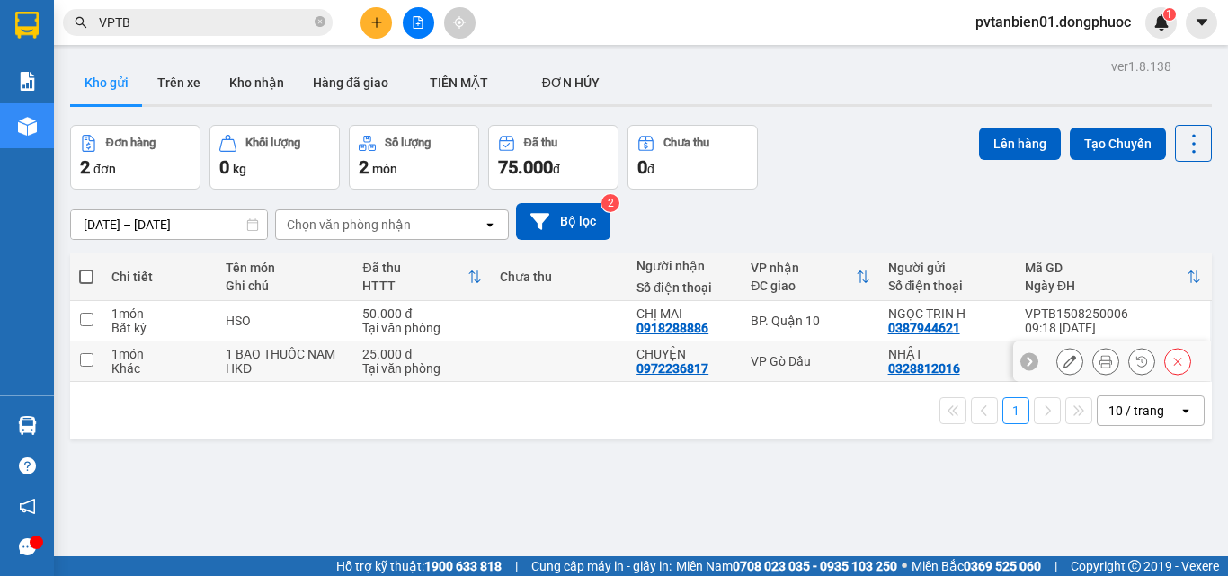
click at [84, 363] on input "checkbox" at bounding box center [86, 359] width 13 height 13
checkbox input "true"
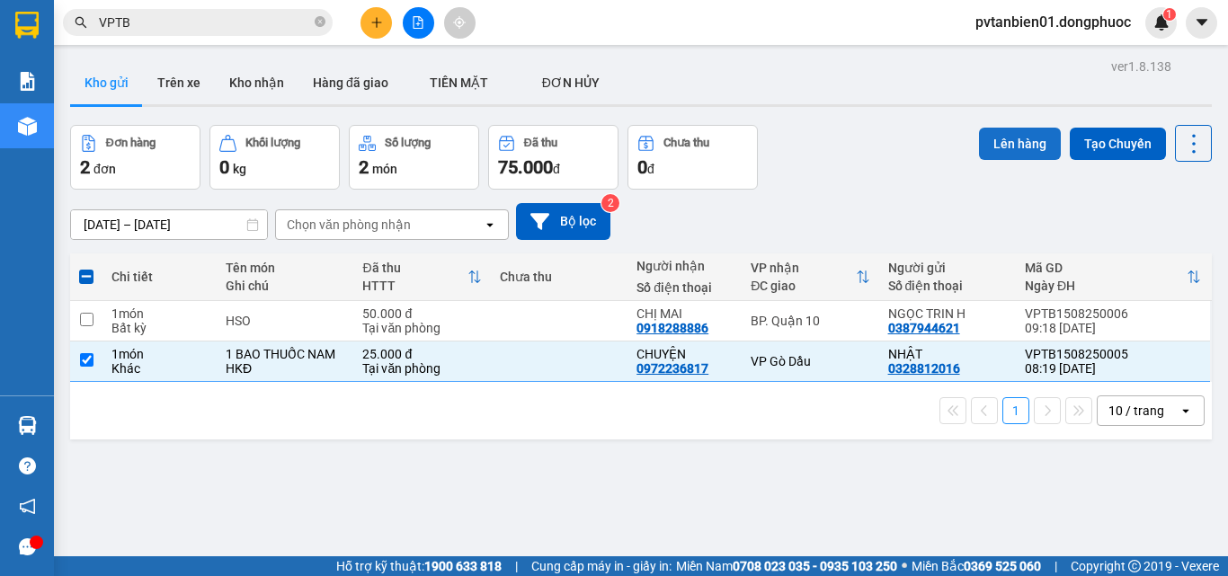
click at [1004, 146] on button "Lên hàng" at bounding box center [1020, 144] width 82 height 32
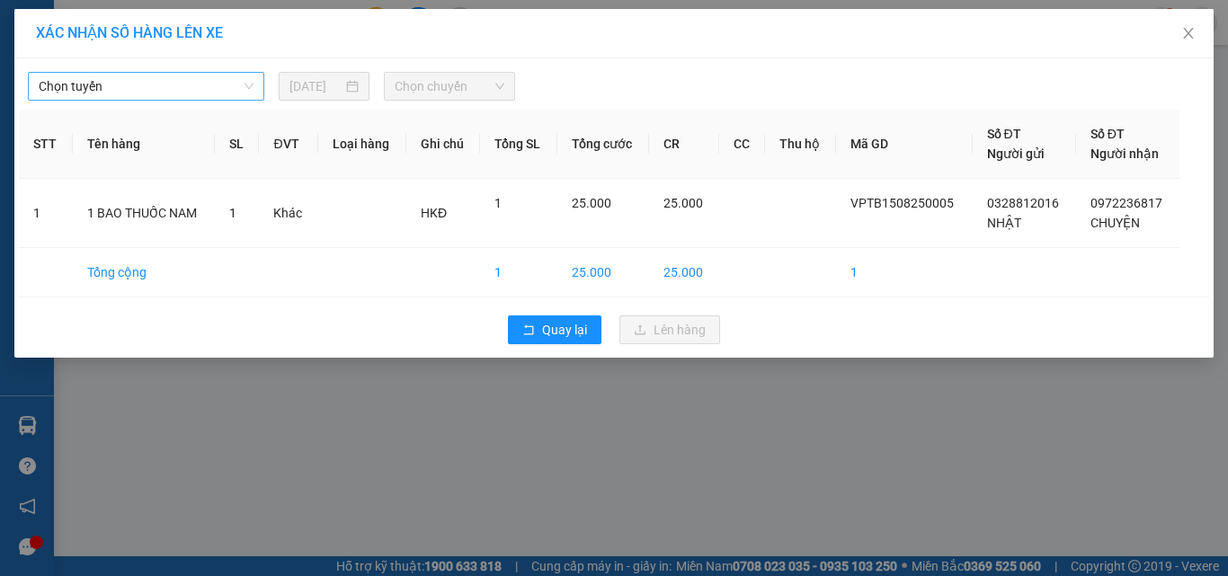
click at [190, 89] on span "Chọn tuyến" at bounding box center [146, 86] width 215 height 27
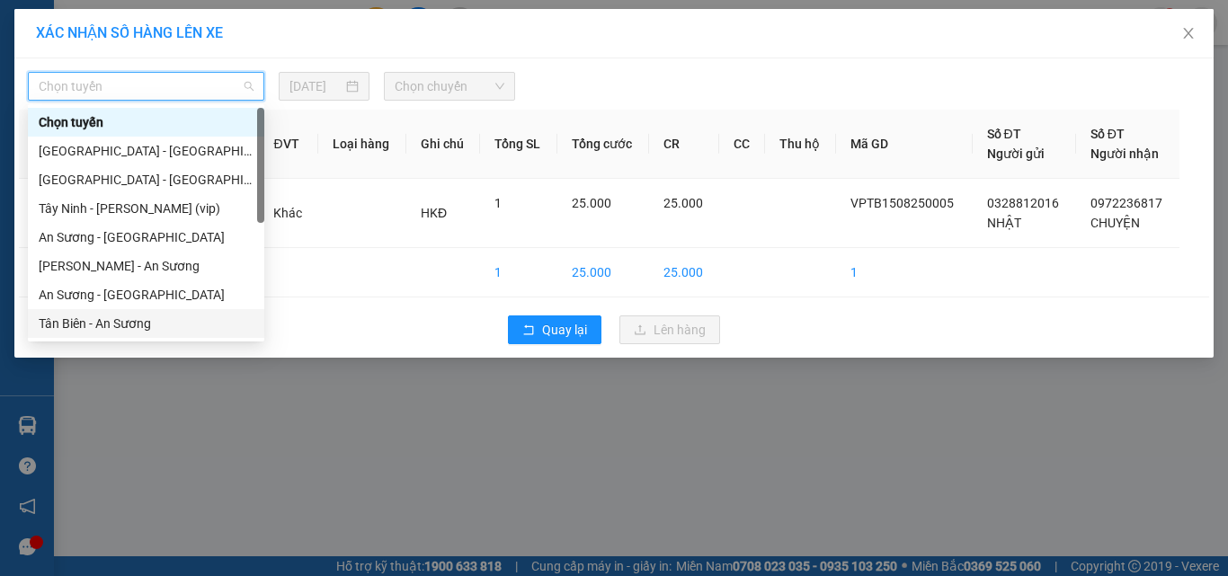
drag, startPoint x: 101, startPoint y: 324, endPoint x: 132, endPoint y: 315, distance: 32.7
click at [102, 324] on div "Tân Biên - An Sương" at bounding box center [146, 324] width 215 height 20
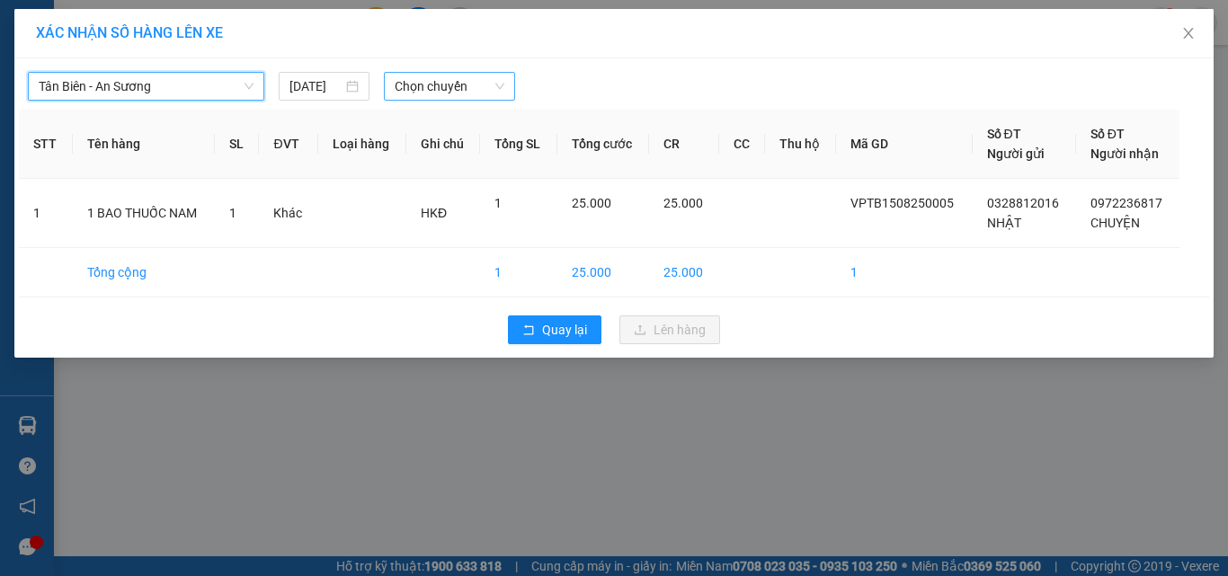
click at [431, 97] on span "Chọn chuyến" at bounding box center [450, 86] width 111 height 27
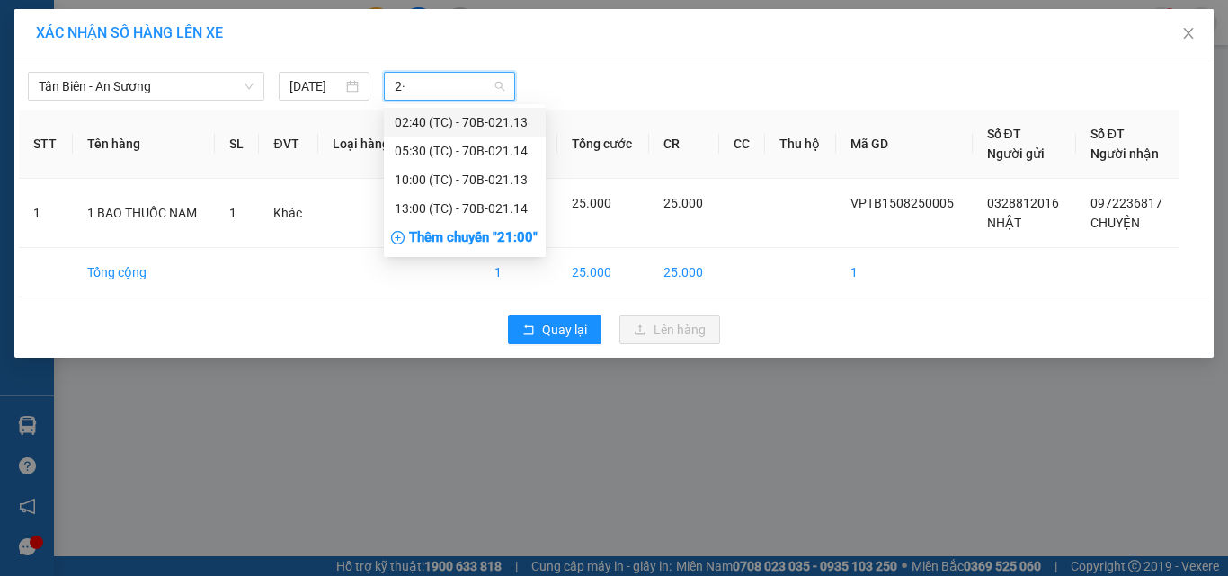
type input "2"
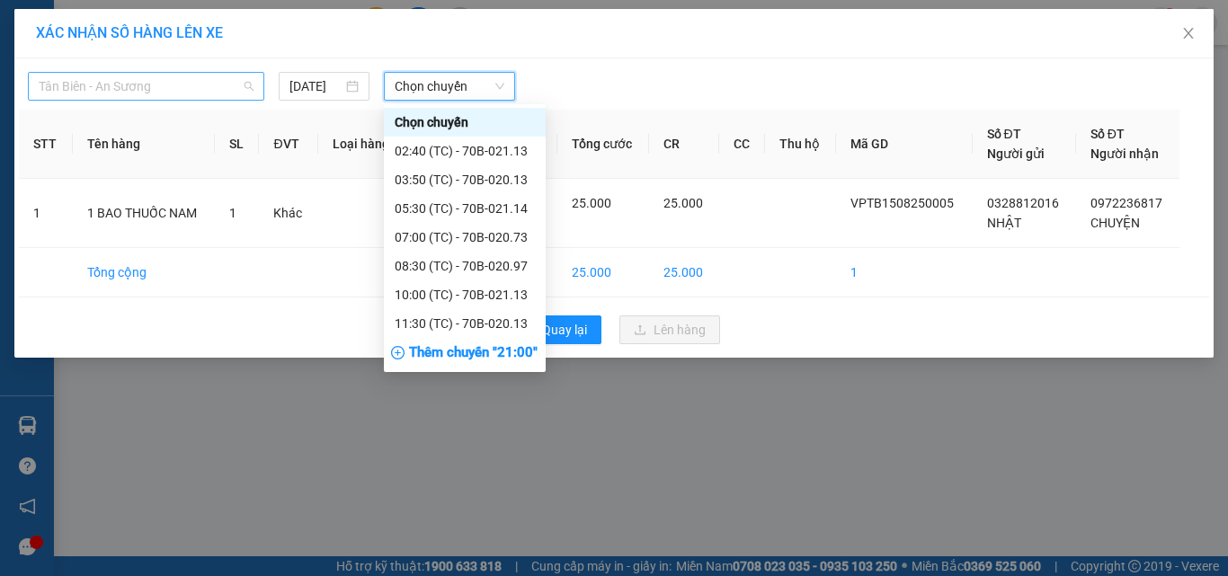
click at [128, 88] on span "Tân Biên - An Sương" at bounding box center [146, 86] width 215 height 27
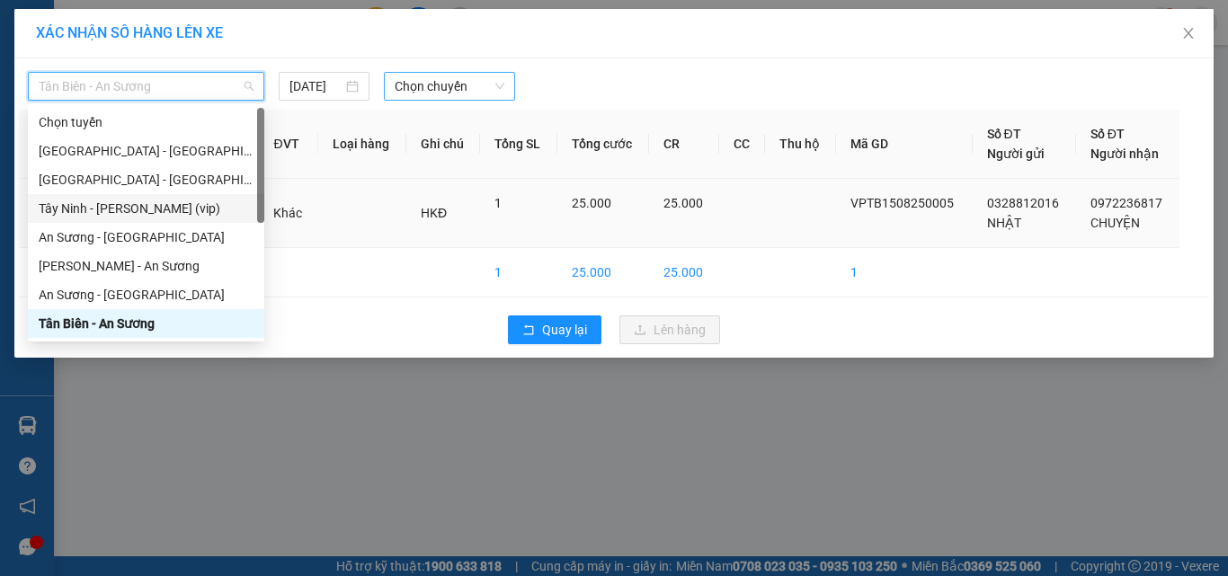
click at [88, 210] on div "Tây Ninh - [PERSON_NAME] (vip)" at bounding box center [146, 209] width 215 height 20
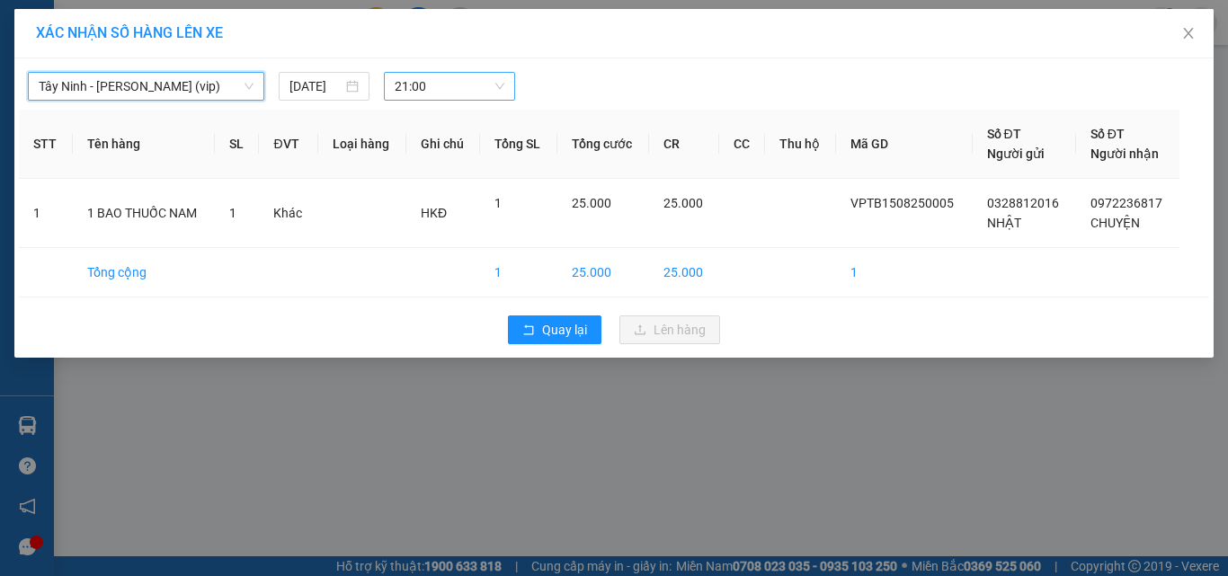
click at [423, 84] on span "21:00" at bounding box center [450, 86] width 111 height 27
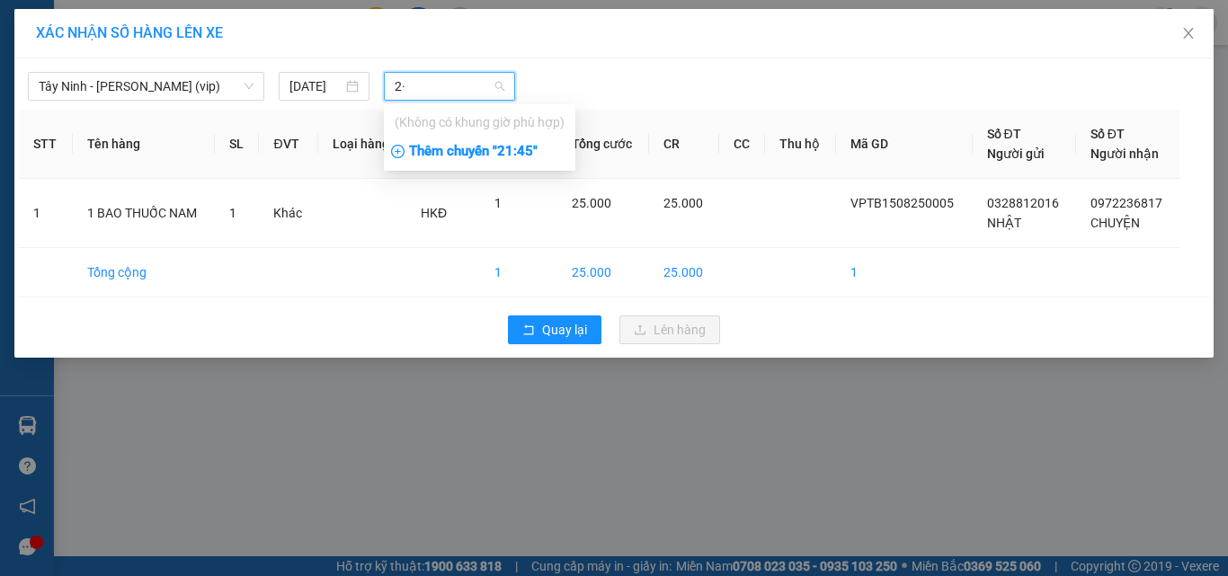
type input "2"
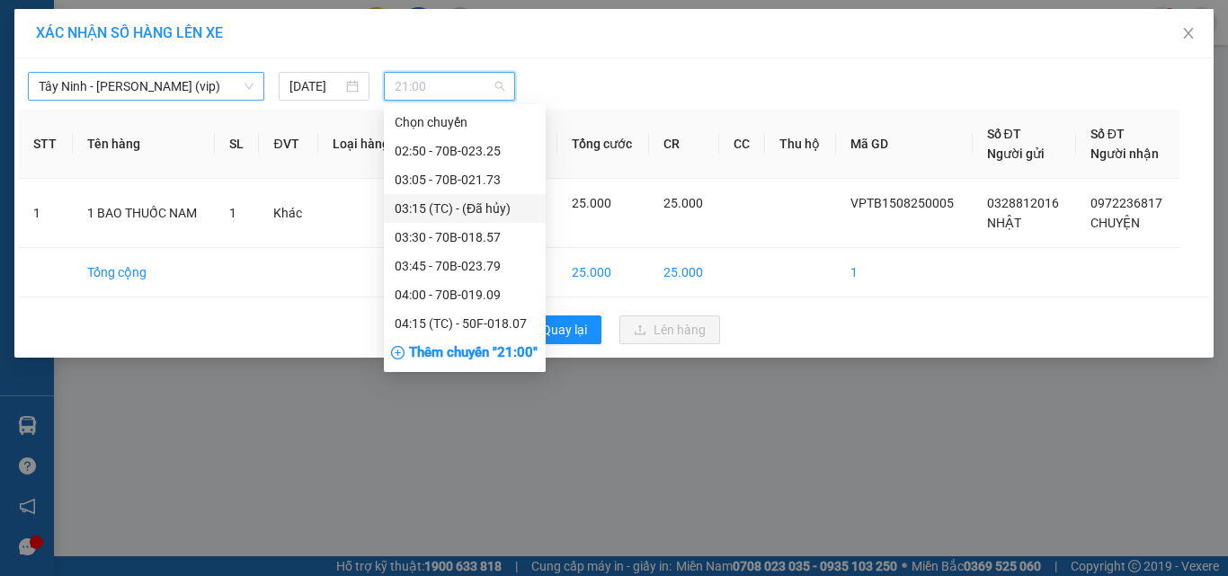
click at [88, 84] on span "Tây Ninh - [PERSON_NAME] (vip)" at bounding box center [146, 86] width 215 height 27
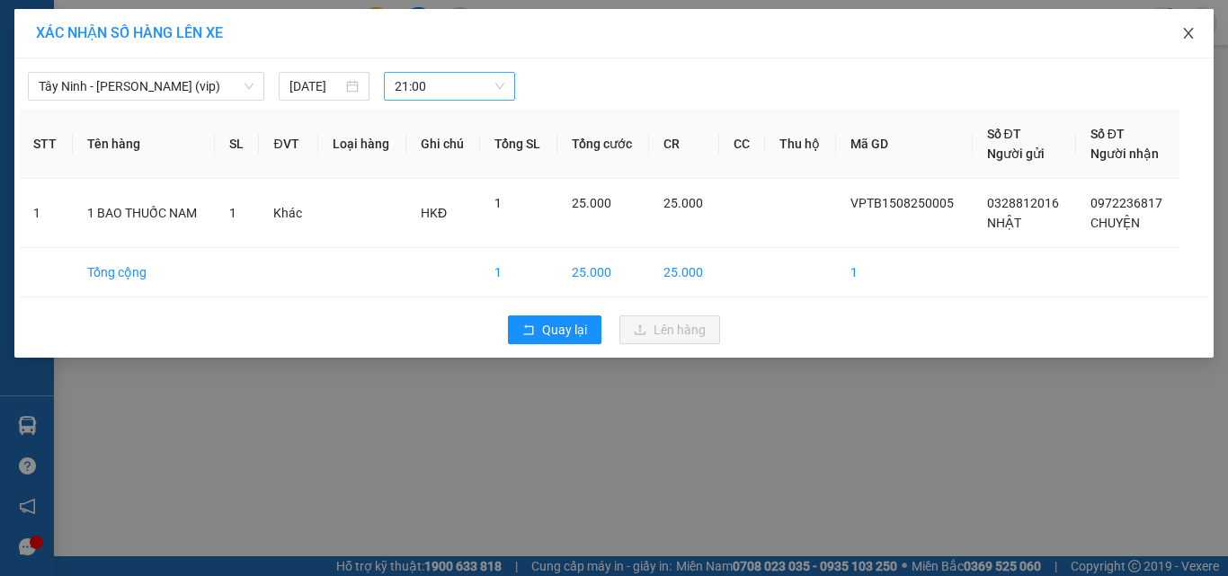
click at [1194, 31] on icon "close" at bounding box center [1188, 33] width 14 height 14
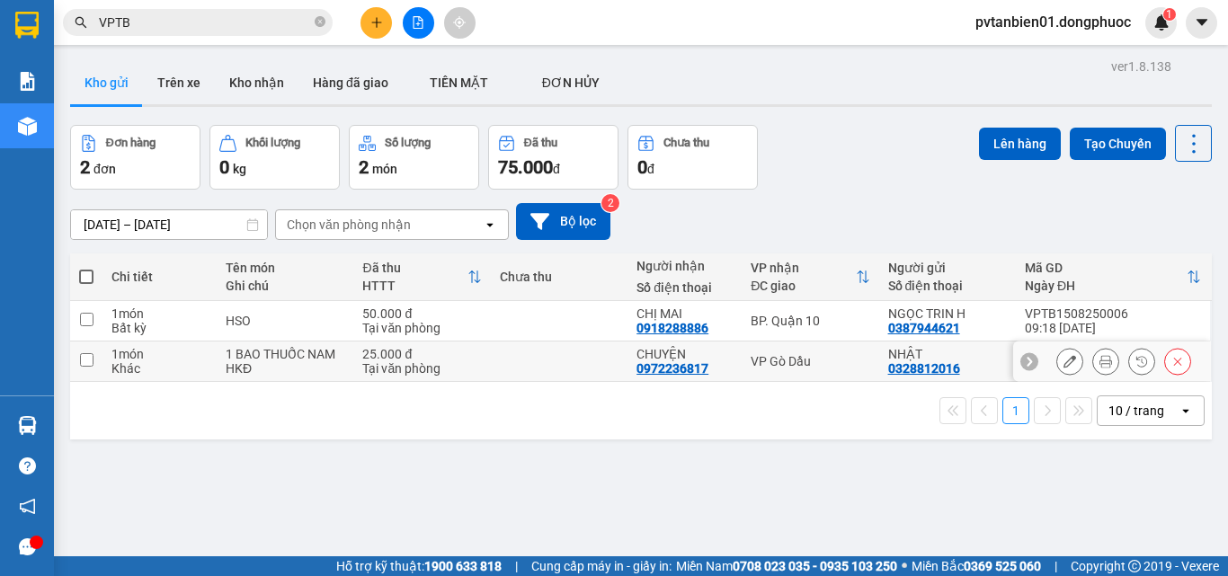
click at [91, 363] on input "checkbox" at bounding box center [86, 359] width 13 height 13
checkbox input "true"
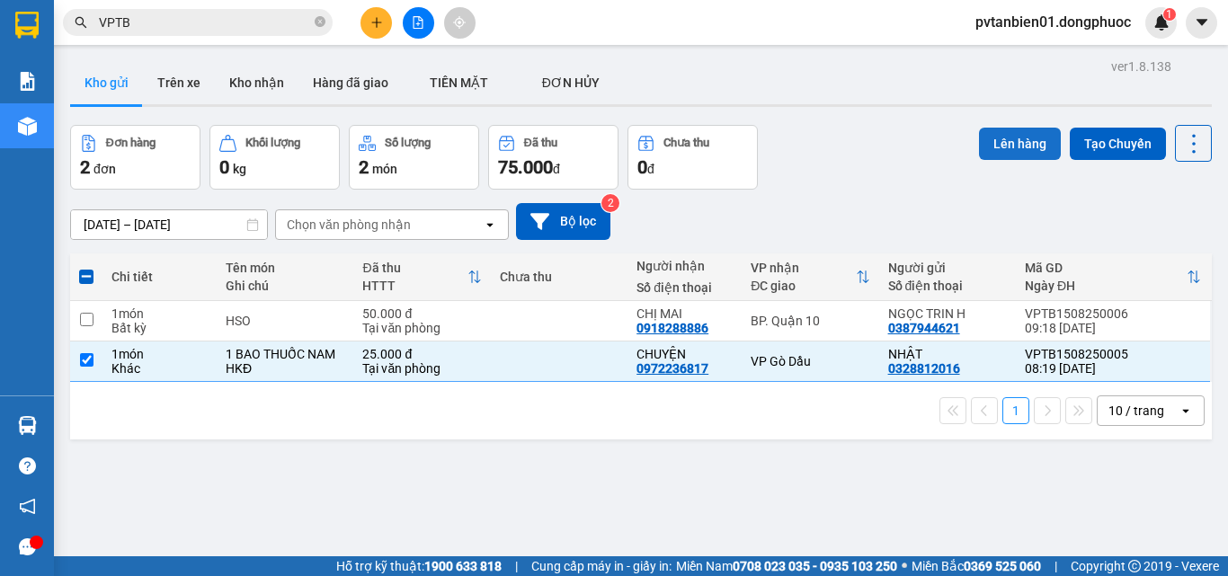
click at [1014, 146] on button "Lên hàng" at bounding box center [1020, 144] width 82 height 32
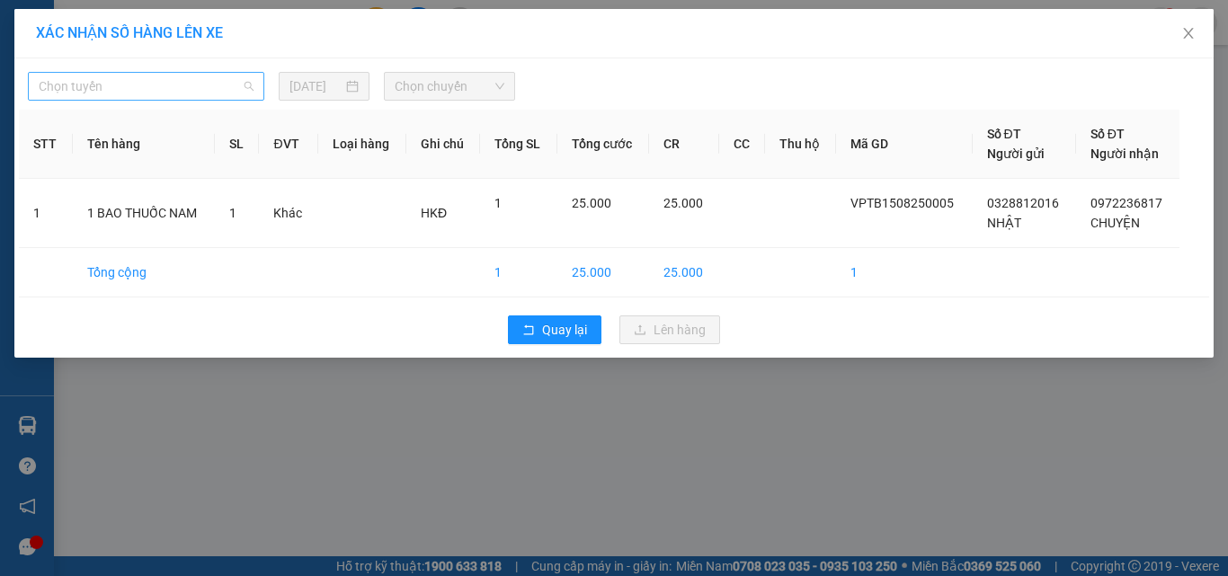
click at [164, 84] on span "Chọn tuyến" at bounding box center [146, 86] width 215 height 27
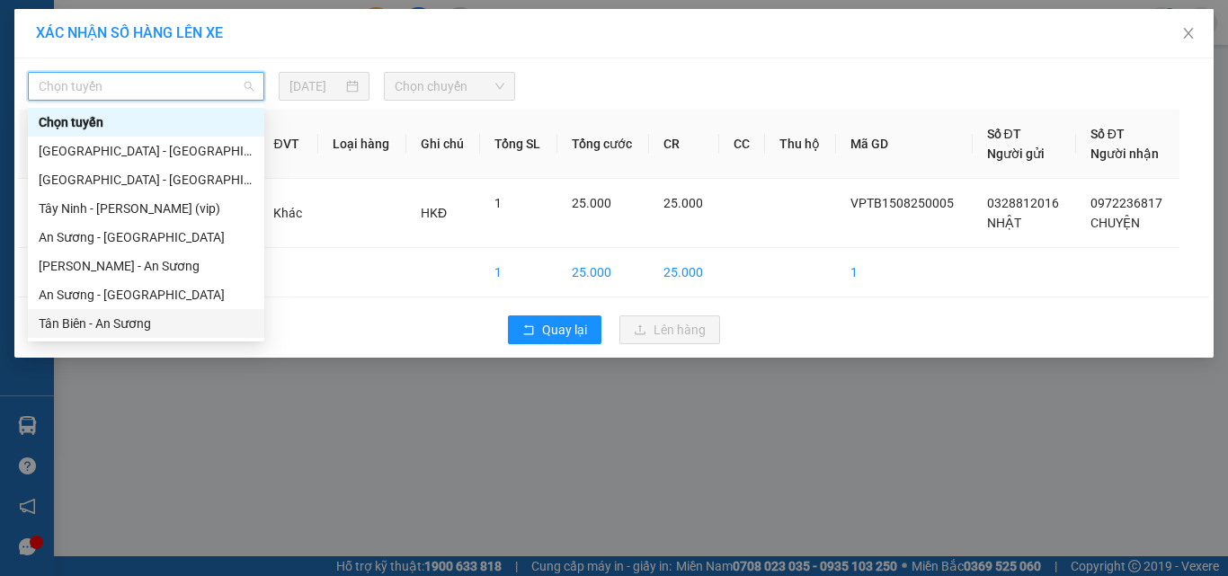
click at [92, 322] on div "Tân Biên - An Sương" at bounding box center [146, 324] width 215 height 20
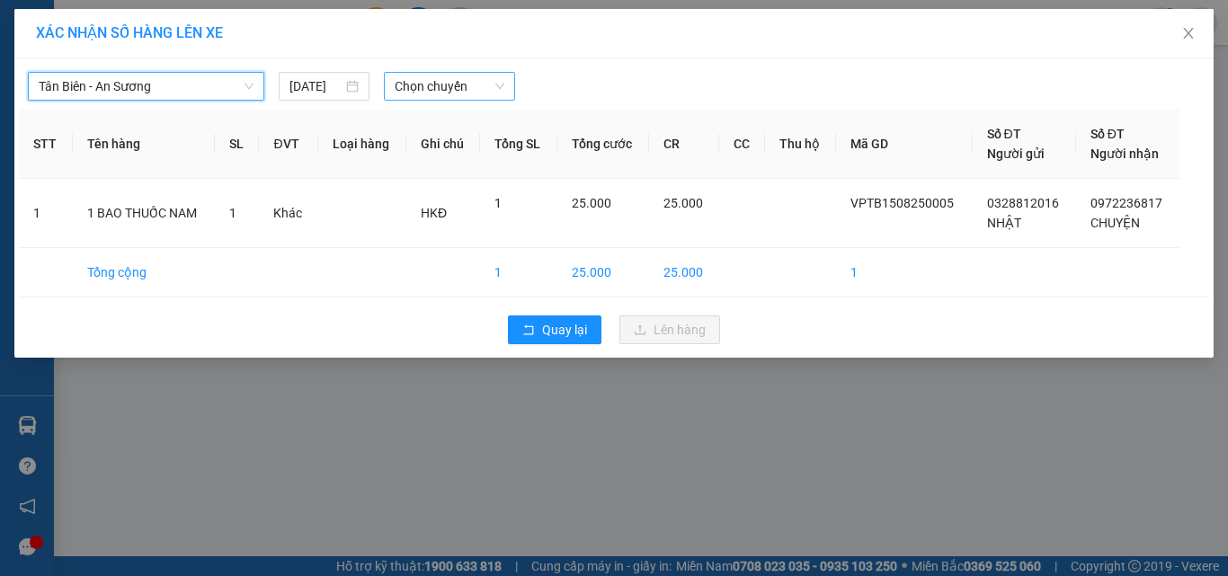
click at [427, 77] on span "Chọn chuyến" at bounding box center [450, 86] width 111 height 27
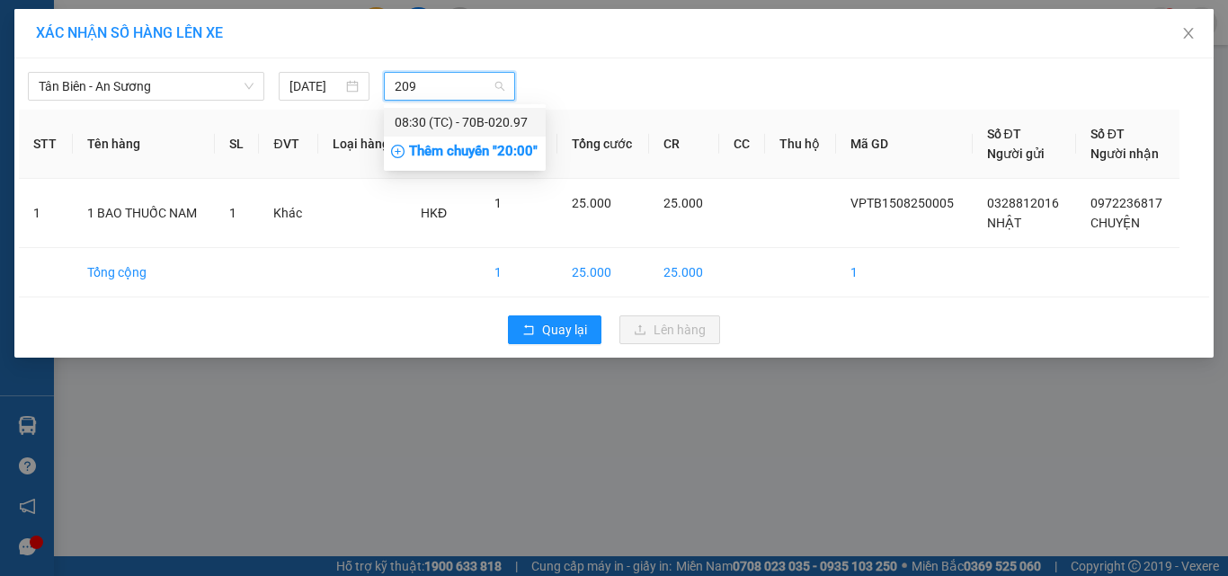
type input "2097"
click at [486, 115] on div "08:30 (TC) - 70B-020.97" at bounding box center [465, 122] width 140 height 20
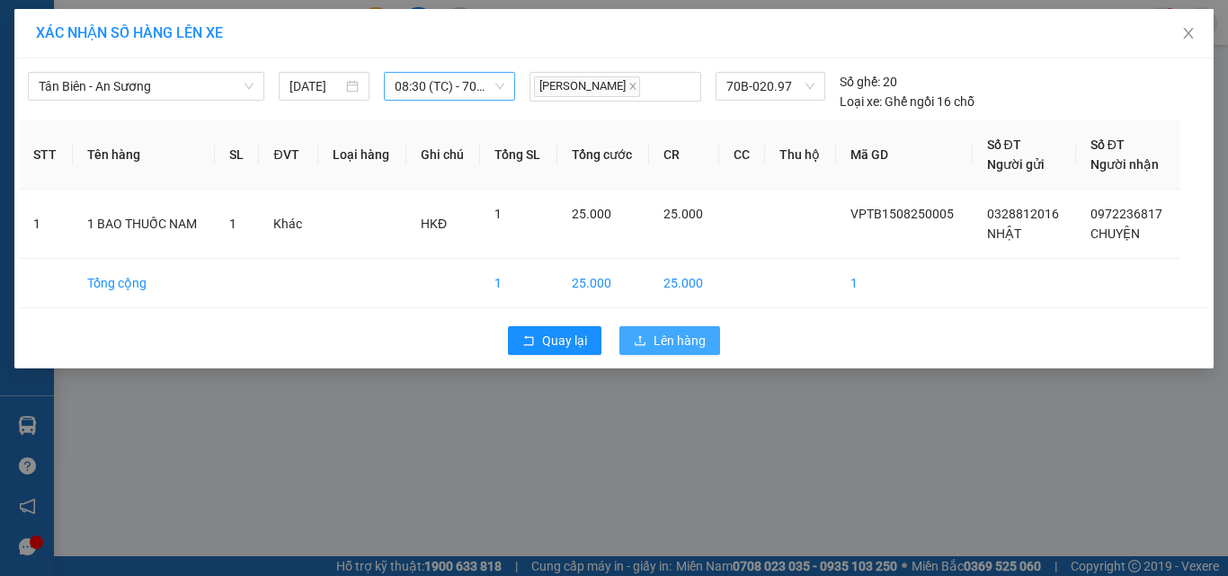
click at [679, 338] on span "Lên hàng" at bounding box center [679, 341] width 52 height 20
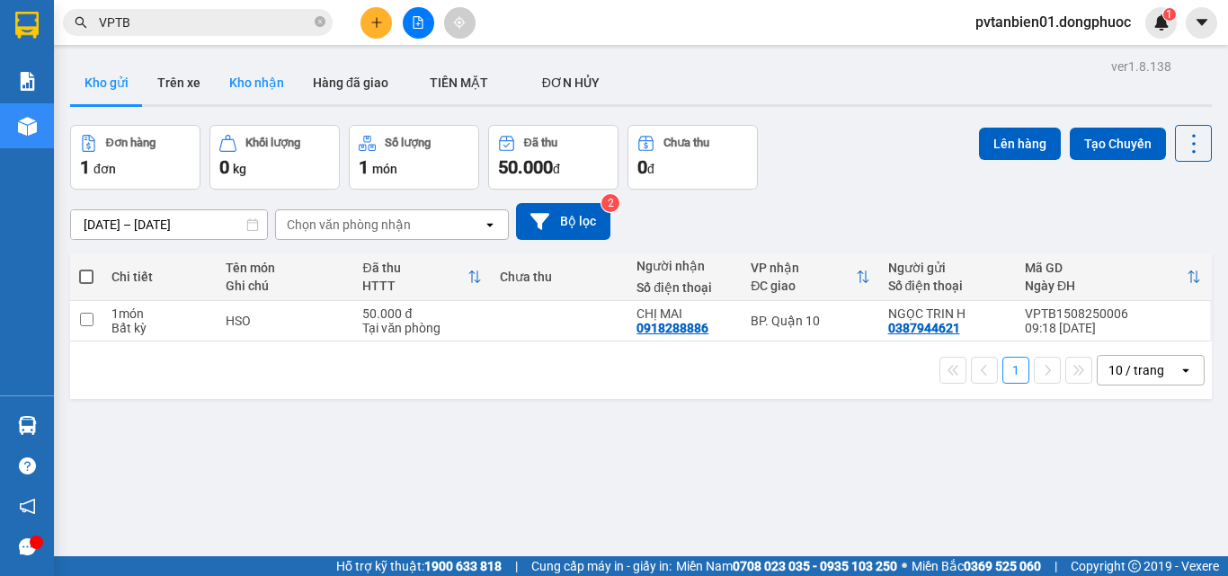
click at [262, 81] on button "Kho nhận" at bounding box center [257, 82] width 84 height 43
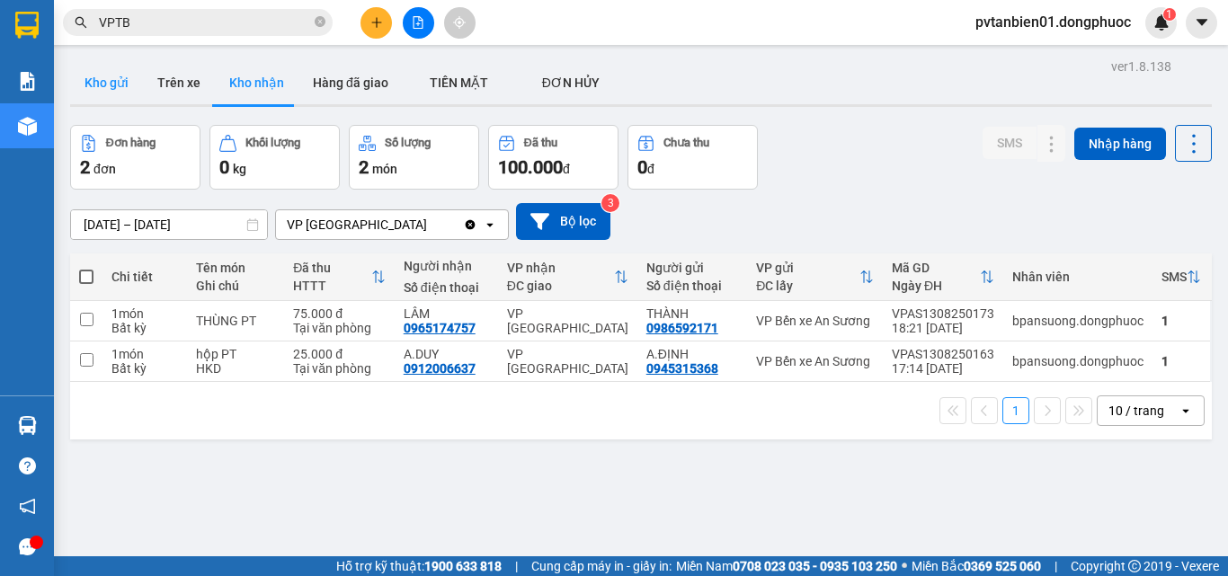
click at [101, 81] on button "Kho gửi" at bounding box center [106, 82] width 73 height 43
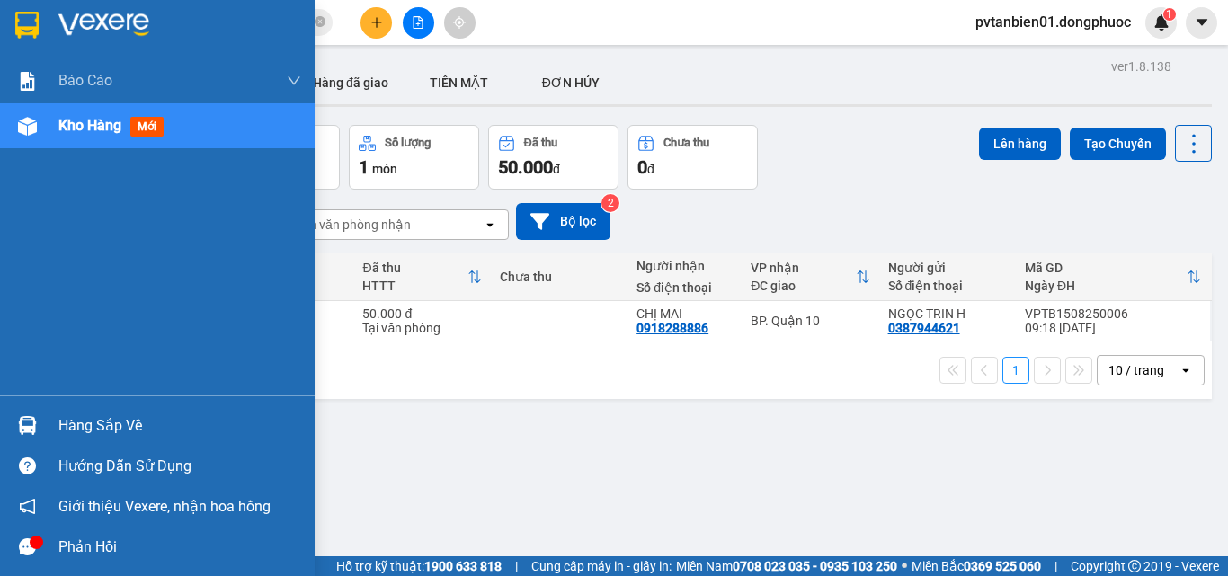
click at [69, 427] on div "Hàng sắp về" at bounding box center [179, 426] width 243 height 27
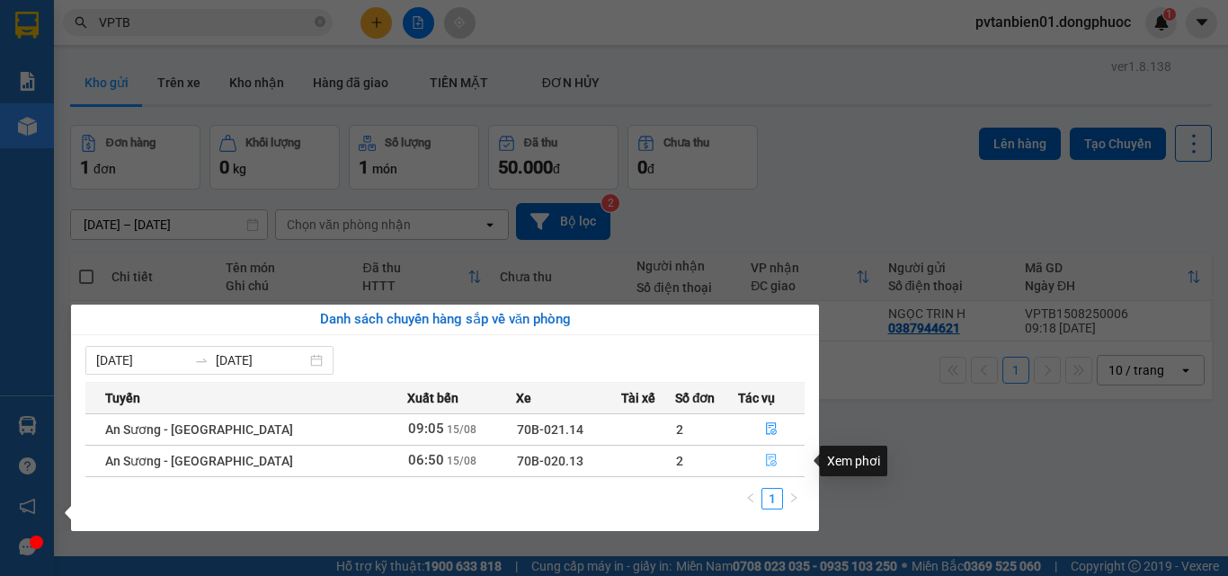
click at [765, 459] on icon "file-done" at bounding box center [771, 460] width 13 height 13
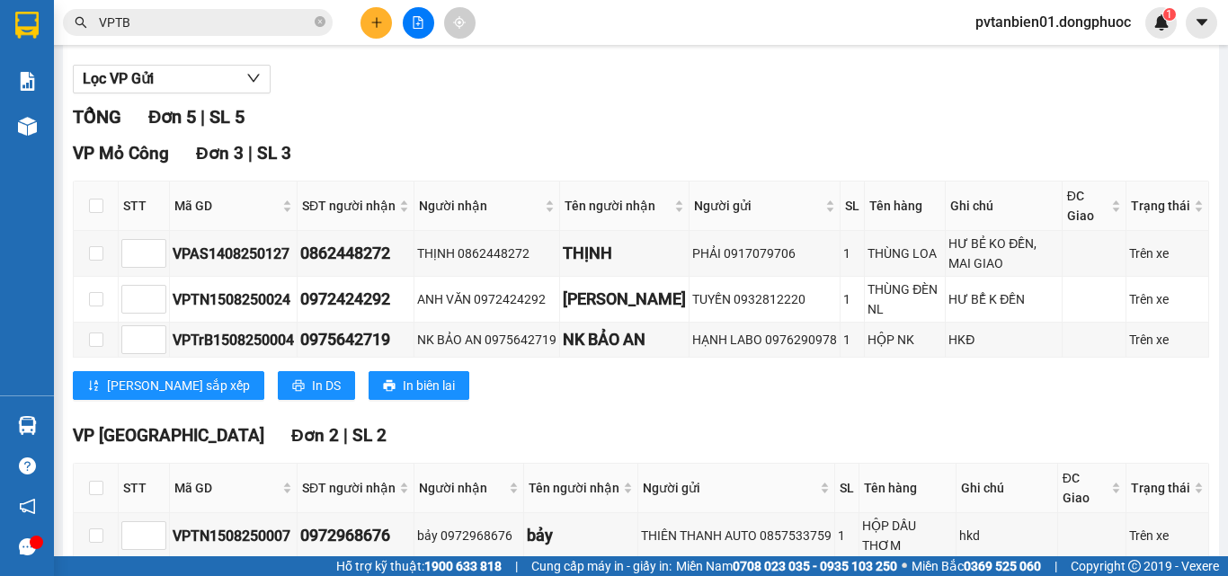
scroll to position [336, 0]
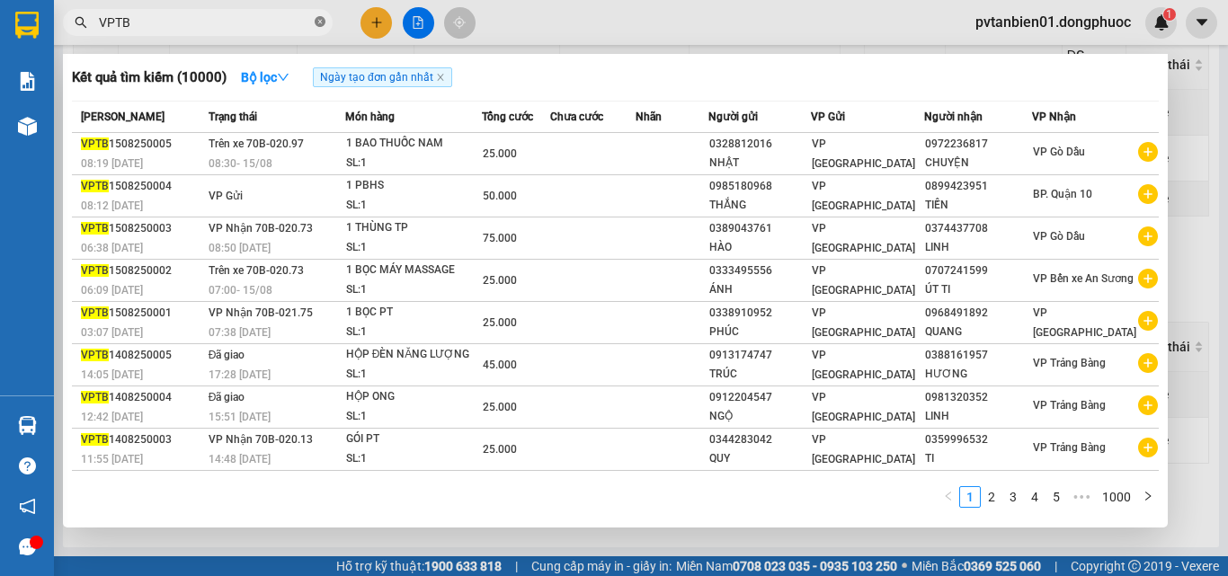
click at [315, 23] on icon "close-circle" at bounding box center [320, 21] width 11 height 11
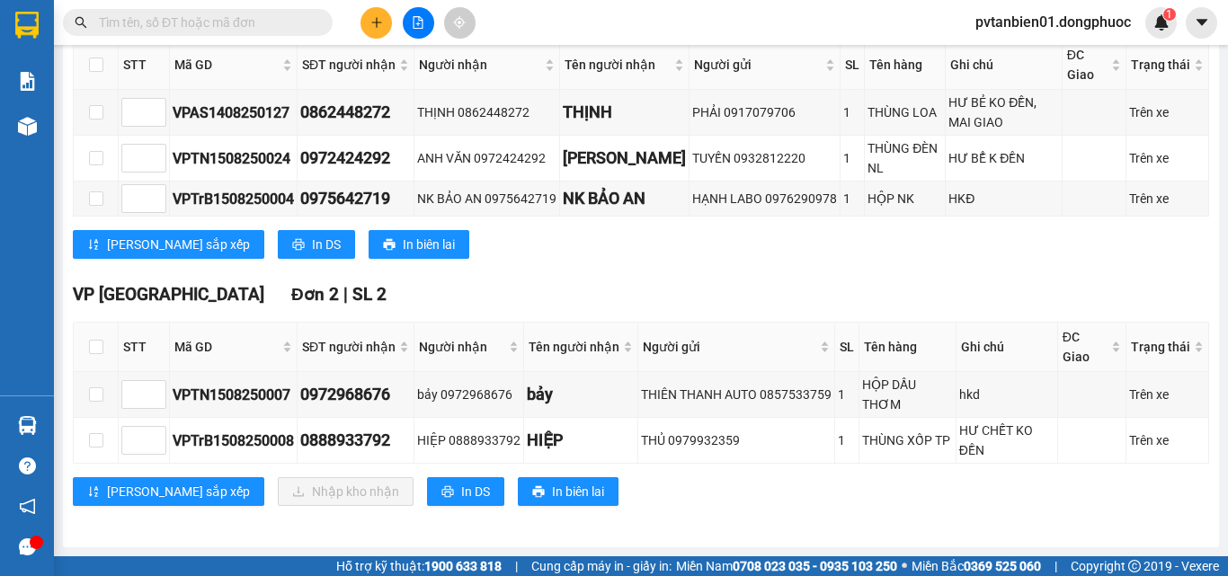
click at [374, 24] on icon "plus" at bounding box center [376, 22] width 13 height 13
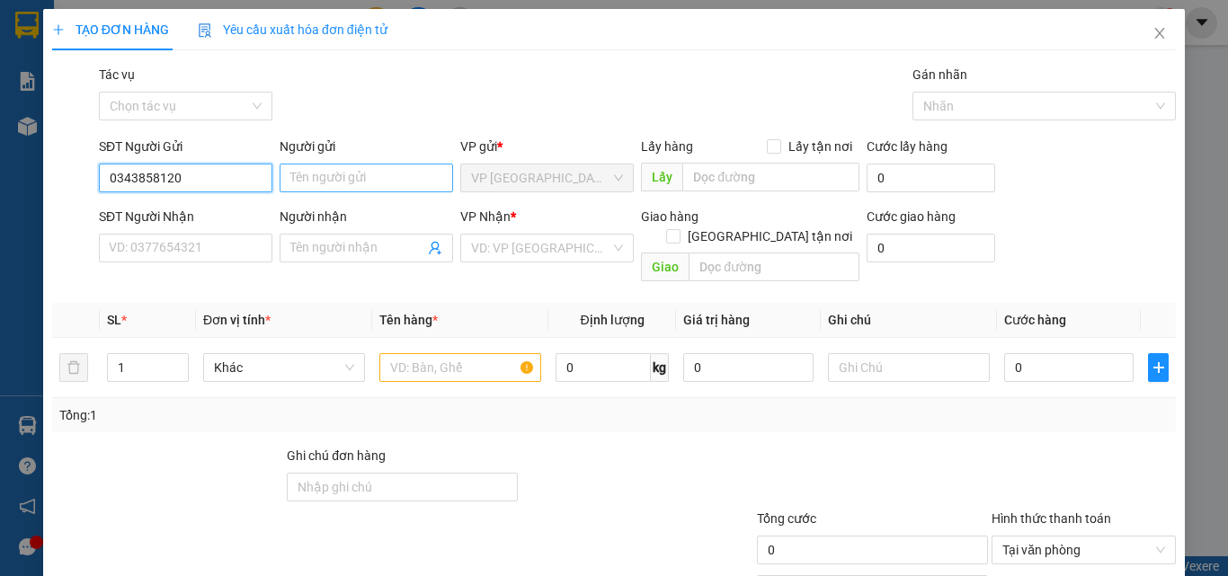
type input "0343858120"
click at [331, 179] on input "Người gửi" at bounding box center [366, 178] width 173 height 29
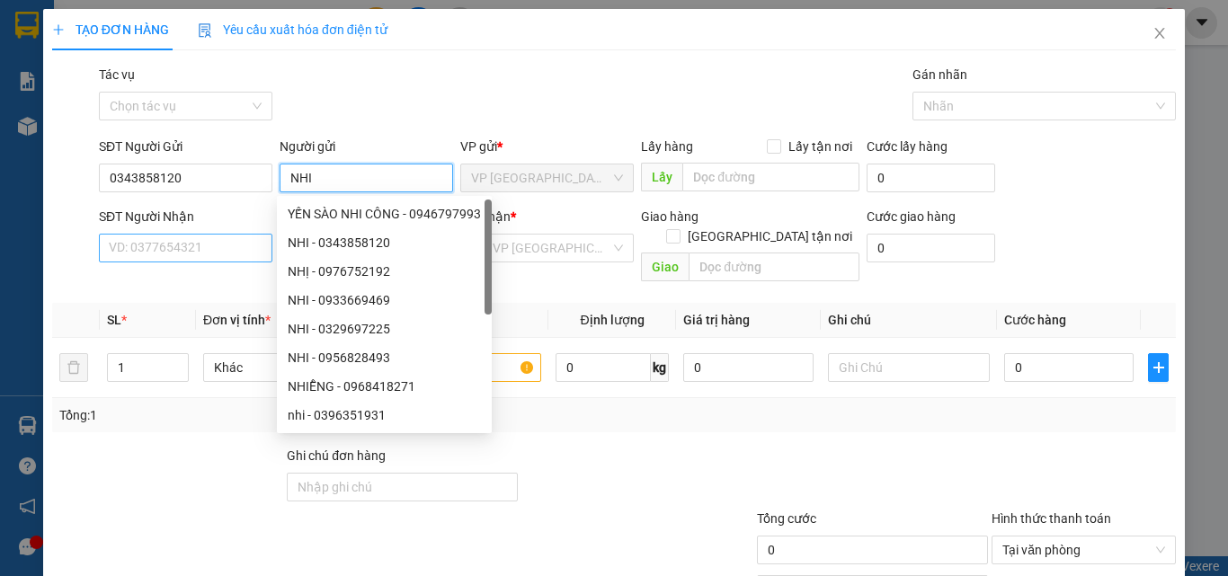
type input "NHI"
click at [143, 254] on input "SĐT Người Nhận" at bounding box center [185, 248] width 173 height 29
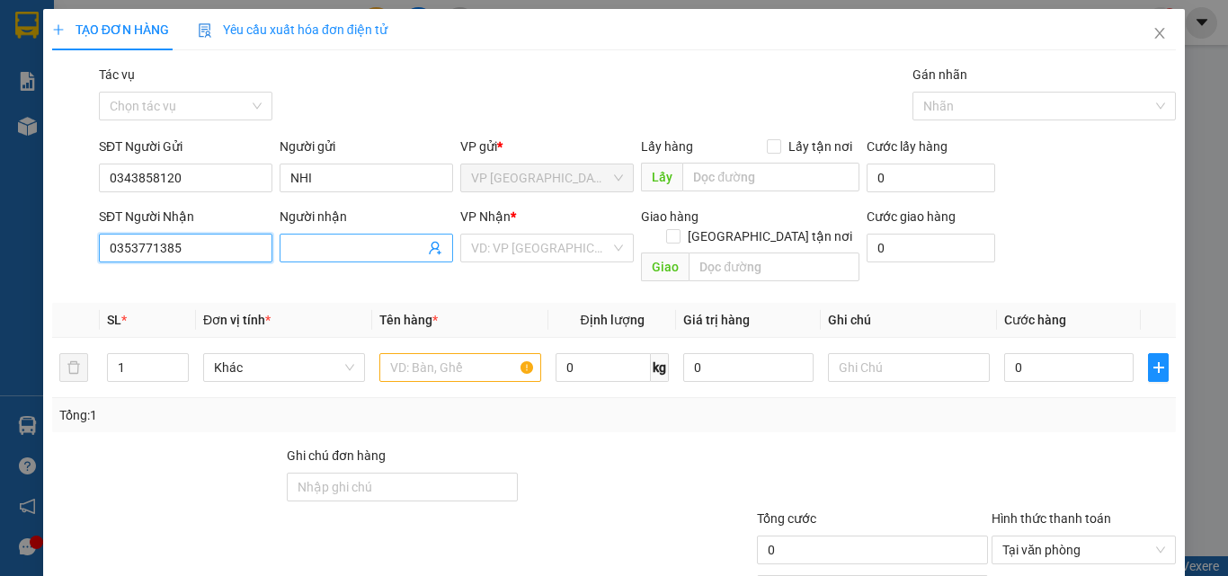
type input "0353771385"
click at [323, 249] on input "Người nhận" at bounding box center [357, 248] width 134 height 20
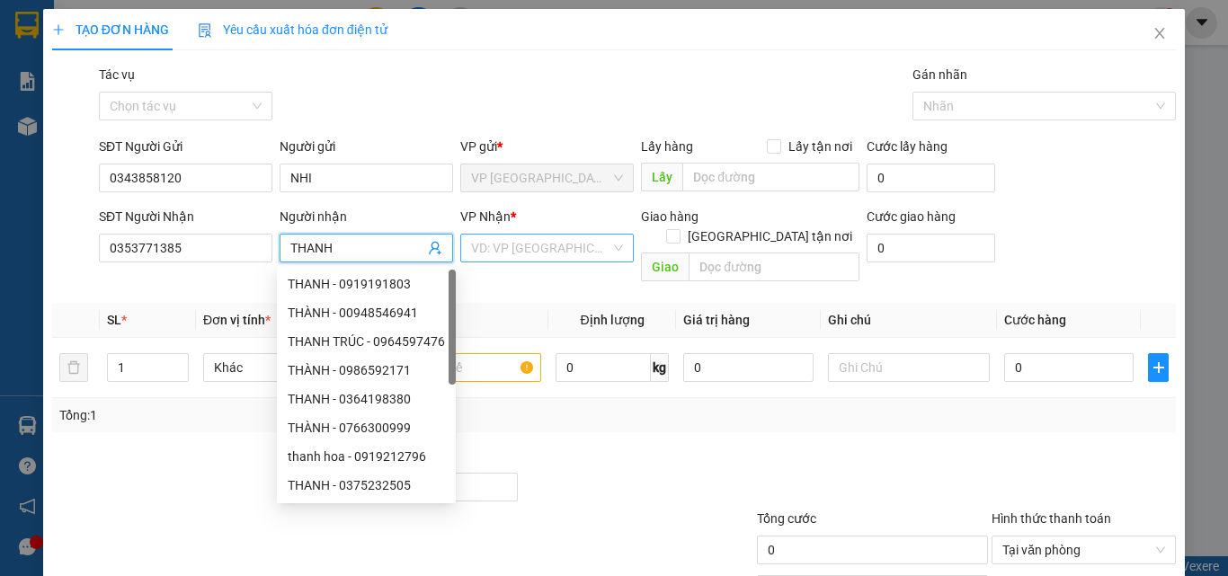
type input "THANH"
click at [545, 249] on input "search" at bounding box center [540, 248] width 139 height 27
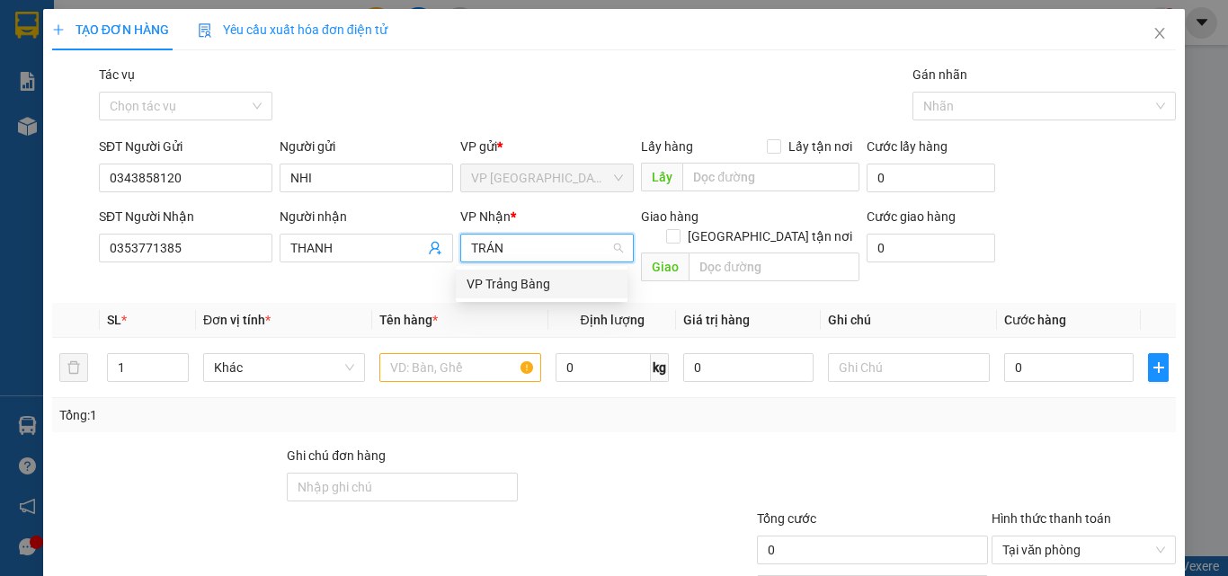
type input "TRẢNG"
click at [530, 291] on div "VP Trảng Bàng" at bounding box center [541, 284] width 150 height 20
click at [429, 353] on input "text" at bounding box center [460, 367] width 162 height 29
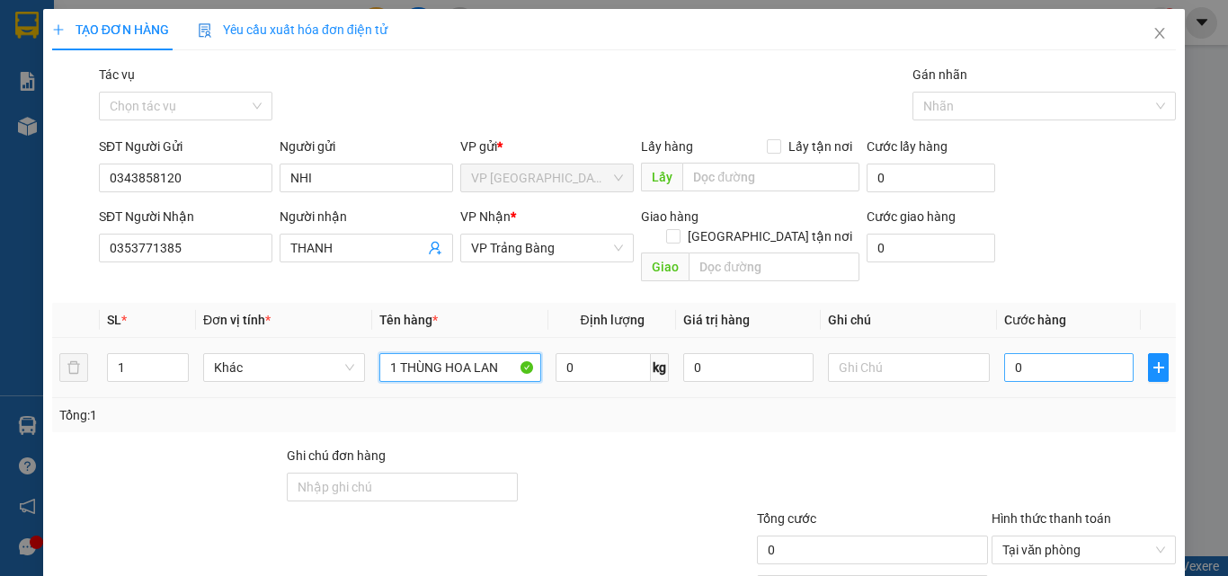
type input "1 THÙNG HOA LAN"
click at [1067, 353] on input "0" at bounding box center [1068, 367] width 129 height 29
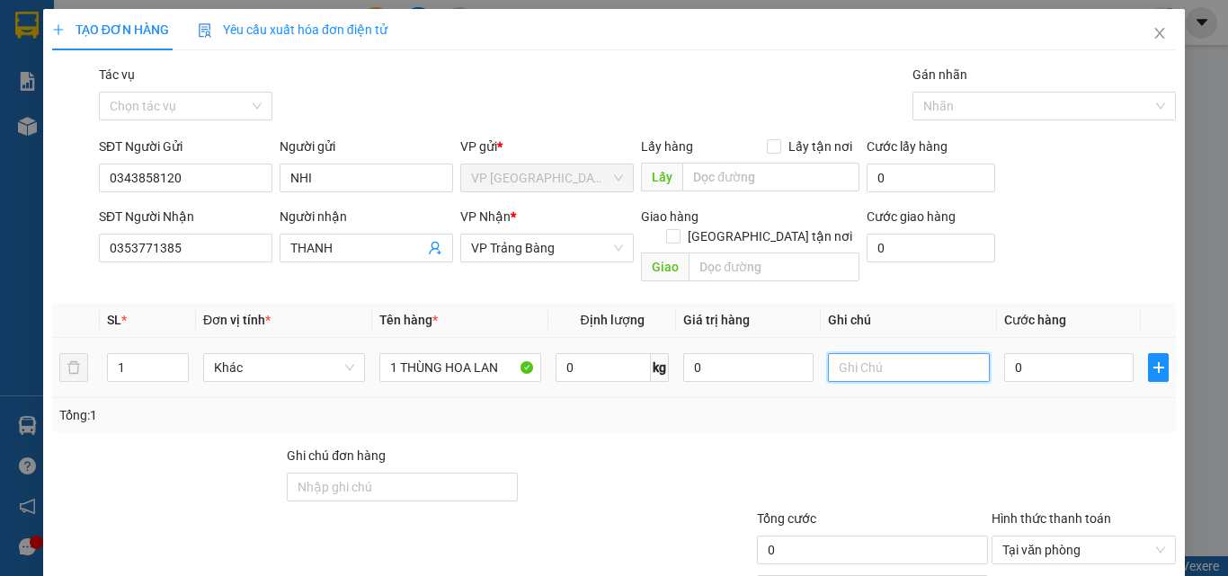
click at [885, 353] on input "text" at bounding box center [909, 367] width 162 height 29
type input "HKĐ"
click at [1033, 353] on input "0" at bounding box center [1068, 367] width 129 height 29
type input "2"
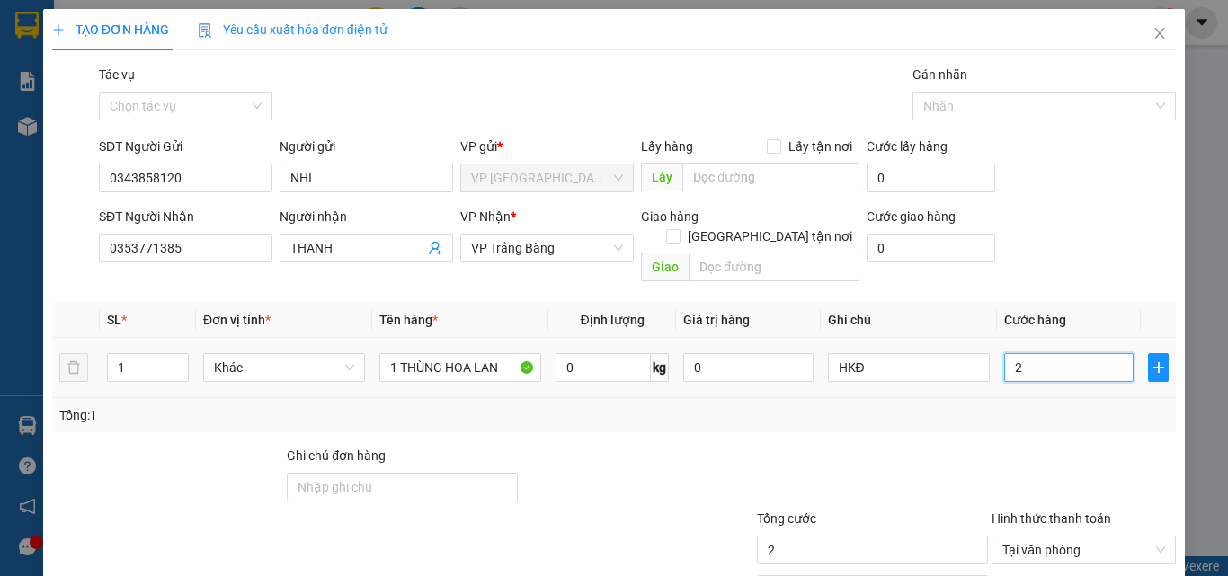
type input "25"
click at [874, 446] on div at bounding box center [872, 477] width 235 height 63
type input "25.000"
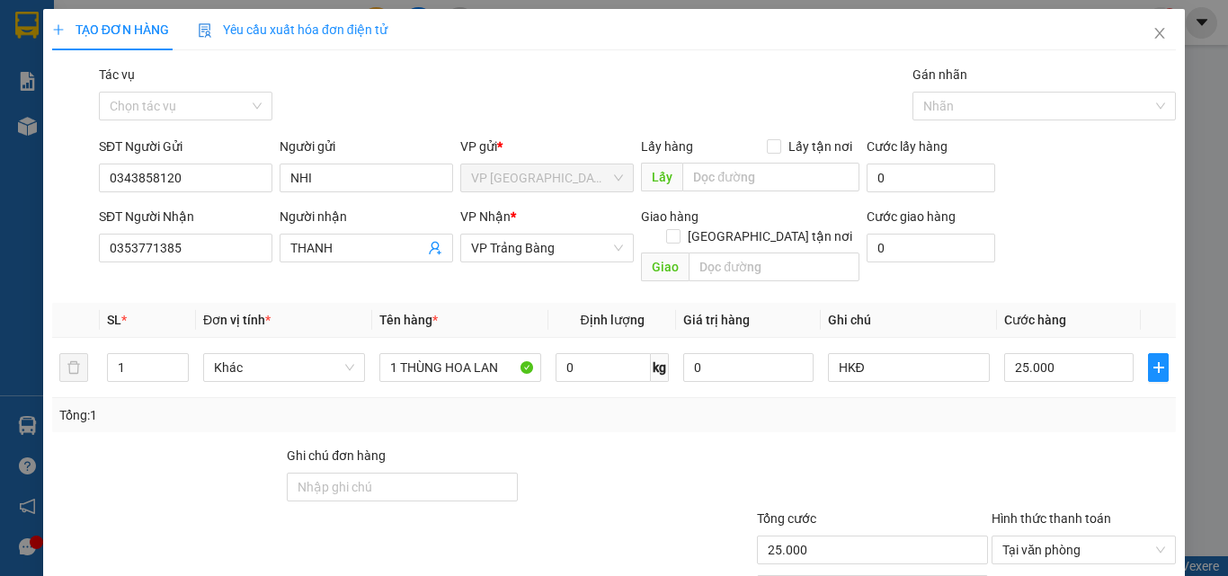
scroll to position [89, 0]
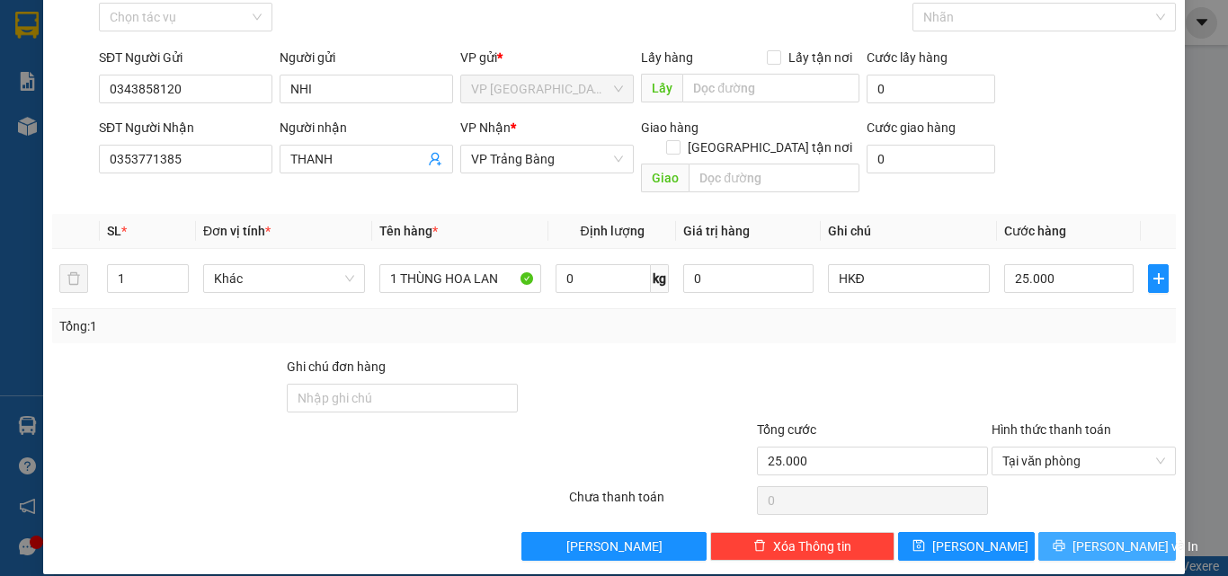
click at [1075, 532] on button "[PERSON_NAME] và In" at bounding box center [1107, 546] width 138 height 29
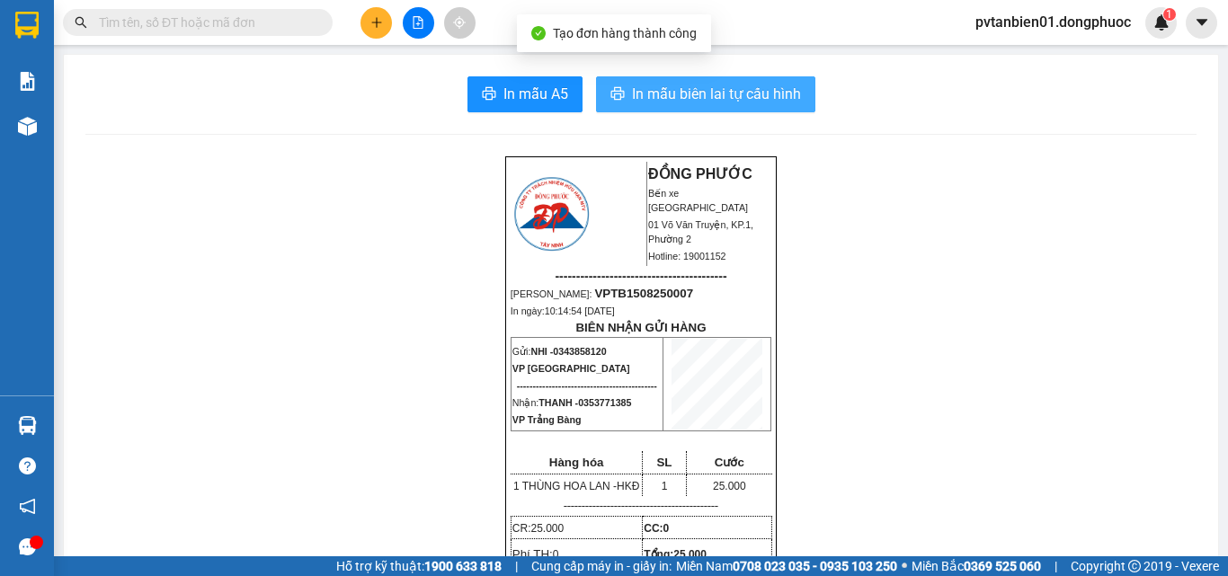
click at [690, 86] on span "In mẫu biên lai tự cấu hình" at bounding box center [716, 94] width 169 height 22
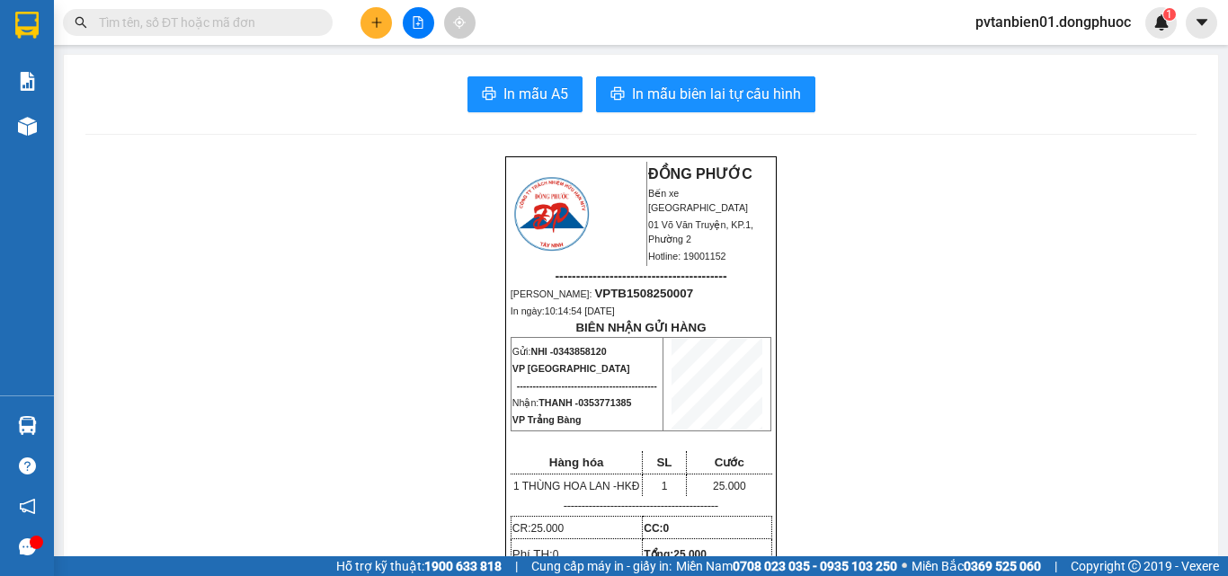
drag, startPoint x: 1211, startPoint y: 0, endPoint x: 827, endPoint y: 309, distance: 492.8
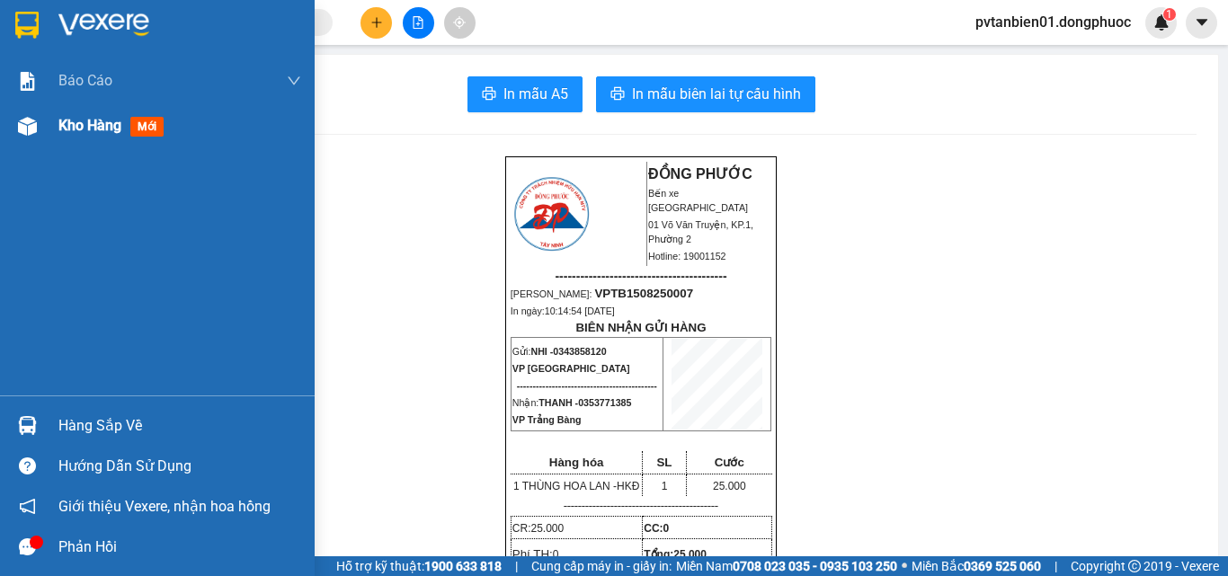
click at [49, 123] on div "Kho hàng mới" at bounding box center [157, 125] width 315 height 45
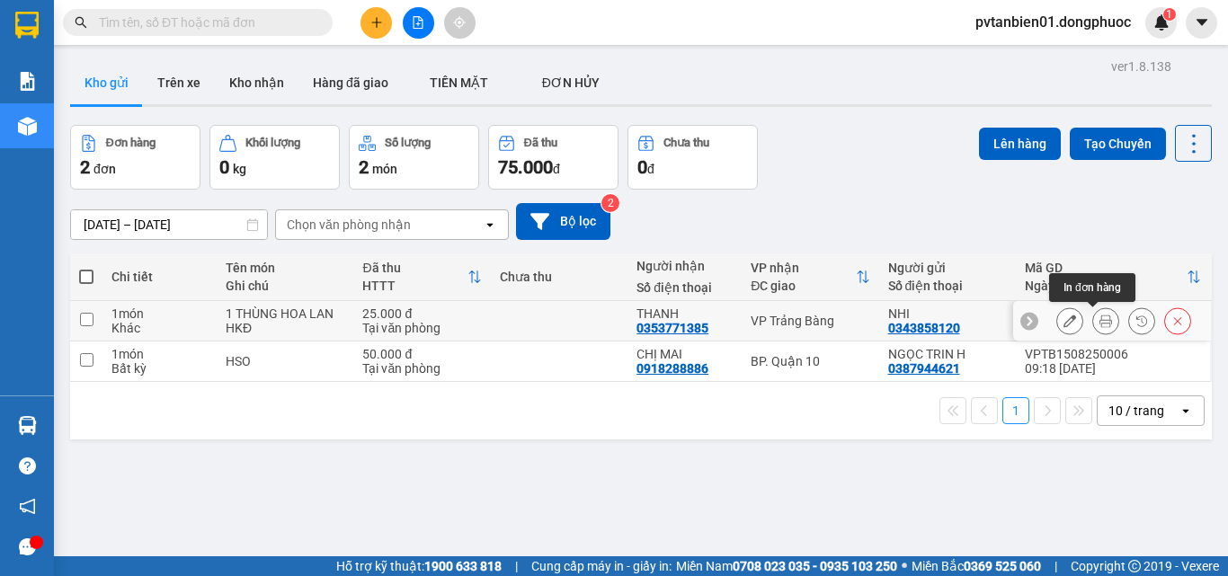
click at [1099, 318] on icon at bounding box center [1105, 321] width 13 height 13
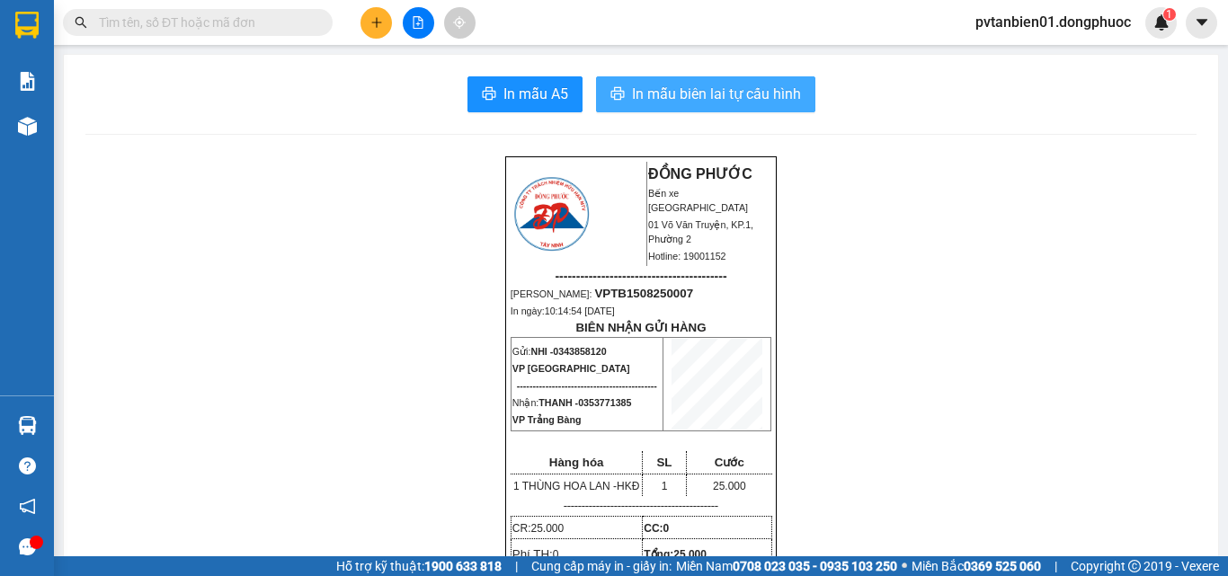
click at [652, 87] on span "In mẫu biên lai tự cấu hình" at bounding box center [716, 94] width 169 height 22
click at [686, 99] on span "In mẫu biên lai tự cấu hình" at bounding box center [716, 94] width 169 height 22
click at [700, 101] on span "In mẫu biên lai tự cấu hình" at bounding box center [716, 94] width 169 height 22
click at [676, 102] on span "In mẫu biên lai tự cấu hình" at bounding box center [716, 94] width 169 height 22
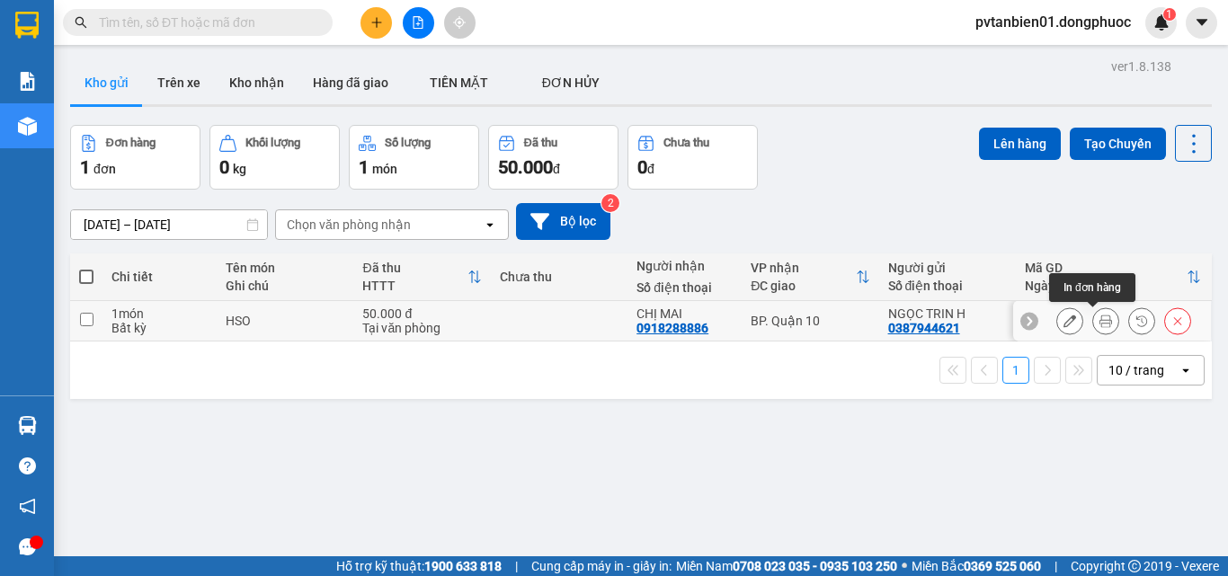
click at [1098, 323] on button at bounding box center [1105, 321] width 25 height 31
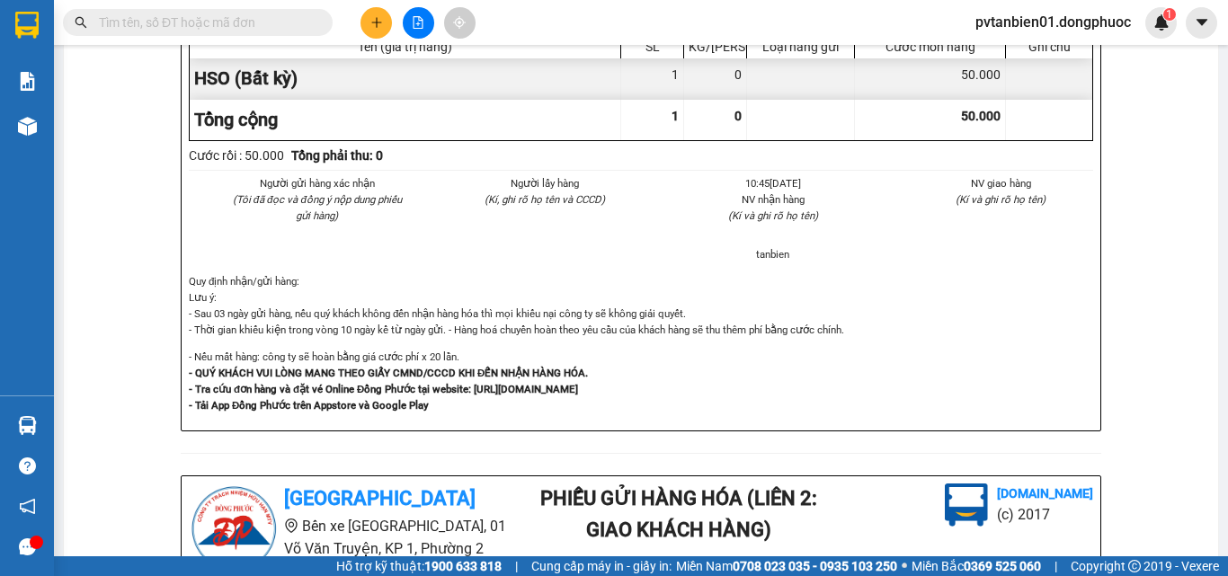
scroll to position [1488, 0]
